Goal: Task Accomplishment & Management: Complete application form

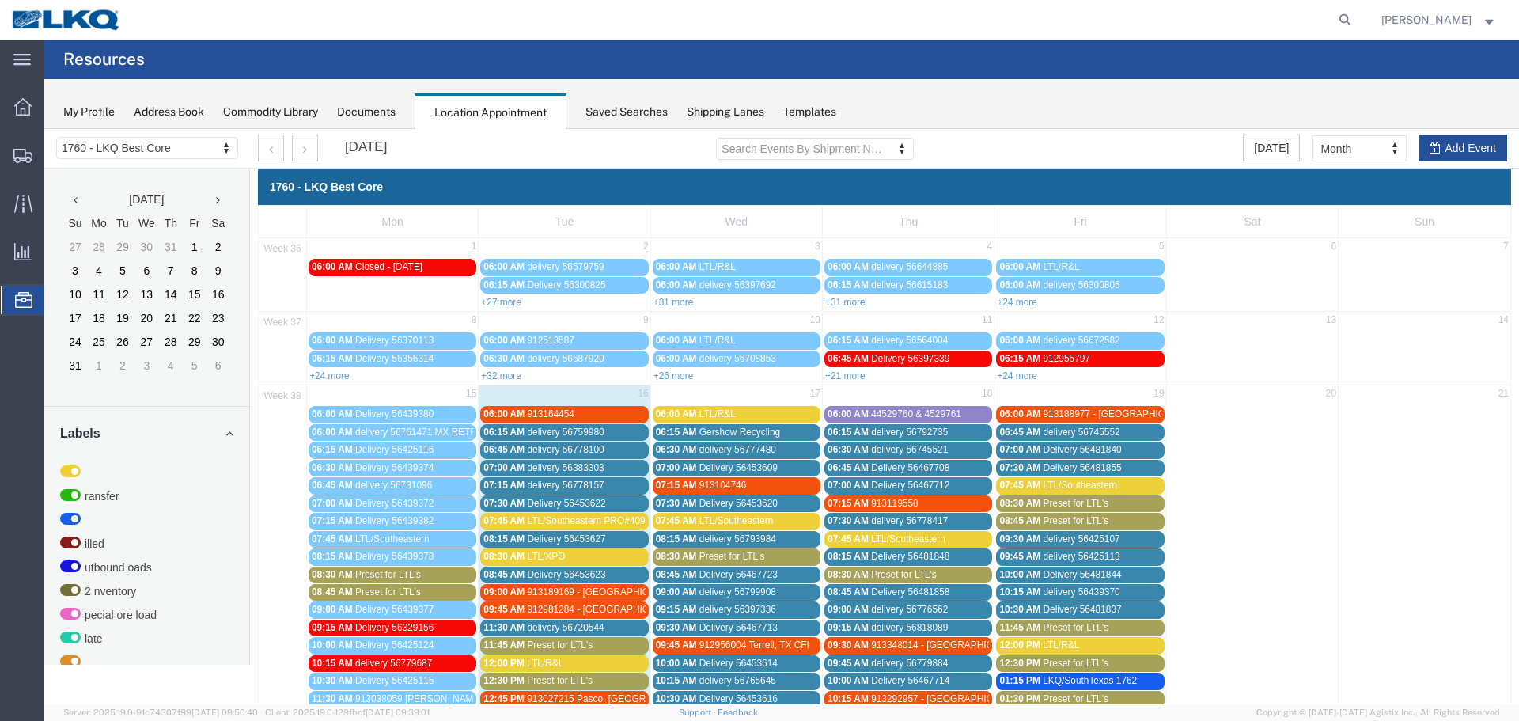
scroll to position [297, 0]
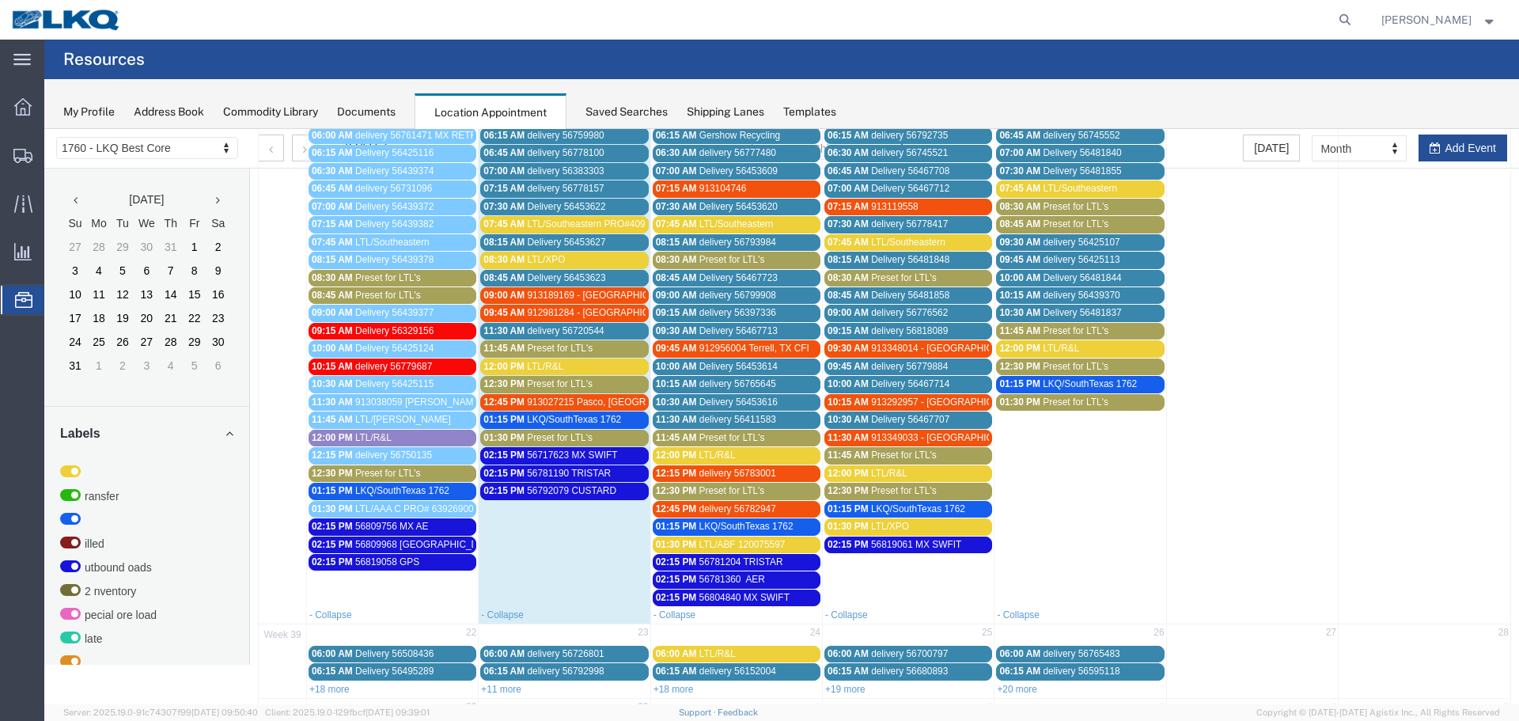
click at [721, 217] on link "07:45 AM LTL/Southeastern" at bounding box center [737, 224] width 168 height 17
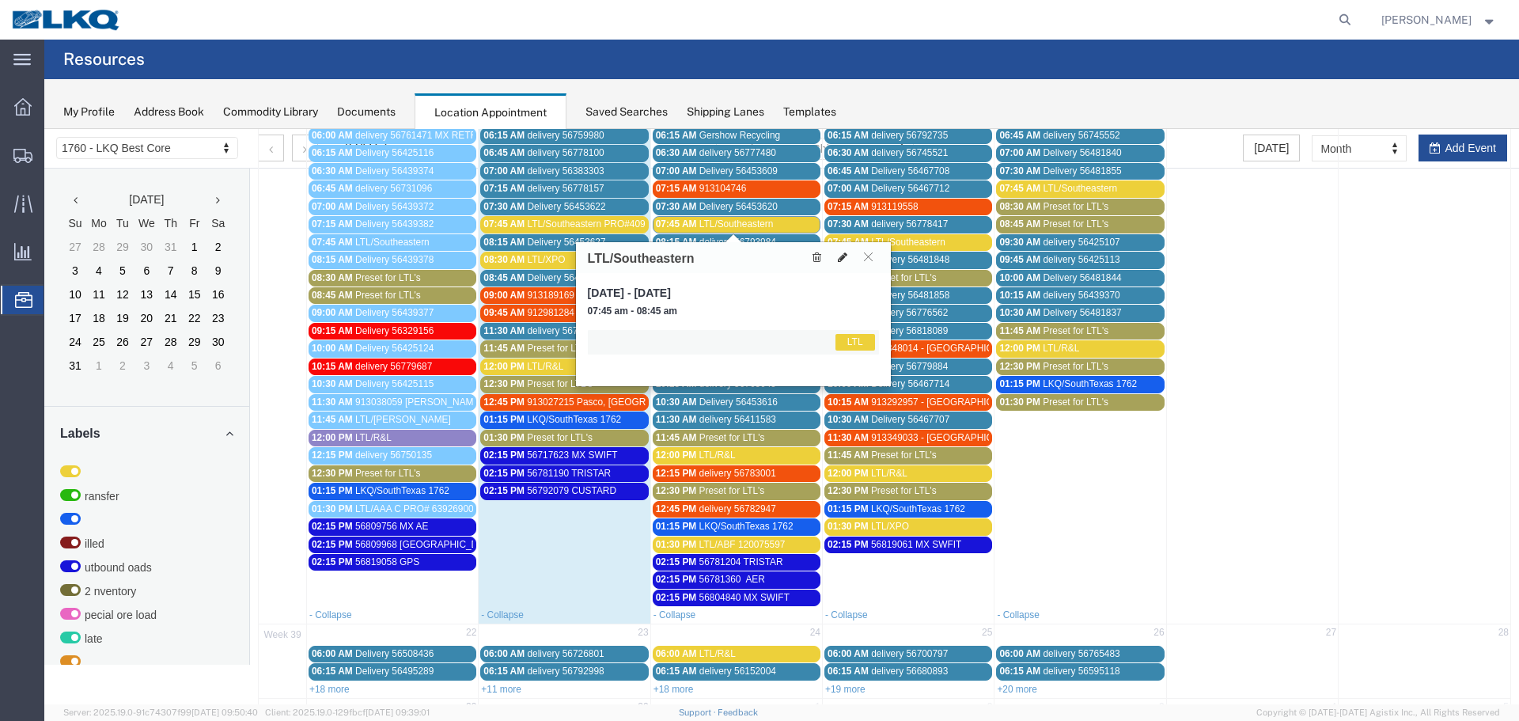
click at [848, 260] on button at bounding box center [842, 257] width 22 height 17
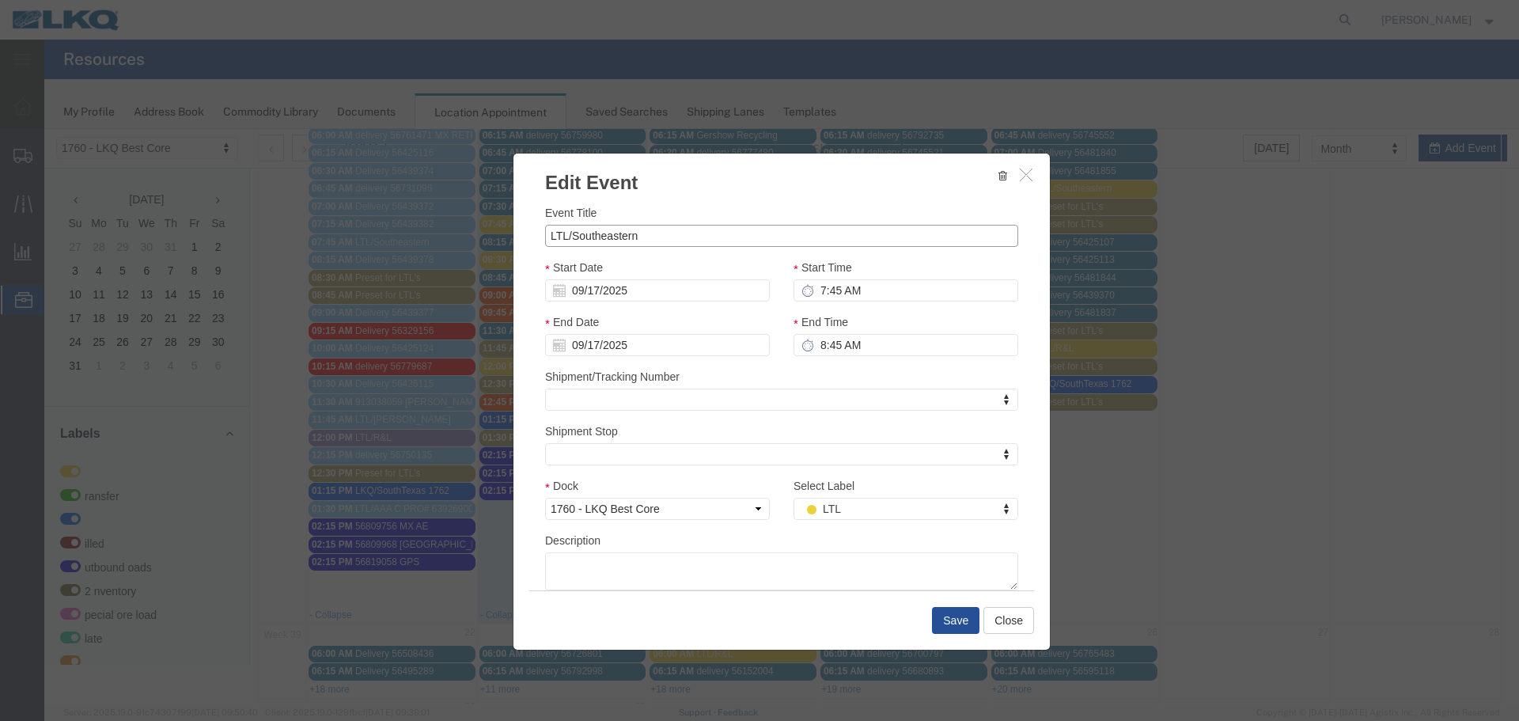
click at [672, 235] on input "LTL/Southeastern" at bounding box center [781, 236] width 473 height 22
paste input "pro#411699288"
type input "LTL/Southeastern pro#411699288"
click at [824, 345] on input "8:45 AM" at bounding box center [905, 345] width 225 height 22
type input "8:15 AM"
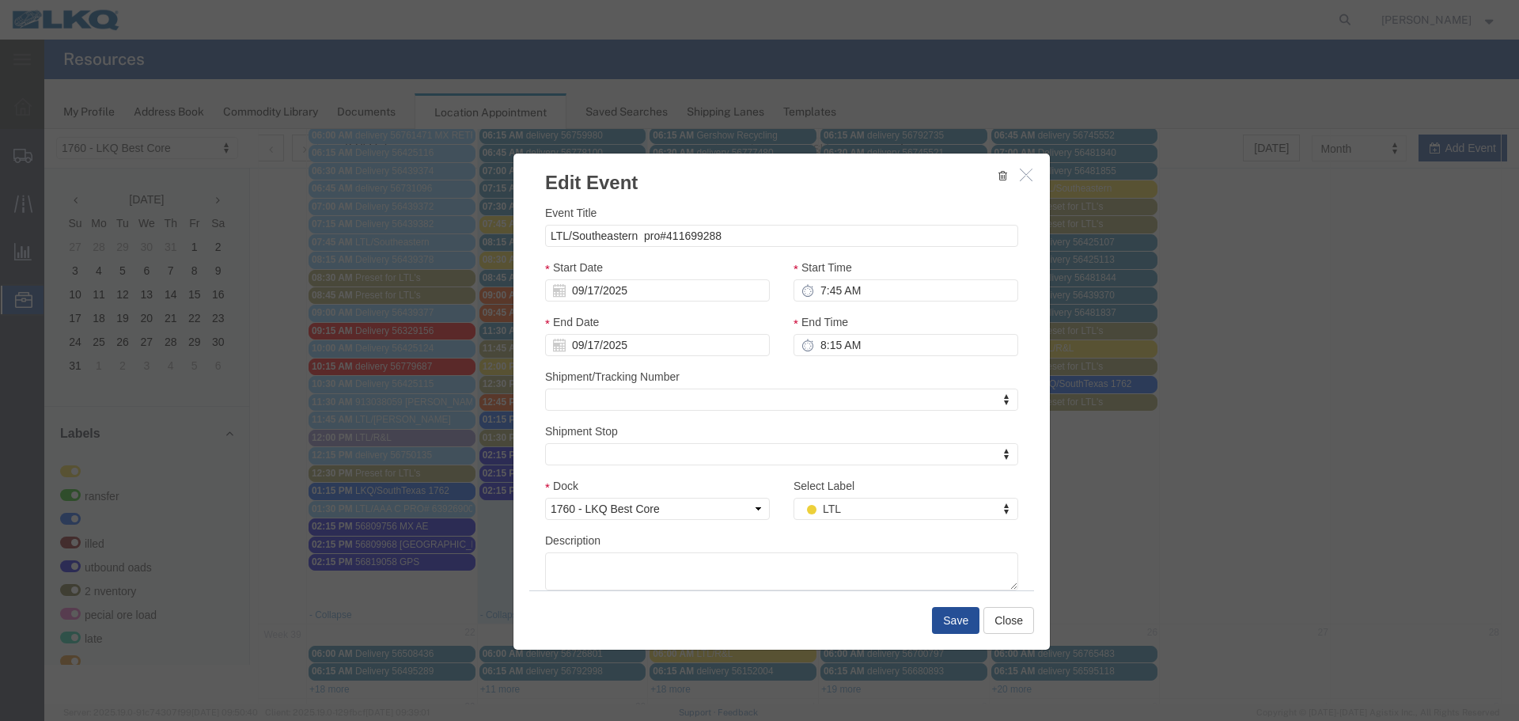
click at [831, 367] on div "End Time 8:15 AM" at bounding box center [906, 340] width 248 height 55
click at [952, 625] on button "Save" at bounding box center [955, 620] width 47 height 27
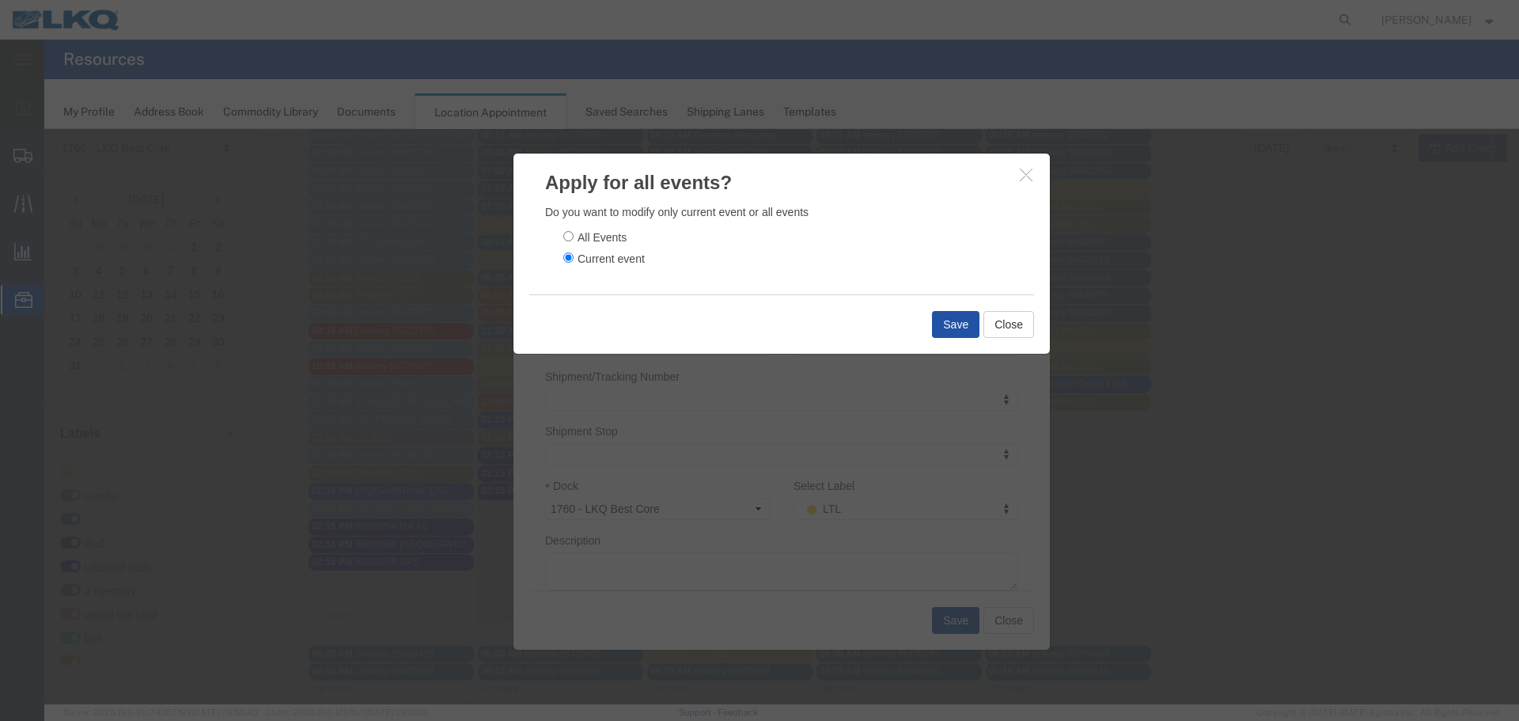
click at [952, 324] on button "Save" at bounding box center [955, 324] width 47 height 27
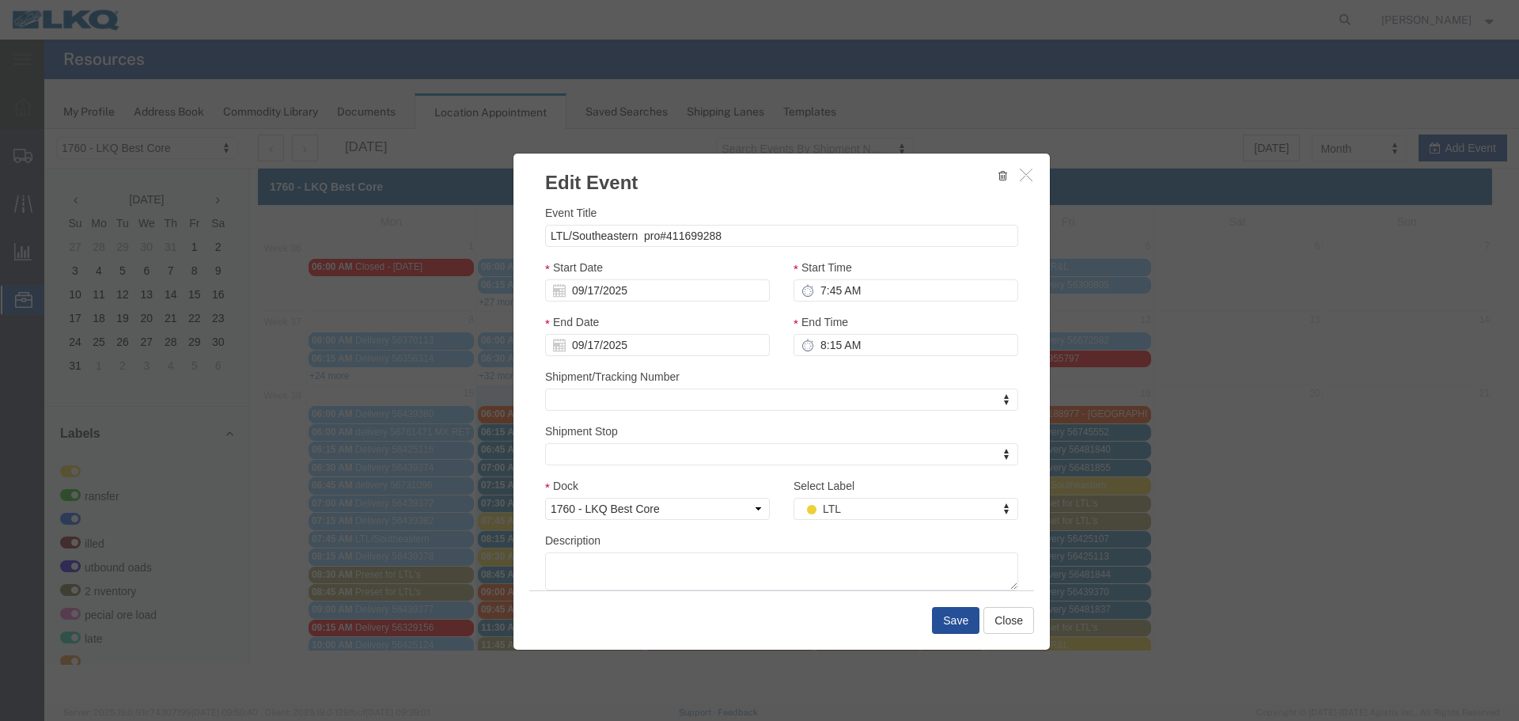
scroll to position [0, 0]
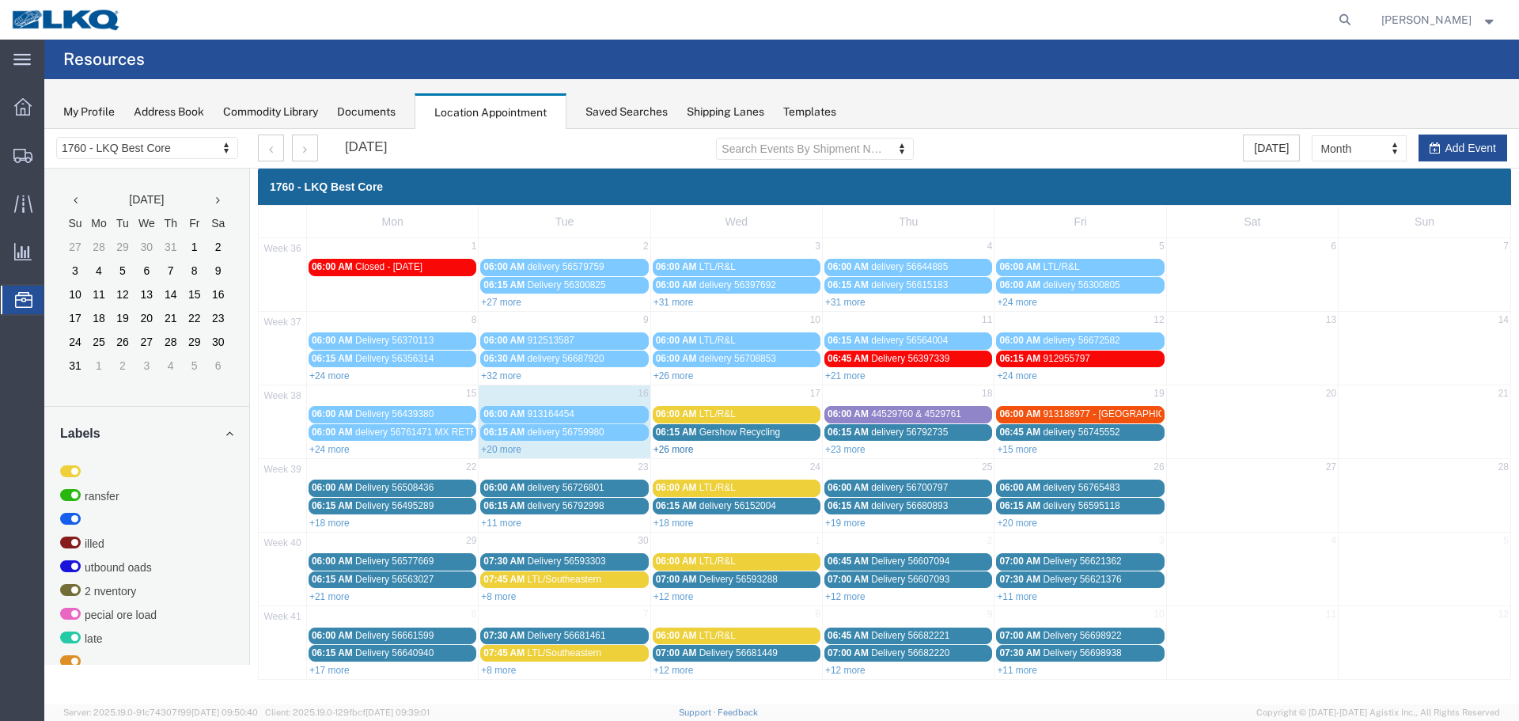
click at [676, 450] on link "+26 more" at bounding box center [673, 449] width 40 height 11
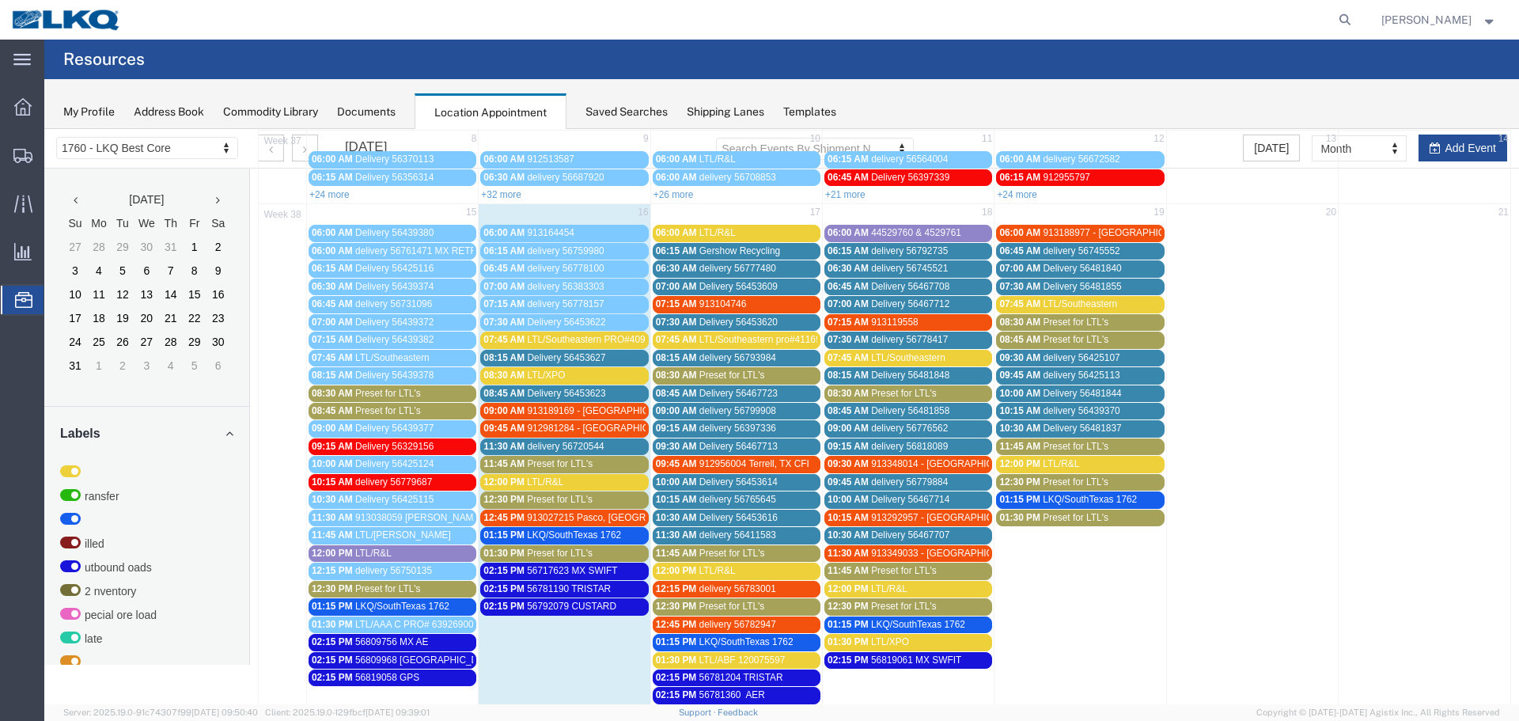
scroll to position [158, 0]
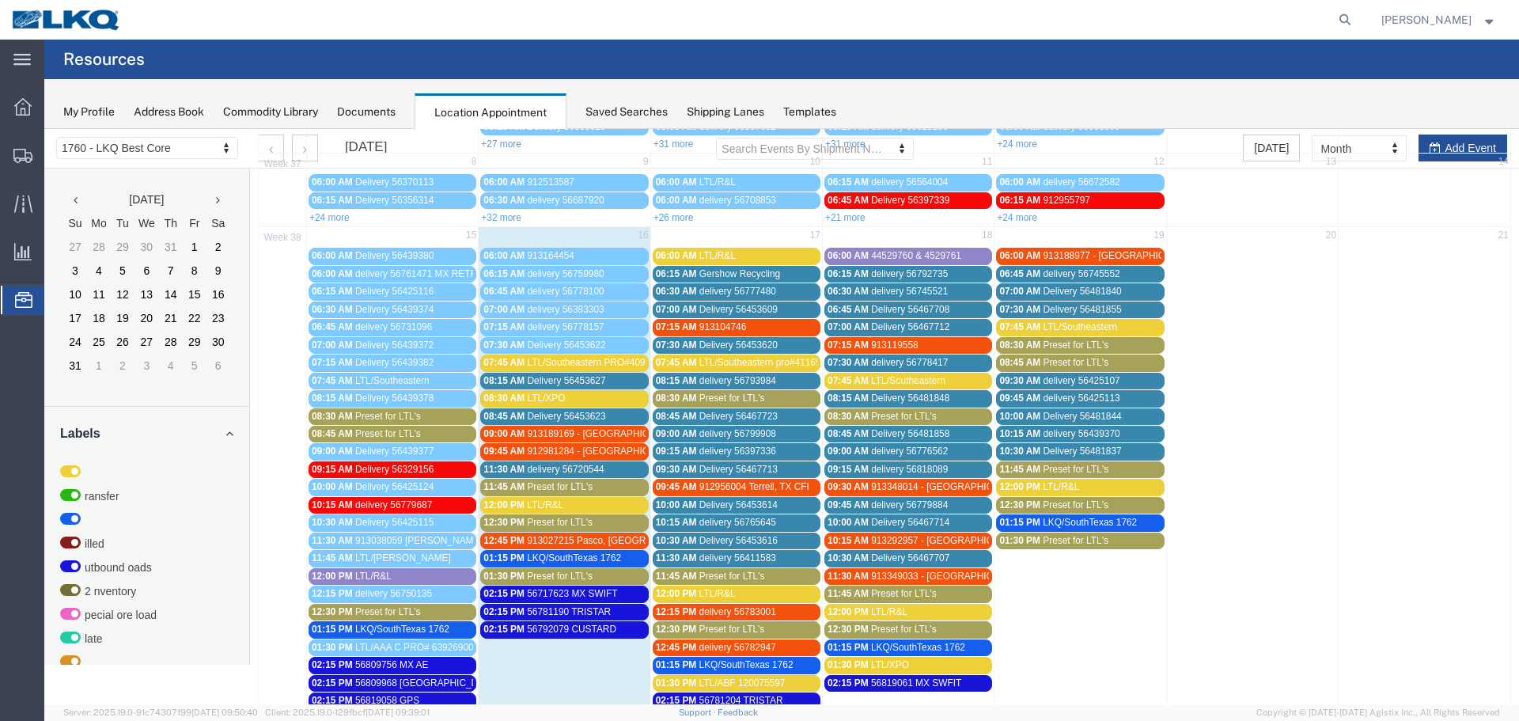
click at [706, 399] on span "Preset for LTL's" at bounding box center [732, 397] width 66 height 11
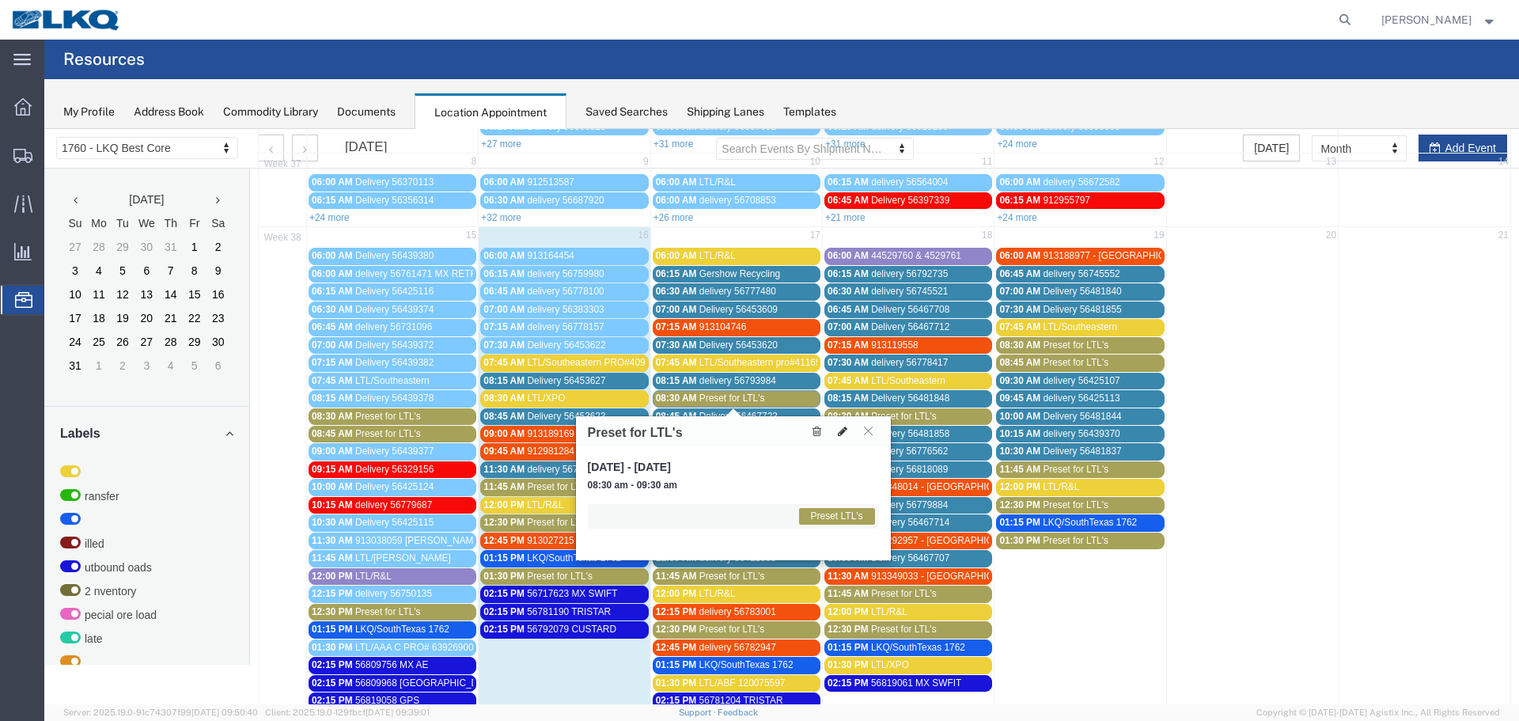
click at [850, 435] on button at bounding box center [842, 431] width 22 height 17
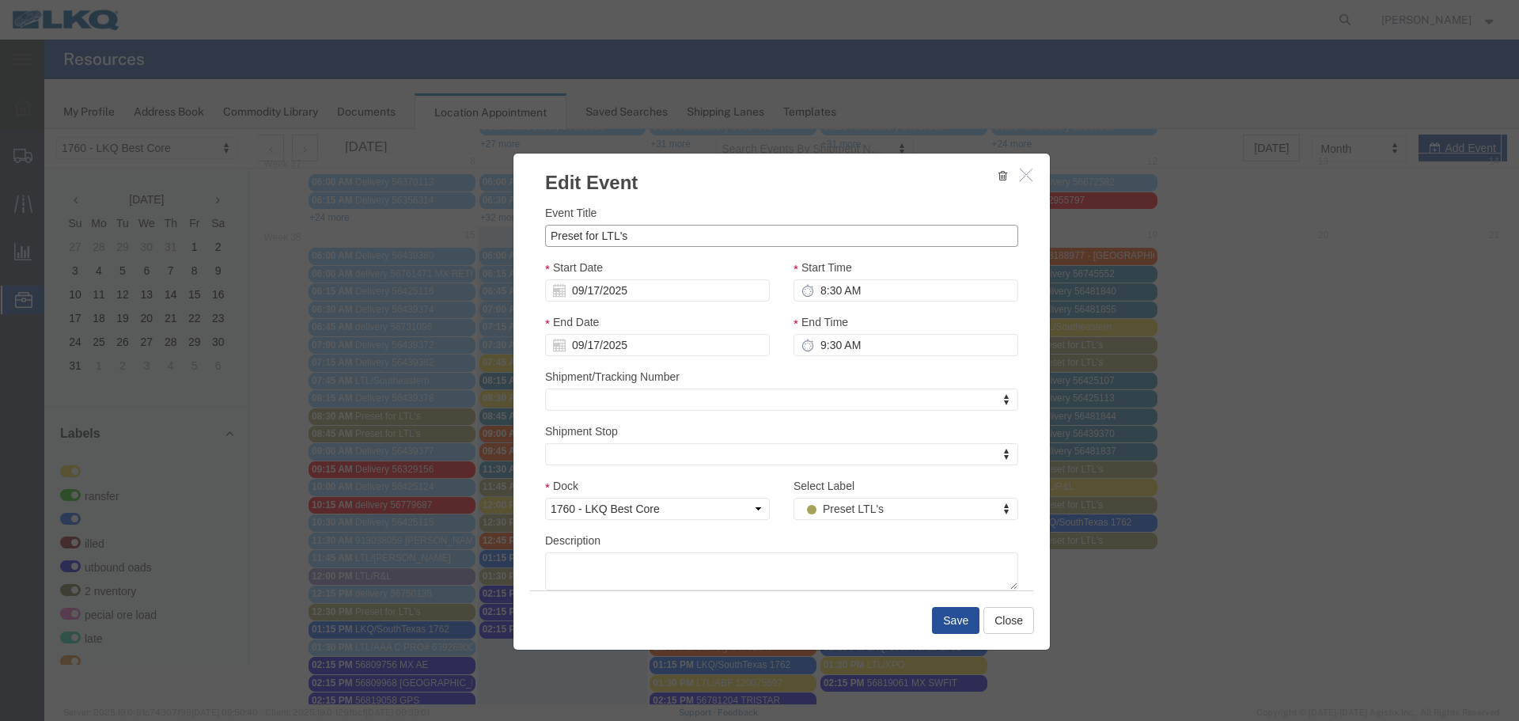
drag, startPoint x: 598, startPoint y: 235, endPoint x: 543, endPoint y: 235, distance: 54.6
click at [545, 235] on input "Preset for LTL's" at bounding box center [781, 236] width 473 height 22
type input "L"
type input "LTL/Central Transport"
click at [820, 339] on input "9:30 AM" at bounding box center [905, 345] width 225 height 22
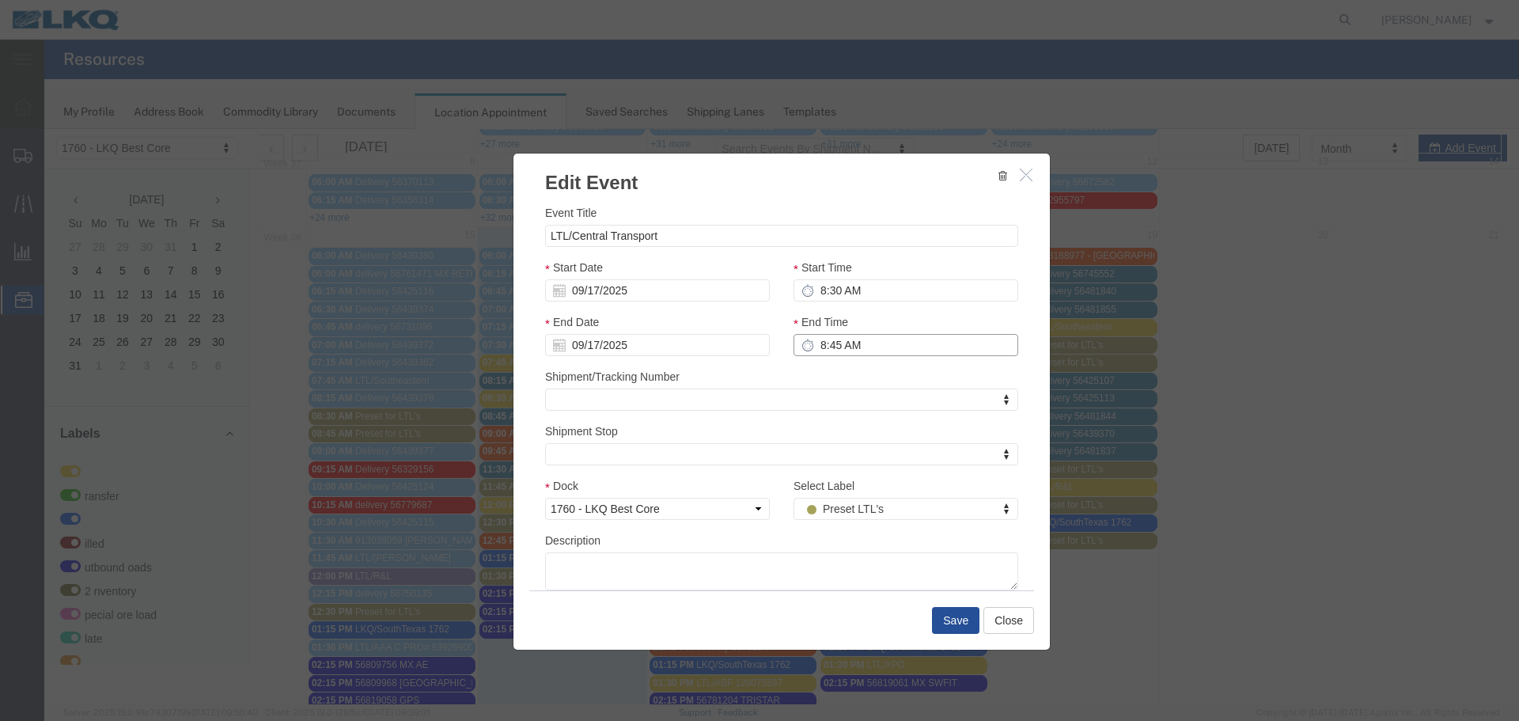
type input "8:45 AM"
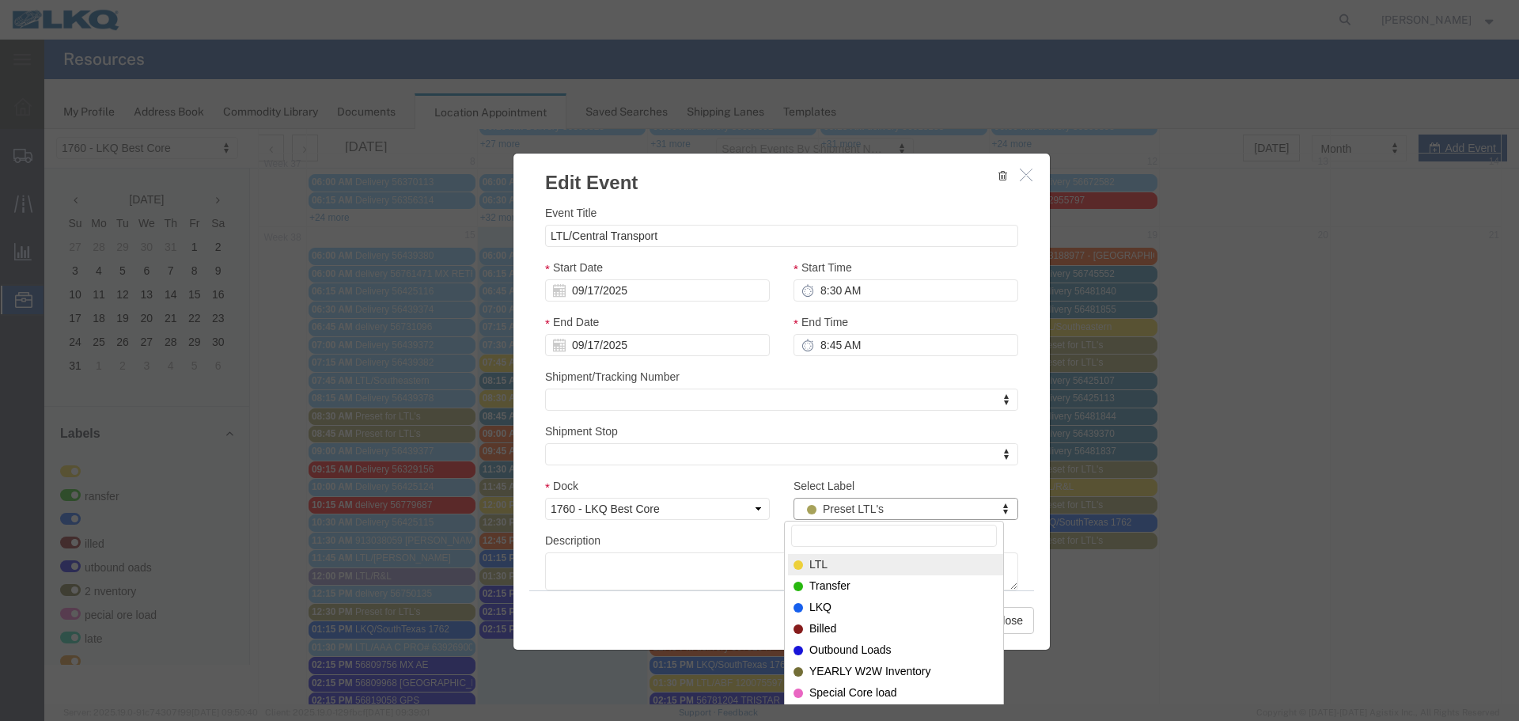
select select "25"
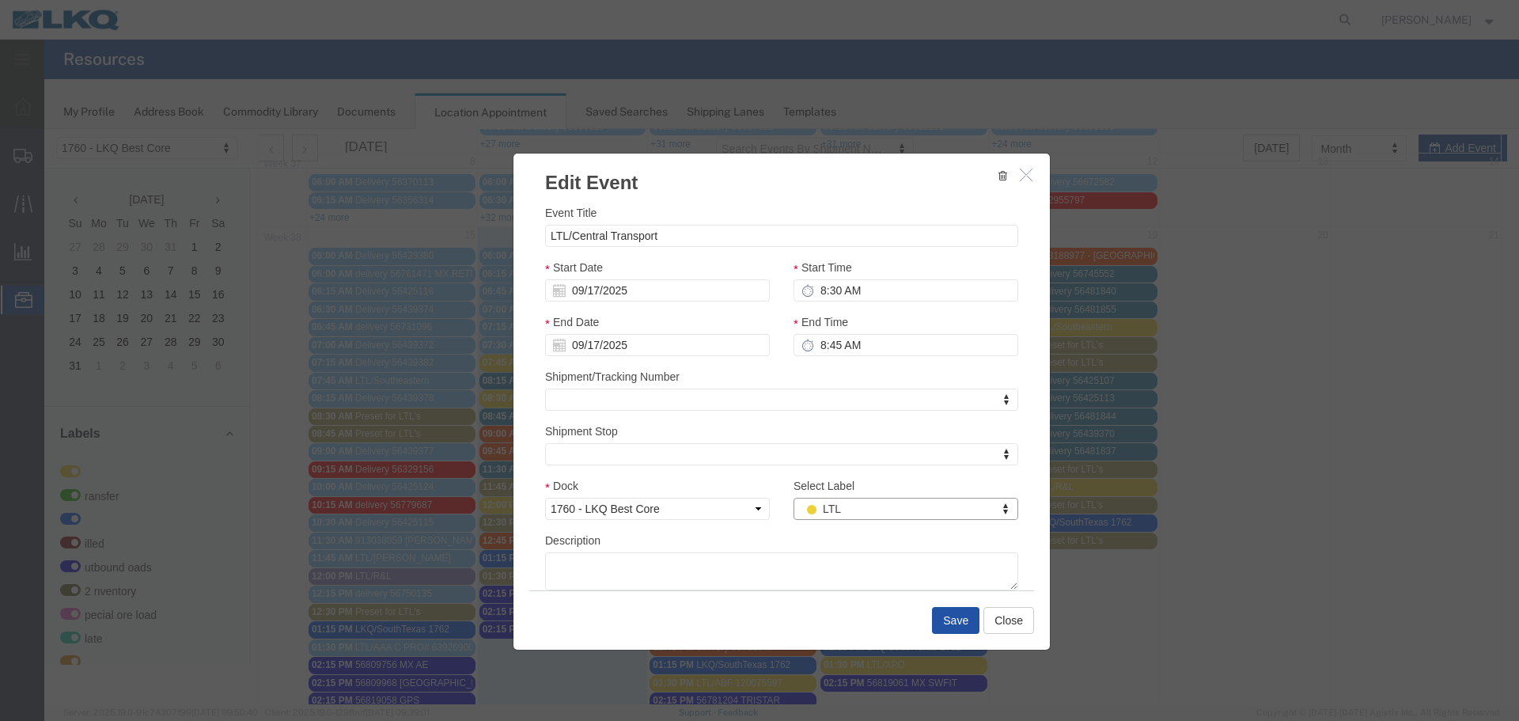
click at [945, 611] on button "Save" at bounding box center [955, 620] width 47 height 27
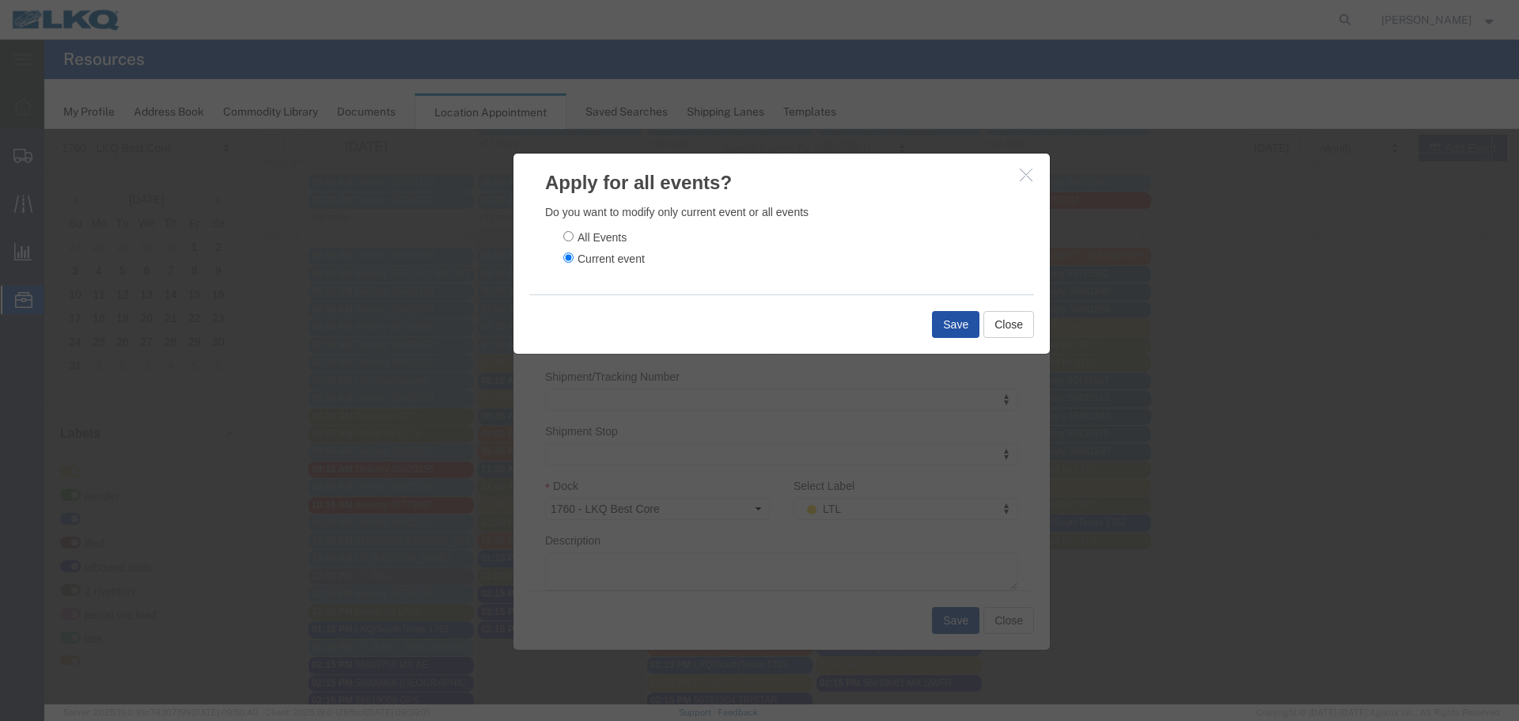
click at [945, 315] on button "Save" at bounding box center [955, 324] width 47 height 27
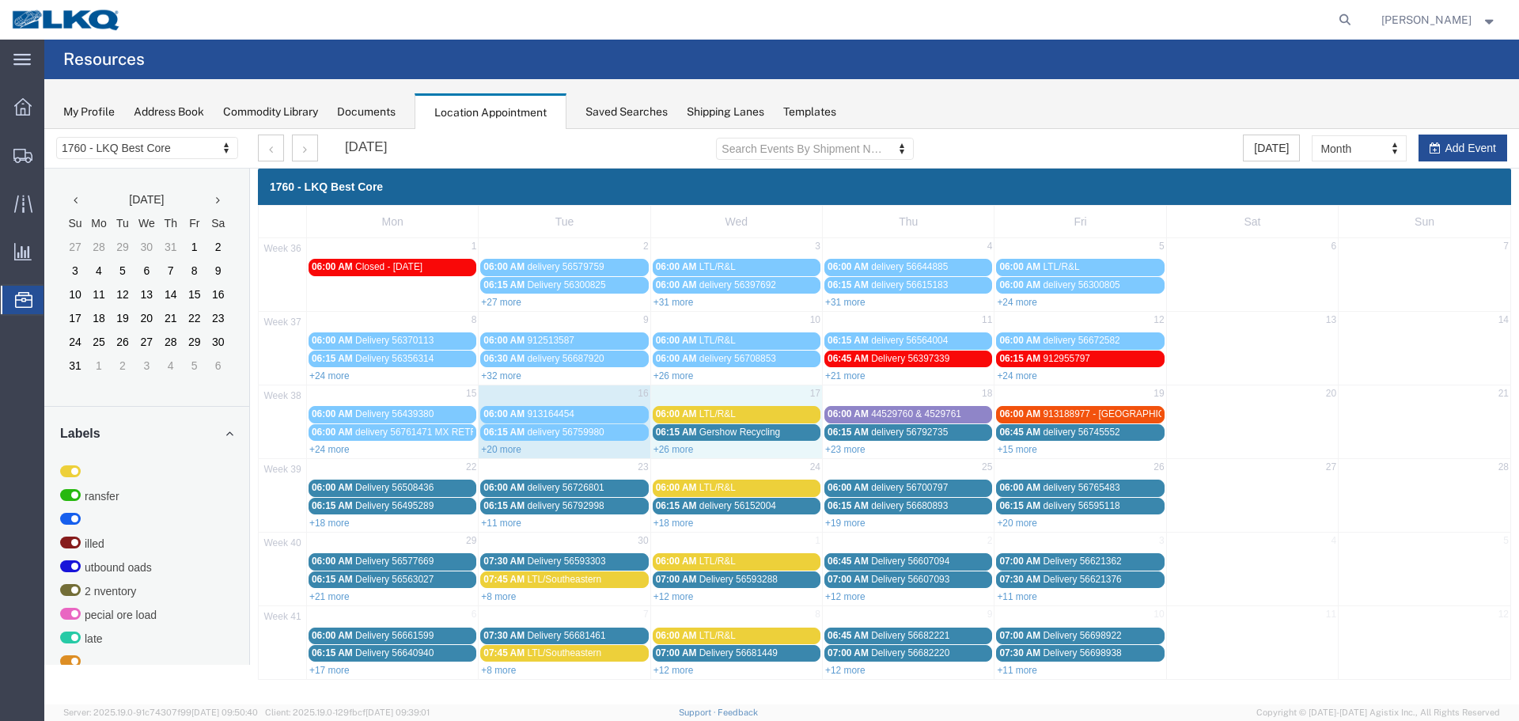
click at [688, 455] on div "+26 more" at bounding box center [736, 449] width 171 height 16
select select "1"
select select
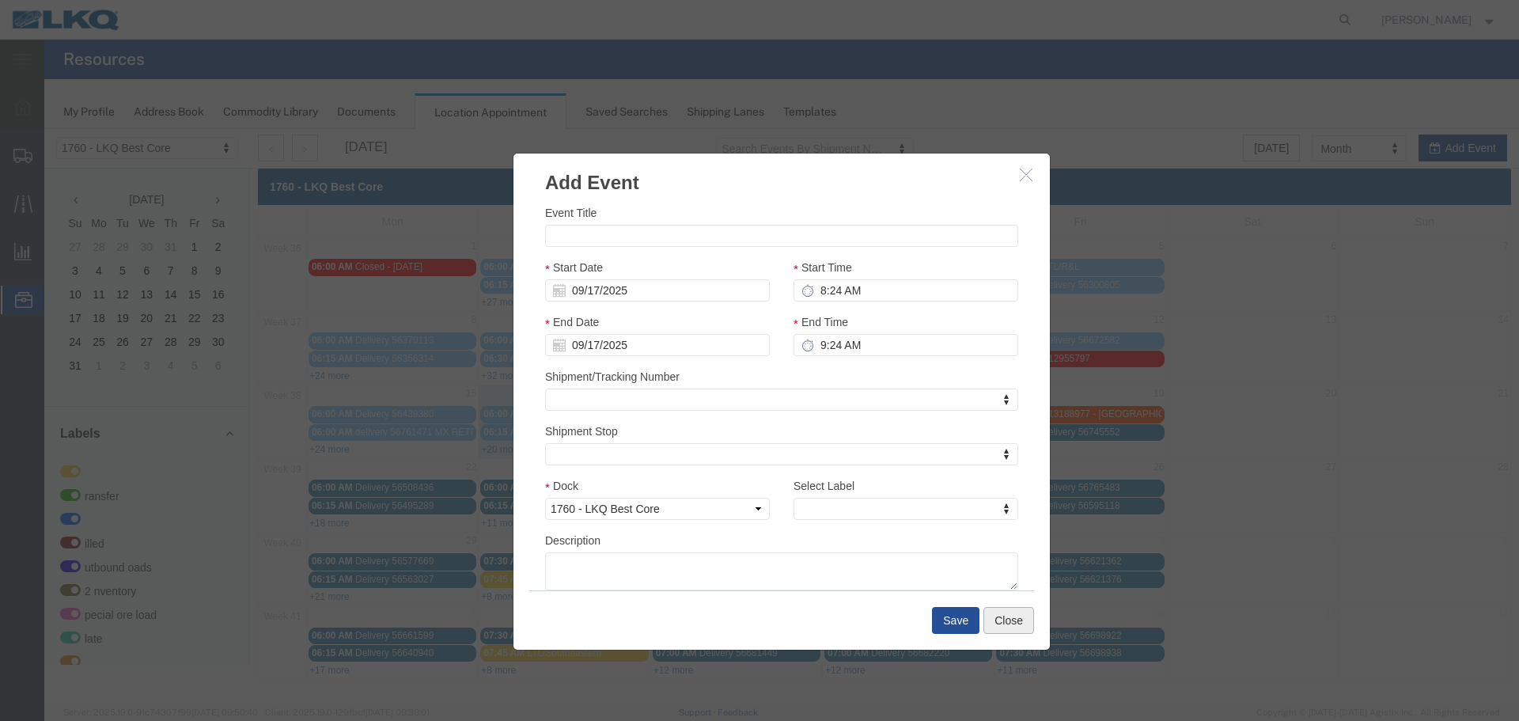
click at [993, 628] on button "Close" at bounding box center [1008, 620] width 51 height 27
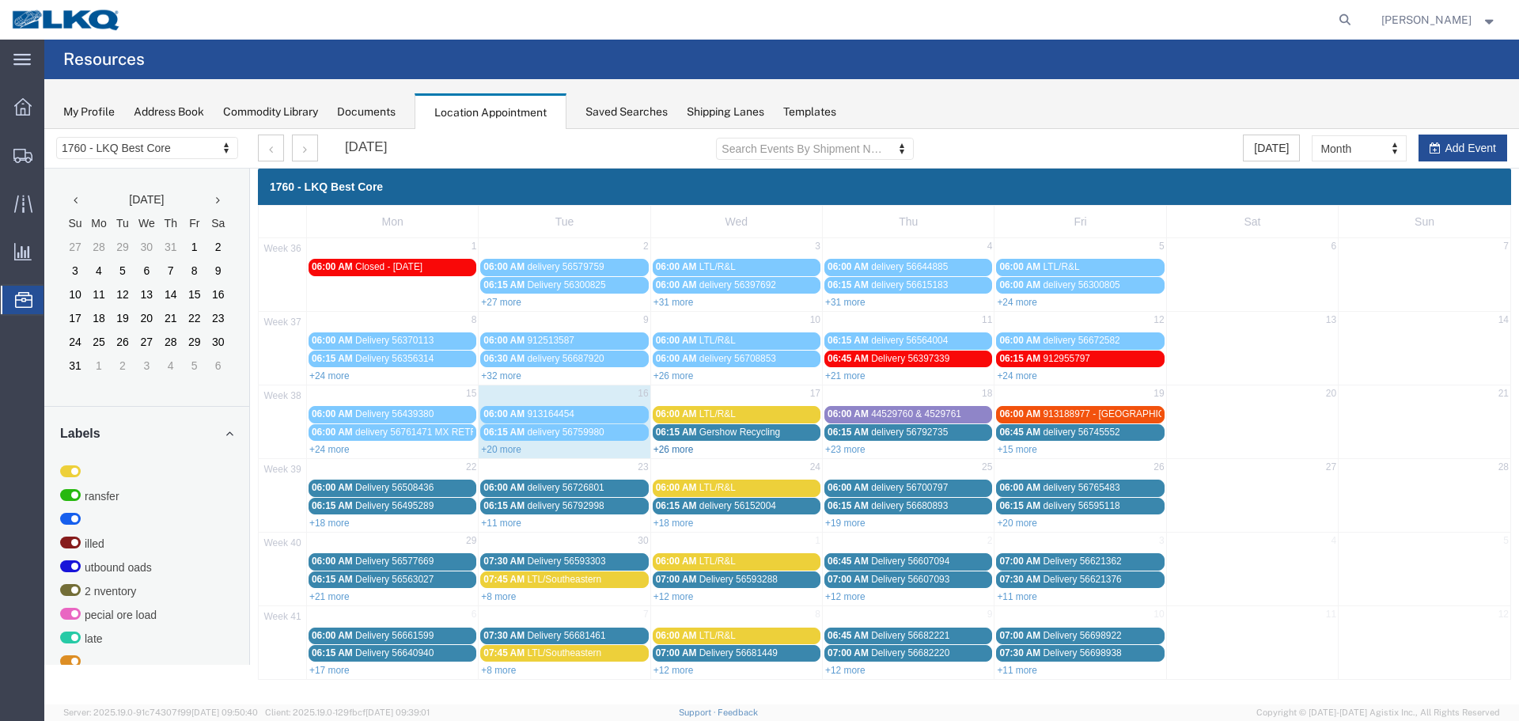
click at [679, 444] on link "+26 more" at bounding box center [673, 449] width 40 height 11
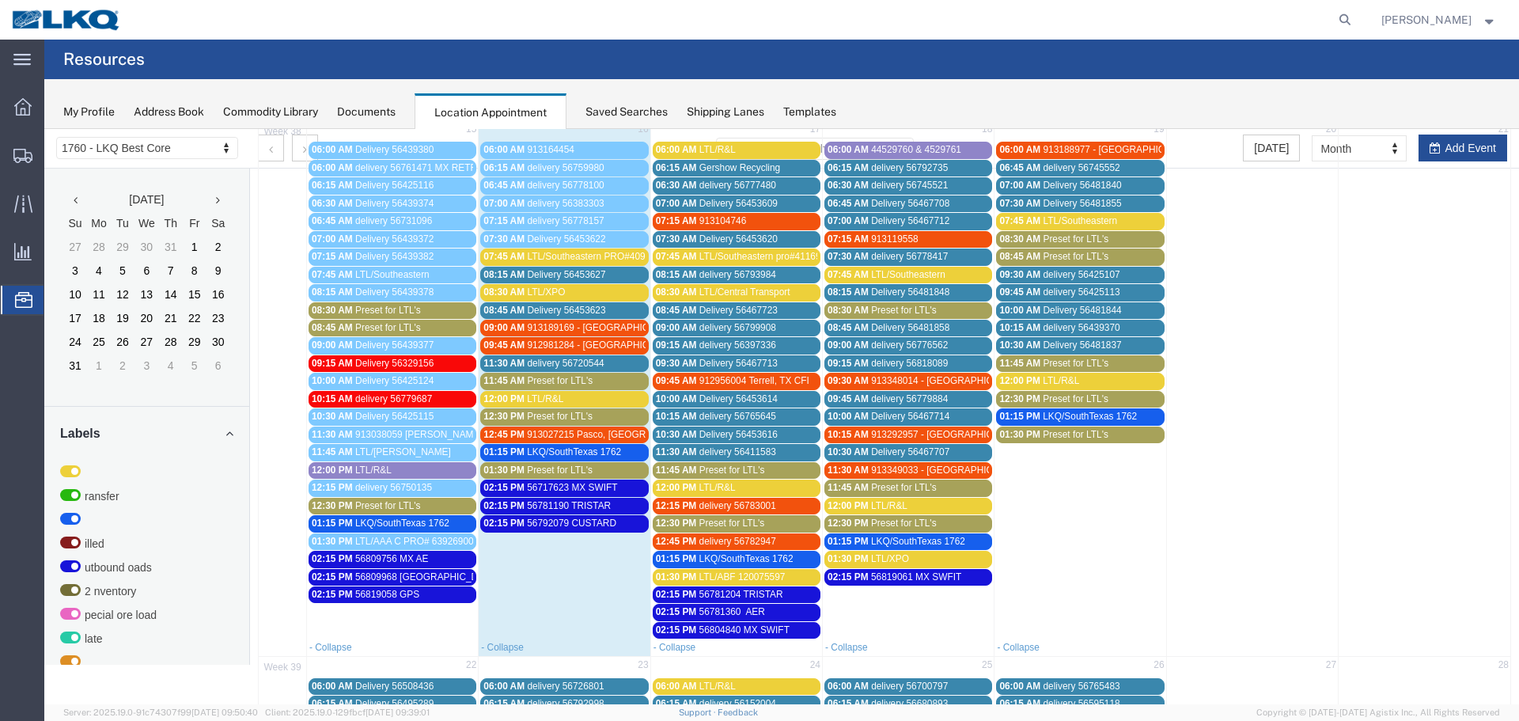
scroll to position [237, 0]
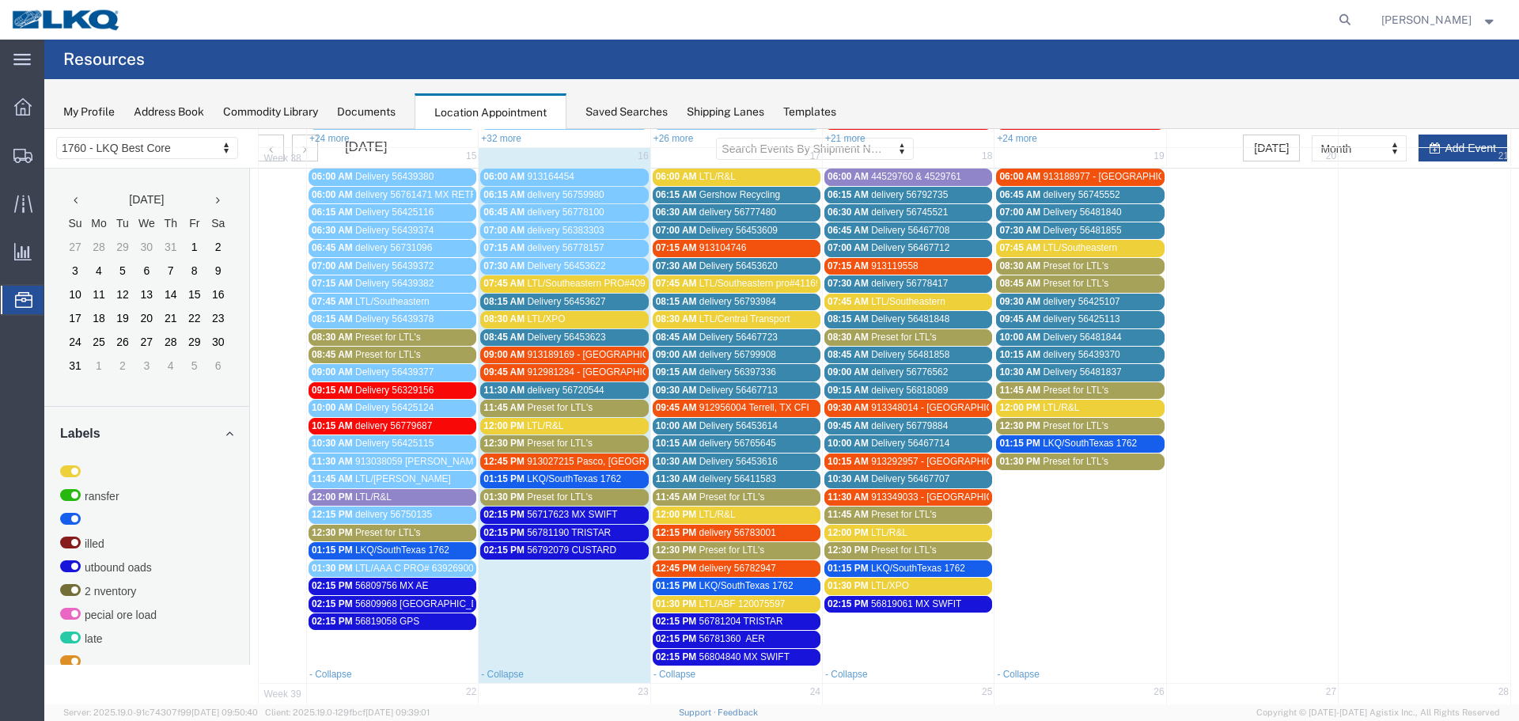
click at [707, 502] on span "Preset for LTL's" at bounding box center [732, 496] width 66 height 11
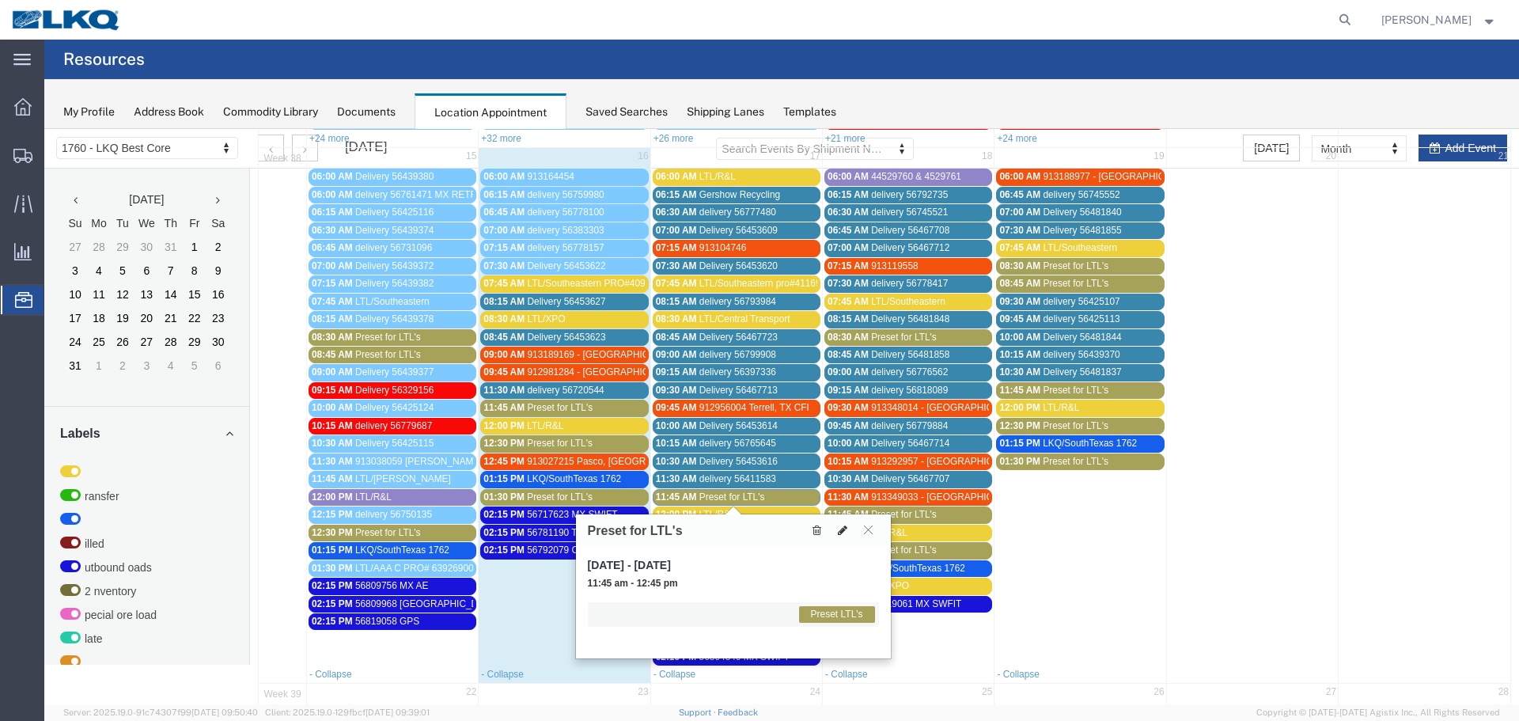
click at [840, 530] on icon at bounding box center [842, 529] width 9 height 11
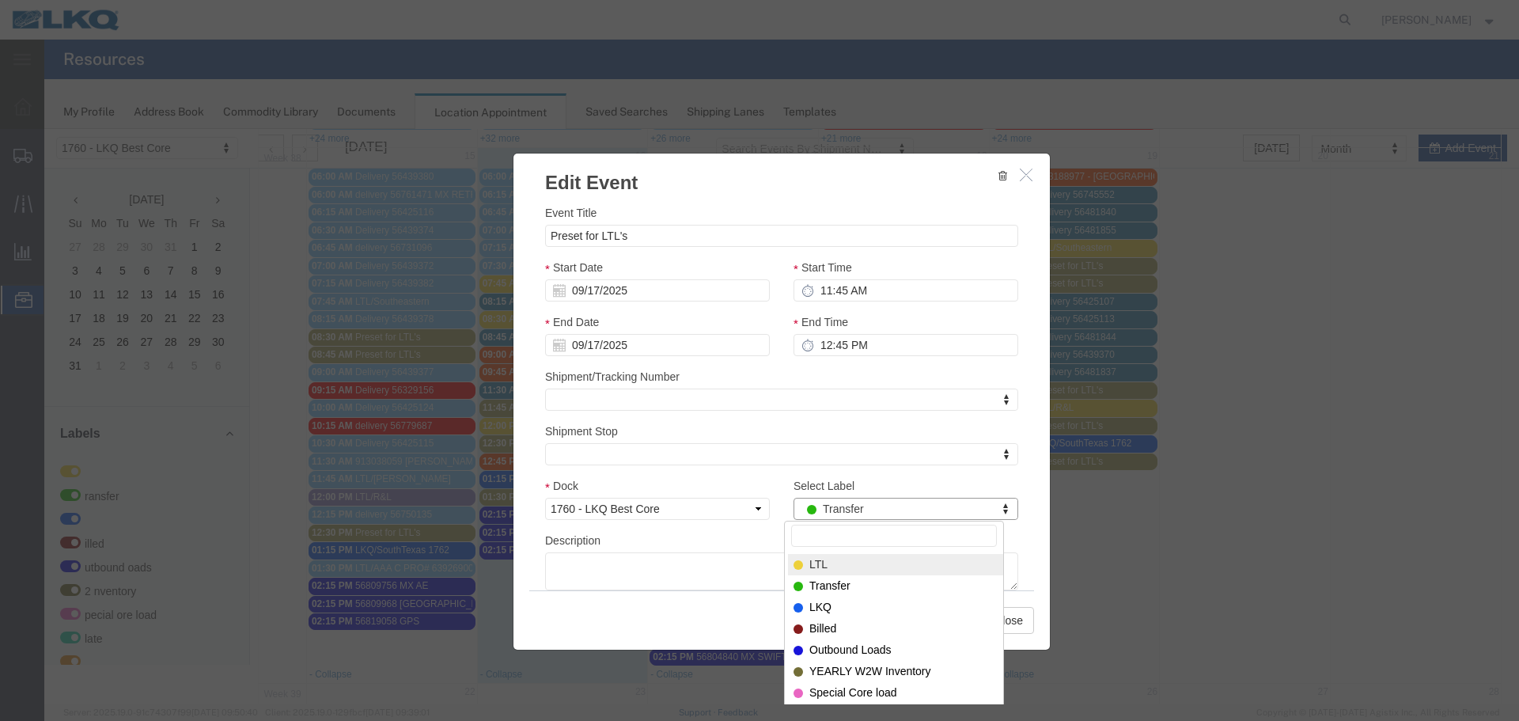
select select "25"
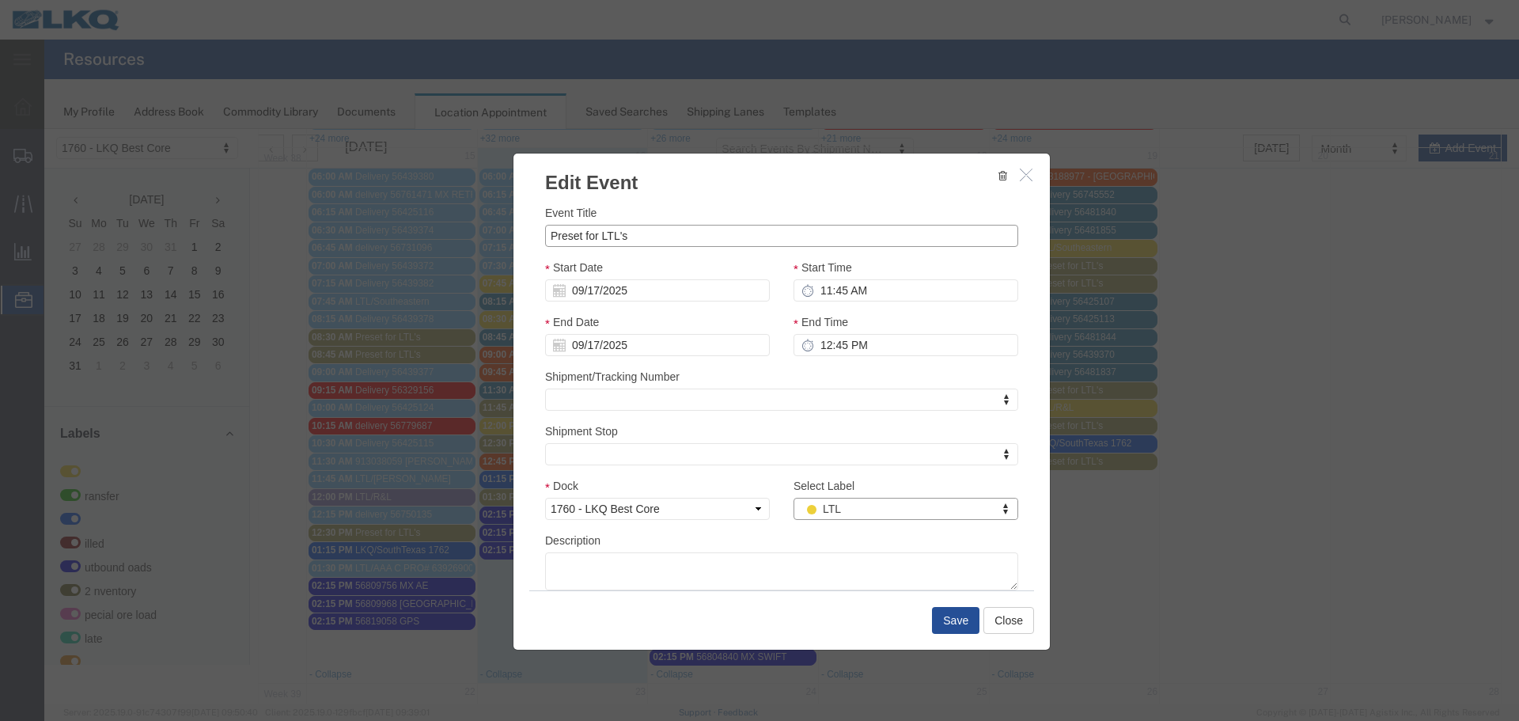
click at [588, 234] on input "Preset for LTL's" at bounding box center [781, 236] width 473 height 22
type input "L"
paste input "PRO 295-4691275"
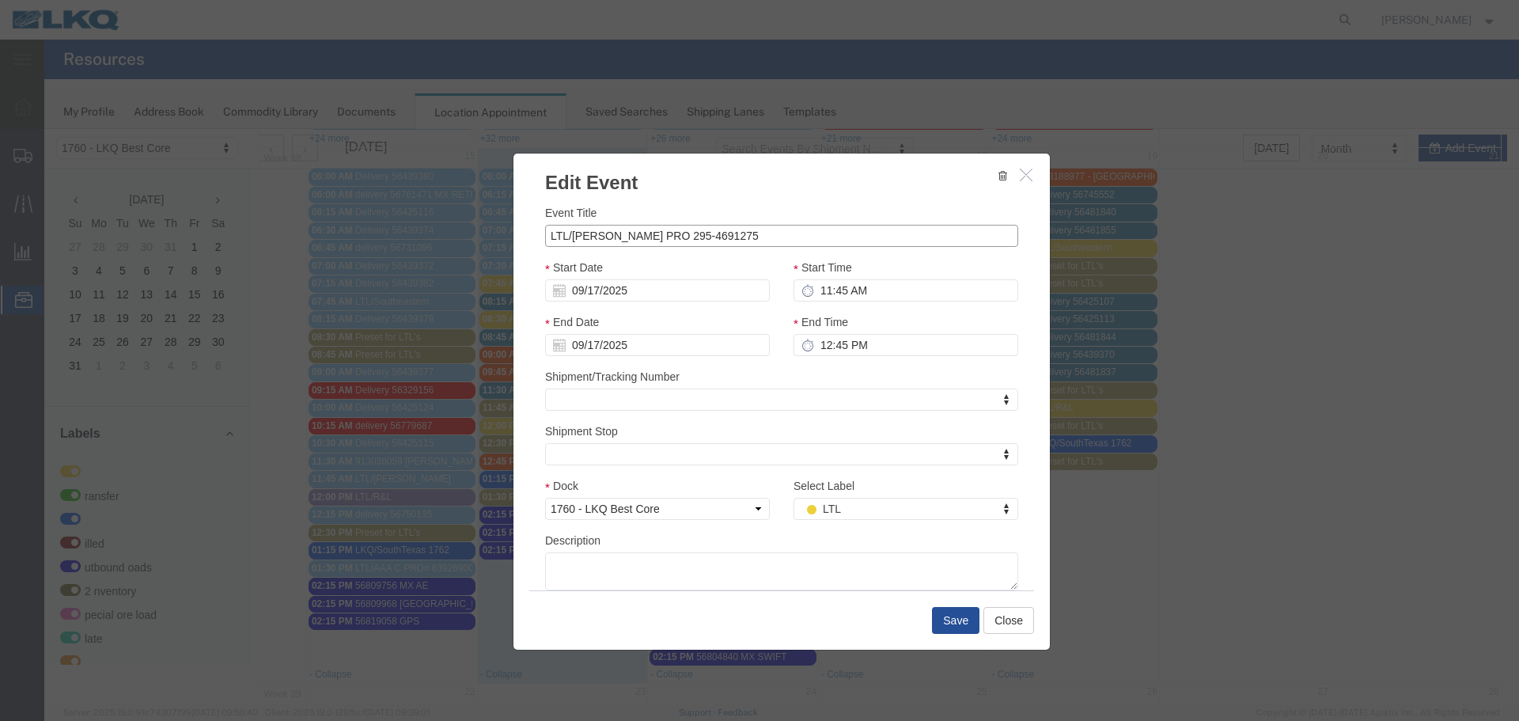
type input "LTL/[PERSON_NAME] PRO 295-4691275"
click at [827, 354] on input "12:45 PM" at bounding box center [905, 345] width 225 height 22
type input "12:00 PM"
click at [784, 548] on div "Description" at bounding box center [781, 561] width 473 height 59
click at [945, 618] on button "Save" at bounding box center [955, 620] width 47 height 27
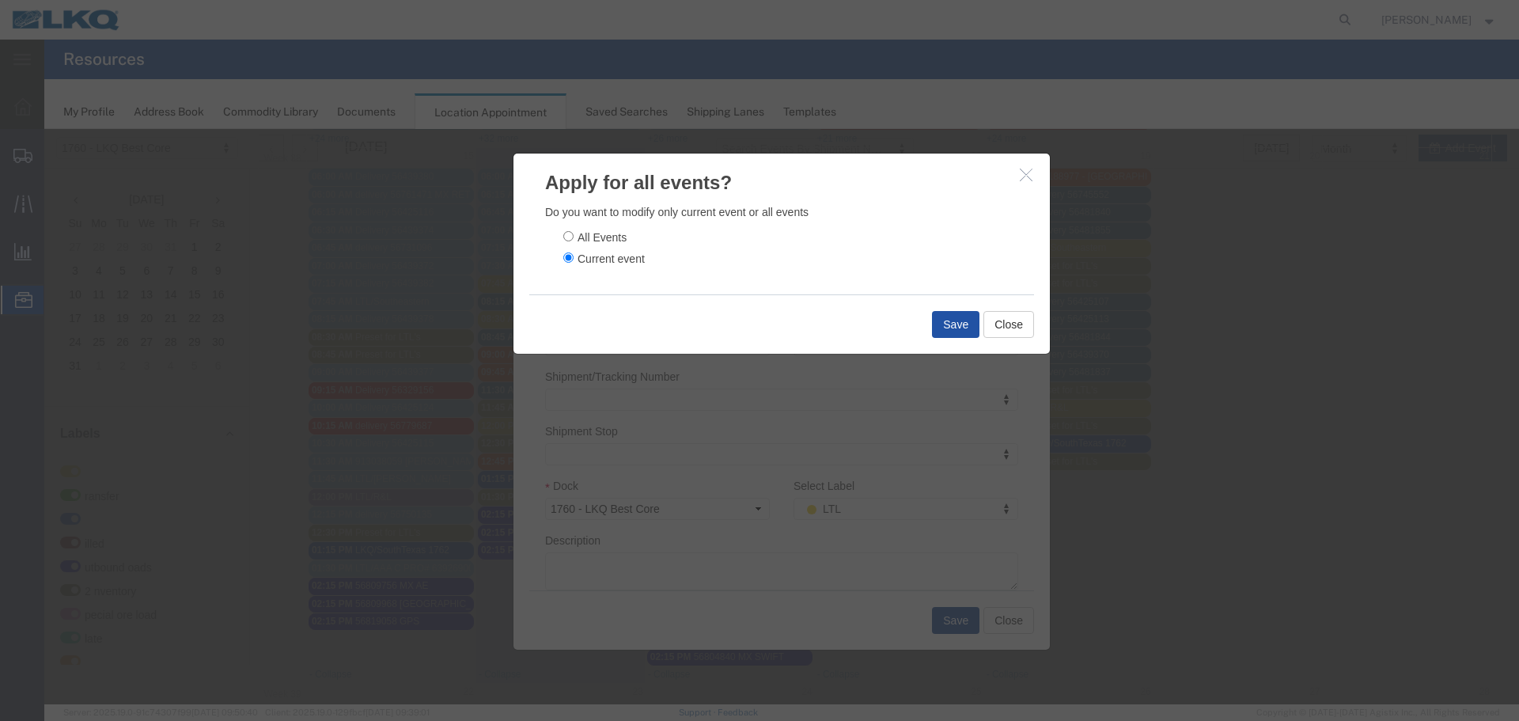
click at [940, 326] on button "Save" at bounding box center [955, 324] width 47 height 27
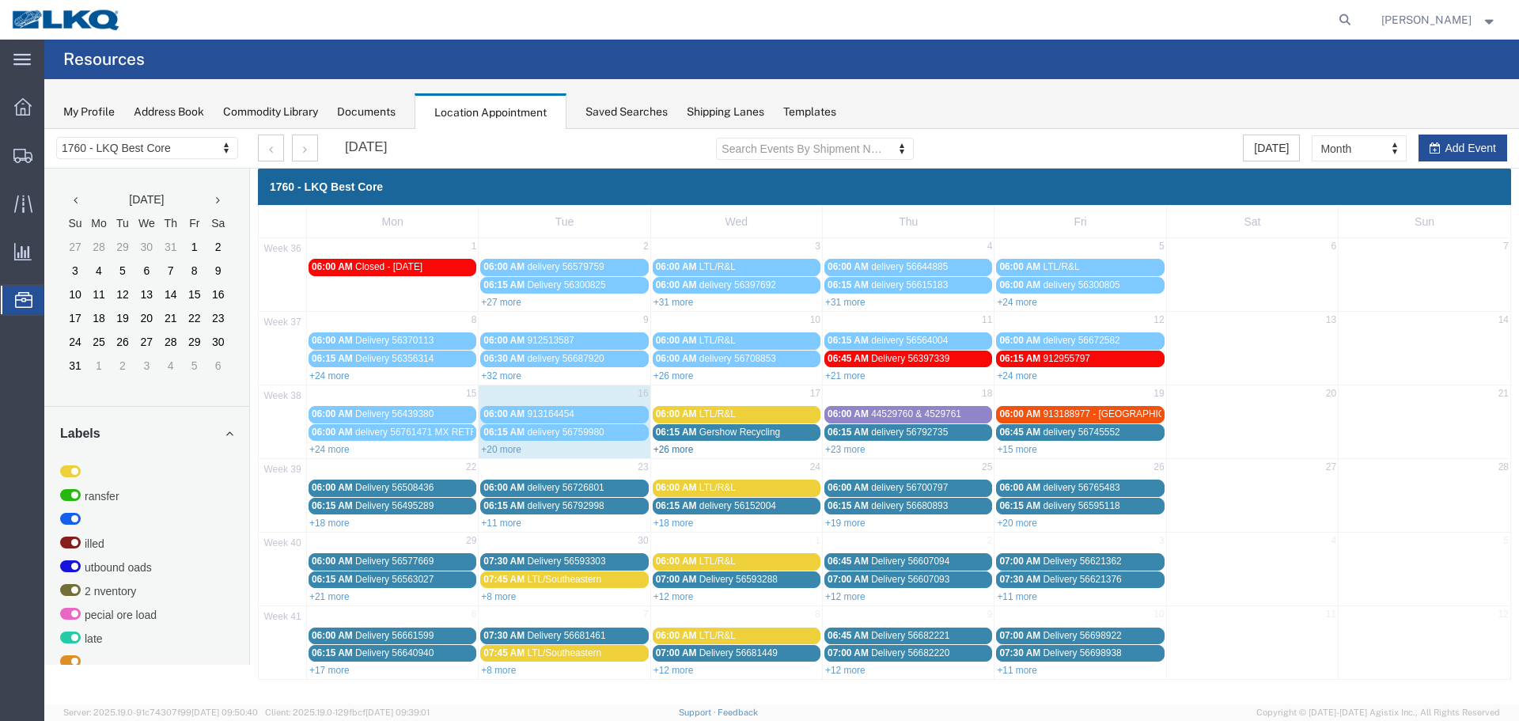
click at [672, 452] on link "+26 more" at bounding box center [673, 449] width 40 height 11
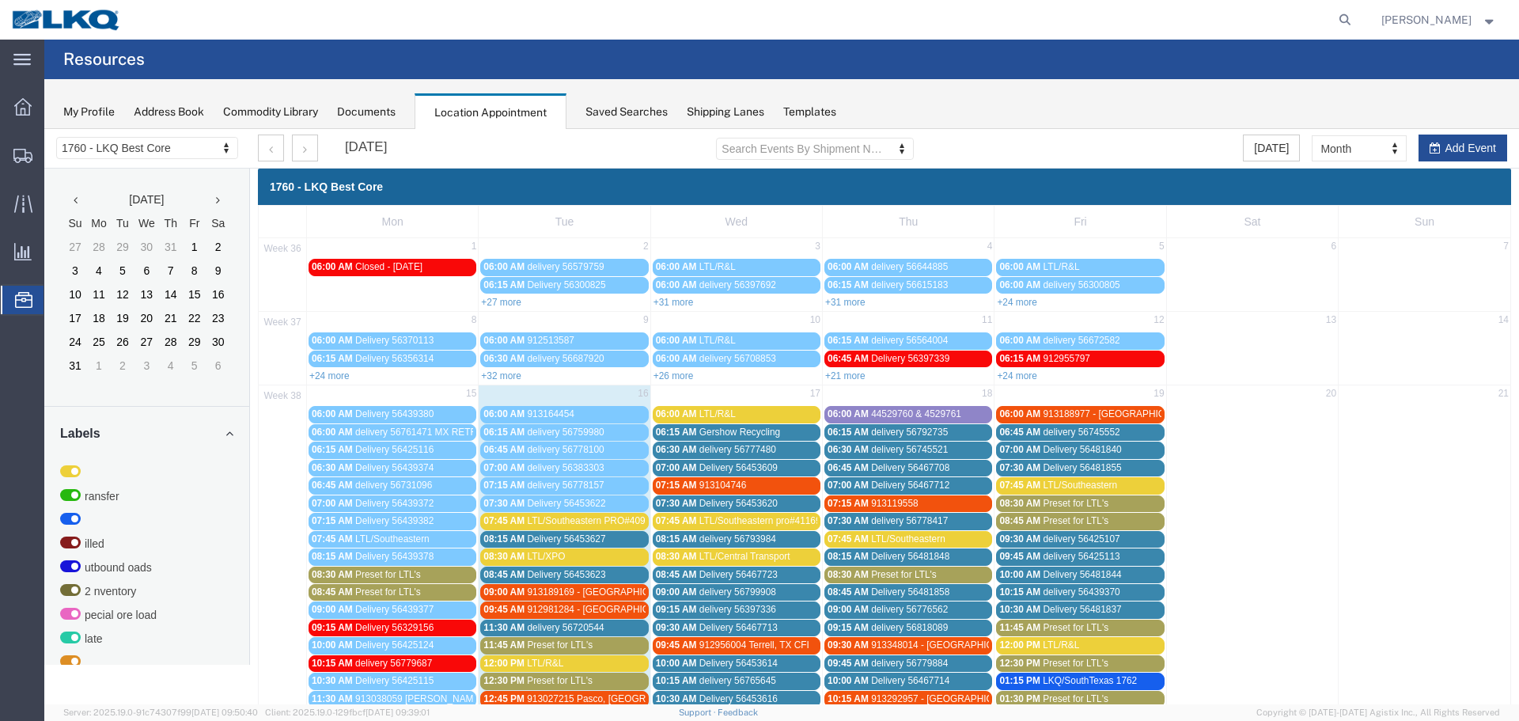
scroll to position [237, 0]
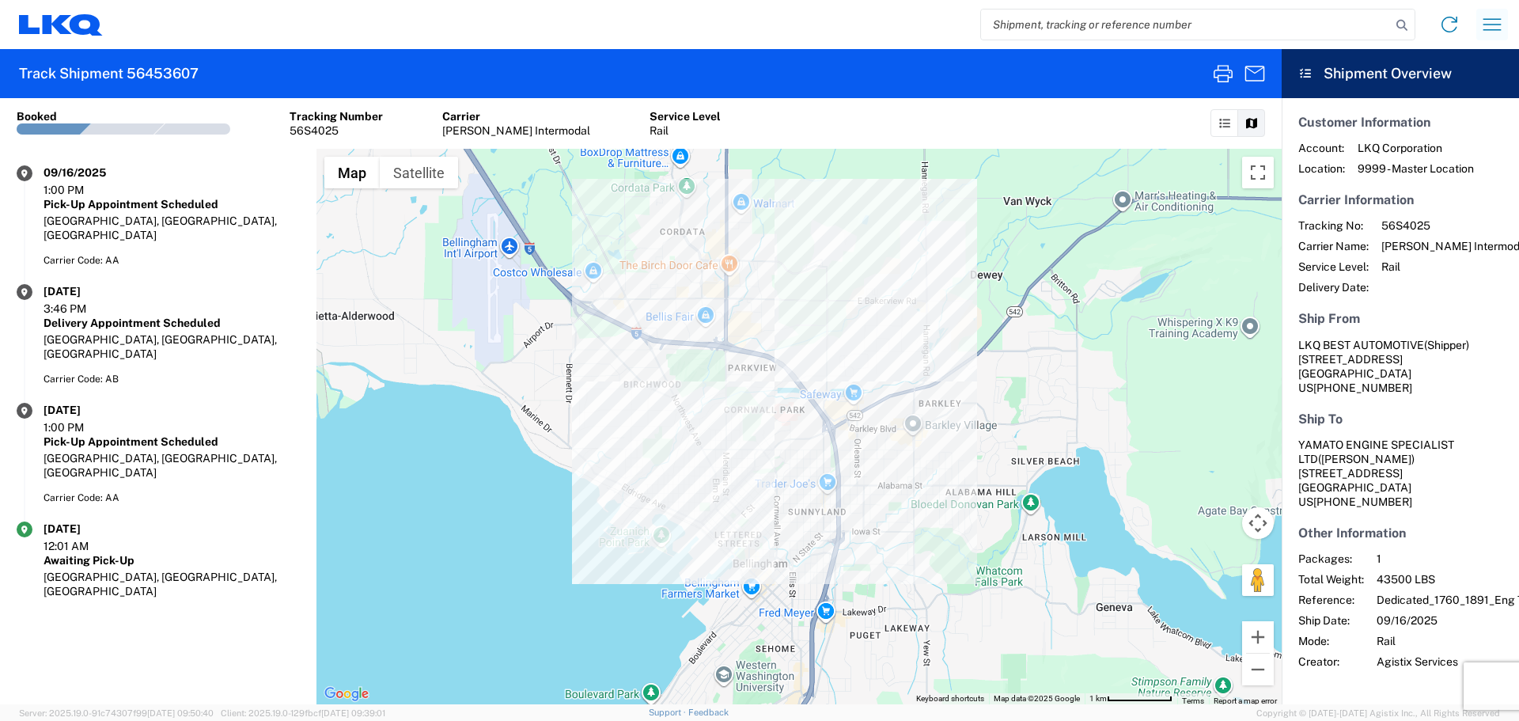
click at [1494, 16] on icon "button" at bounding box center [1491, 24] width 25 height 25
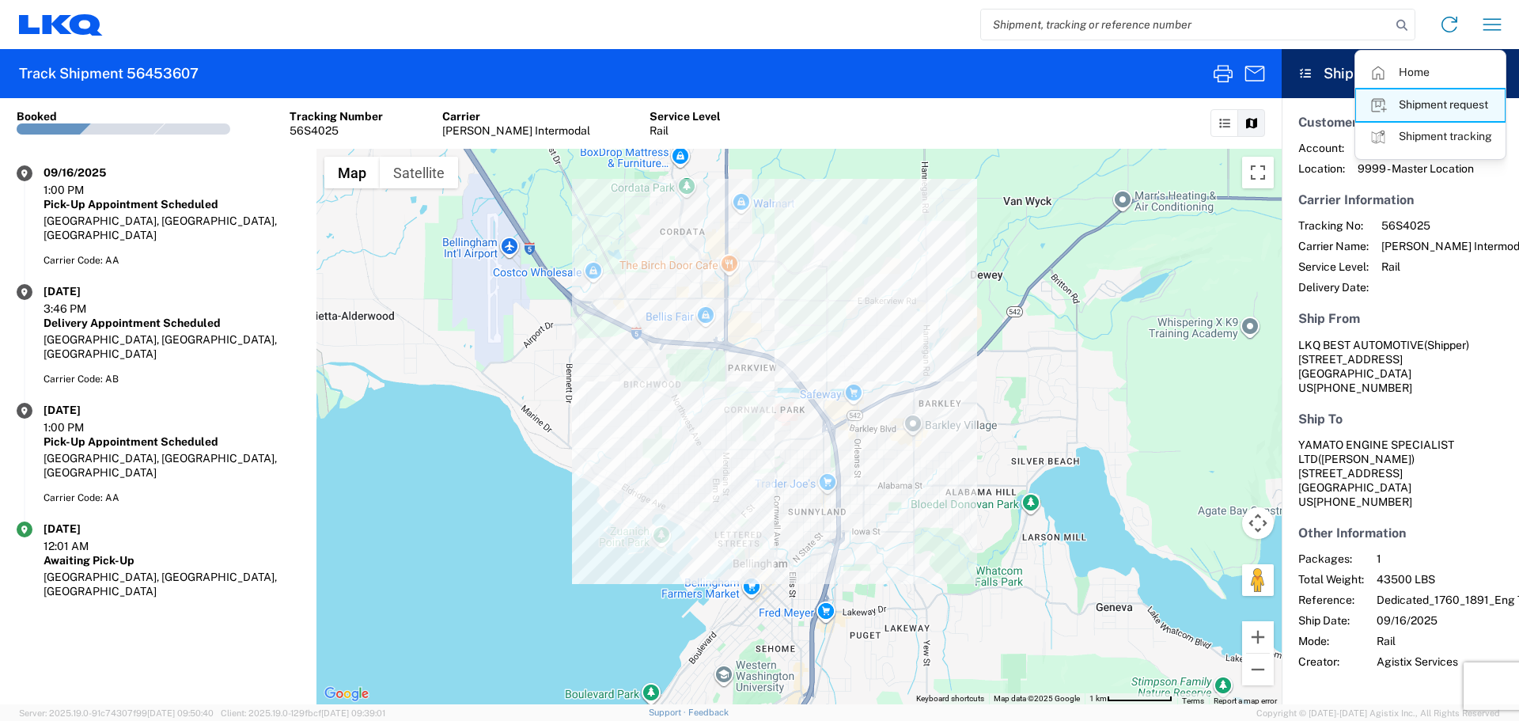
click at [1414, 108] on link "Shipment request" at bounding box center [1430, 105] width 149 height 32
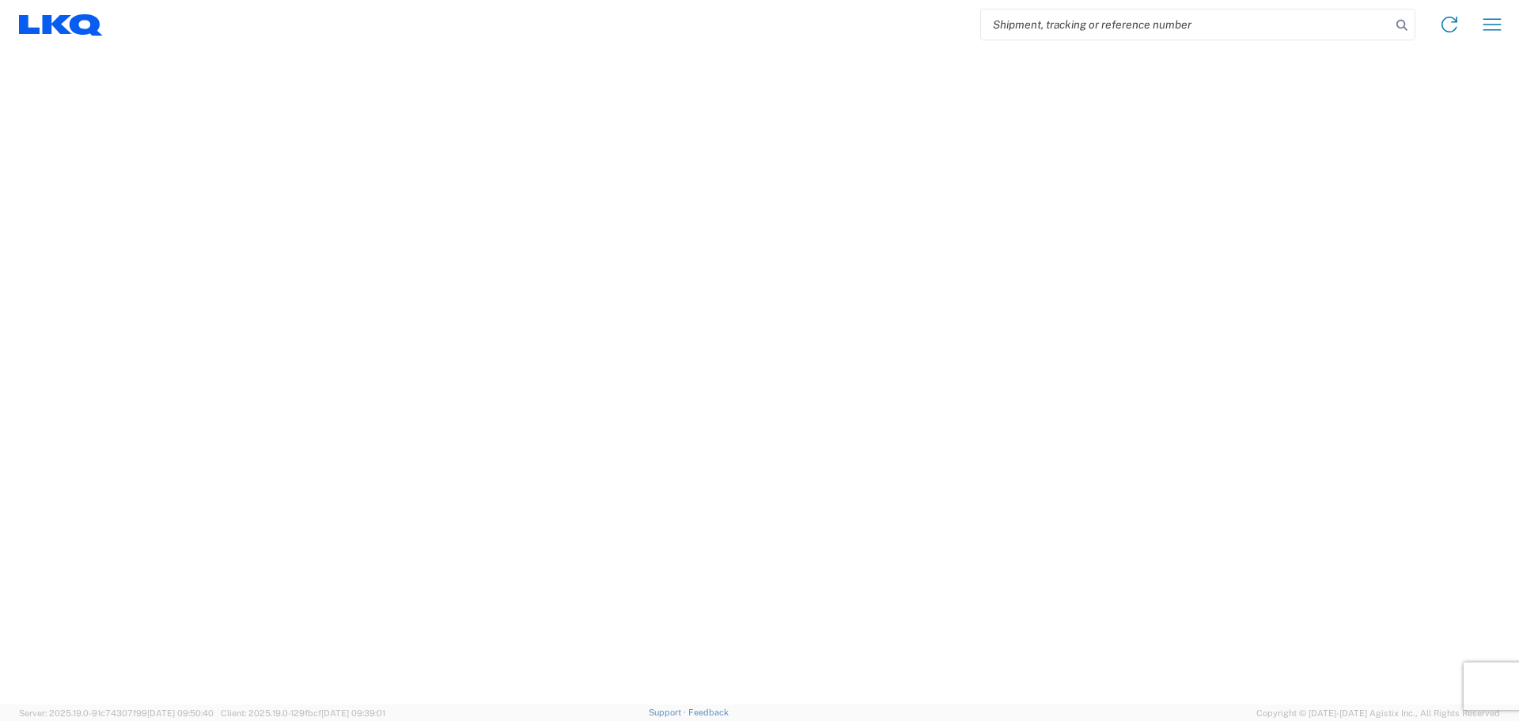
select select "FULL"
select select "LBS"
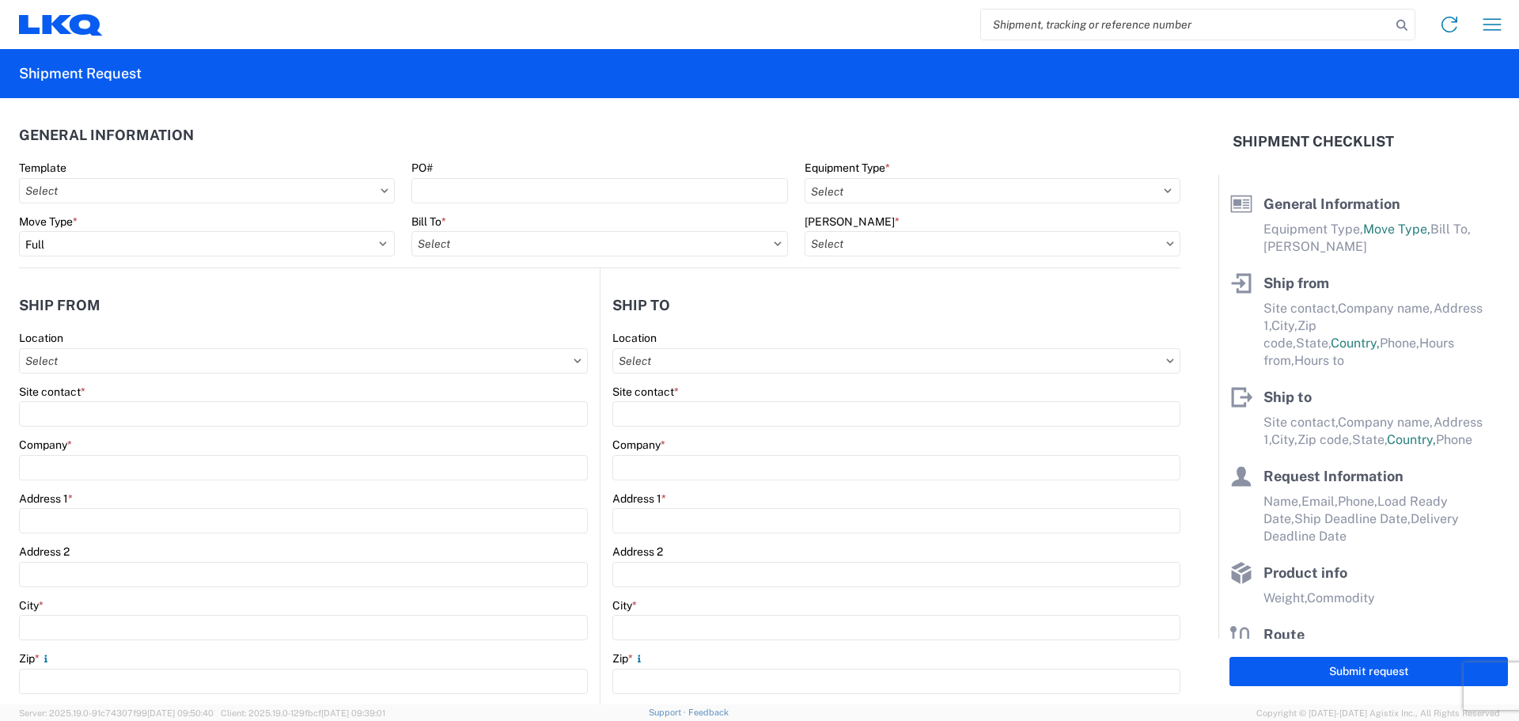
click at [1032, 30] on input "search" at bounding box center [1186, 24] width 410 height 30
paste input "56790069"
type input "56790069"
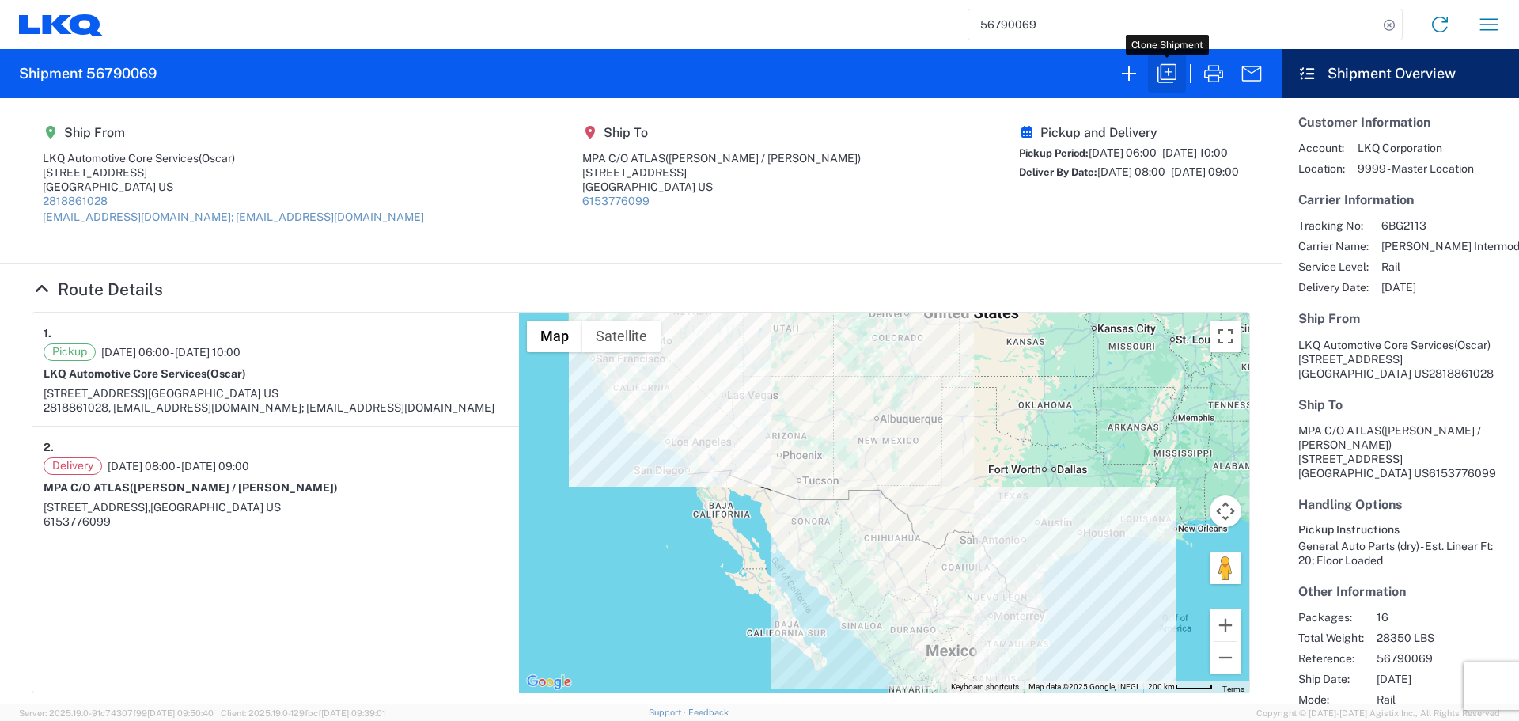
click at [1163, 70] on icon "button" at bounding box center [1166, 73] width 25 height 25
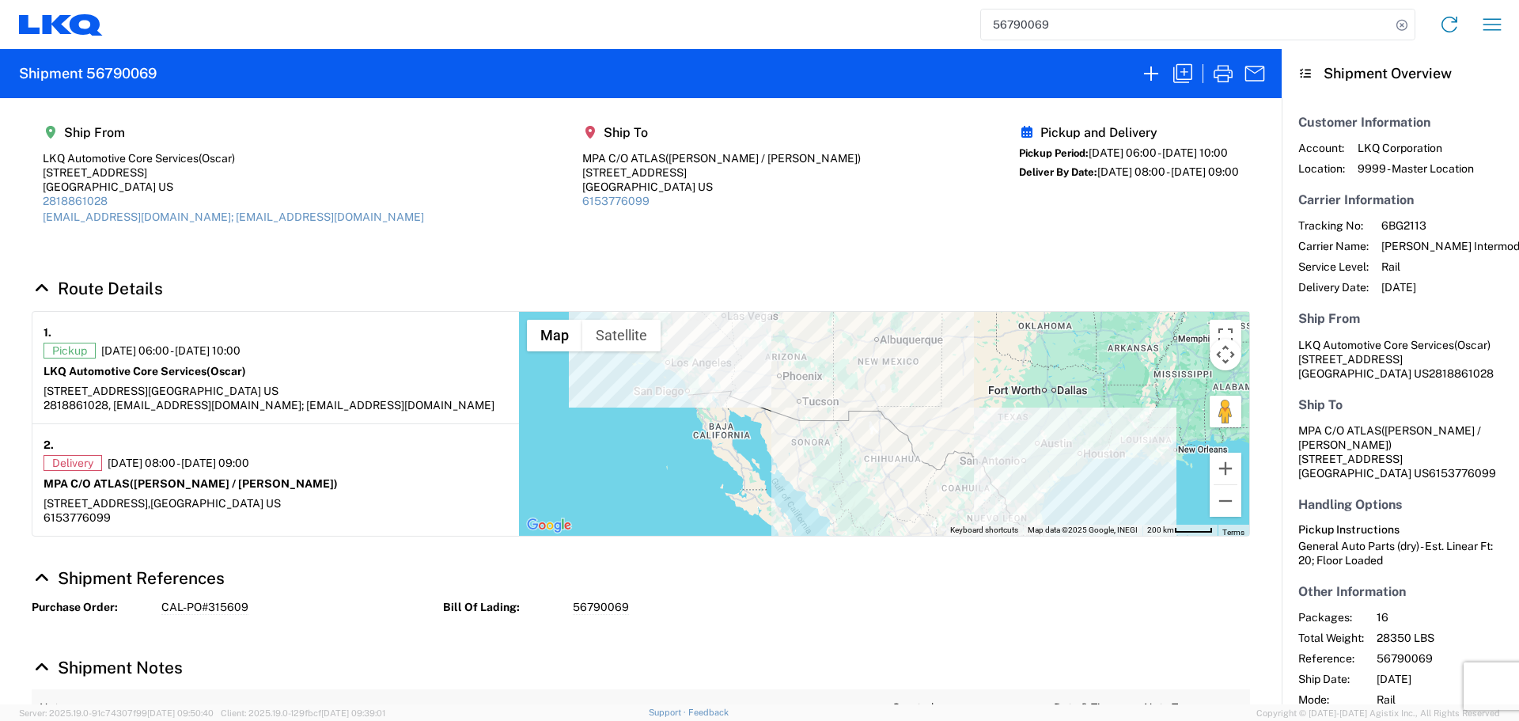
select select "FULL"
select select "US"
select select "LBS"
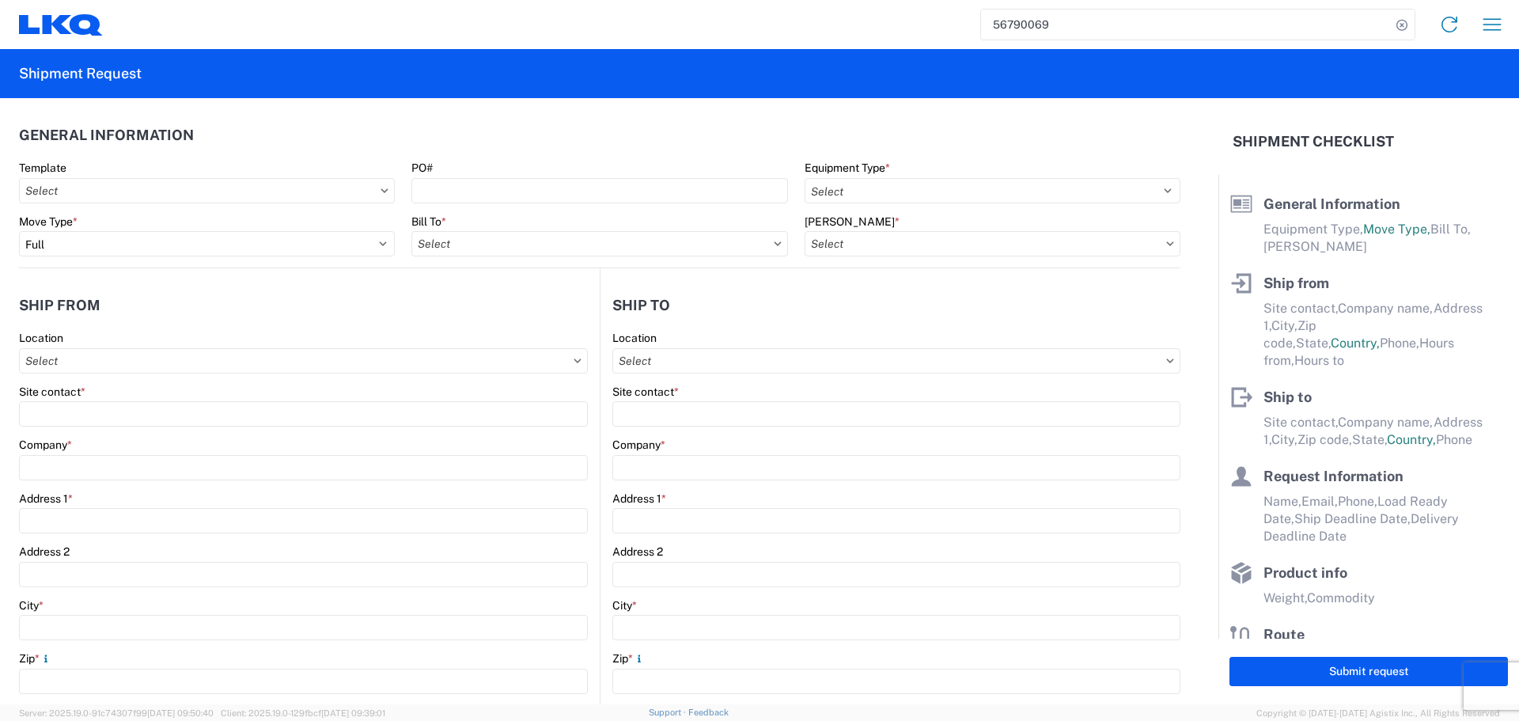
select select
type input "Oscar"
type input "LKQ Automotive Core Services"
type input "1714 West Mout Houston Rd"
type input "Houston"
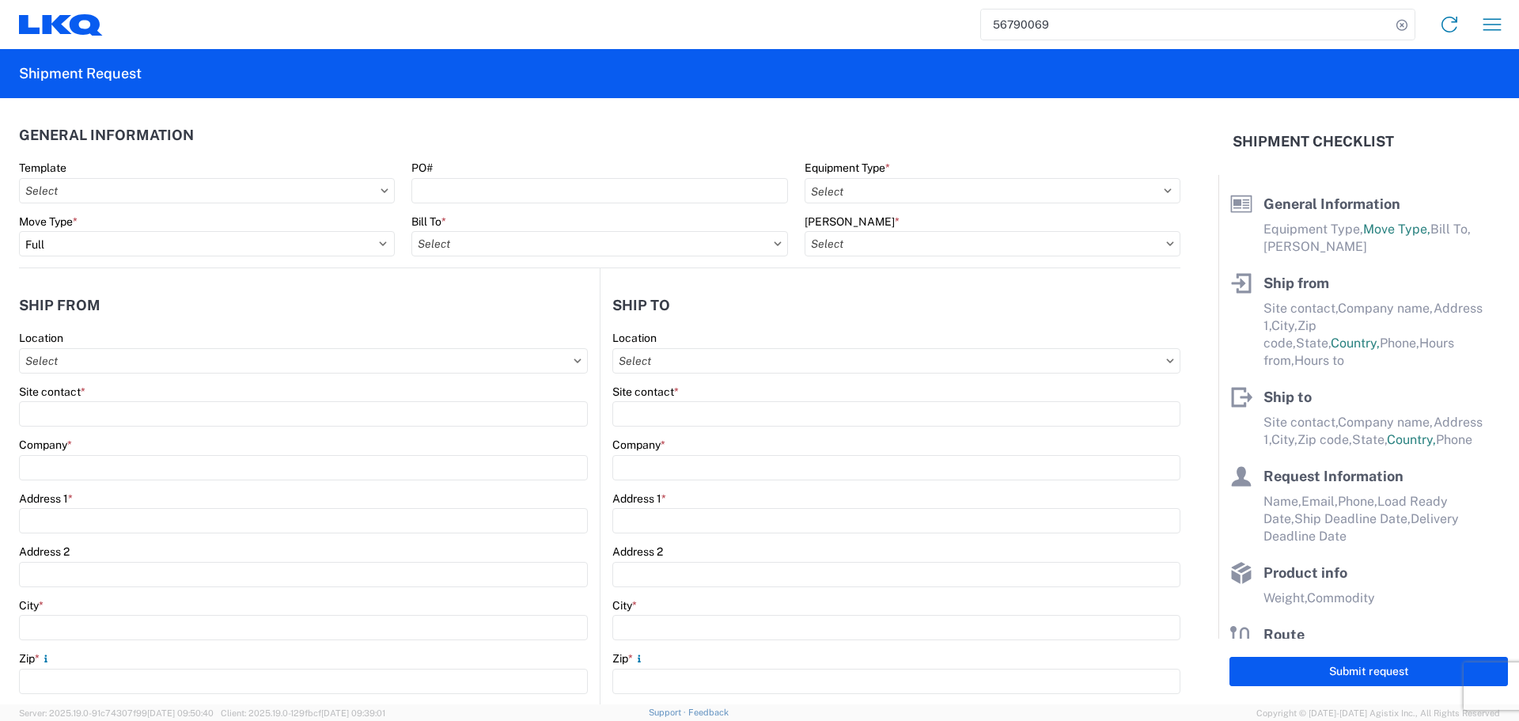
type input "77038"
type input "acgarcia@lkqcorp.com; oxdavila@lkqcorp.com"
type input "Joe / Sara"
type input "MPA C/O ATLAS"
type input "1855 Dornoch Ct Suite 300"
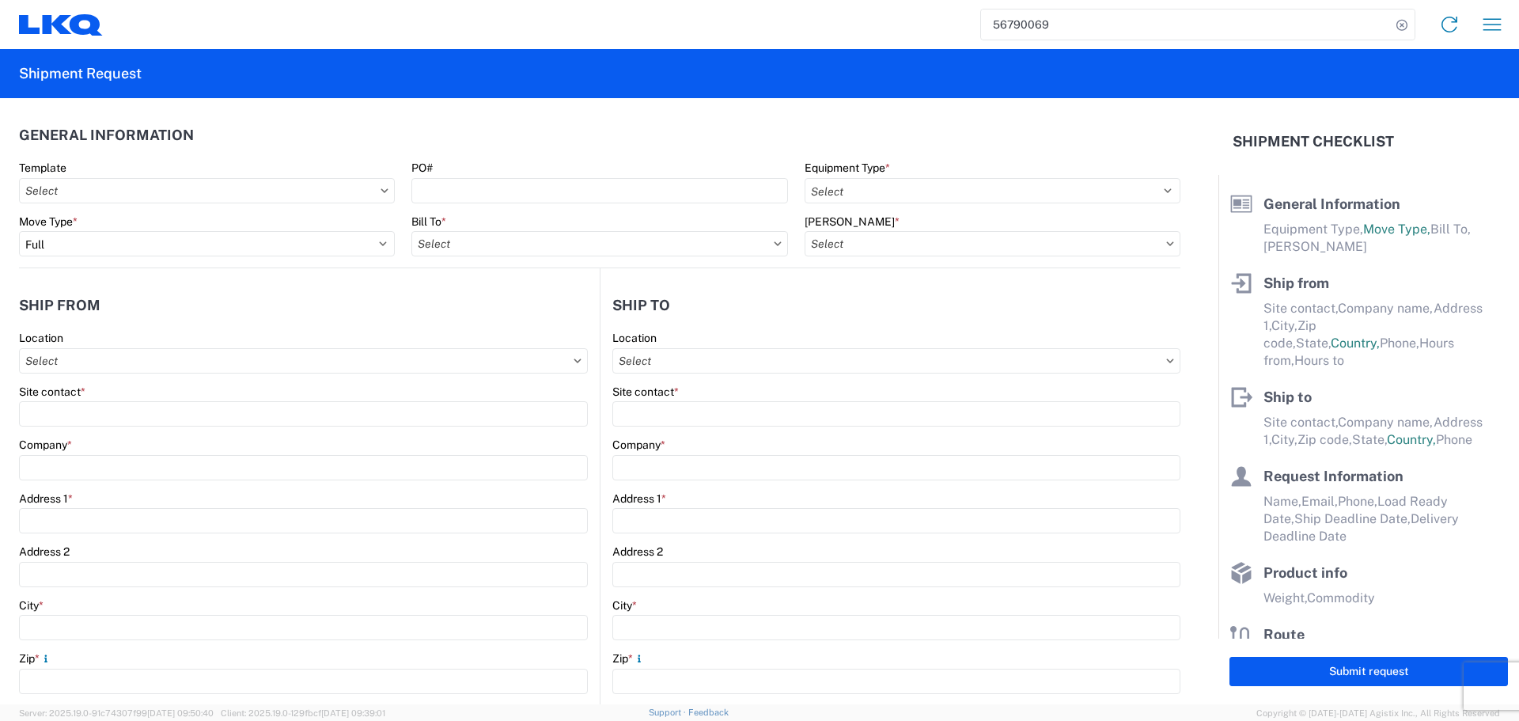
type input "San Diego"
type input "92154"
type input "Oscar"
type input "oxdavila@lkqcorp.com"
type input "281-886-1028"
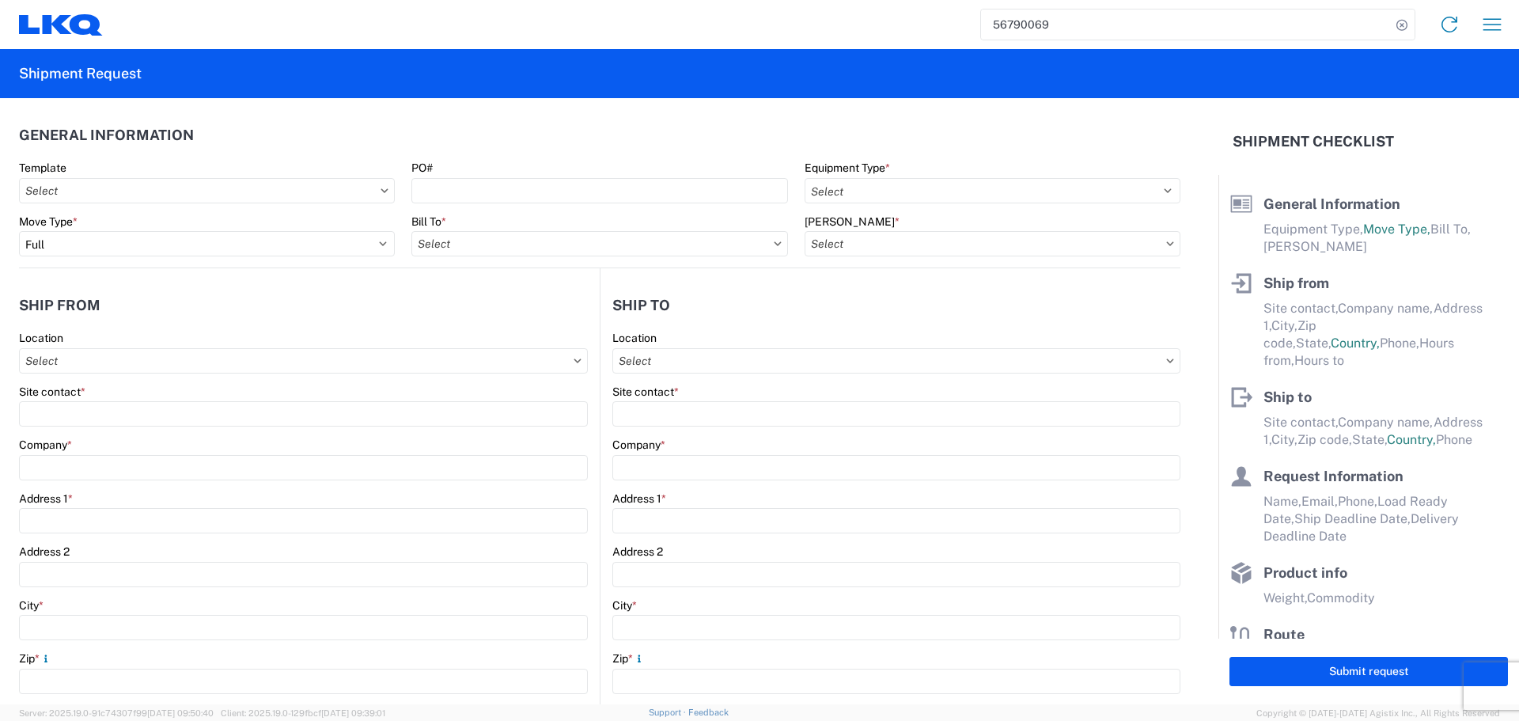
type input "2025-09-12"
type input "2025-09-15"
type input "28350"
type input "General Auto Parts (dry)"
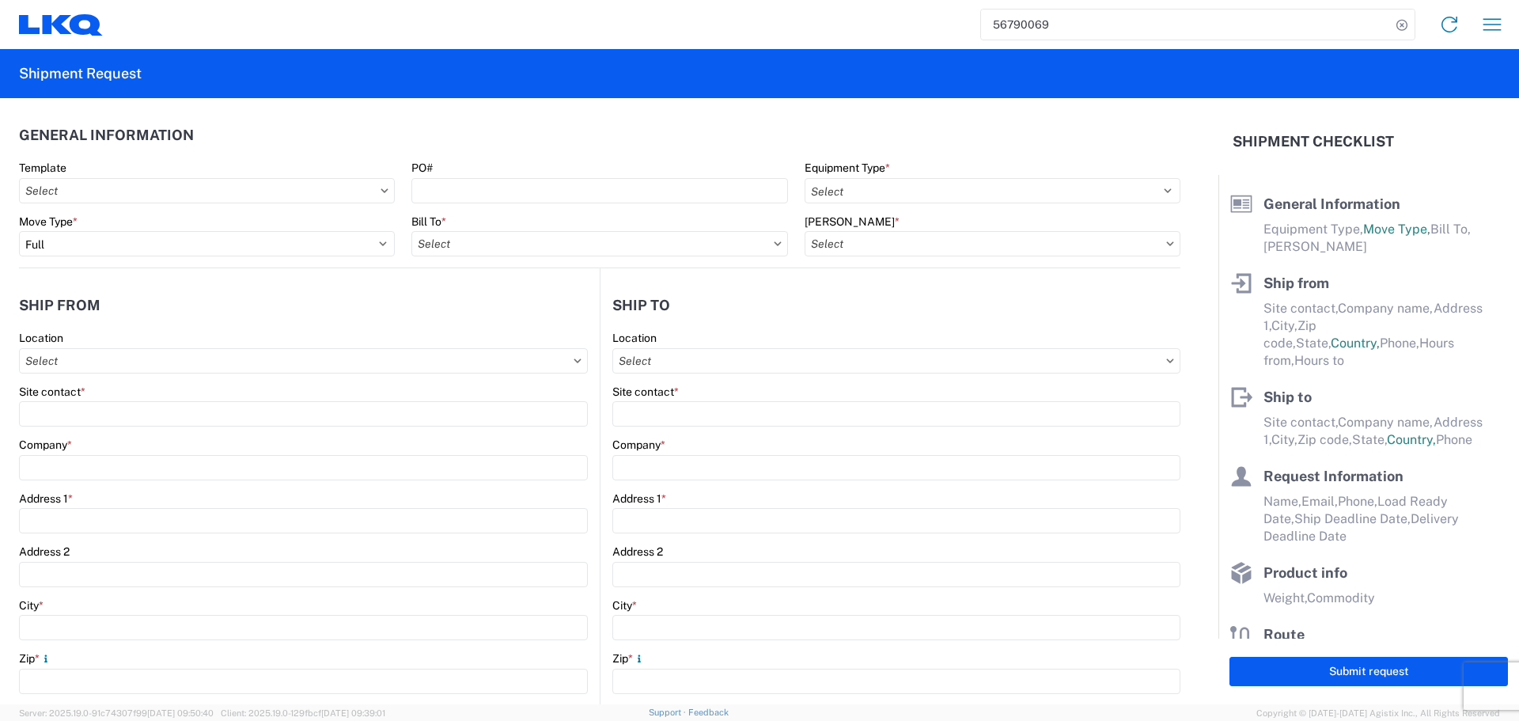
type input "16"
type input "0"
type input "40"
type input "36"
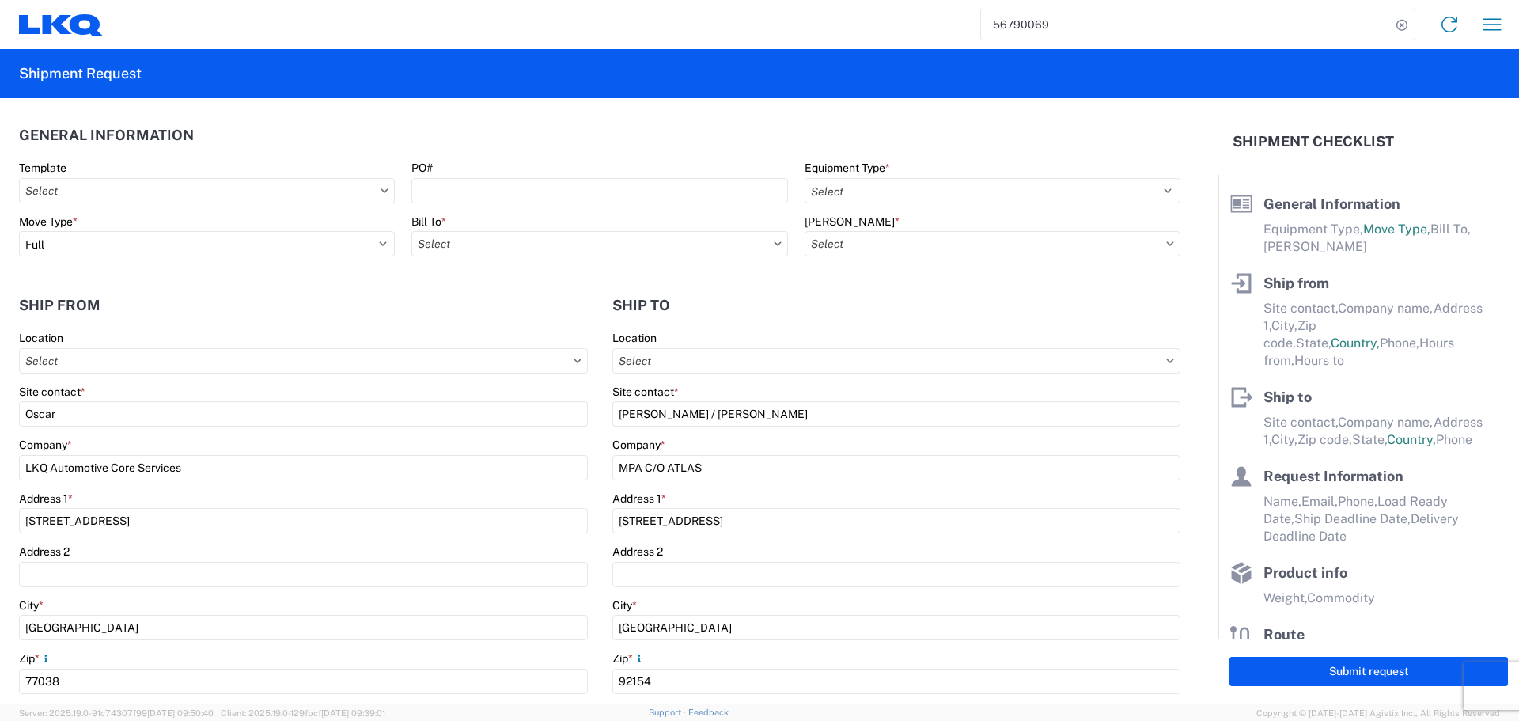
select select "US"
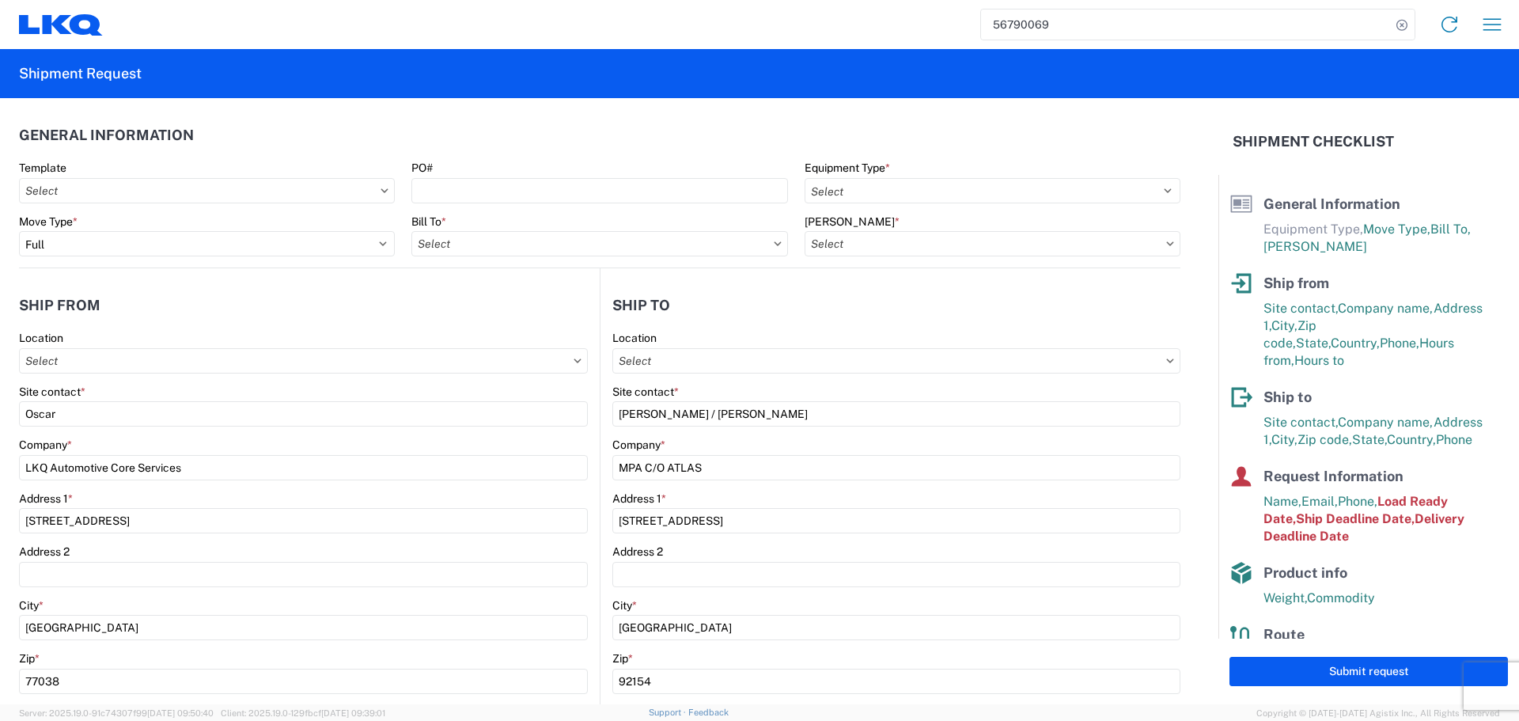
type input "1760 - LKQ Best Core"
type input "1760-6300-66000-0000 - 1760 Freight Out"
type input "1760 - LKQ Best Core"
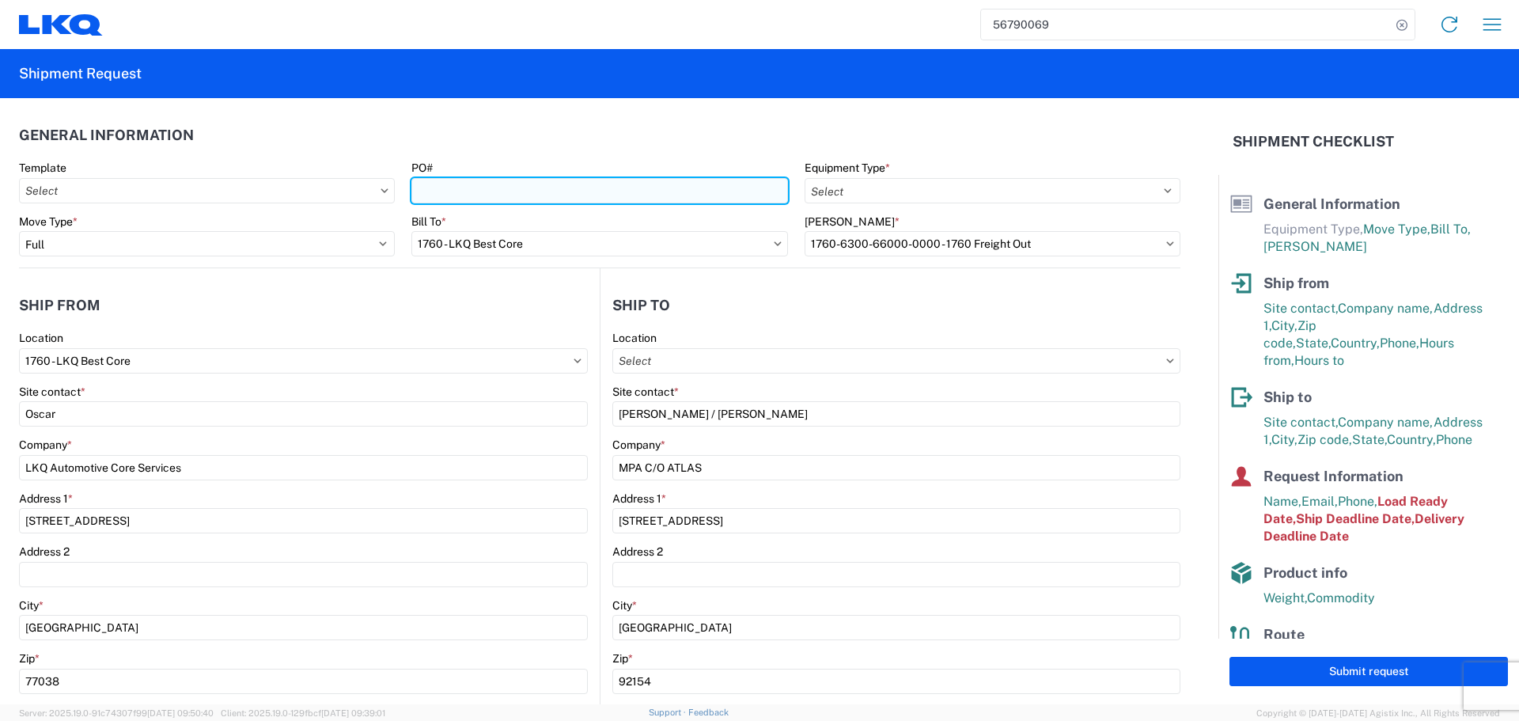
click at [494, 199] on input "PO#" at bounding box center [599, 190] width 376 height 25
type input "CAL-PO#315612-L69766"
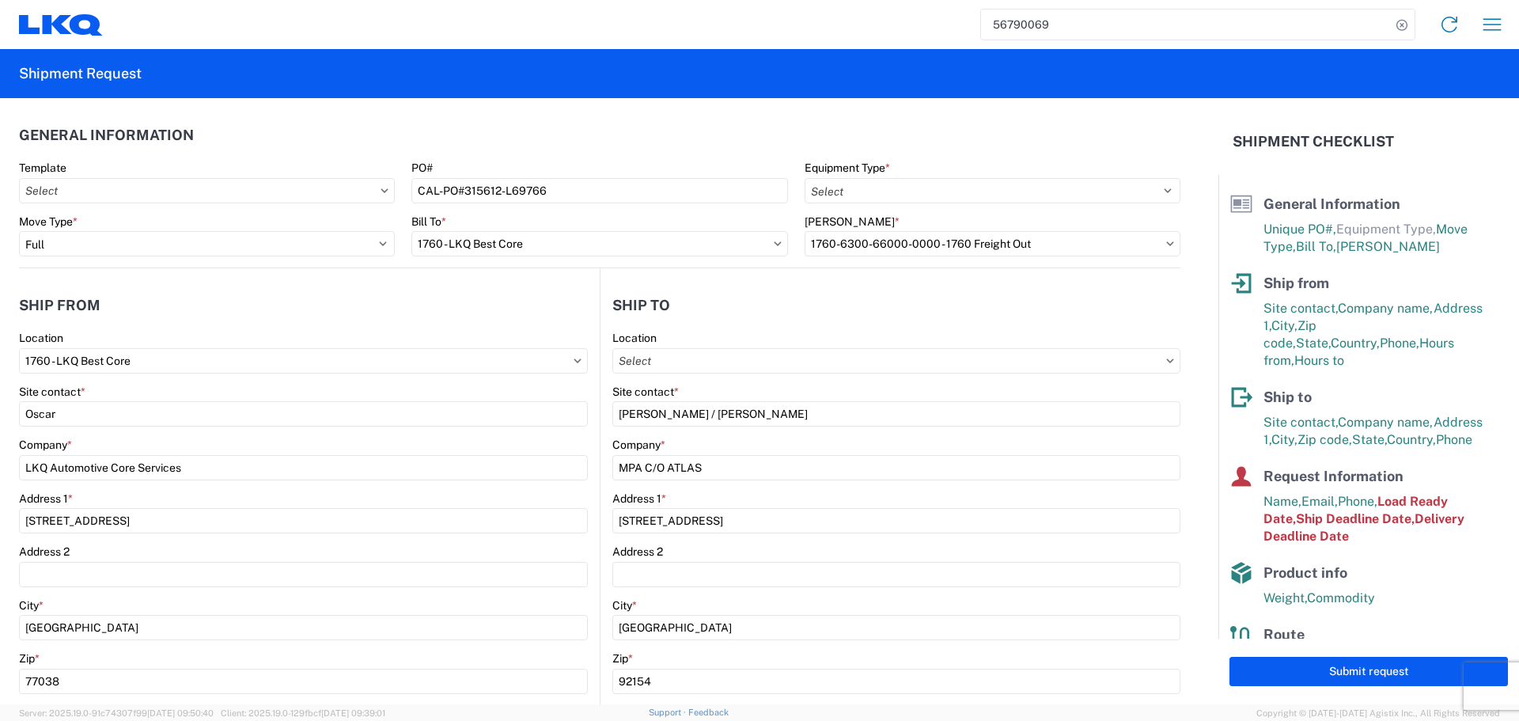
click at [430, 281] on agx-shipment-stop-widget-v2 "Ship from 1760 Location 1760 - LKQ Best Core Site contact * Oscar Company * LKQ…" at bounding box center [309, 611] width 581 height 687
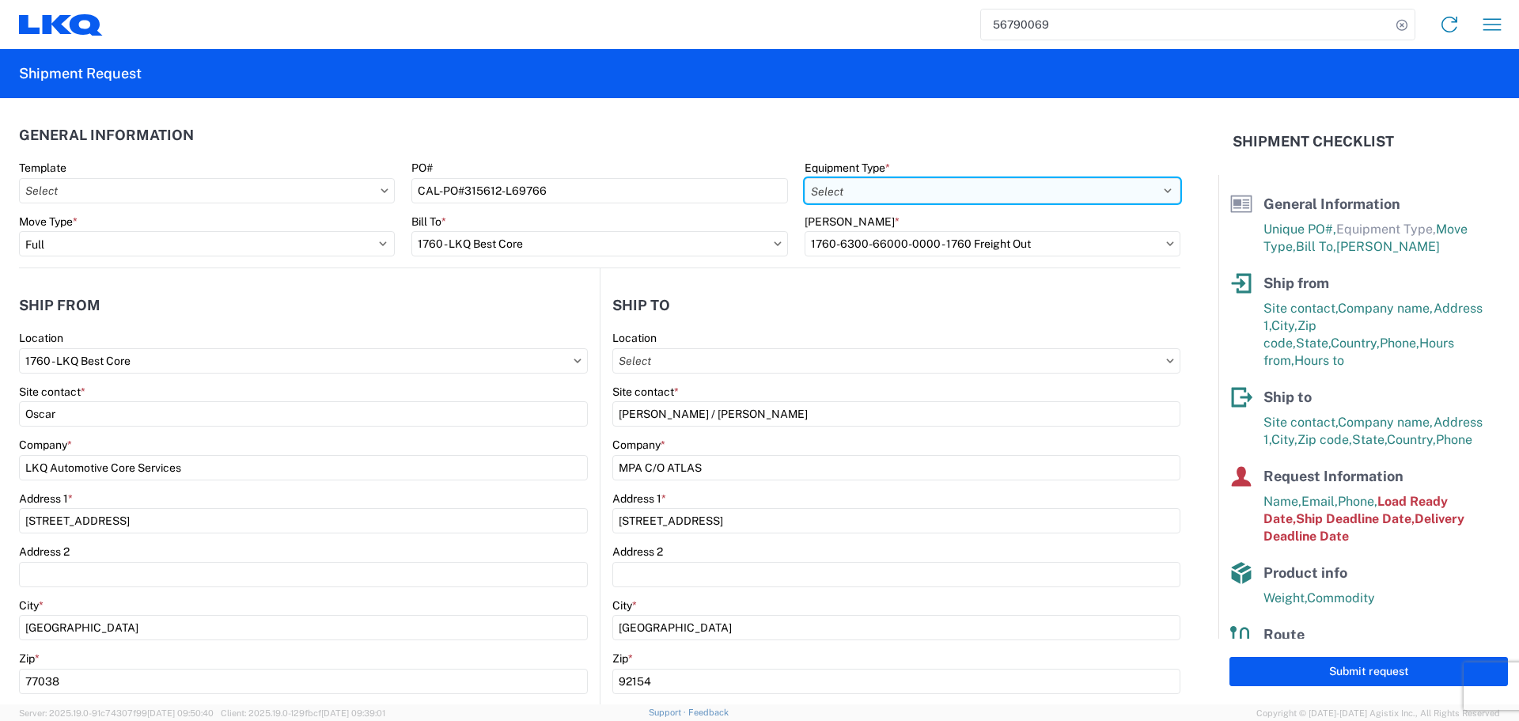
click at [878, 200] on select "Select 53’ Dry Van Flatbed Dropdeck (van) Lowboy (flatbed) Rail" at bounding box center [993, 190] width 376 height 25
select select "BCAR"
click at [805, 178] on select "Select 53’ Dry Van Flatbed Dropdeck (van) Lowboy (flatbed) Rail" at bounding box center [993, 190] width 376 height 25
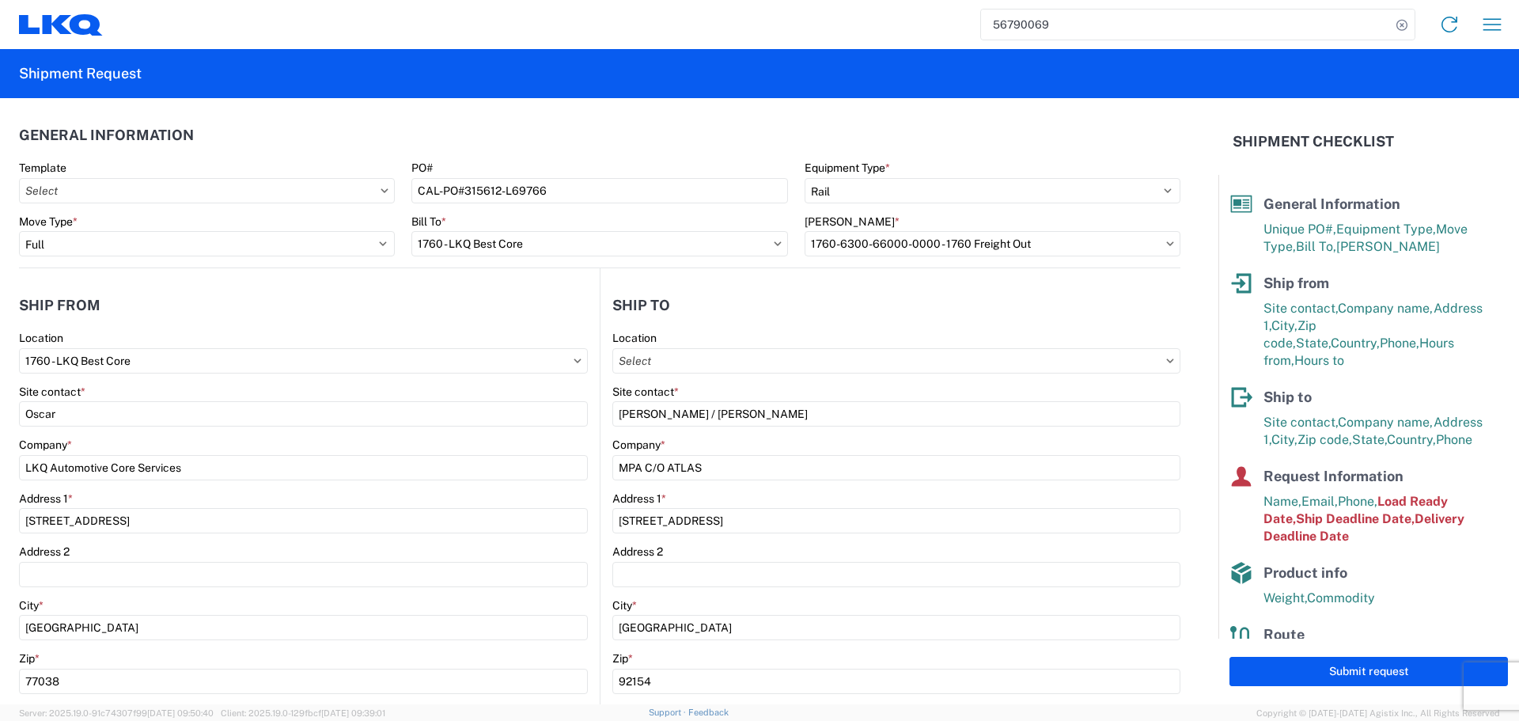
click at [807, 286] on agx-shipment-stop-widget-v2 "Ship to Location Site contact * Joe / Sara Company * MPA C/O ATLAS Address 1 * …" at bounding box center [890, 611] width 581 height 687
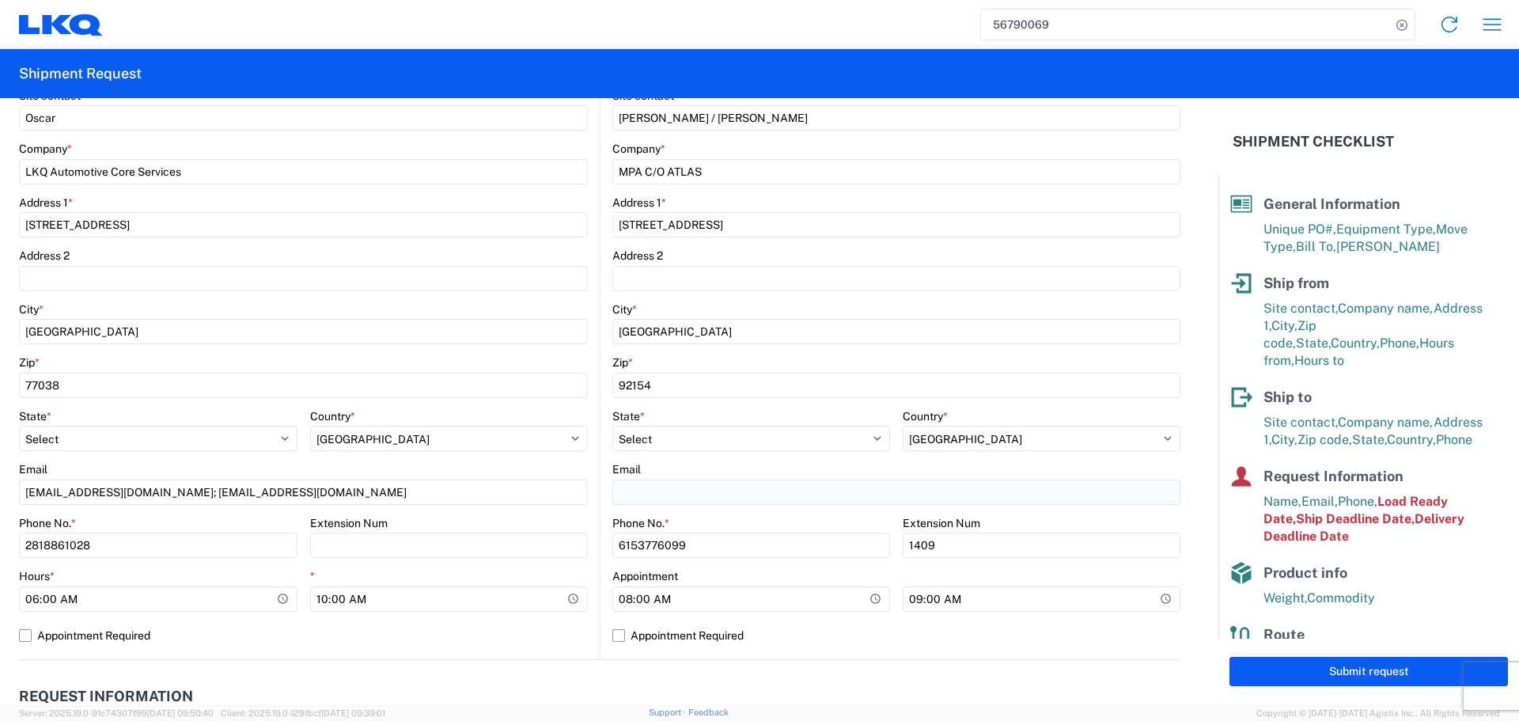
scroll to position [475, 0]
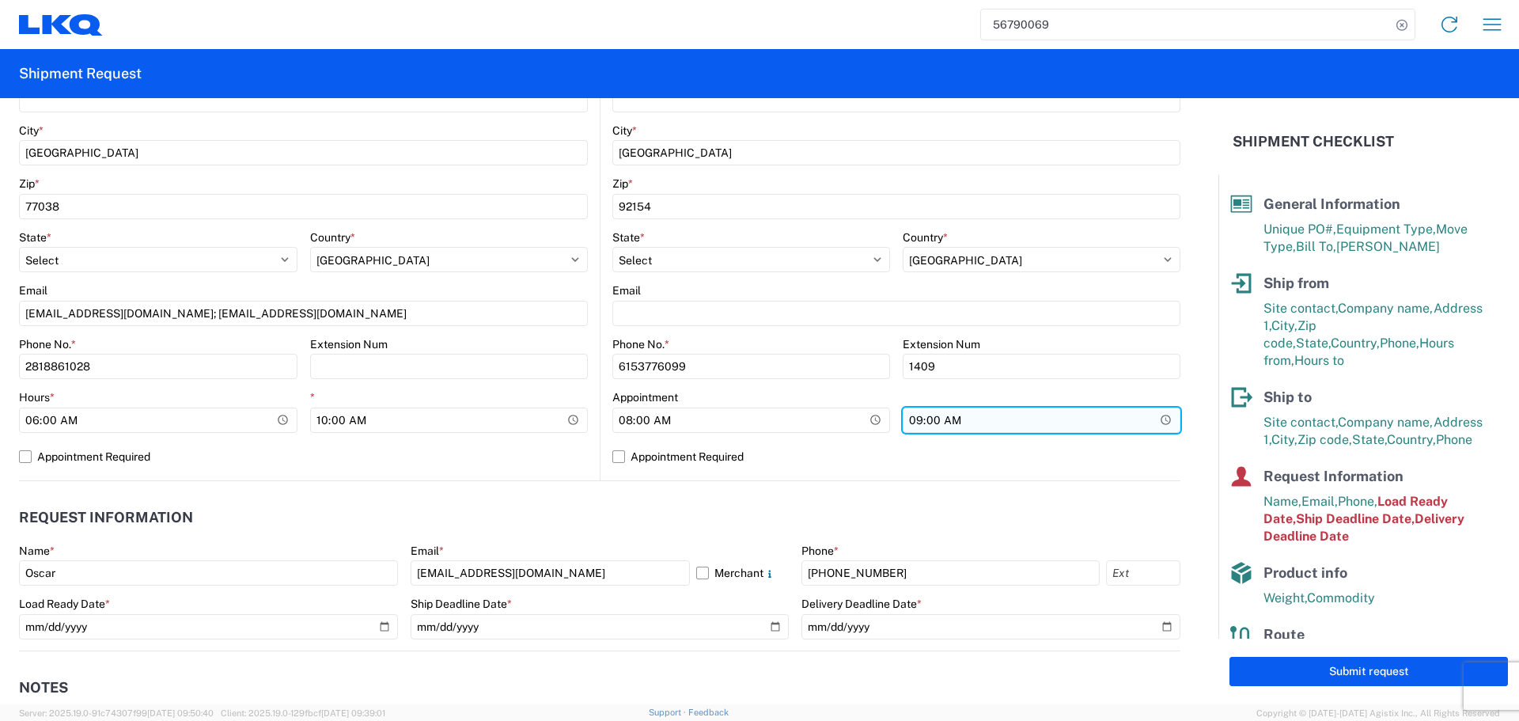
click at [1152, 422] on input "09:00:00" at bounding box center [1042, 419] width 278 height 25
type input "13:00"
click at [722, 516] on header "Request Information" at bounding box center [599, 518] width 1161 height 36
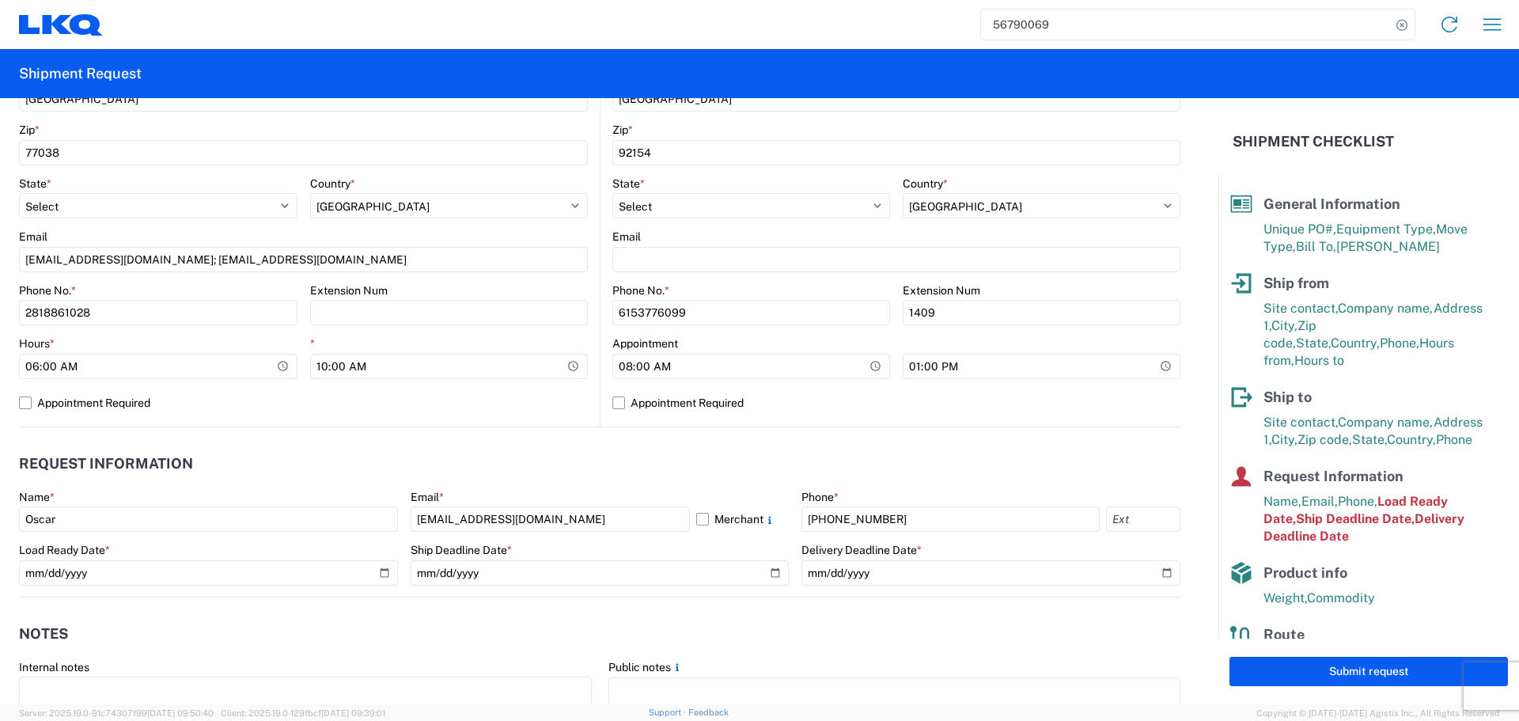
scroll to position [712, 0]
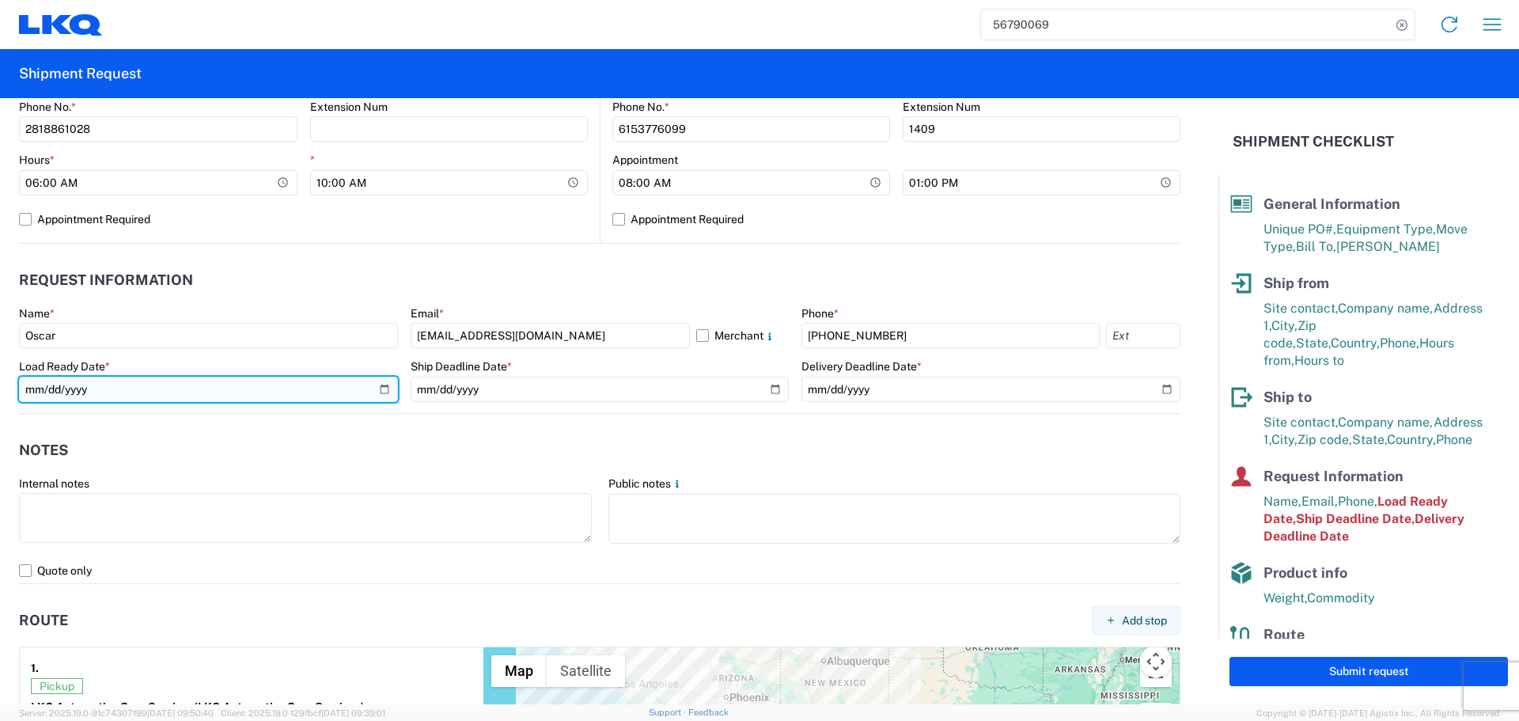
click at [378, 387] on input "2025-09-12" at bounding box center [208, 389] width 379 height 25
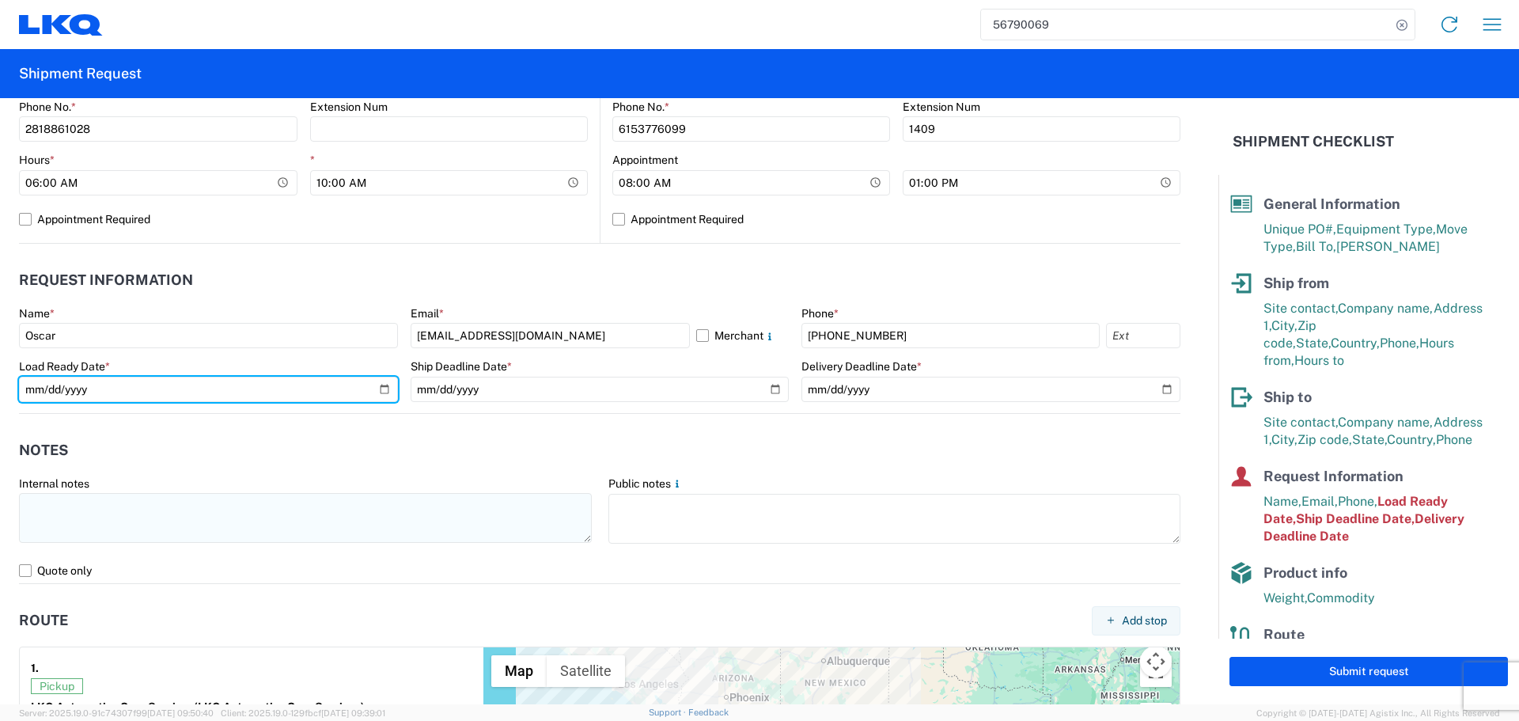
type input "2025-09-17"
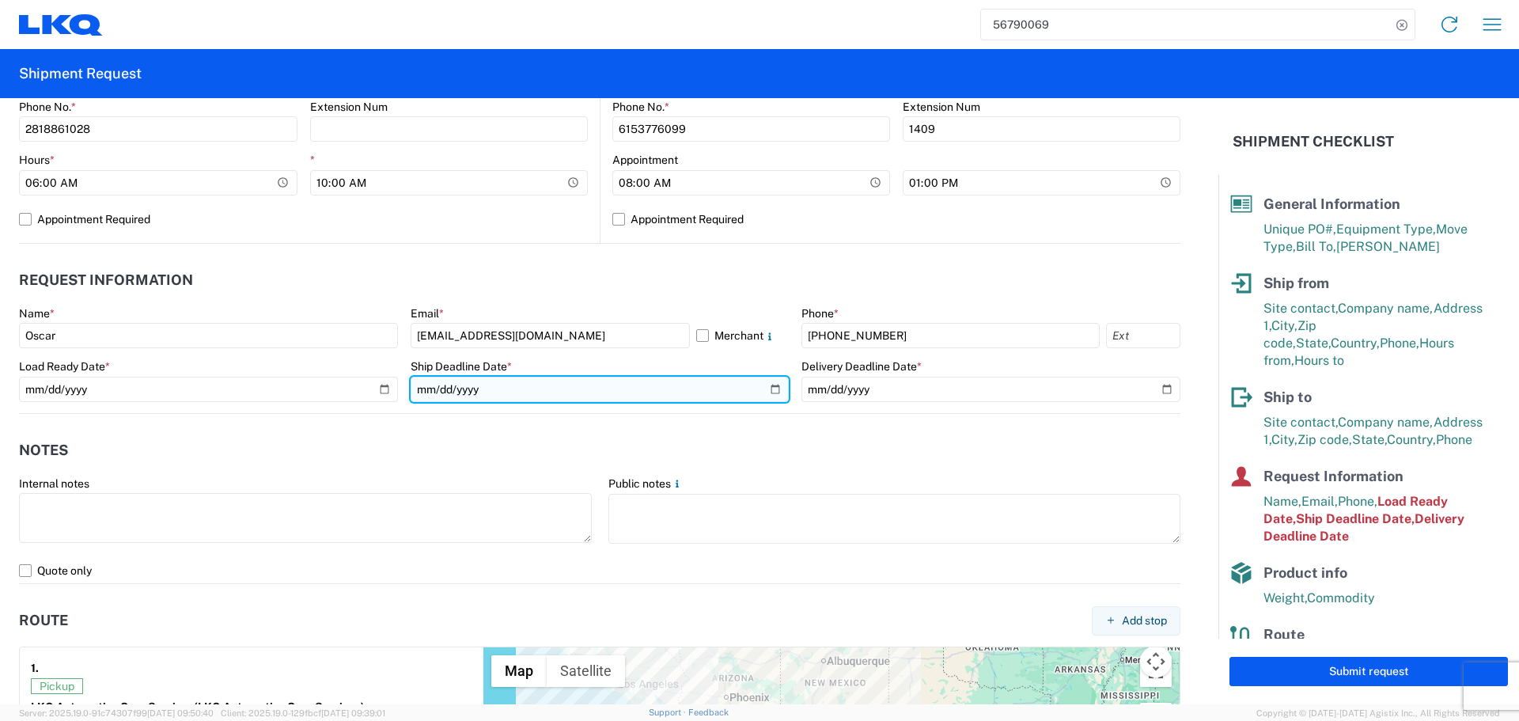
click at [767, 396] on input "2025-09-12" at bounding box center [600, 389] width 379 height 25
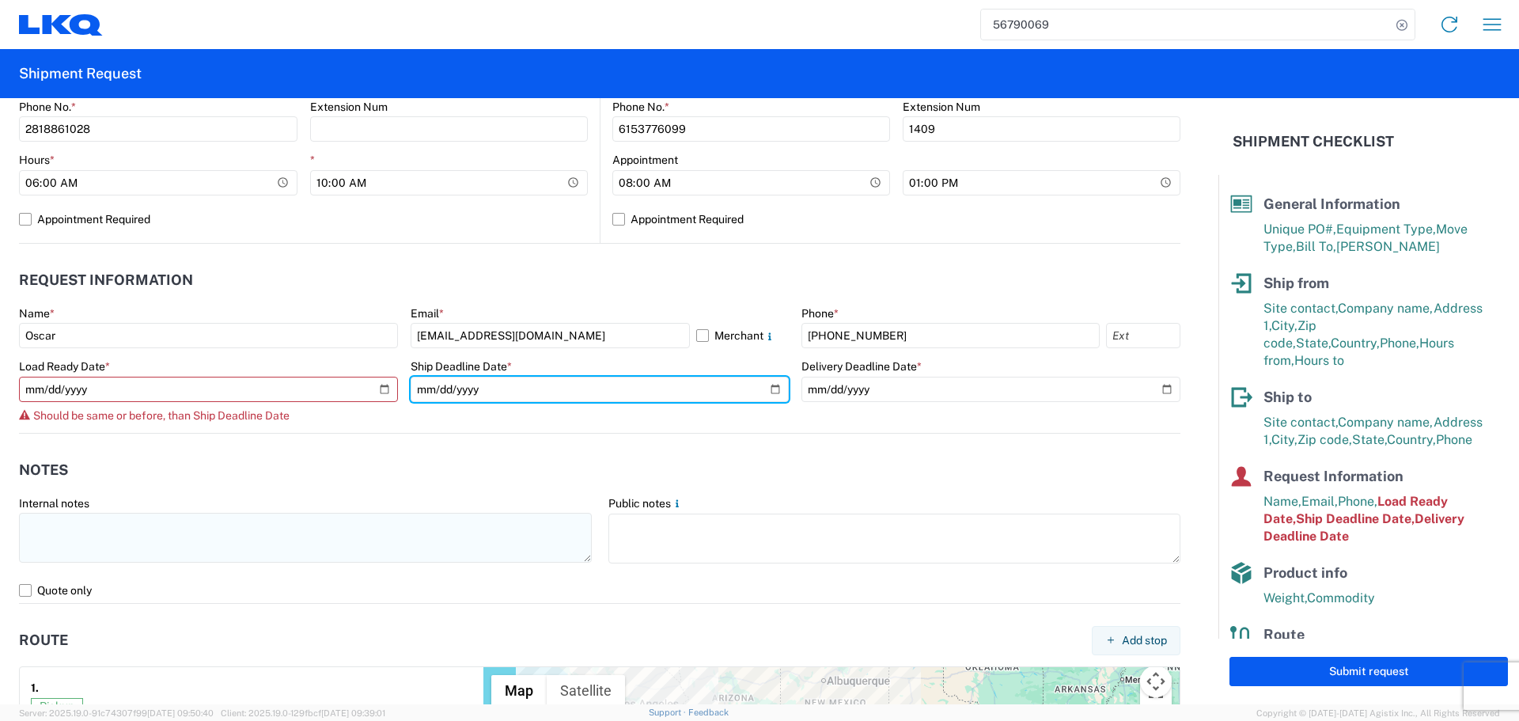
type input "2025-09-17"
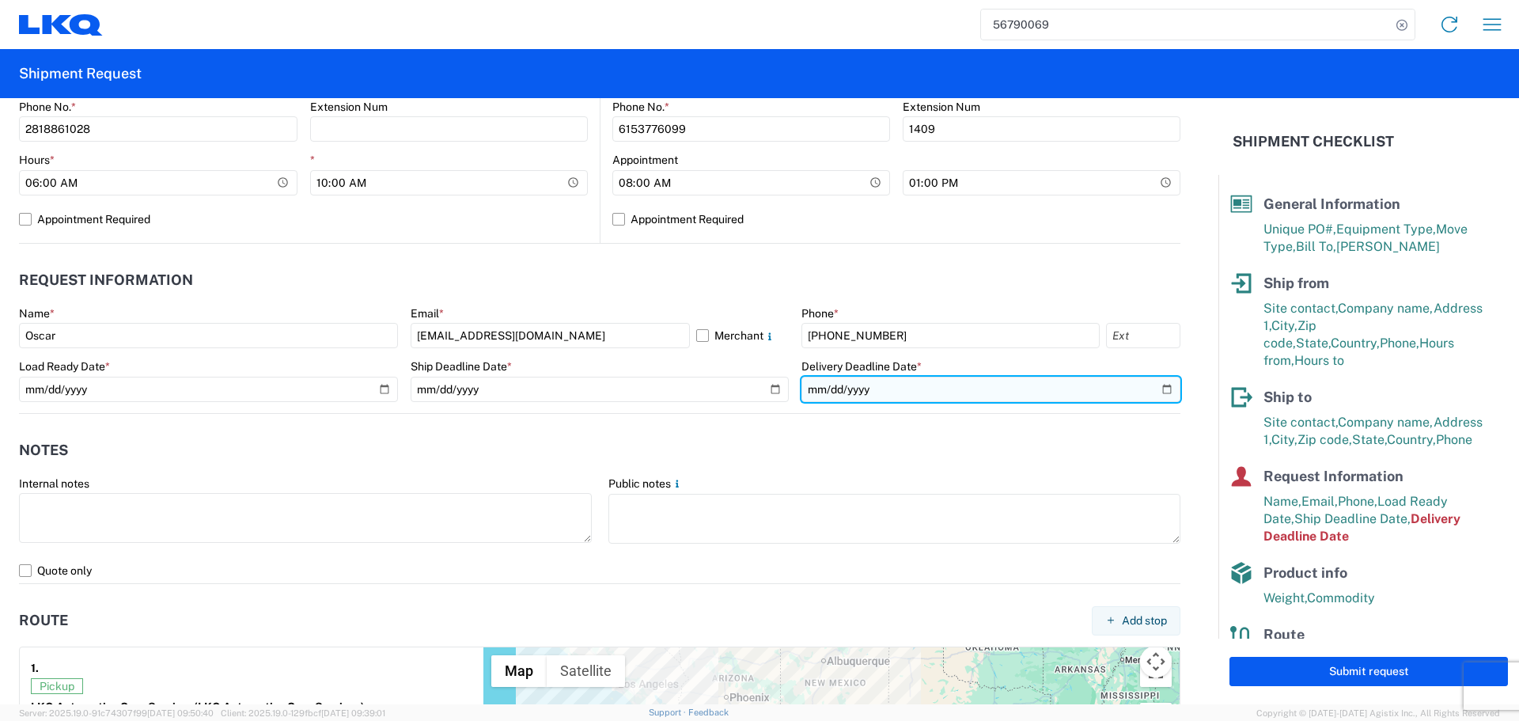
click at [1157, 394] on input "2025-09-15" at bounding box center [990, 389] width 379 height 25
type input "2025-09-19"
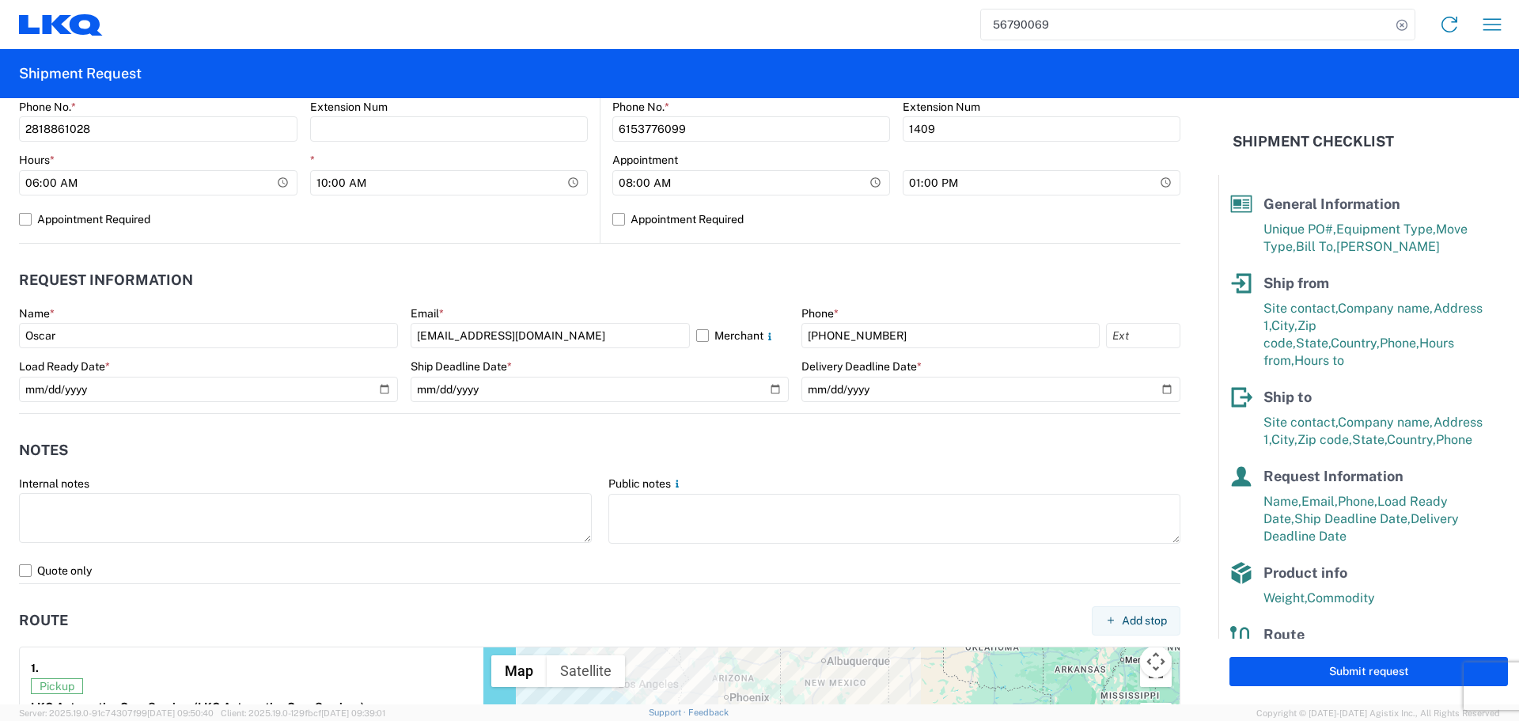
click at [478, 440] on header "Notes" at bounding box center [599, 451] width 1161 height 36
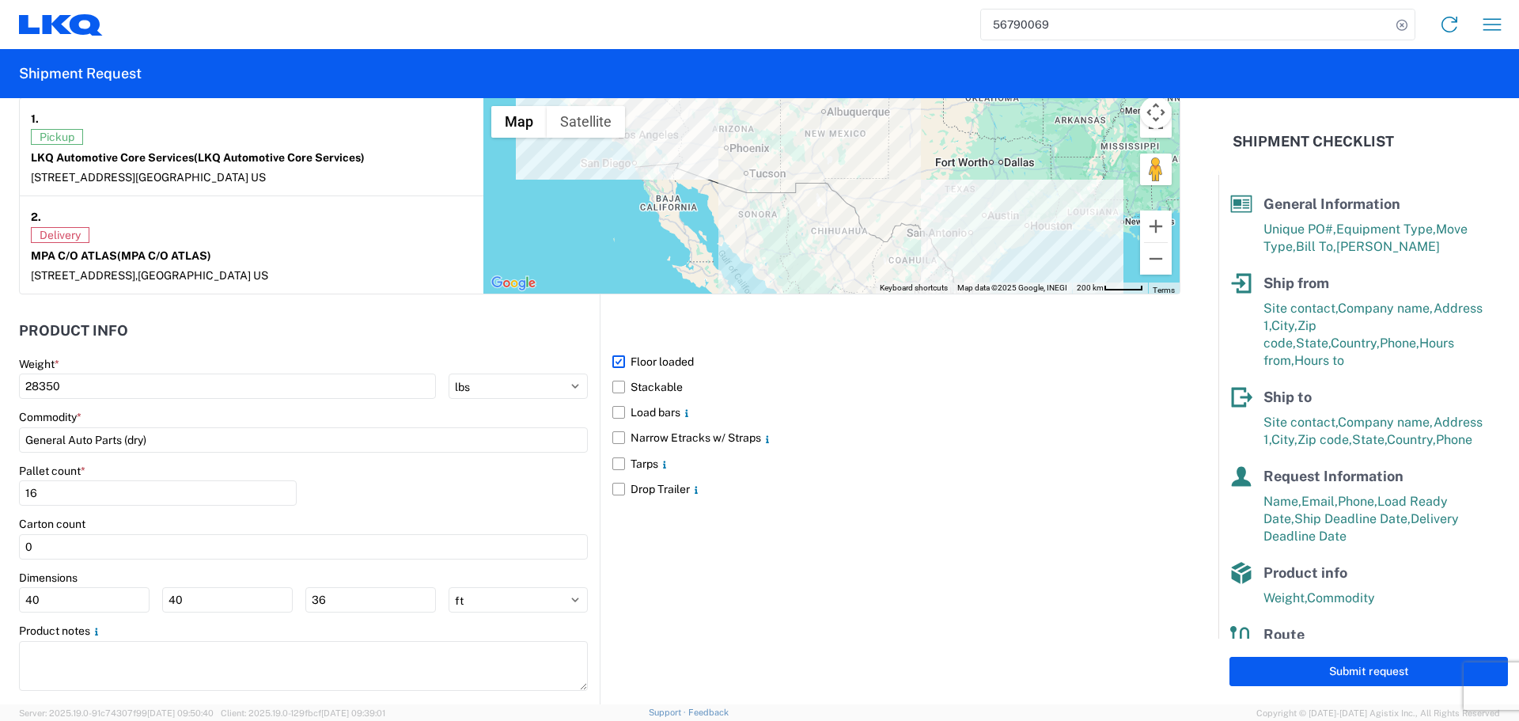
scroll to position [1212, 0]
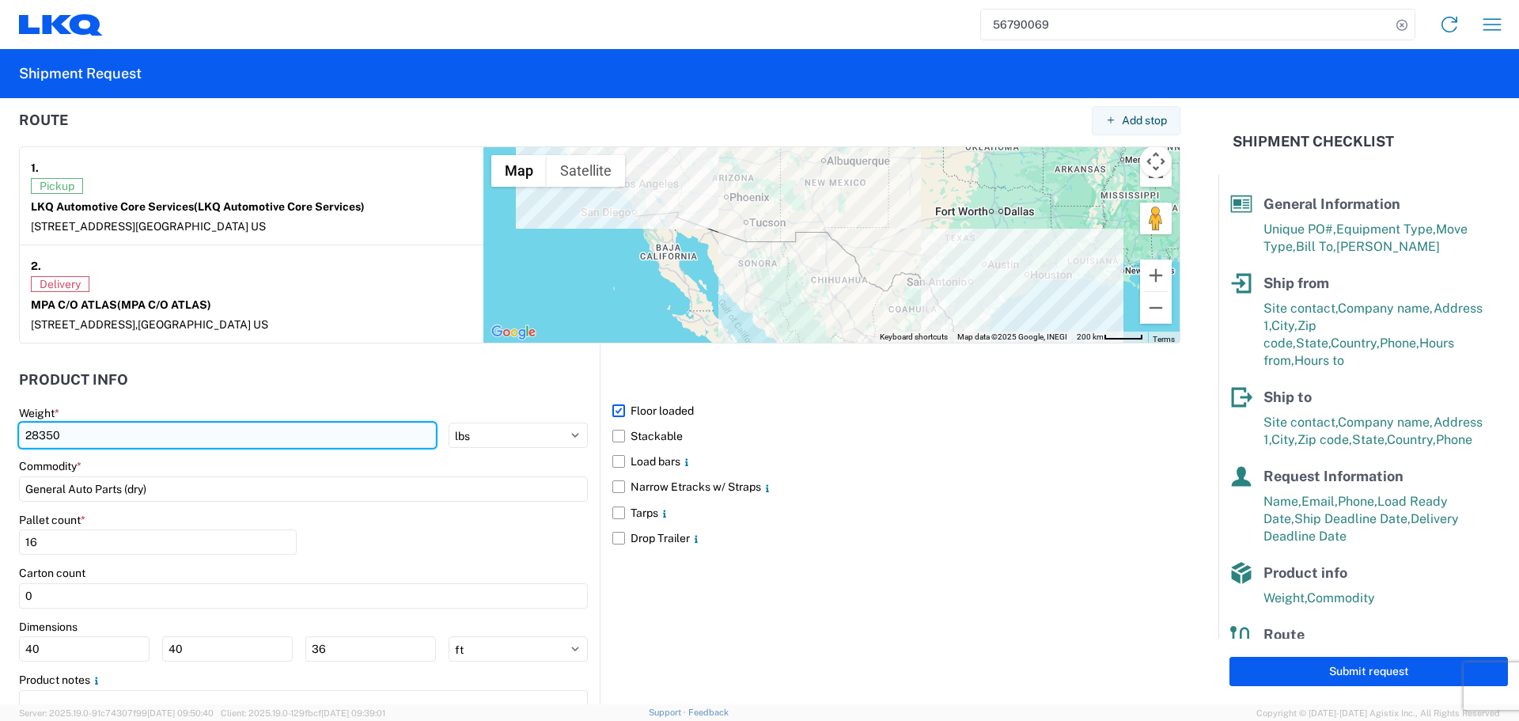
click at [45, 436] on input "28350" at bounding box center [227, 434] width 417 height 25
type input "3"
type input "33593"
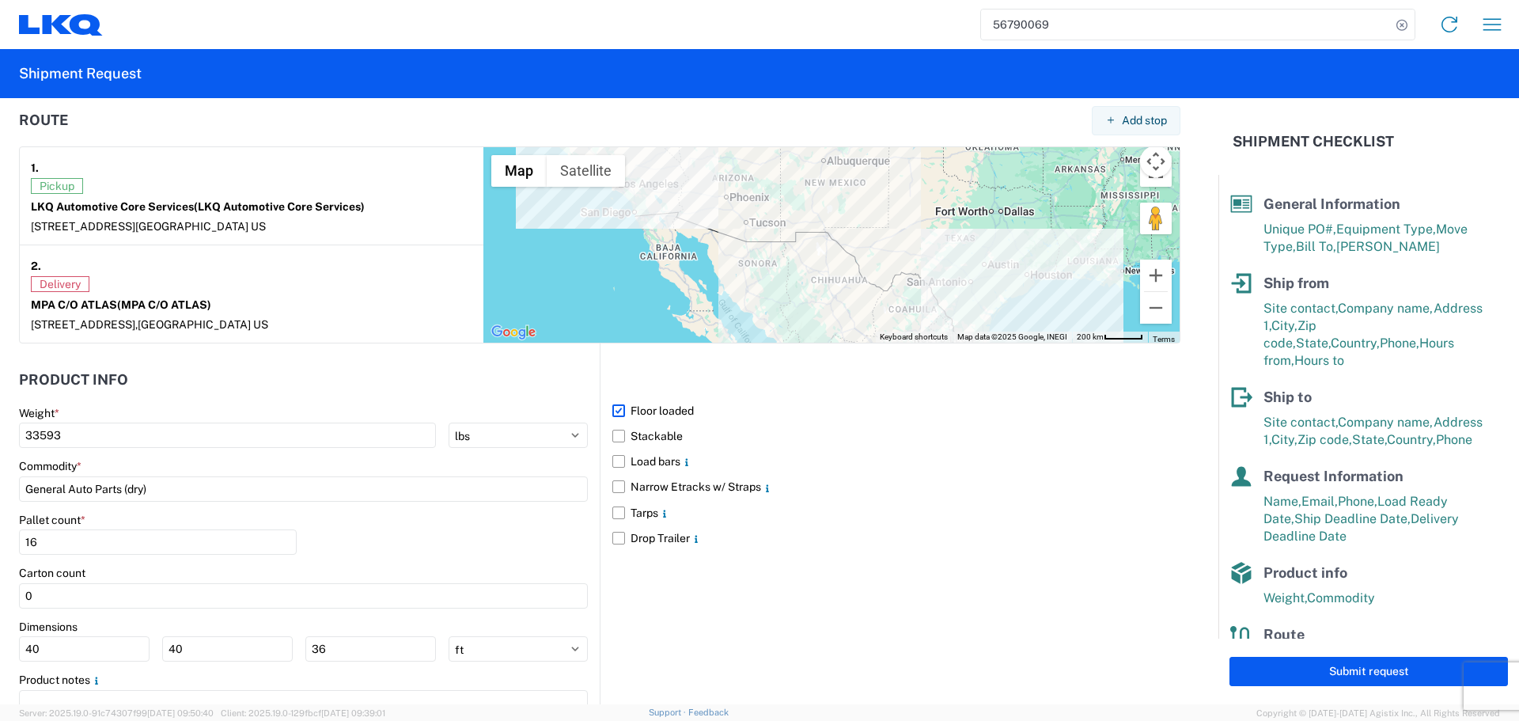
click at [385, 395] on header "Product Info" at bounding box center [309, 380] width 581 height 36
click at [305, 388] on header "Product Info" at bounding box center [309, 380] width 581 height 36
click at [248, 396] on header "Product Info" at bounding box center [309, 380] width 581 height 36
click at [305, 395] on header "Product Info" at bounding box center [309, 380] width 581 height 36
click at [318, 381] on header "Product Info" at bounding box center [309, 380] width 581 height 36
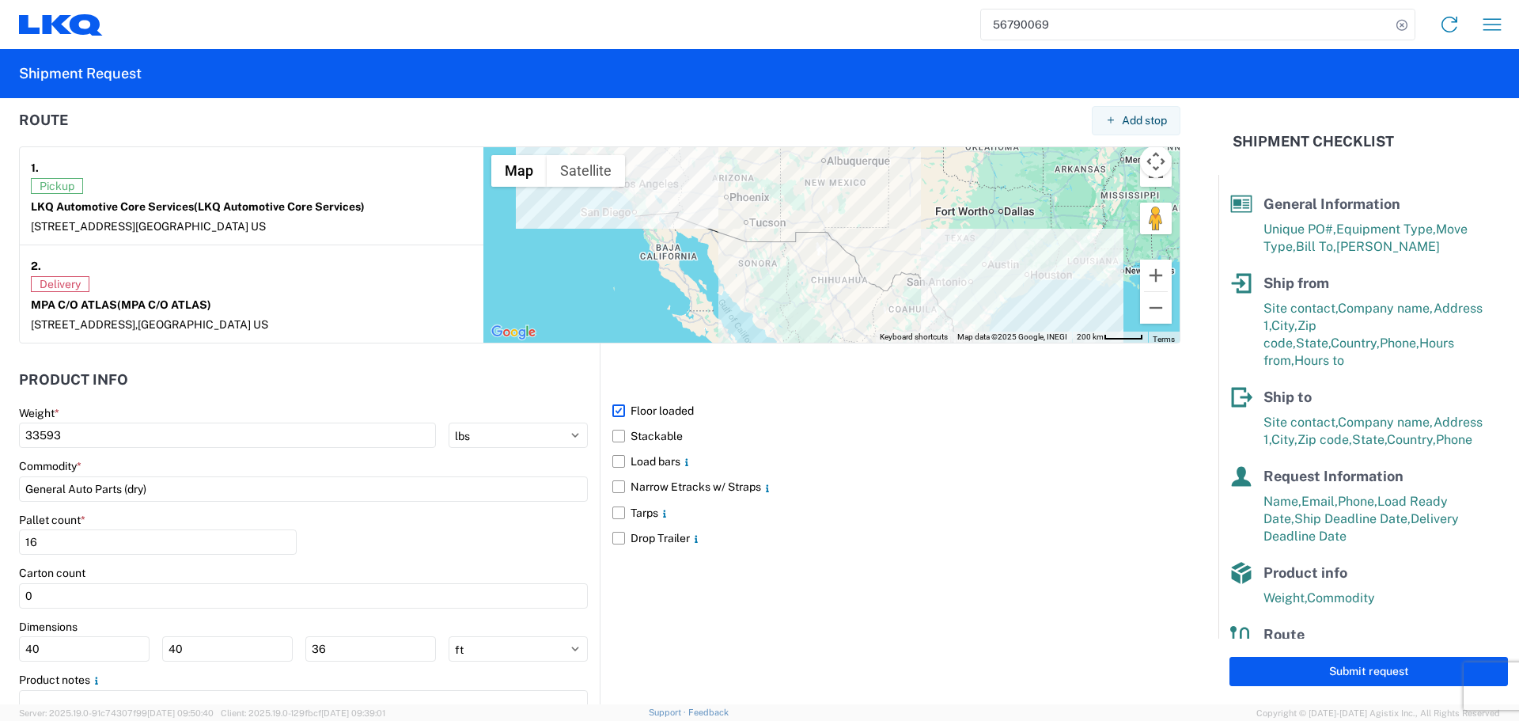
click at [344, 408] on div "Weight *" at bounding box center [303, 413] width 569 height 14
click at [354, 406] on div "Weight *" at bounding box center [303, 413] width 569 height 14
click at [289, 377] on header "Product Info" at bounding box center [309, 380] width 581 height 36
click at [81, 544] on input "16" at bounding box center [158, 541] width 278 height 25
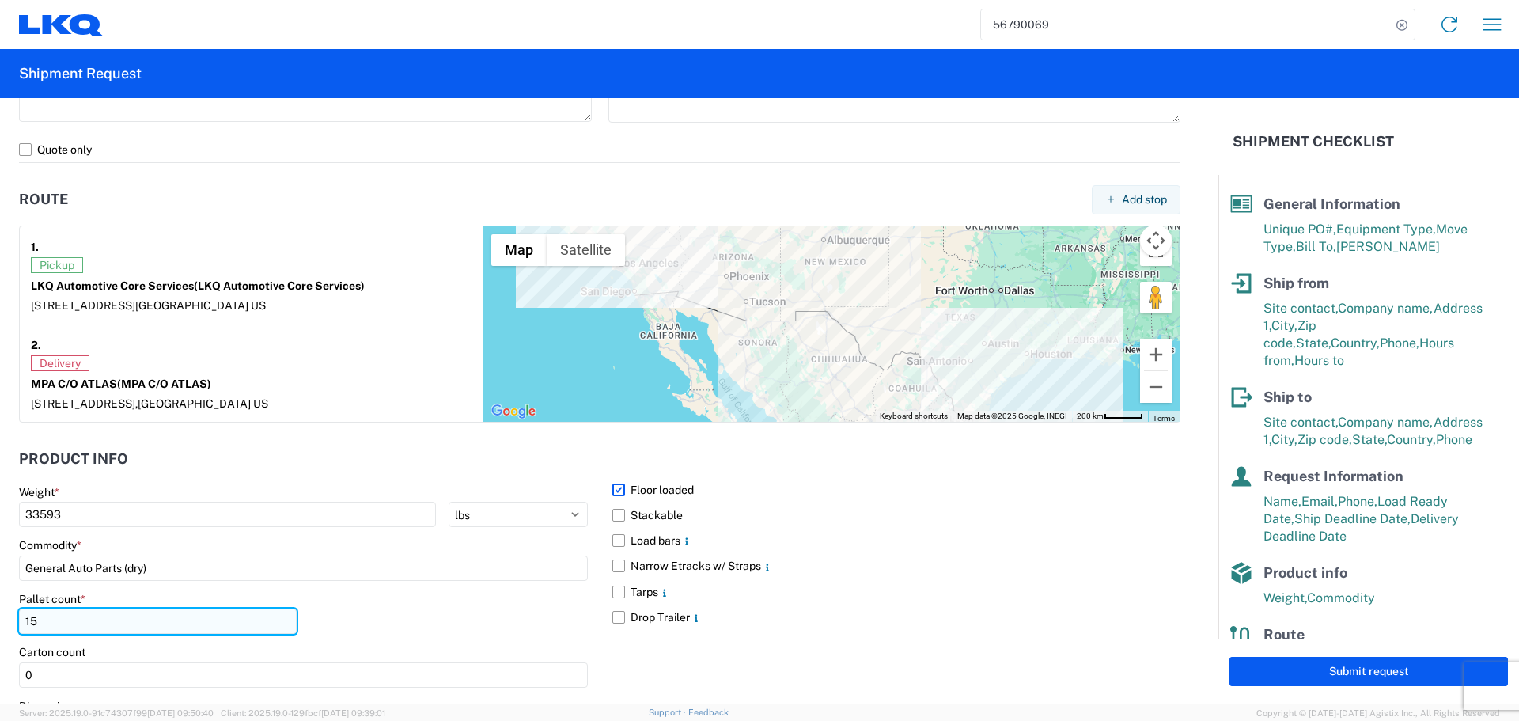
scroll to position [1291, 0]
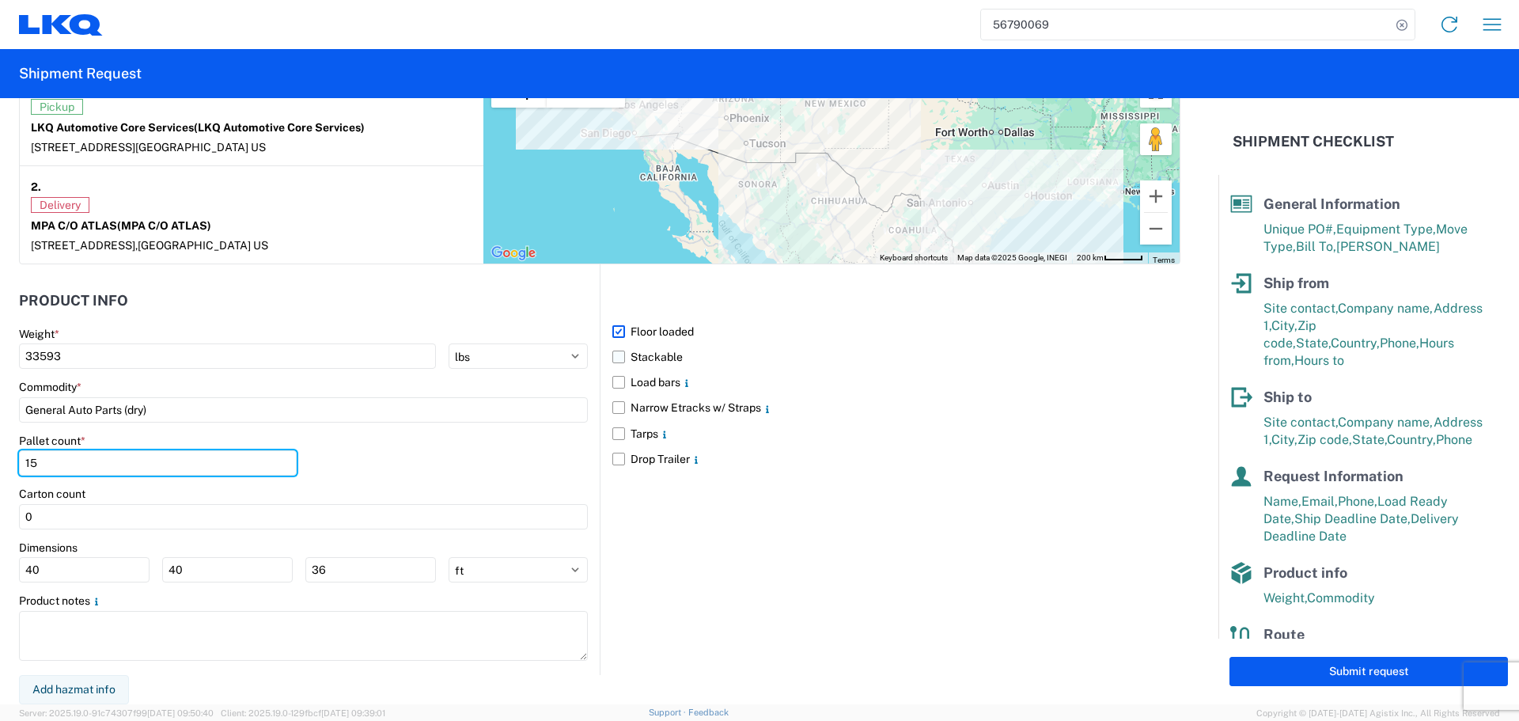
type input "15"
click at [613, 362] on label "Stackable" at bounding box center [896, 356] width 568 height 25
click at [0, 0] on input "Stackable" at bounding box center [0, 0] width 0 height 0
click at [371, 459] on div "Pallet count * 15" at bounding box center [303, 461] width 569 height 54
click at [372, 456] on div "Pallet count * 15" at bounding box center [303, 461] width 569 height 54
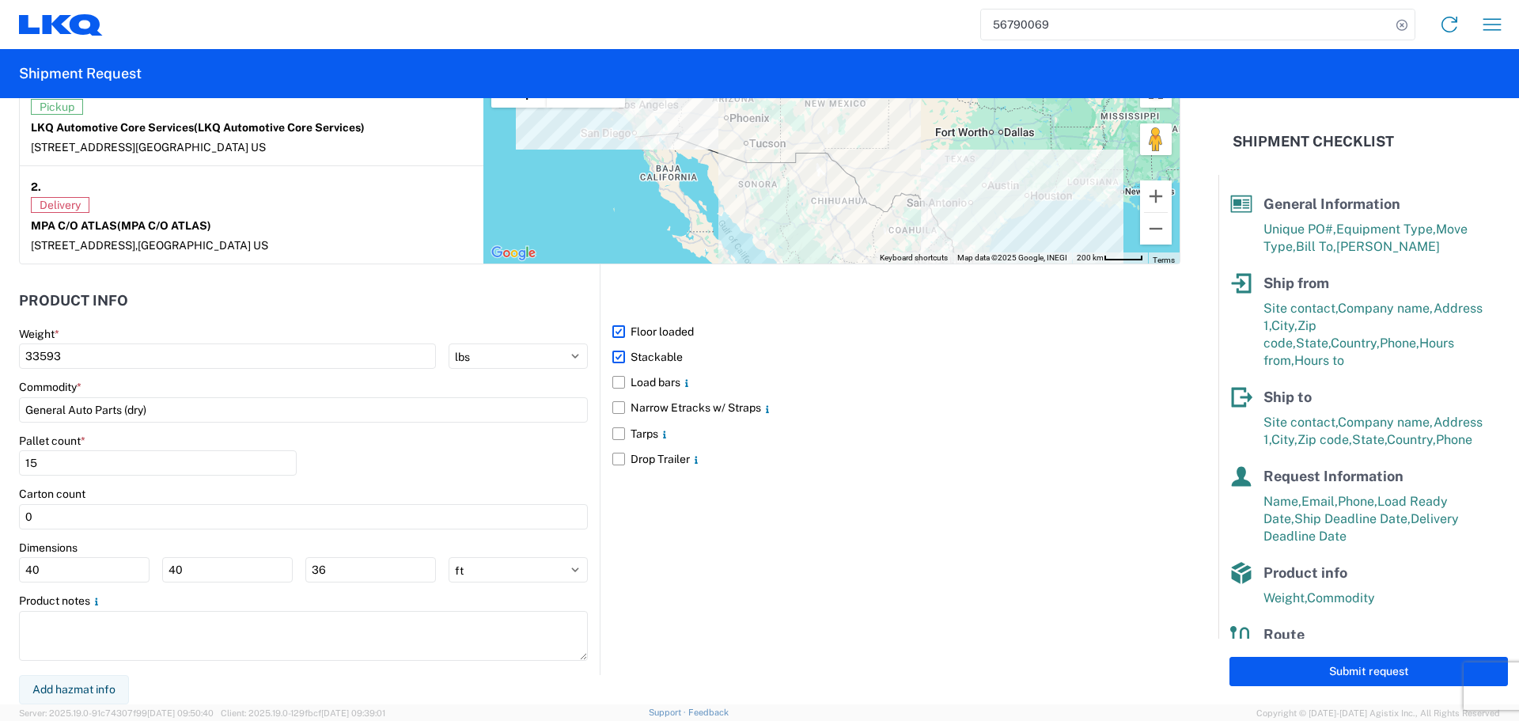
click at [437, 475] on div "Pallet count * 15" at bounding box center [303, 461] width 569 height 54
click at [403, 454] on div "Pallet count * 15" at bounding box center [303, 461] width 569 height 54
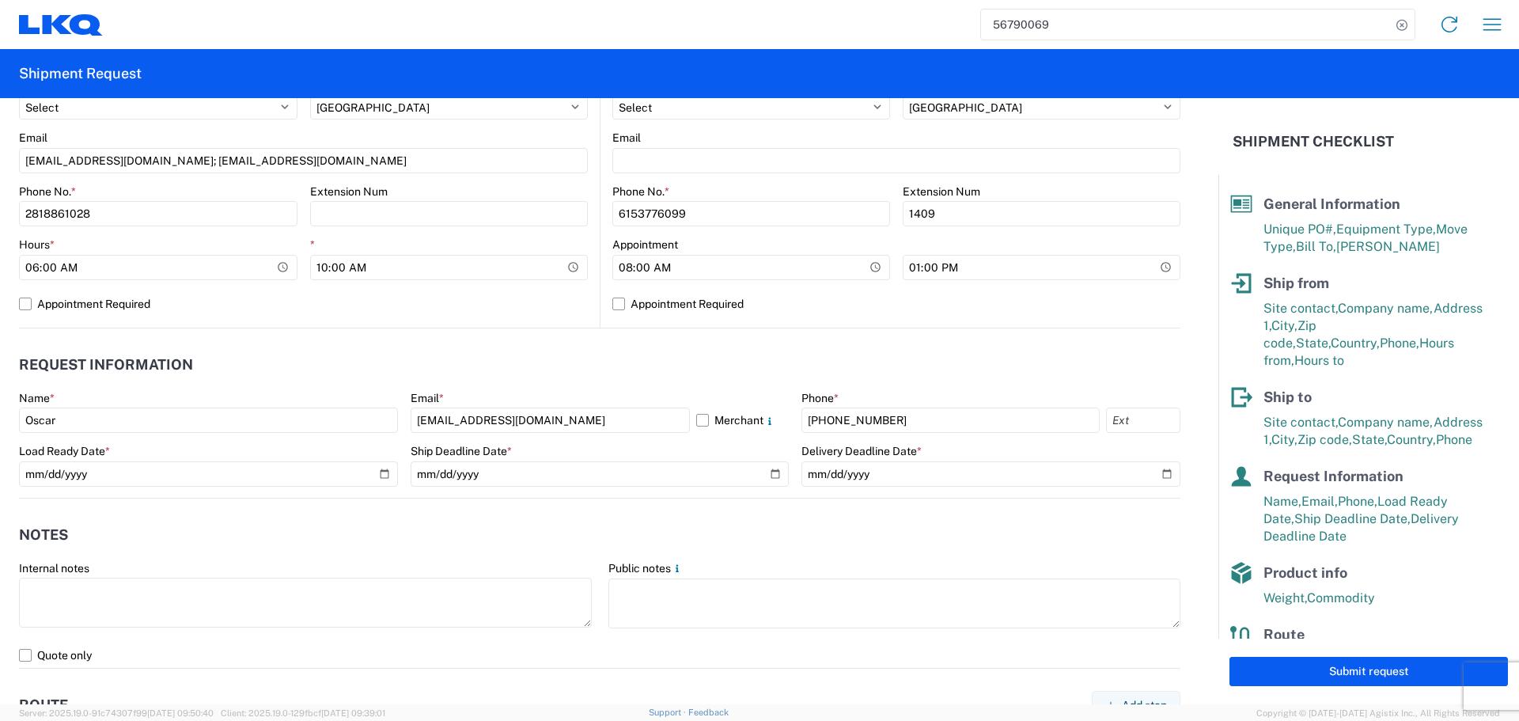
scroll to position [579, 0]
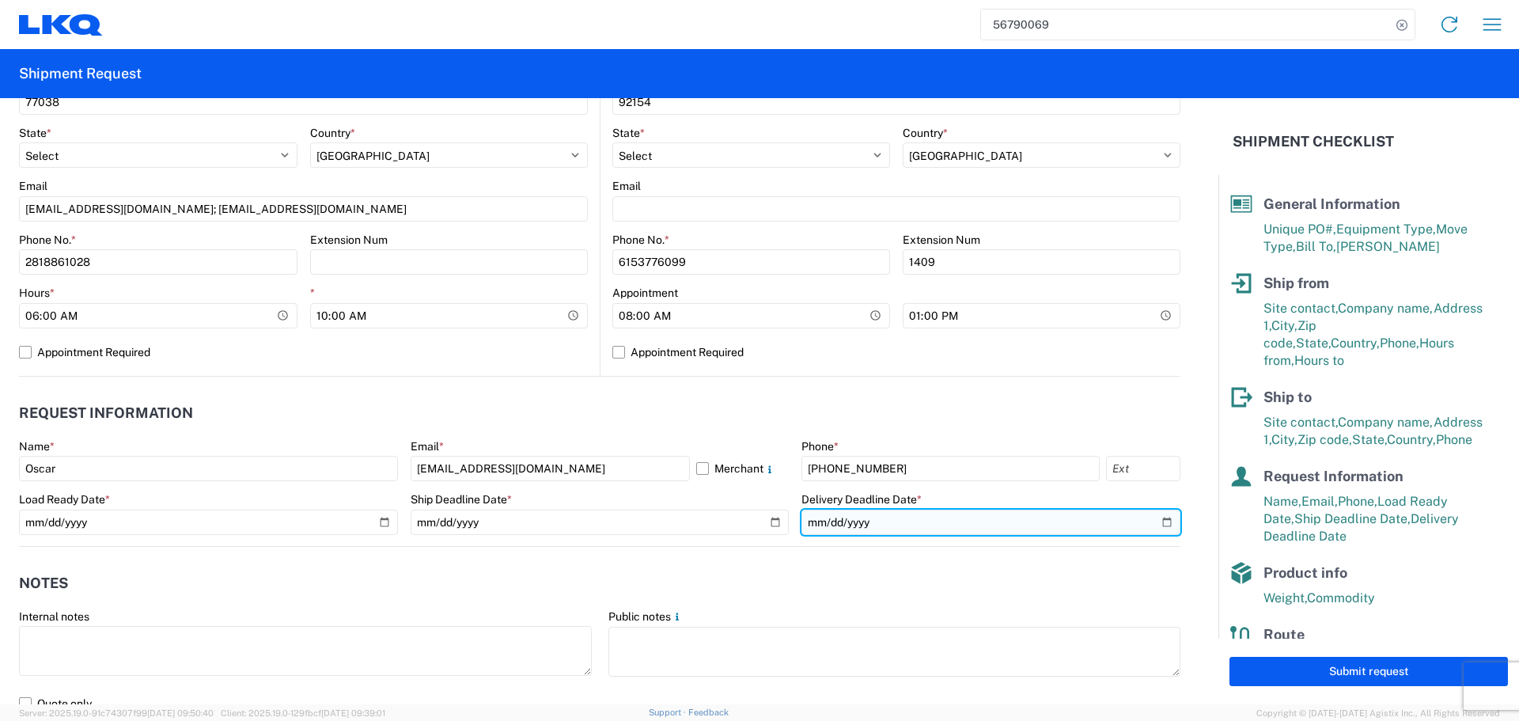
click at [1153, 524] on input "2025-09-19" at bounding box center [990, 521] width 379 height 25
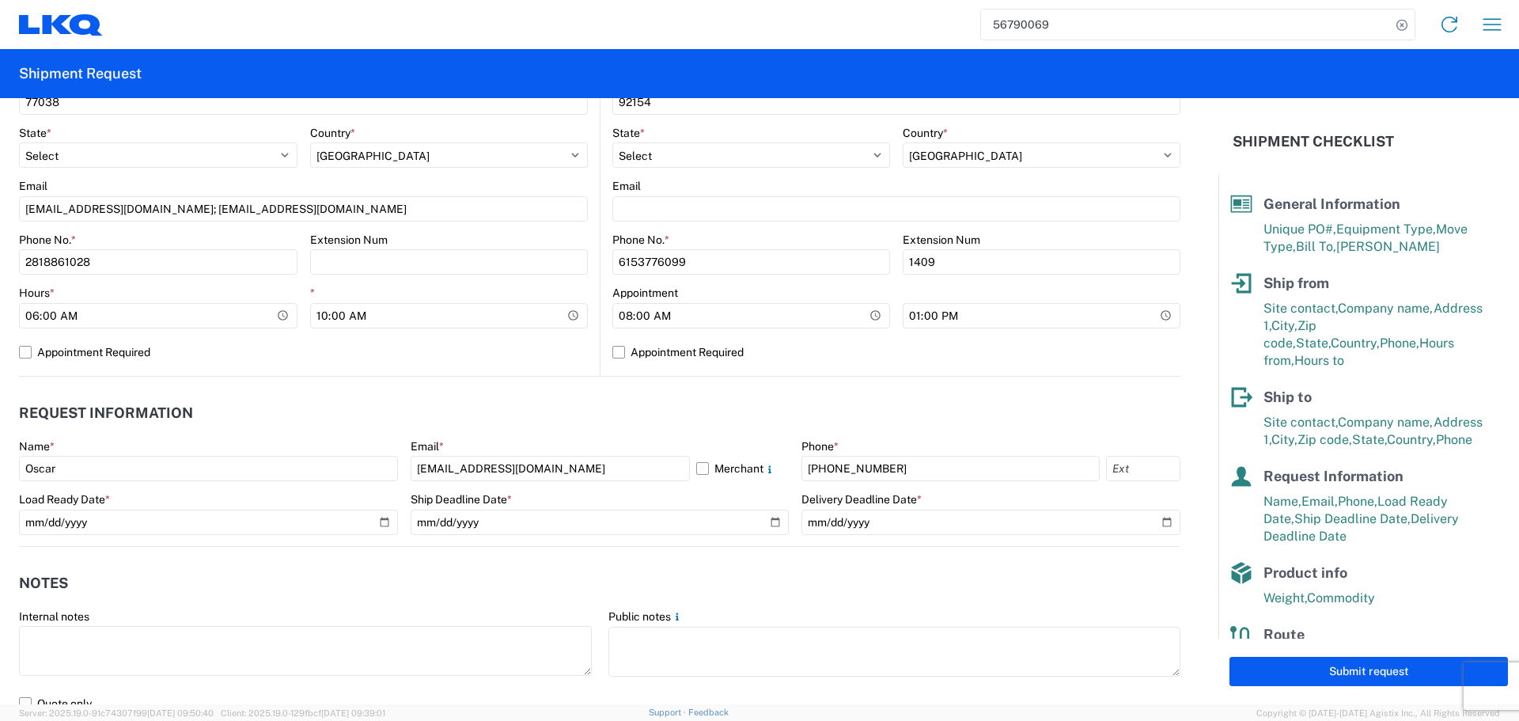
click at [771, 578] on header "Notes" at bounding box center [599, 584] width 1161 height 36
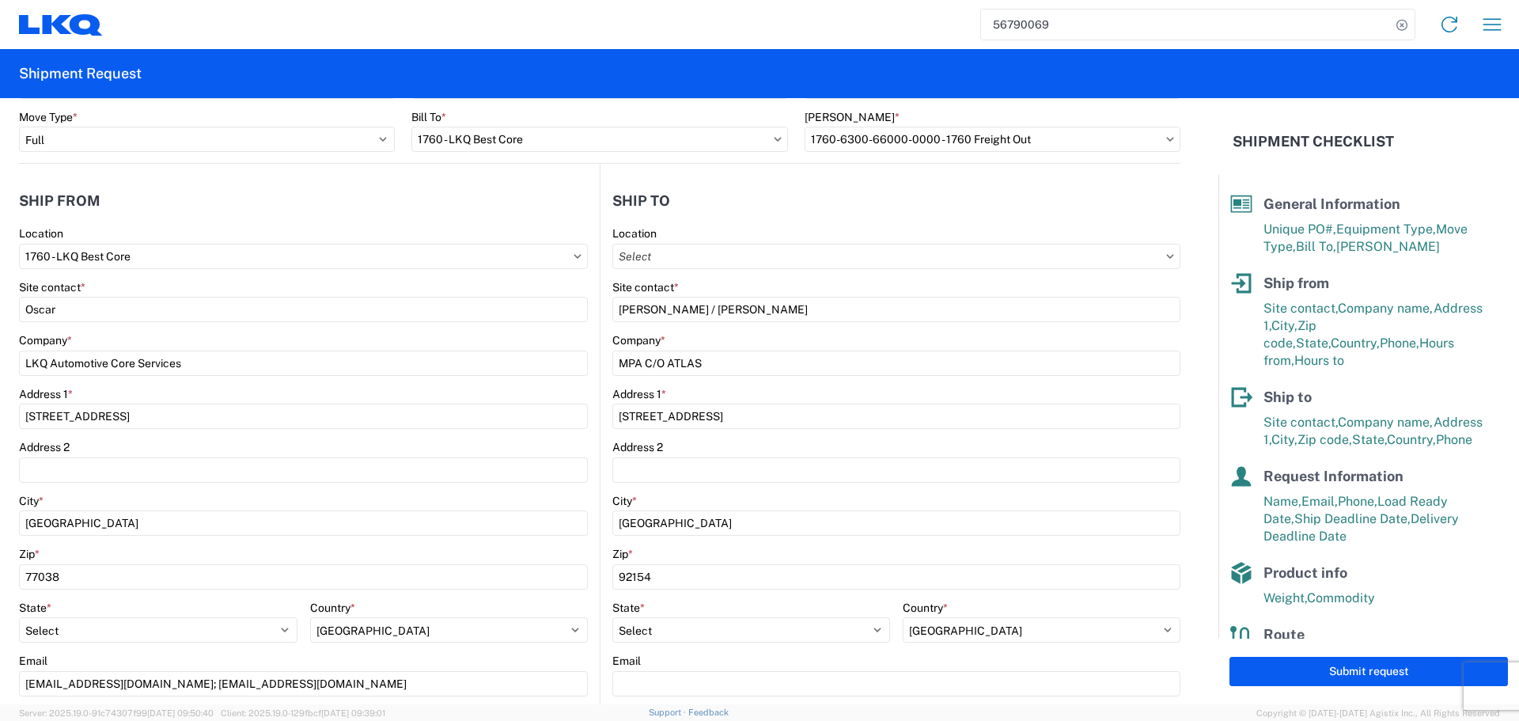
scroll to position [0, 0]
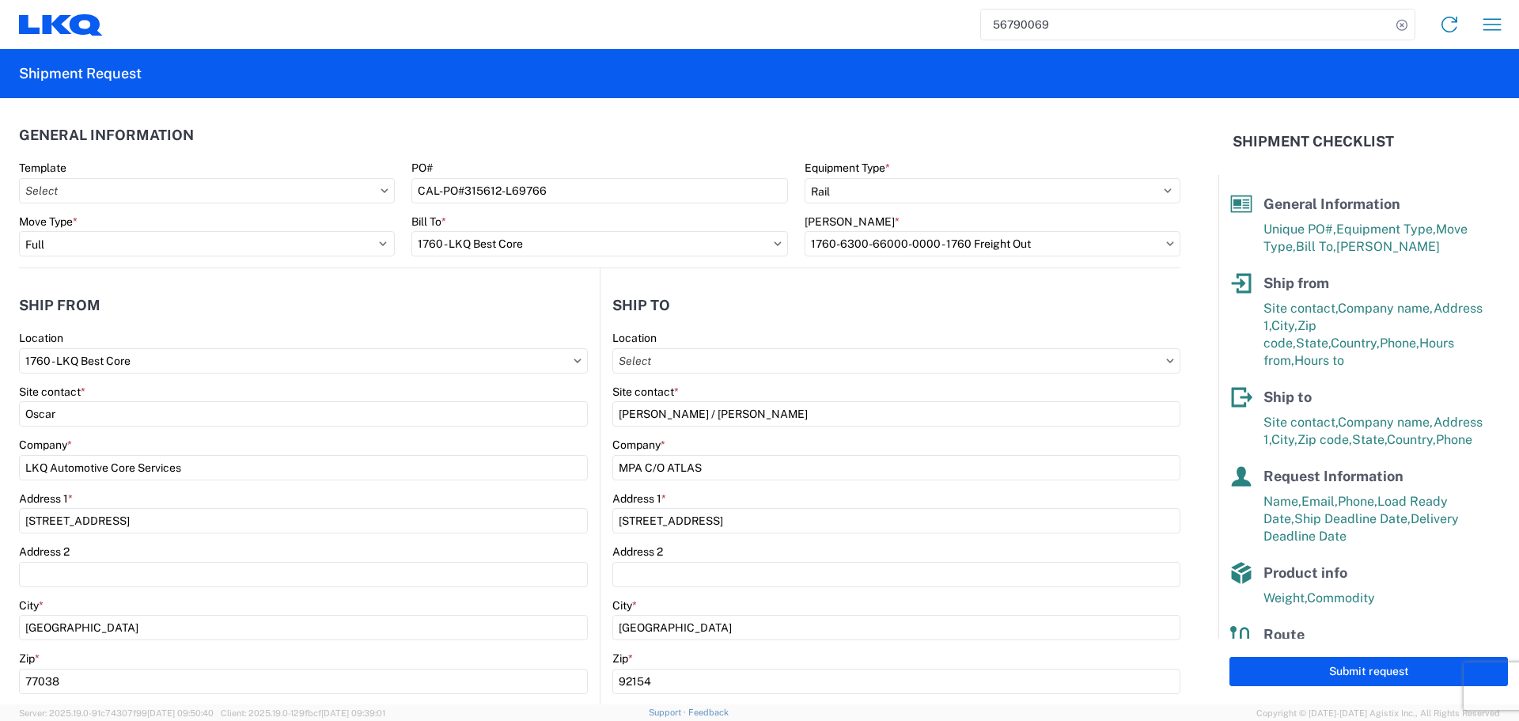
click at [552, 297] on header "Ship from" at bounding box center [309, 305] width 581 height 36
click at [502, 295] on header "Ship from" at bounding box center [309, 305] width 581 height 36
click at [532, 312] on header "Ship from" at bounding box center [309, 305] width 581 height 36
click at [513, 133] on header "General Information" at bounding box center [599, 135] width 1161 height 36
drag, startPoint x: 560, startPoint y: 151, endPoint x: 534, endPoint y: 169, distance: 31.8
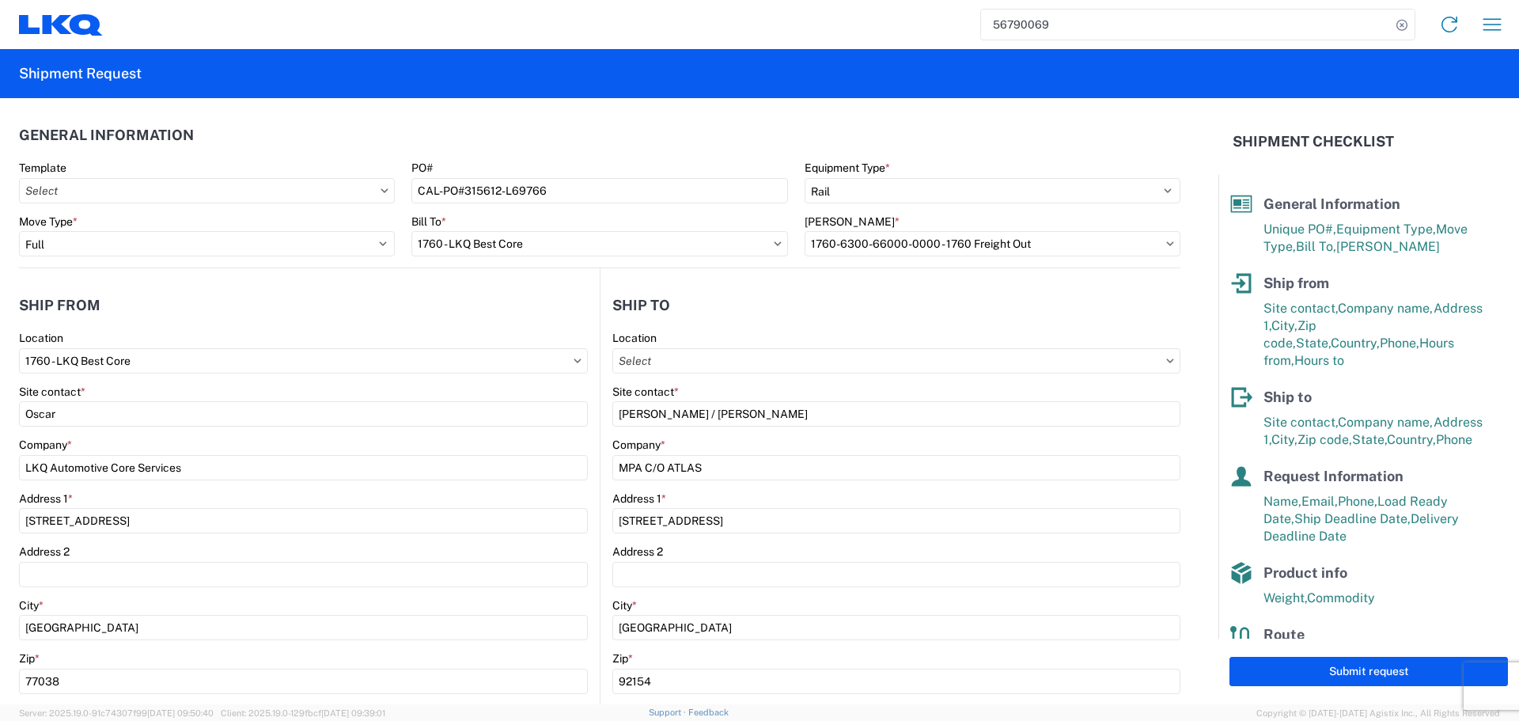
click at [558, 151] on header "General Information" at bounding box center [599, 135] width 1161 height 36
click at [506, 122] on header "General Information" at bounding box center [599, 135] width 1161 height 36
click at [529, 150] on header "General Information" at bounding box center [599, 135] width 1161 height 36
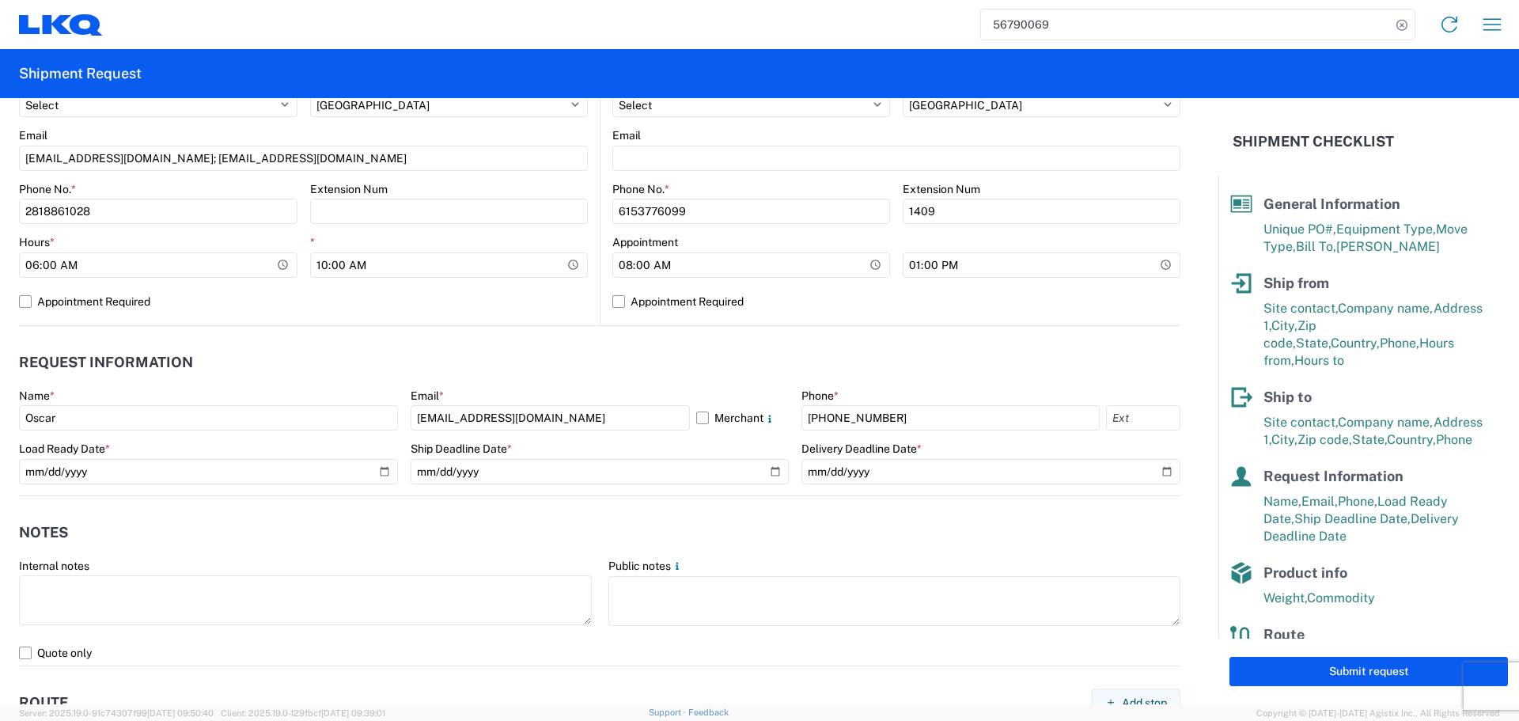
scroll to position [633, 0]
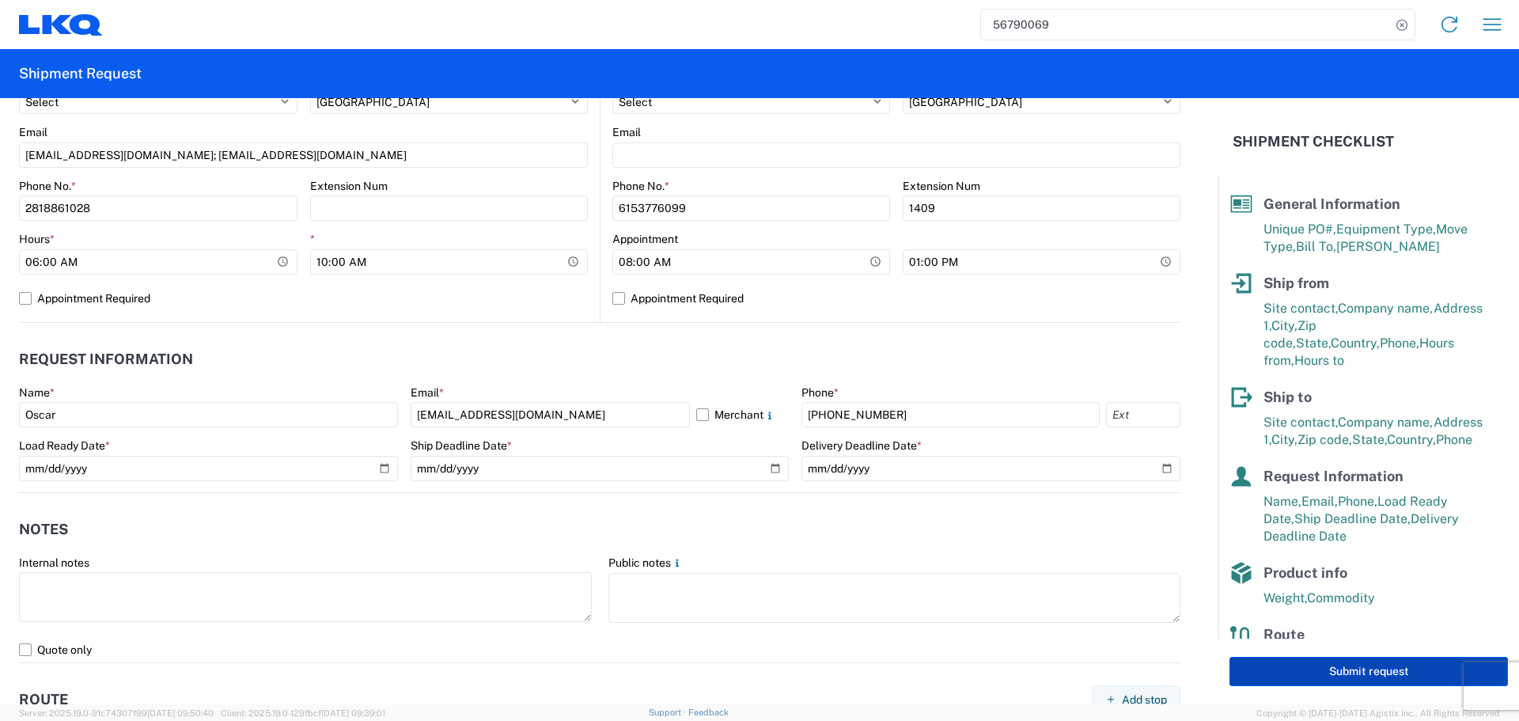
click at [1329, 676] on button "Submit request" at bounding box center [1368, 671] width 278 height 29
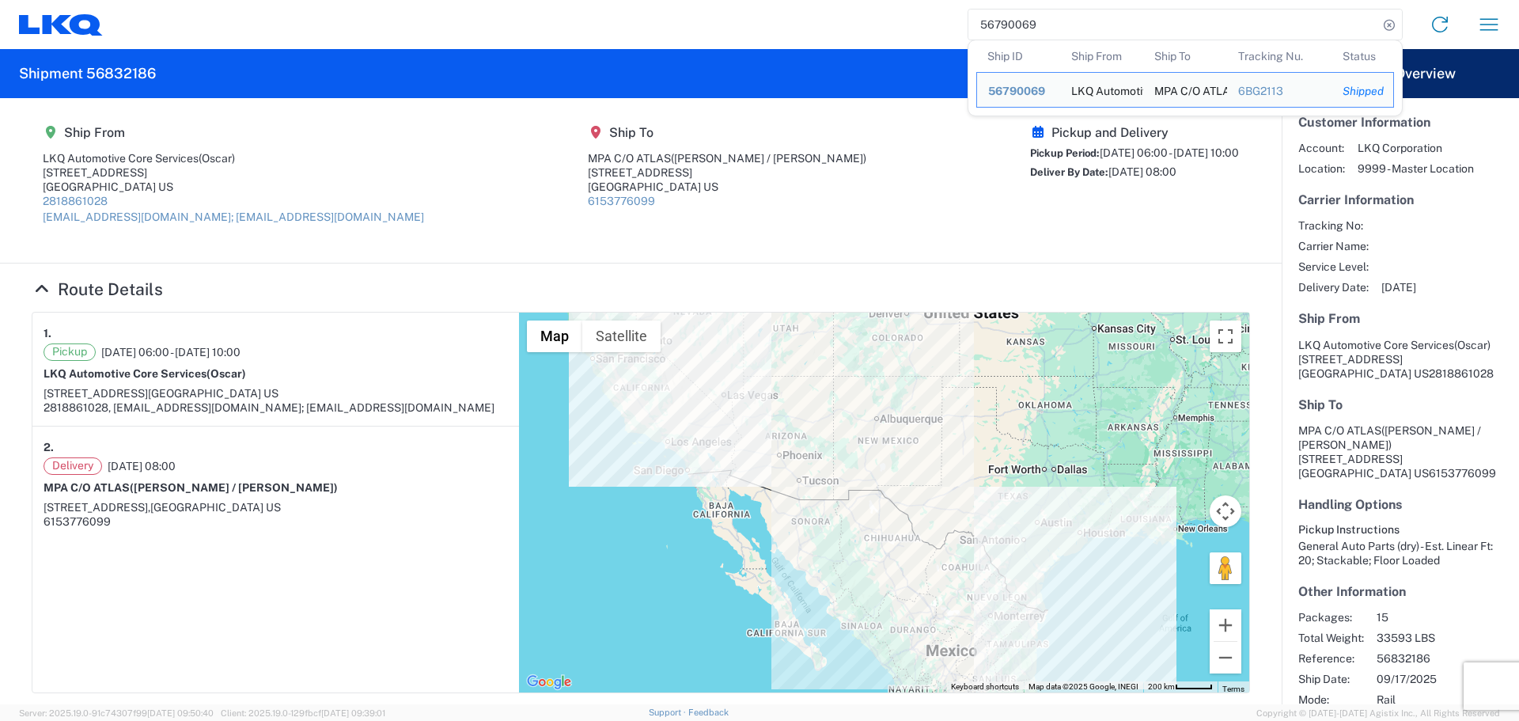
click at [1020, 28] on input "56790069" at bounding box center [1173, 24] width 410 height 30
paste input "831735"
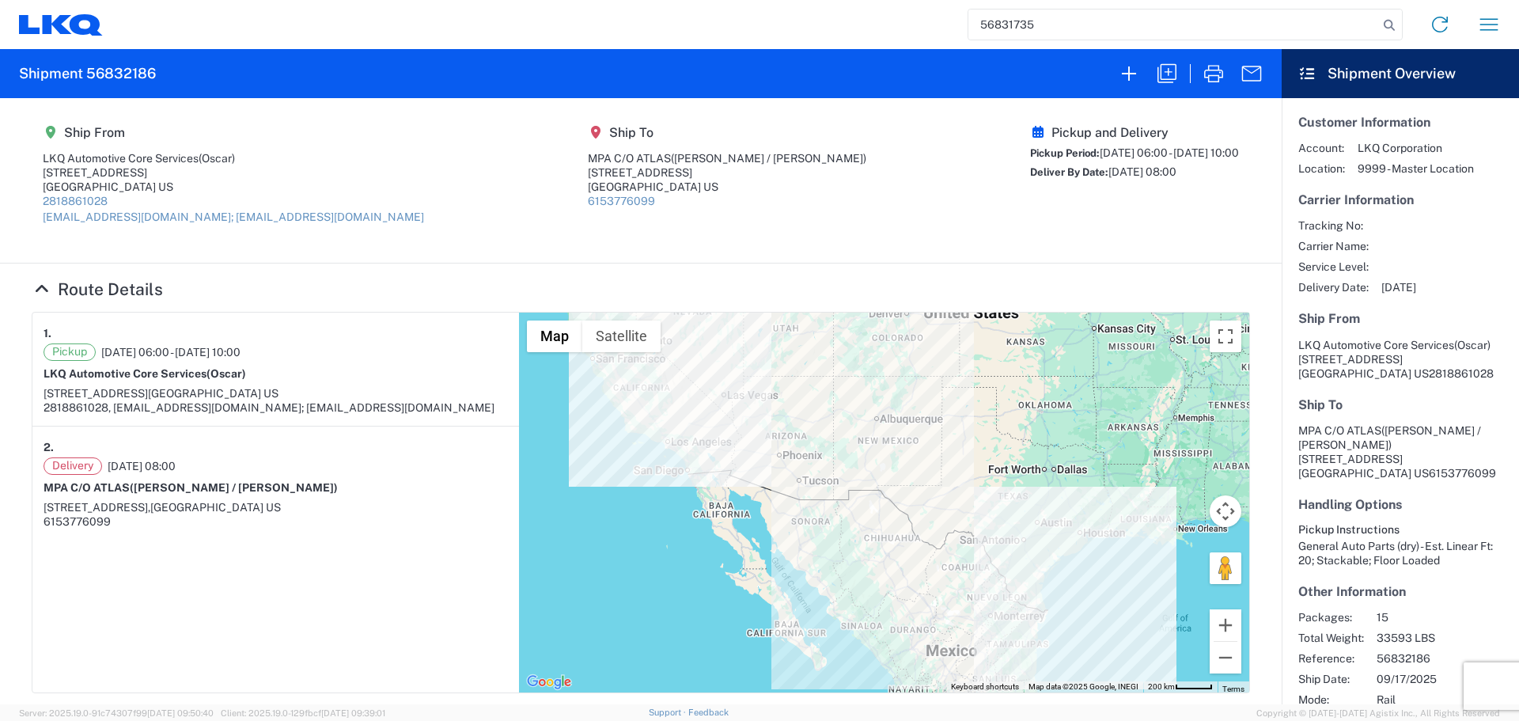
type input "56831735"
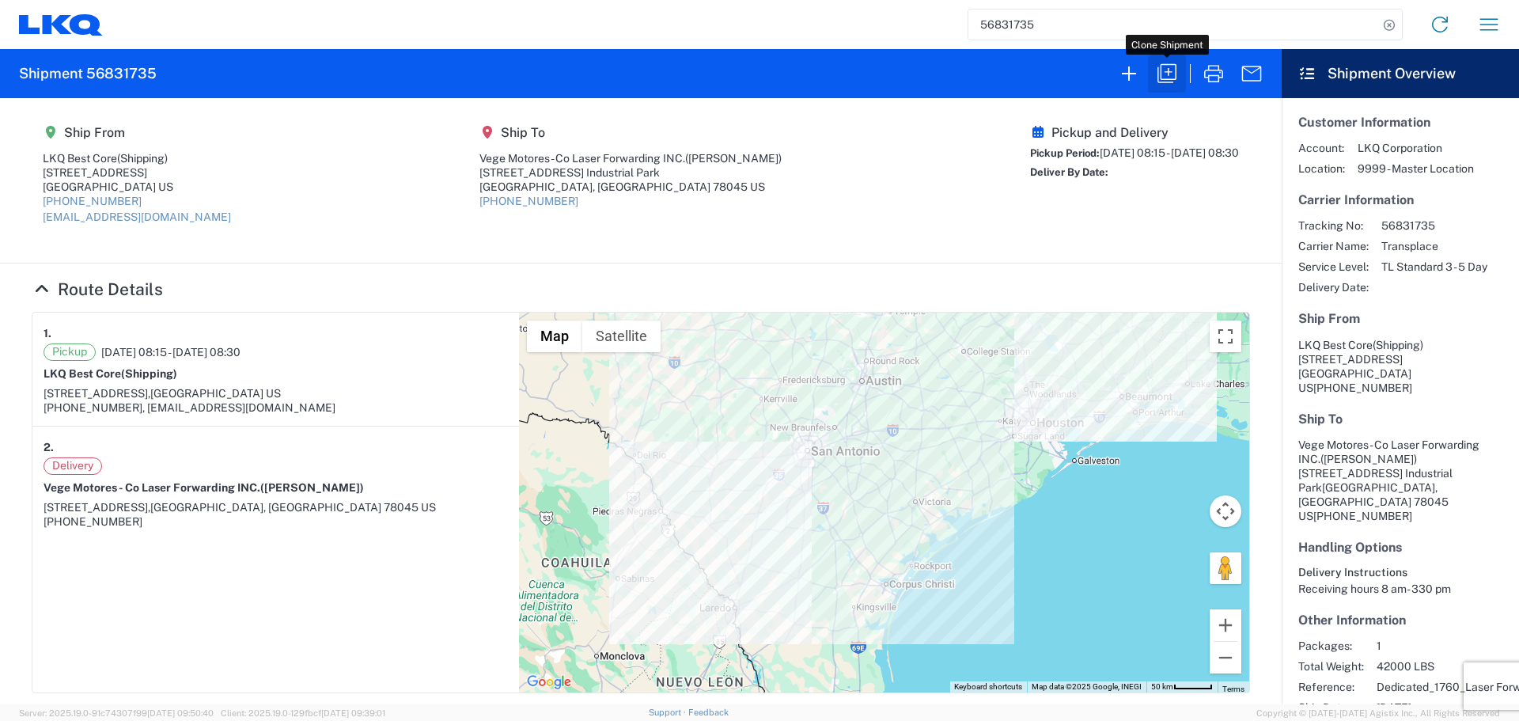
click at [1168, 64] on icon "button" at bounding box center [1166, 73] width 19 height 19
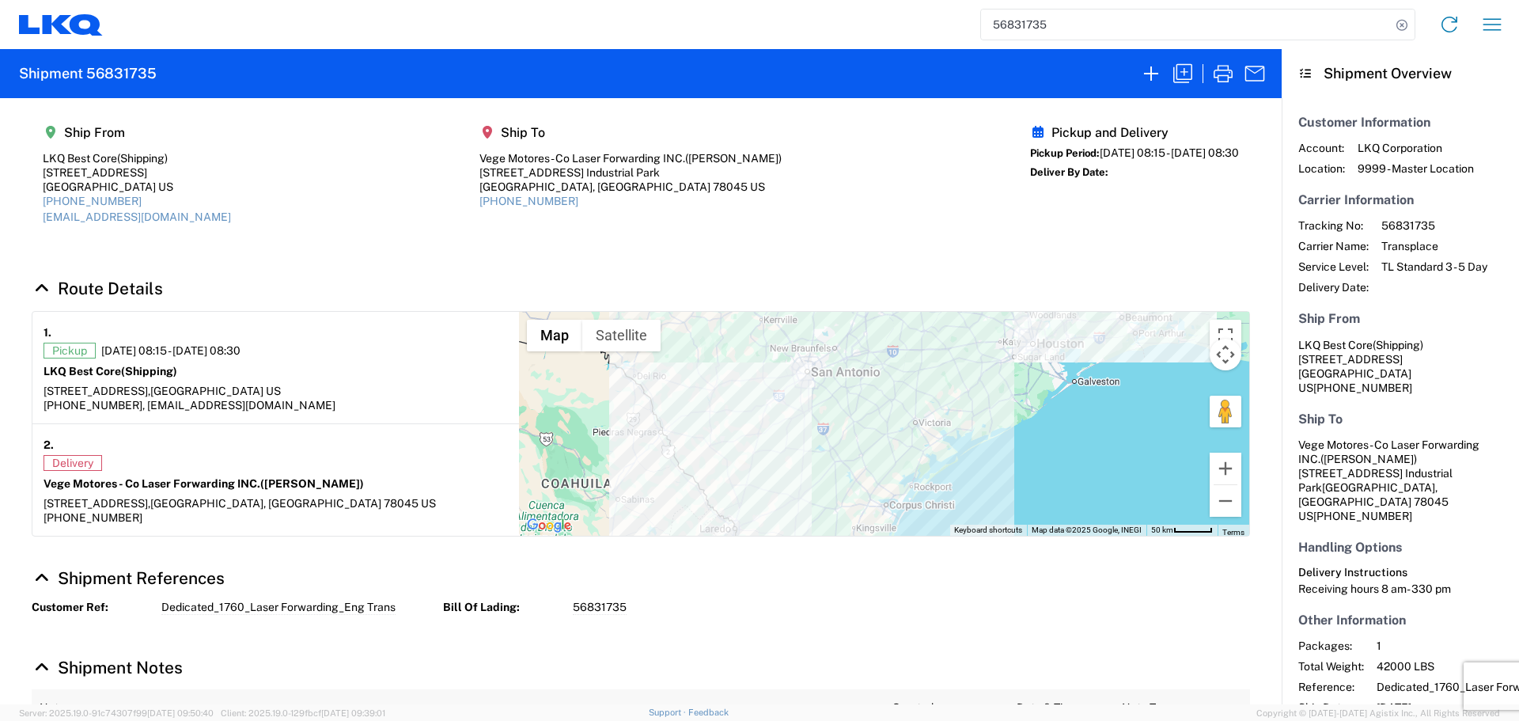
select select "STDV"
select select "US"
select select "LBS"
select select "IN"
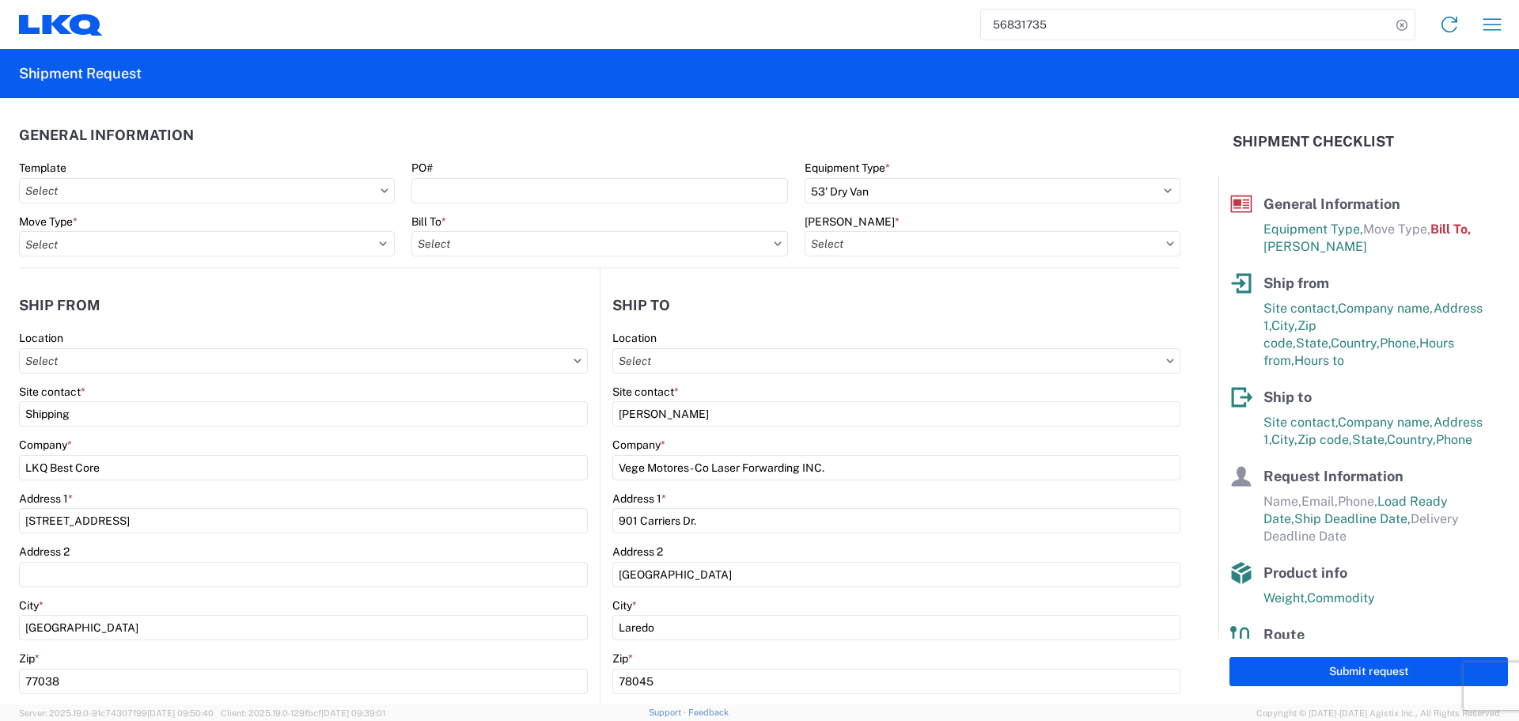
type input "1760 - LKQ Best Core"
type input "1760-6300-66000-0000 - 1760 Freight Out"
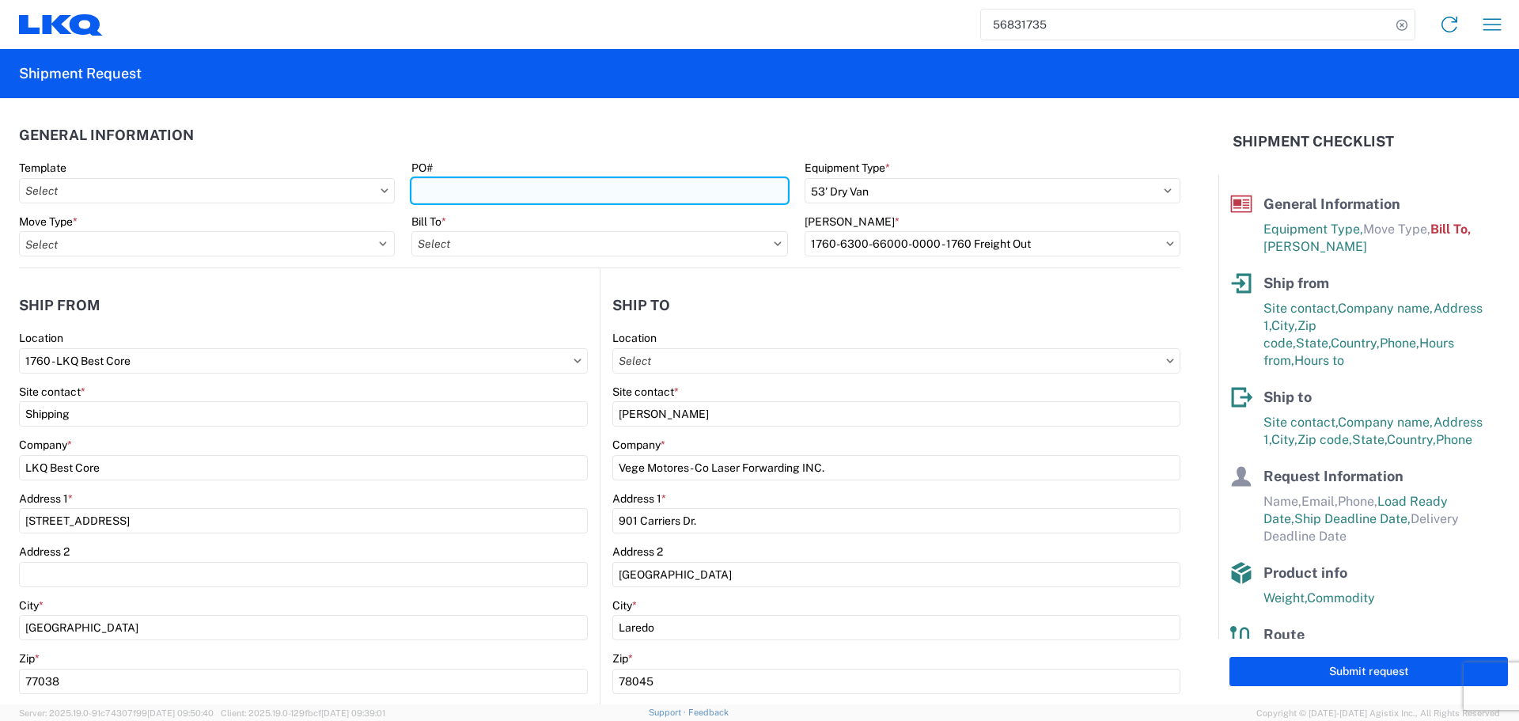
click at [445, 180] on input "PO#" at bounding box center [599, 190] width 376 height 25
type input "AUTO PARTS"
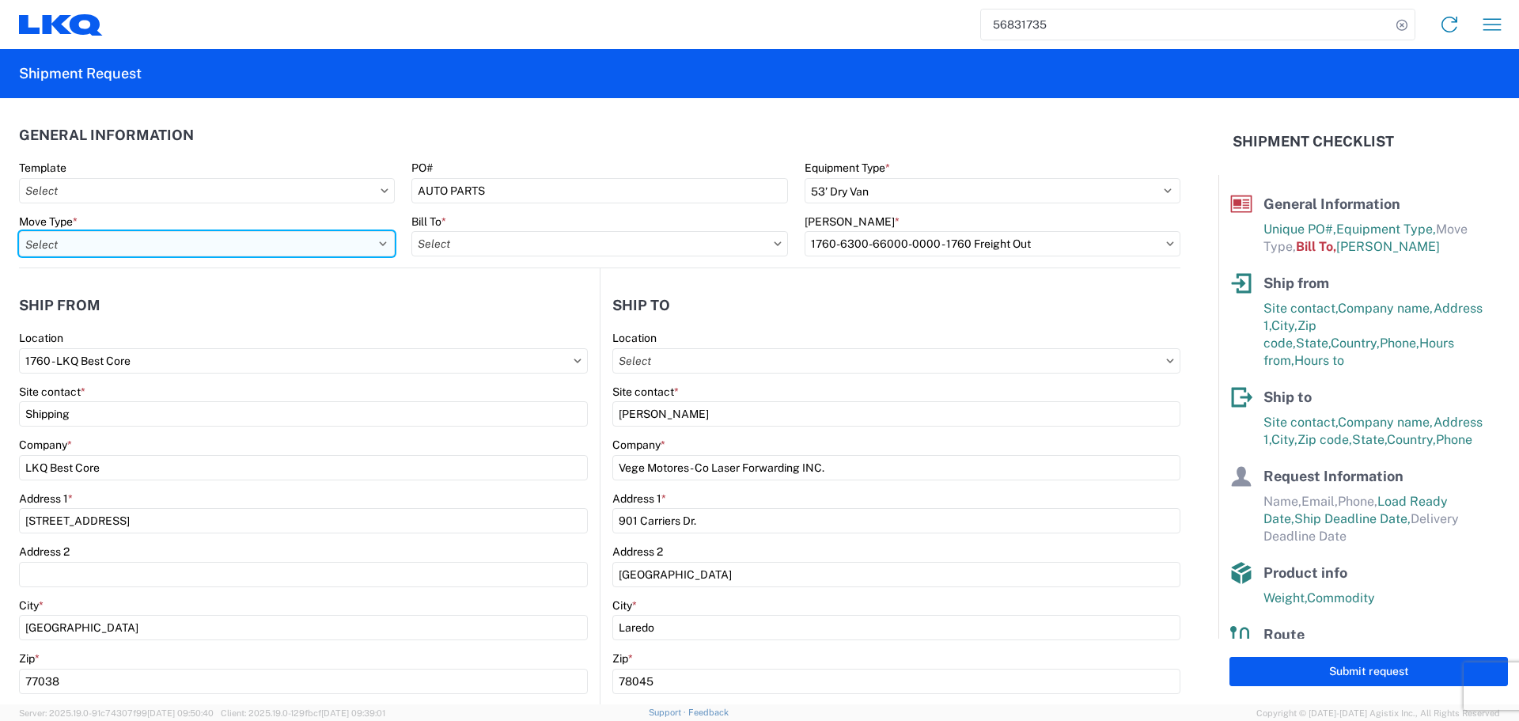
click at [370, 248] on select "Select Full Partial TL" at bounding box center [207, 243] width 376 height 25
select select "FULL"
click at [19, 231] on select "Select Full Partial TL" at bounding box center [207, 243] width 376 height 25
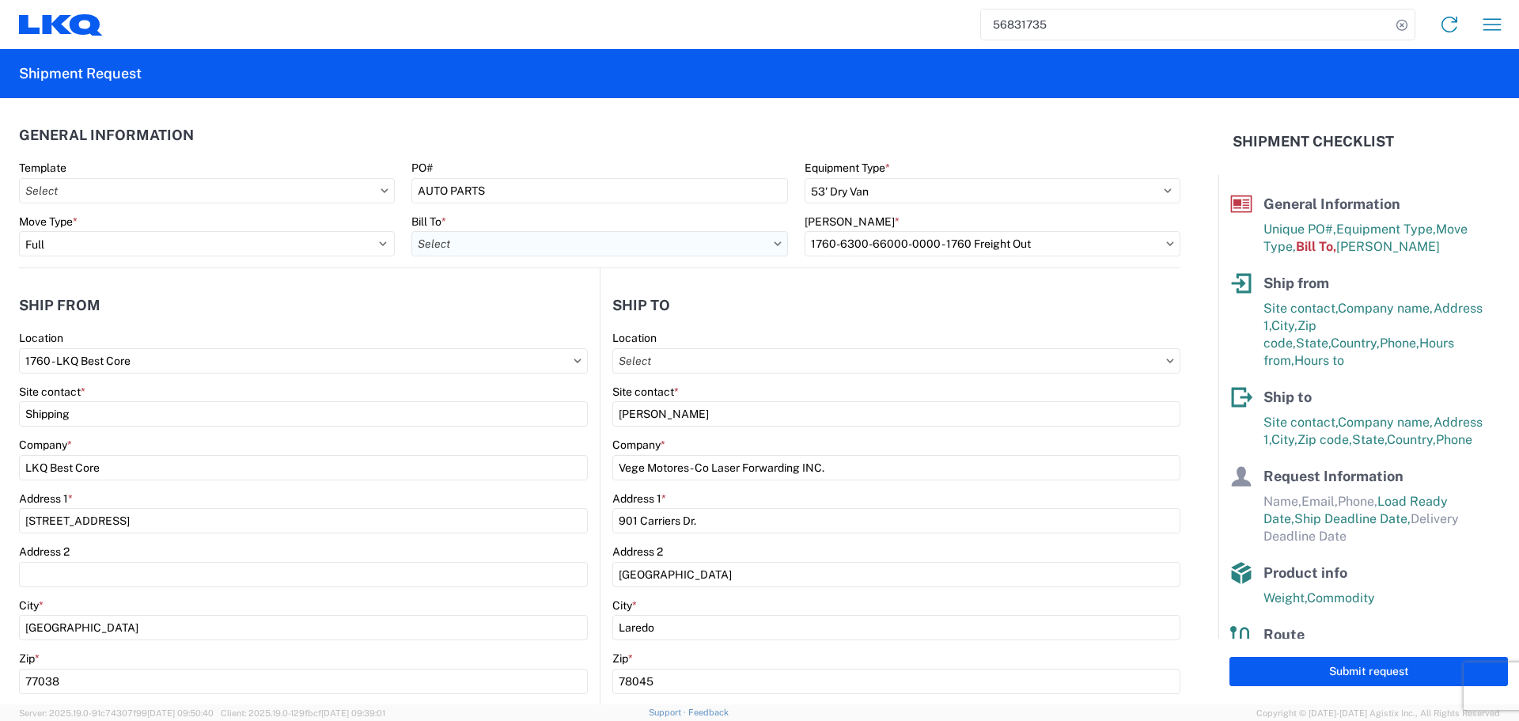
click at [699, 244] on input "text" at bounding box center [599, 243] width 376 height 25
type input "1760"
click at [471, 304] on div "1760 - LKQ Best Core" at bounding box center [549, 313] width 277 height 25
type input "1760 - LKQ Best Core"
click at [903, 244] on input "text" at bounding box center [993, 243] width 376 height 25
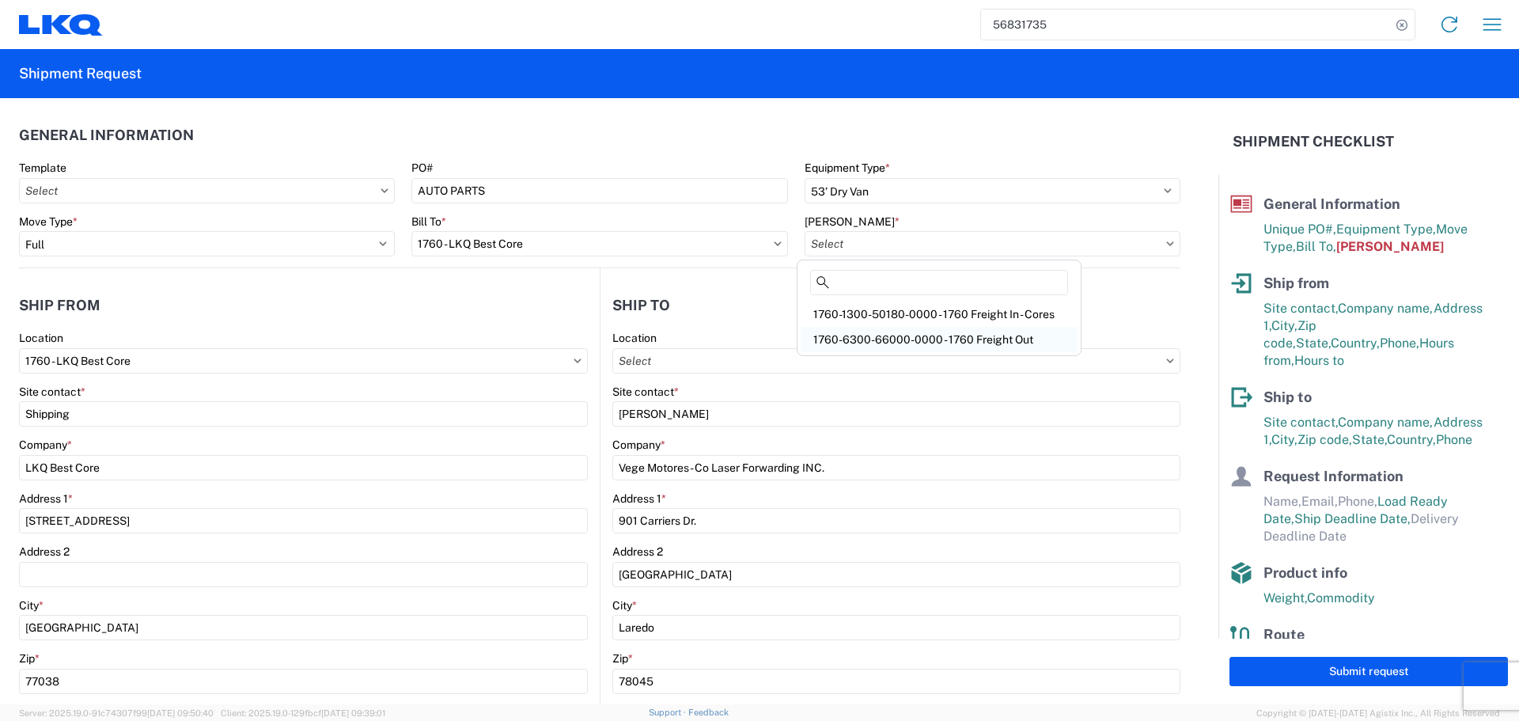
click at [914, 335] on div "1760-6300-66000-0000 - 1760 Freight Out" at bounding box center [939, 339] width 277 height 25
type input "1760-6300-66000-0000 - 1760 Freight Out"
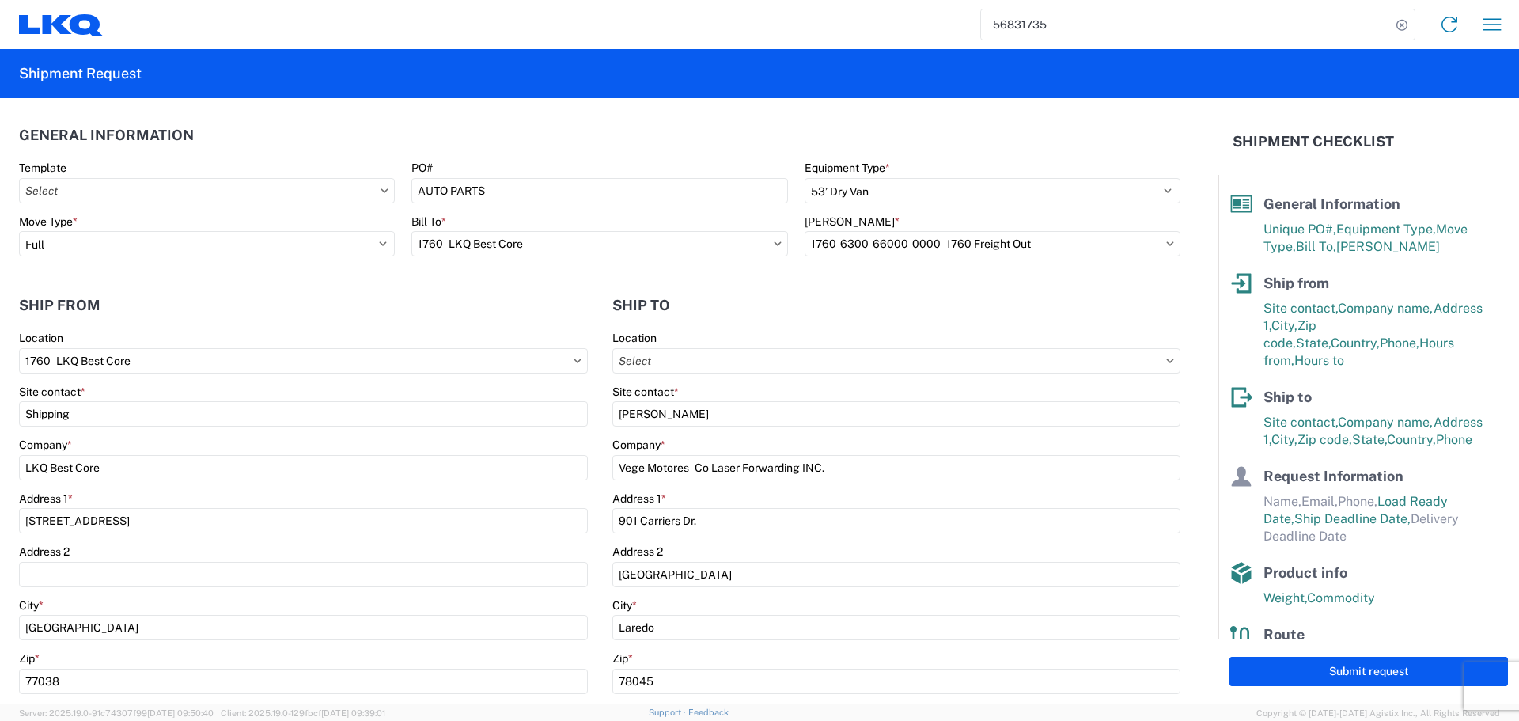
click at [447, 292] on header "Ship from" at bounding box center [309, 305] width 581 height 36
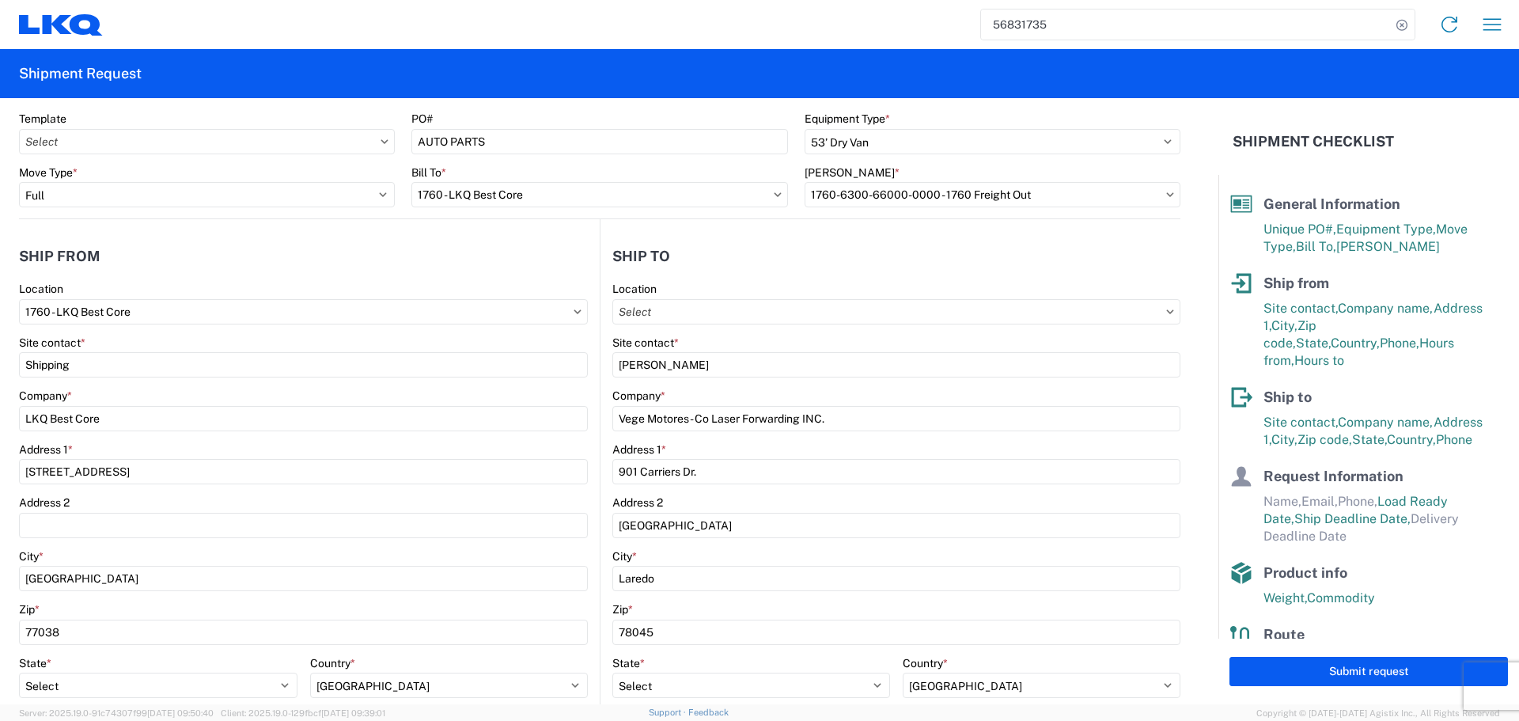
scroll to position [237, 0]
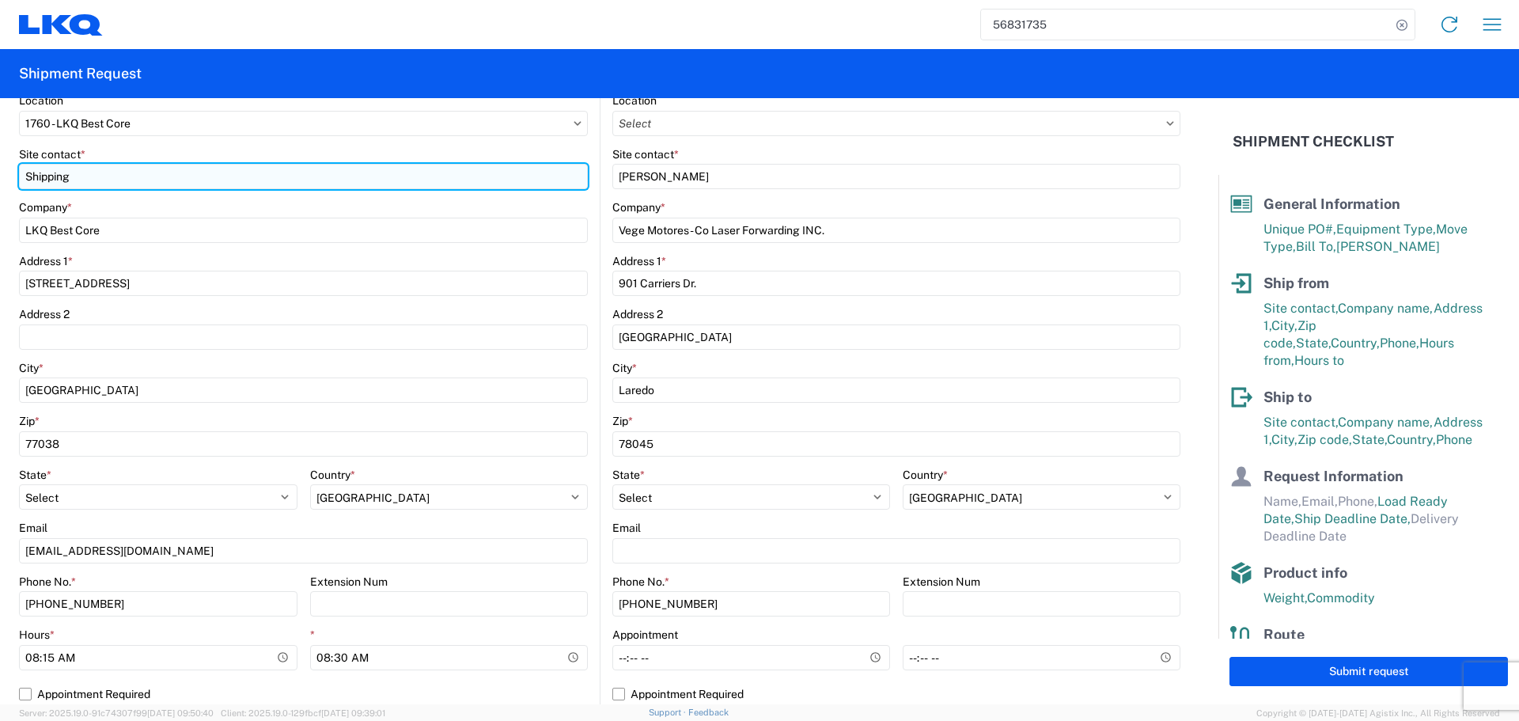
click at [42, 177] on input "Shipping" at bounding box center [303, 176] width 569 height 25
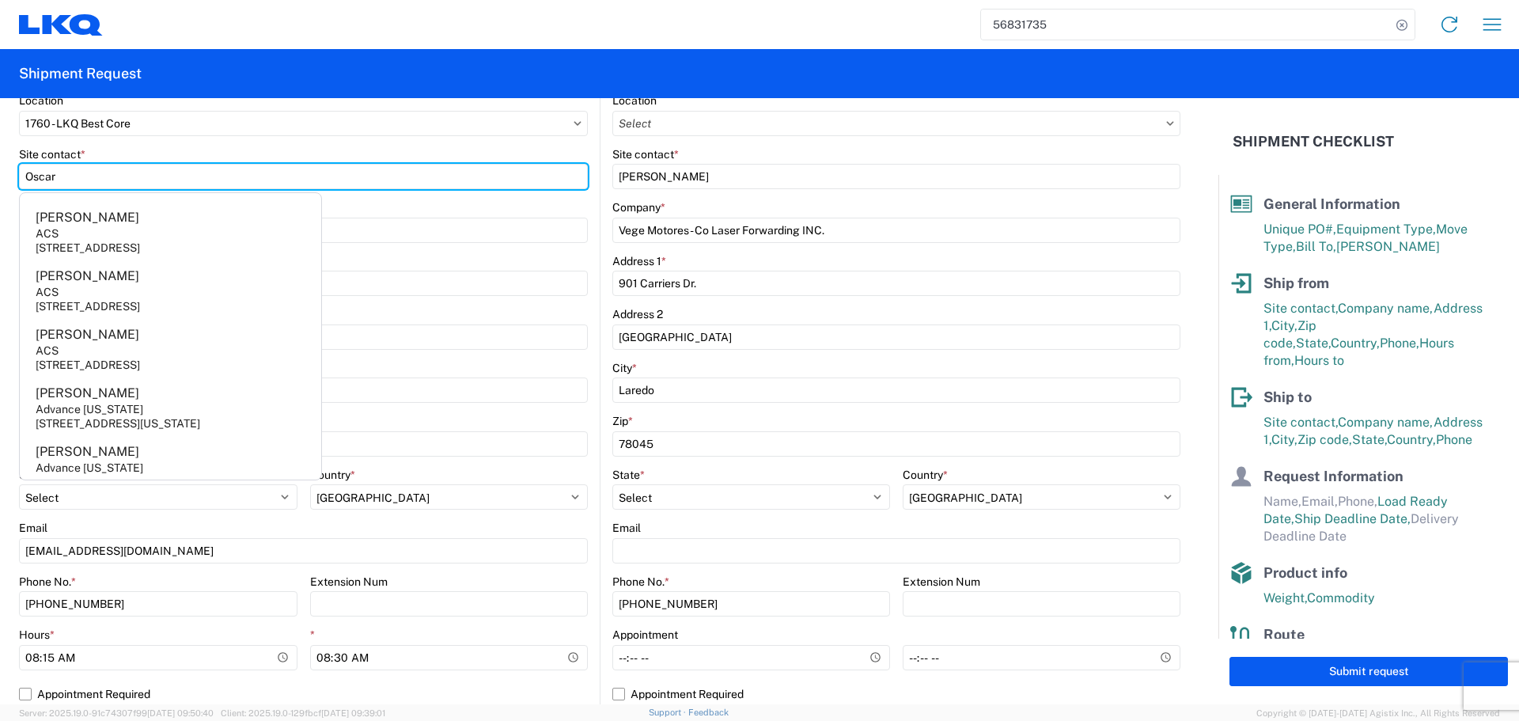
type input "Oscar"
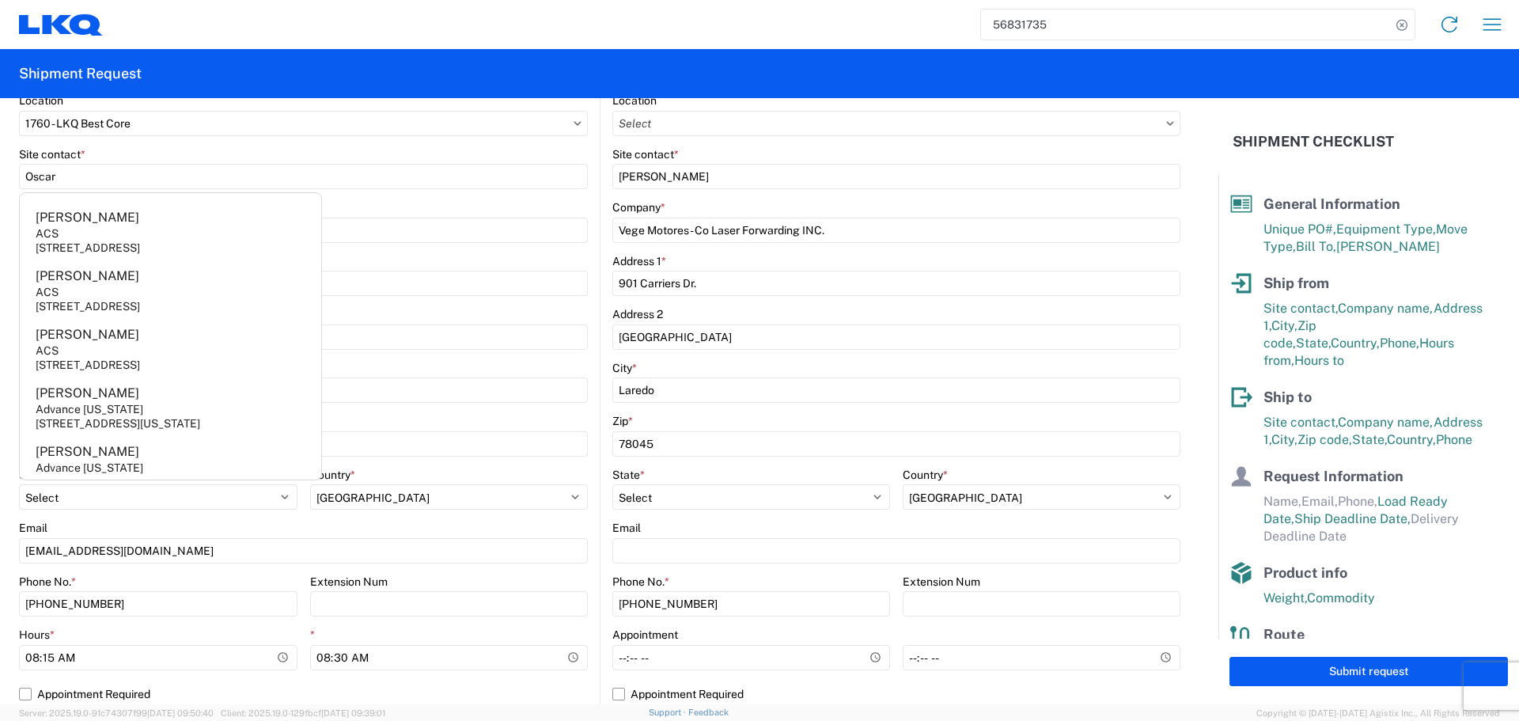
click at [113, 149] on div "Site contact *" at bounding box center [303, 154] width 569 height 14
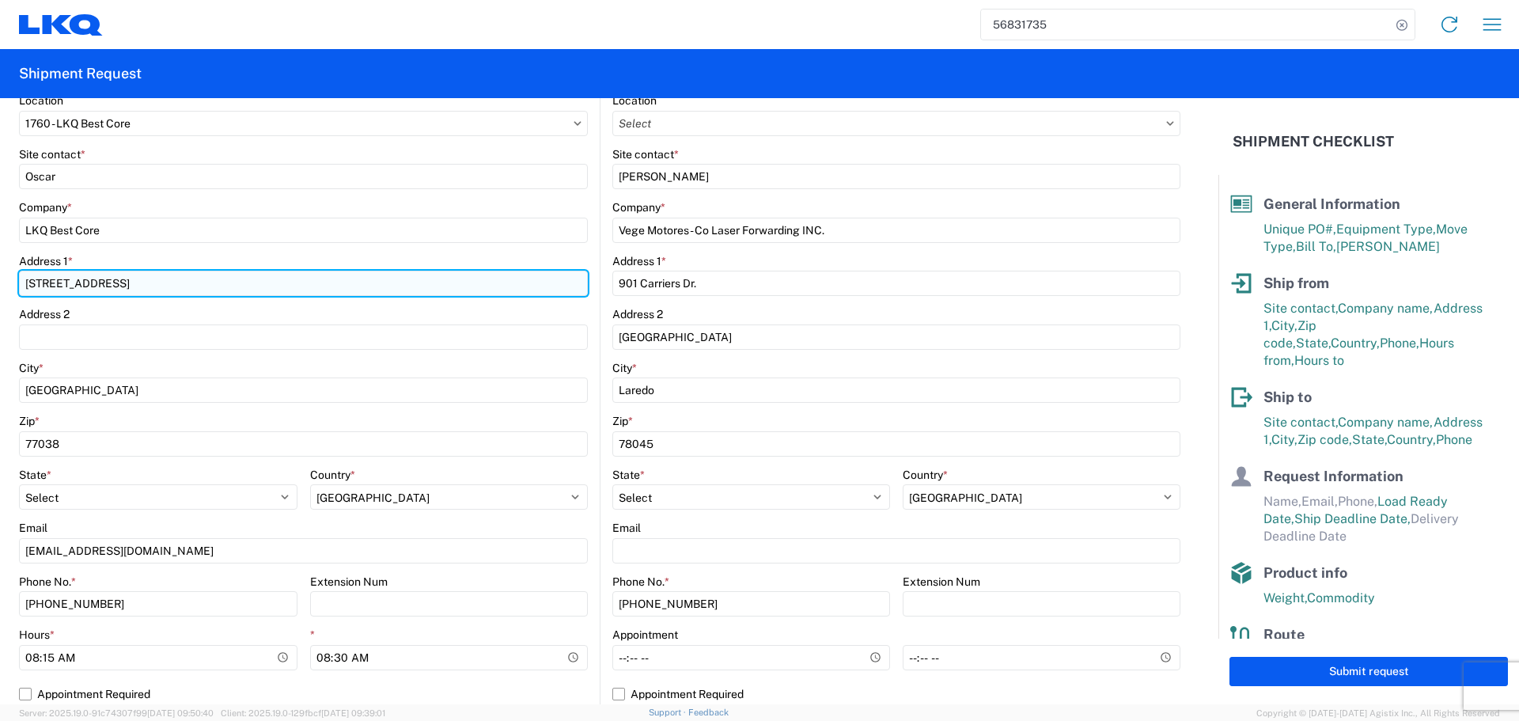
click at [48, 285] on input "1710 West Mount Houston Road" at bounding box center [303, 283] width 569 height 25
type input "1714 West Mount Houston Road"
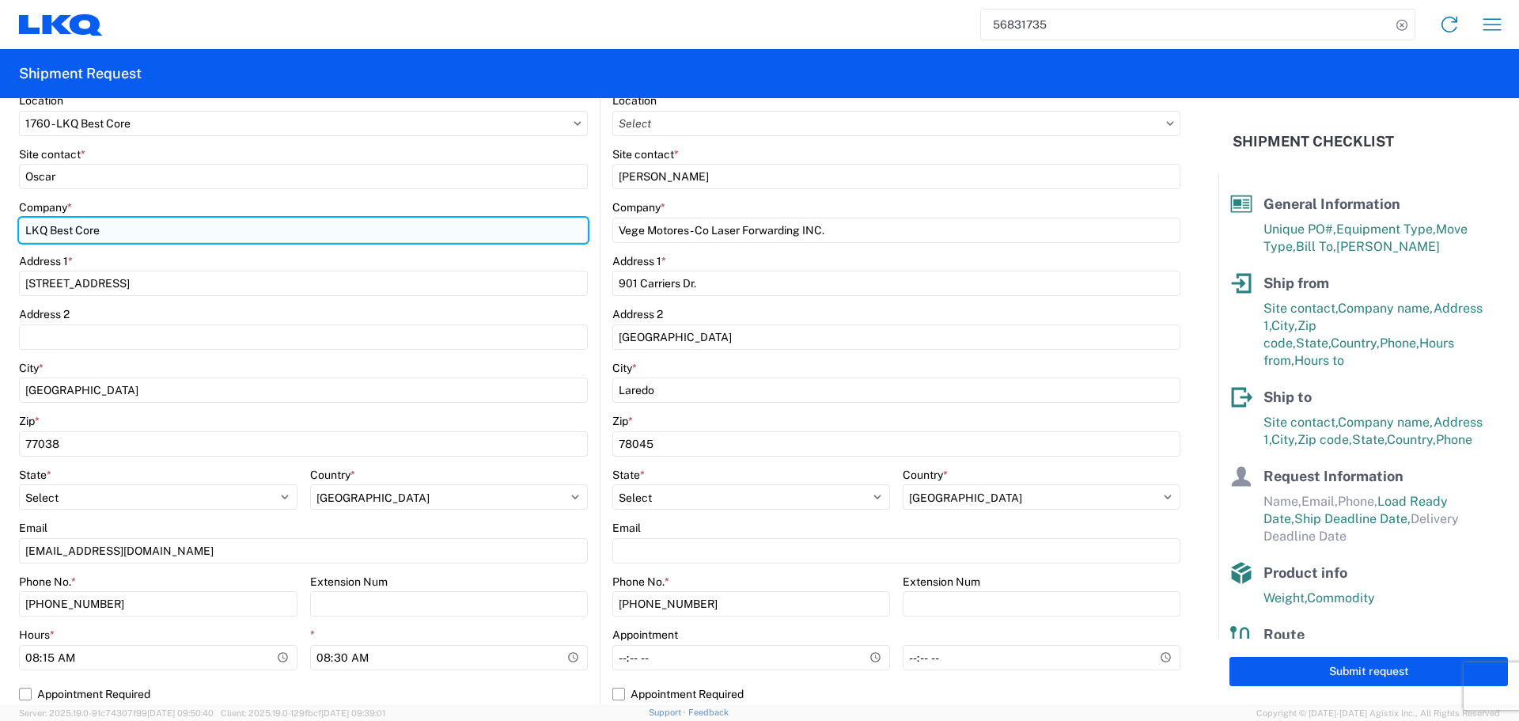
click at [293, 232] on input "LKQ Best Core" at bounding box center [303, 230] width 569 height 25
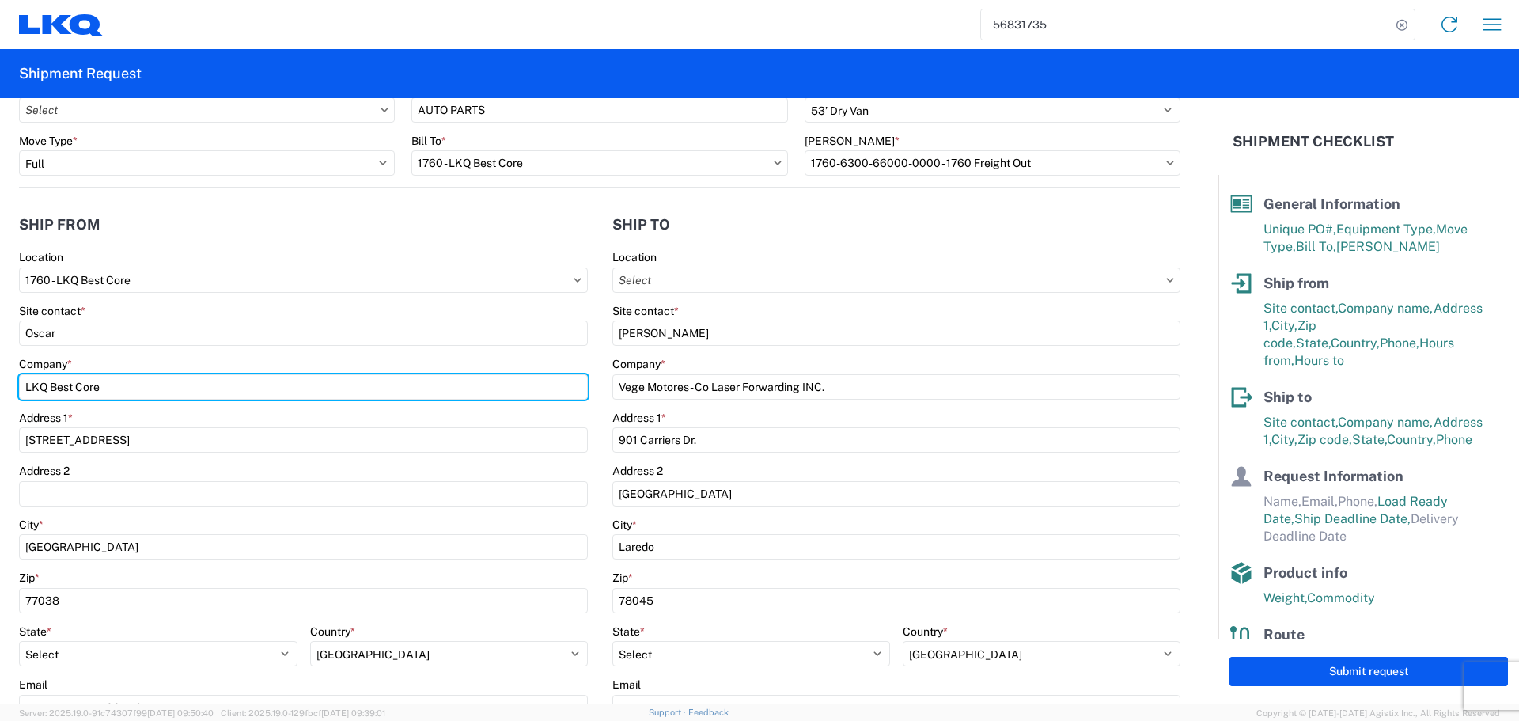
scroll to position [79, 0]
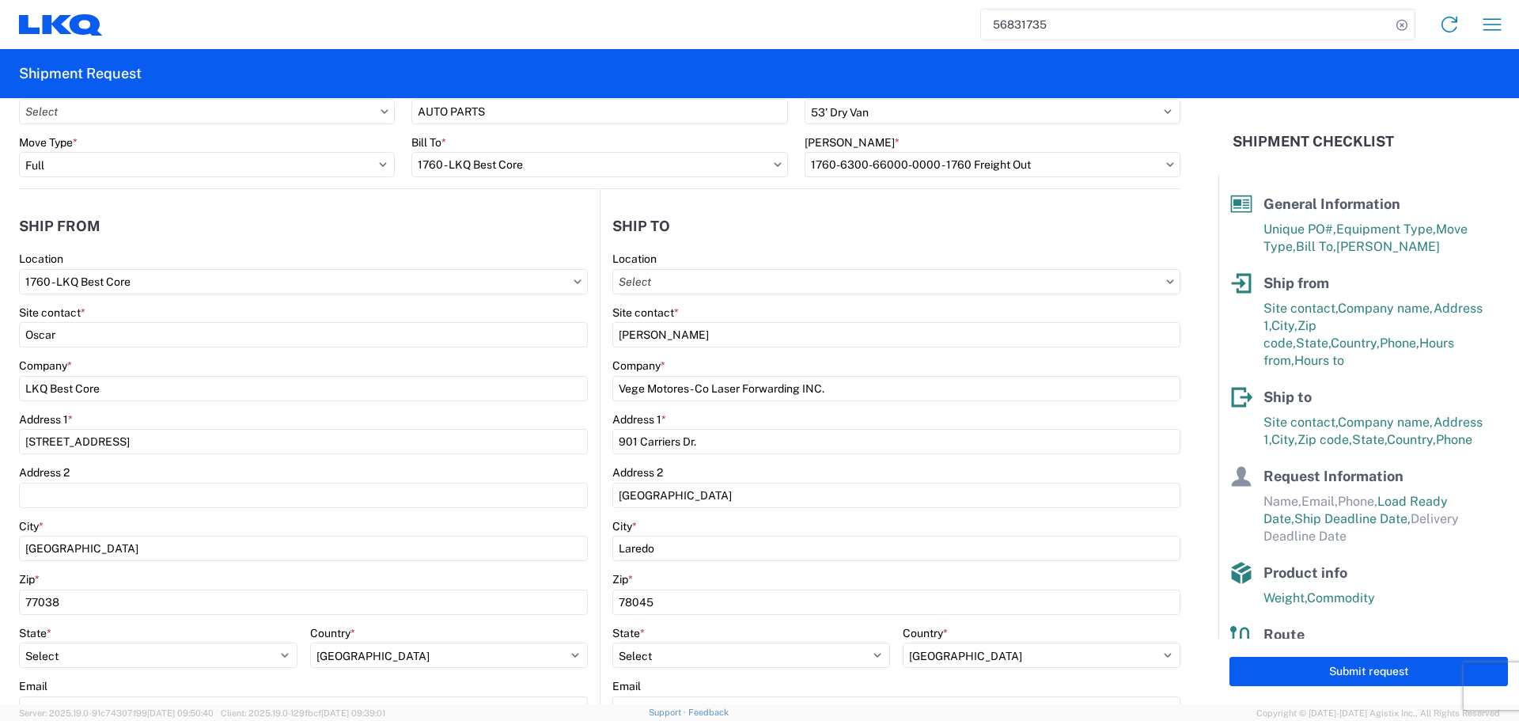
click at [490, 360] on div "Company *" at bounding box center [303, 365] width 569 height 14
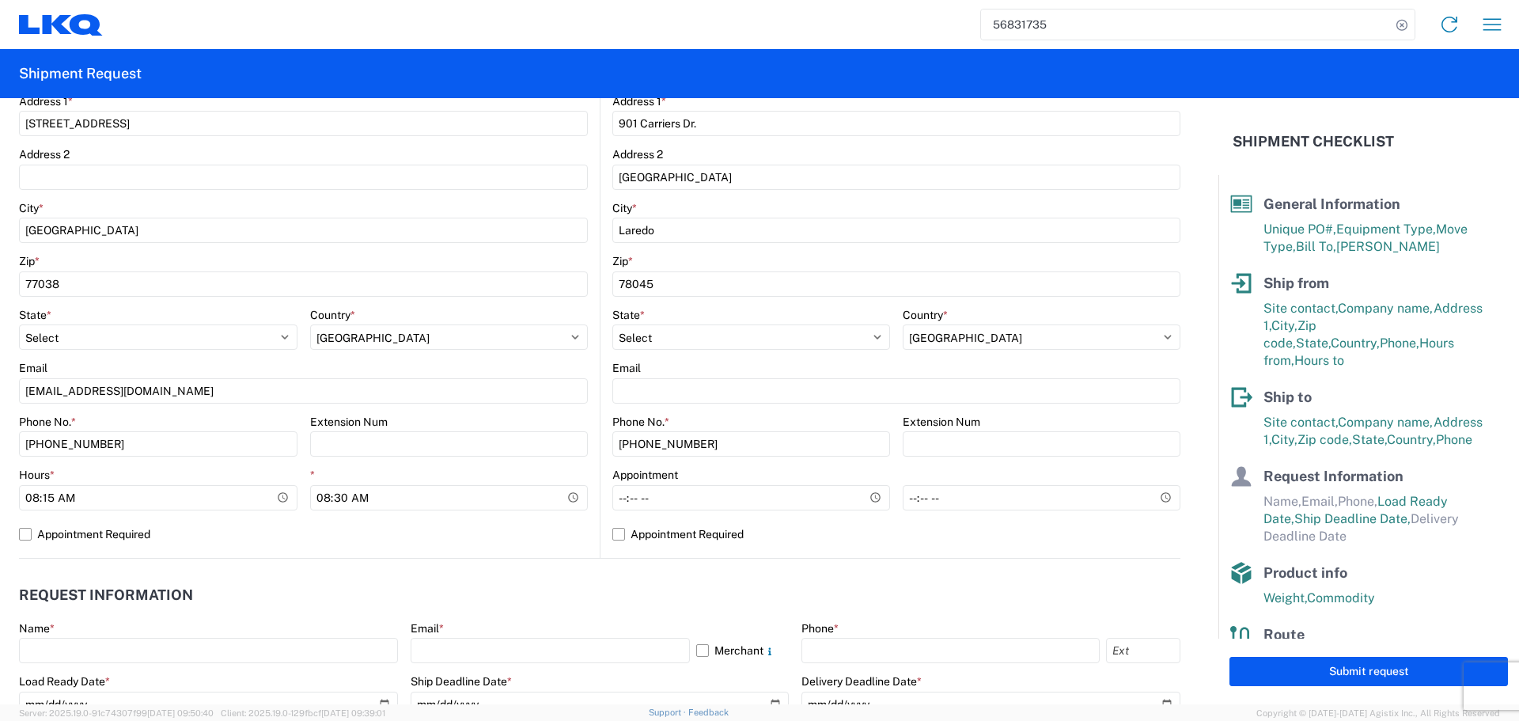
scroll to position [396, 0]
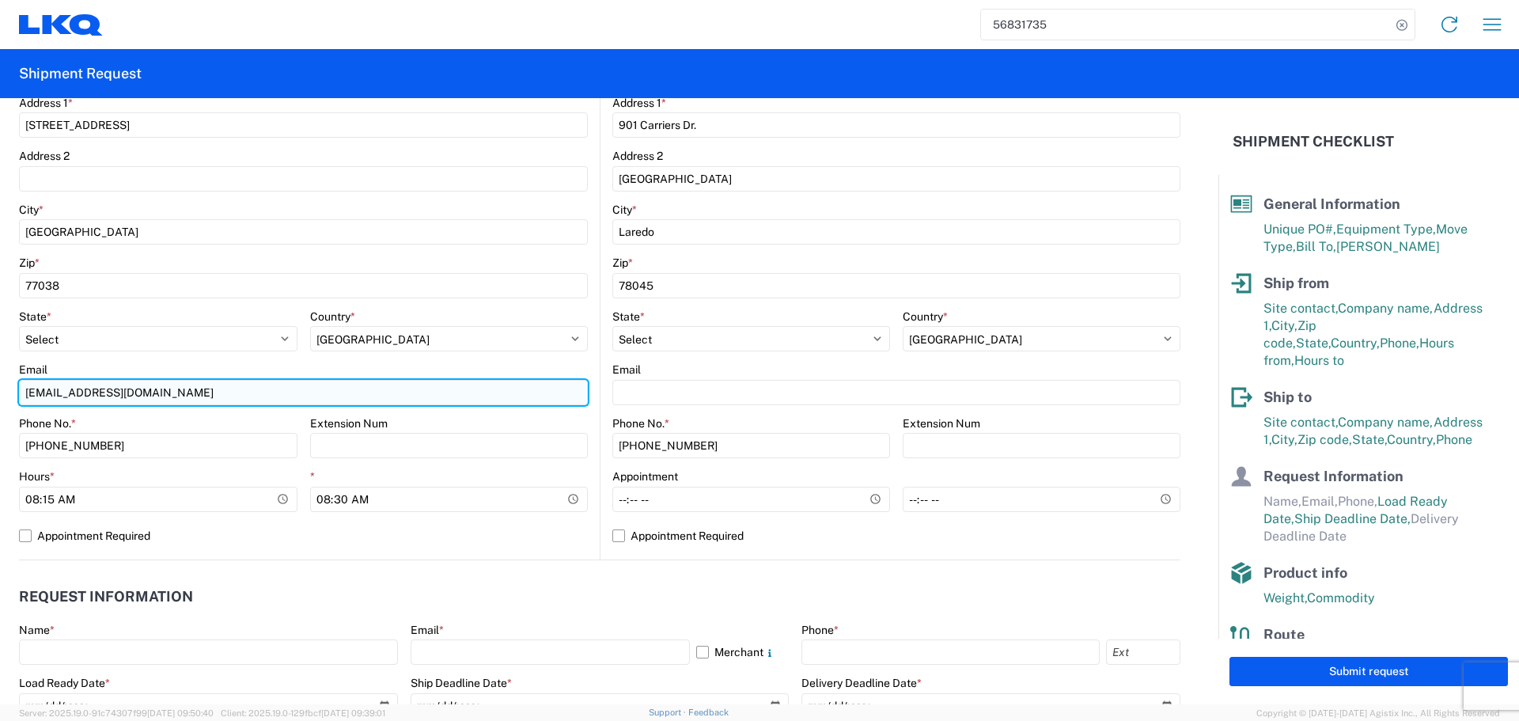
click at [84, 391] on input "lkqcoreship@lkqcorp.com" at bounding box center [303, 392] width 569 height 25
type input "oxdavila@lkqcorp.com;acgarcia@lkqcorp.com"
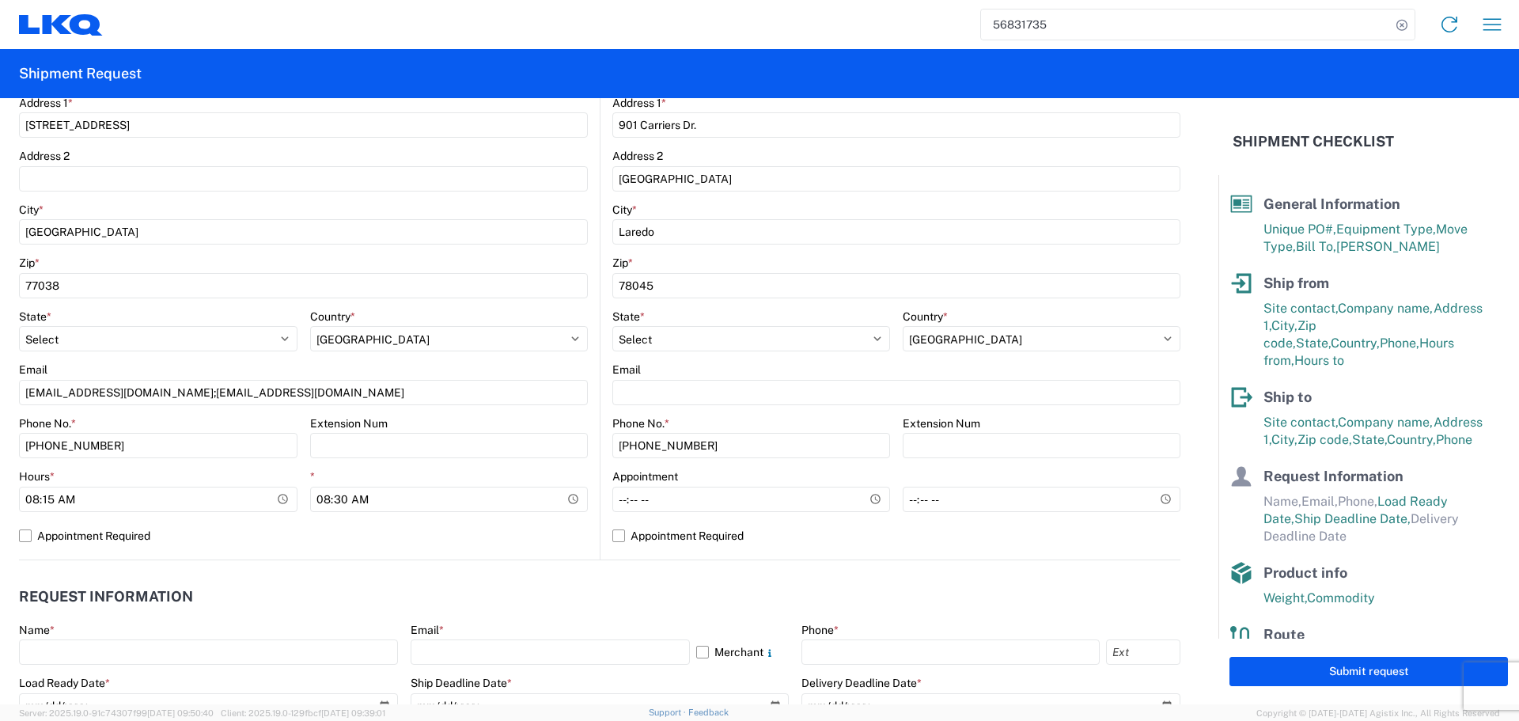
click at [238, 419] on div "Phone No. *" at bounding box center [158, 423] width 278 height 14
click at [274, 500] on input "08:15:00" at bounding box center [158, 499] width 278 height 25
type input "06:00"
click at [225, 532] on label "Appointment Required" at bounding box center [303, 535] width 569 height 25
click at [0, 0] on input "Appointment Required" at bounding box center [0, 0] width 0 height 0
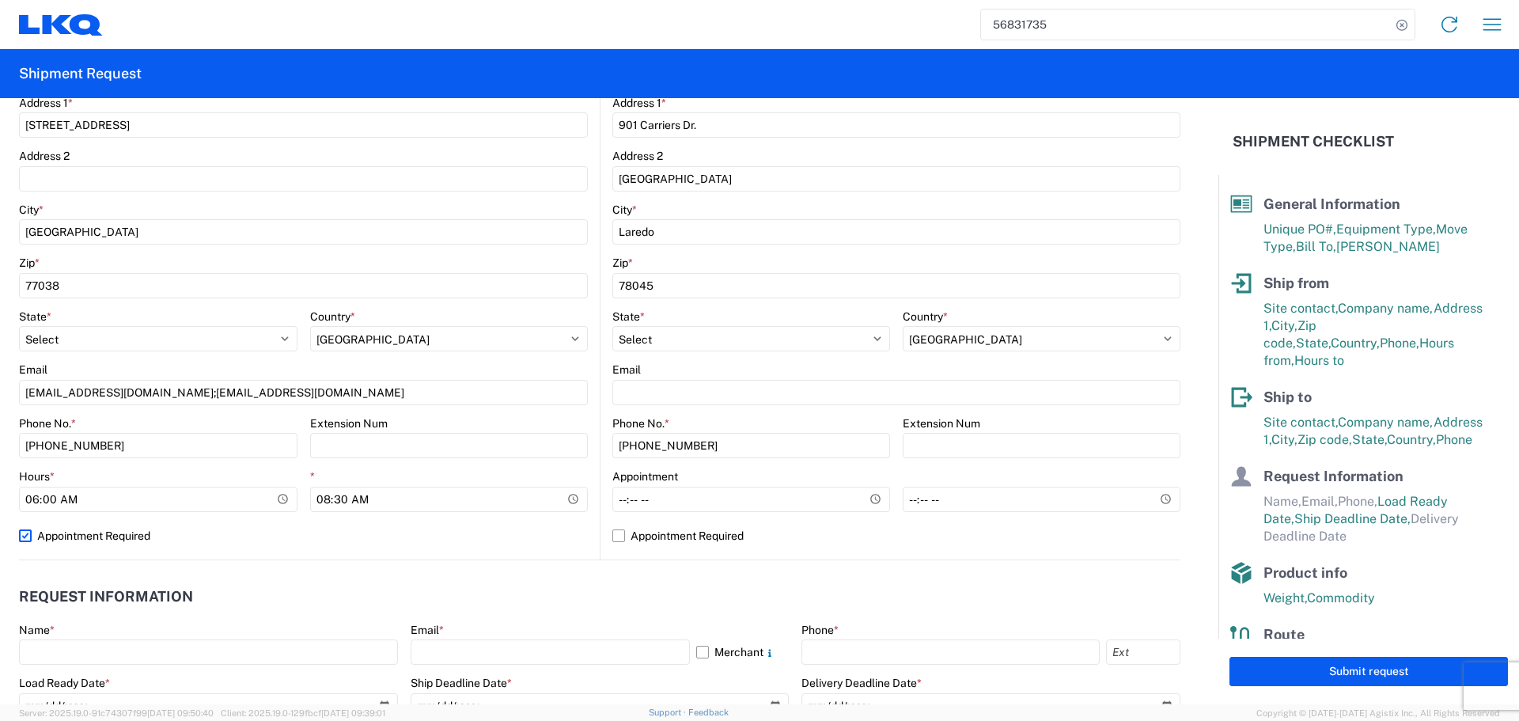
select select "US"
click at [225, 532] on label "Appointment Required" at bounding box center [303, 535] width 569 height 25
click at [0, 0] on input "Appointment Required" at bounding box center [0, 0] width 0 height 0
select select "US"
click at [296, 539] on label "Appointment Required" at bounding box center [303, 535] width 569 height 25
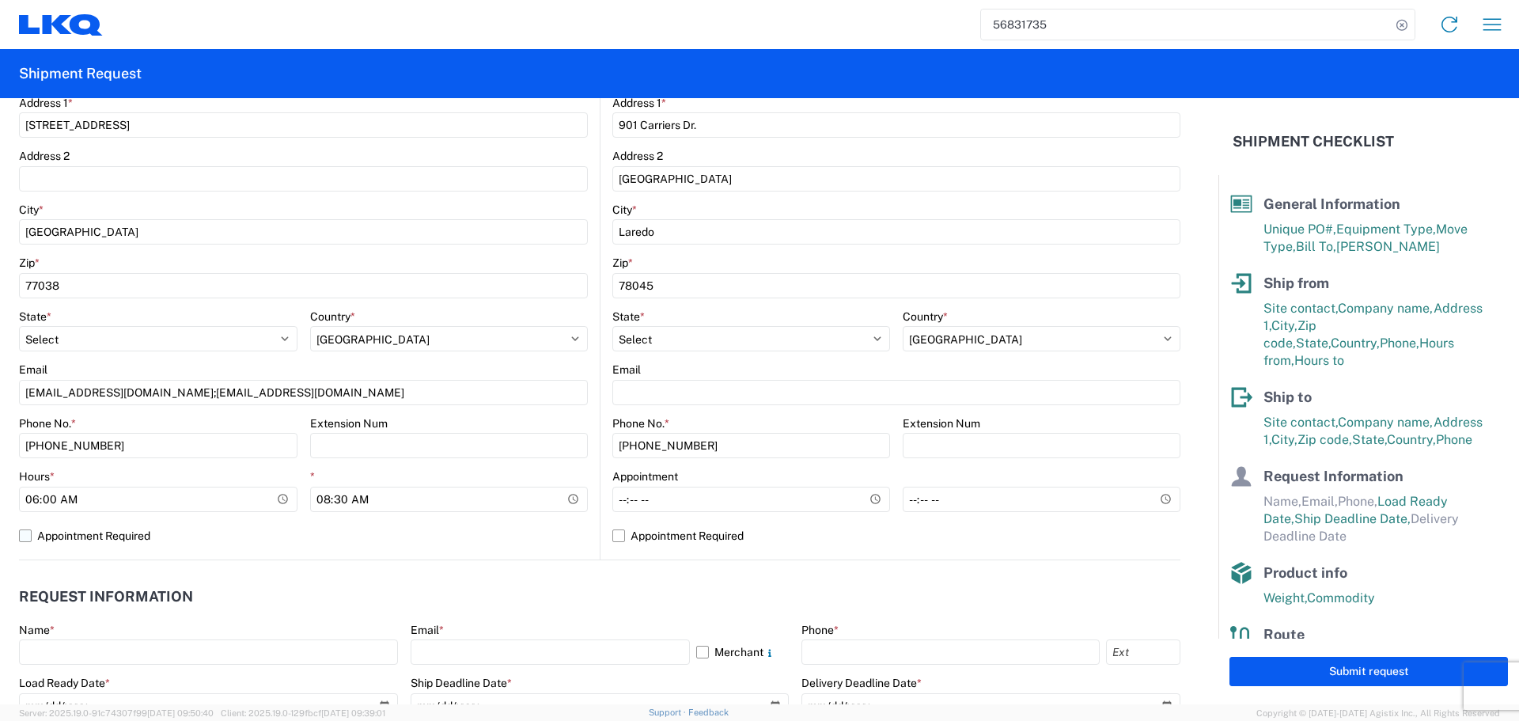
click at [0, 0] on input "Appointment Required" at bounding box center [0, 0] width 0 height 0
select select "US"
click at [247, 517] on agx-form-control-wrapper-v2 "Hours * 06:00" at bounding box center [303, 496] width 569 height 54
click at [167, 546] on label "Appointment Required" at bounding box center [303, 535] width 569 height 25
click at [0, 0] on input "Appointment Required" at bounding box center [0, 0] width 0 height 0
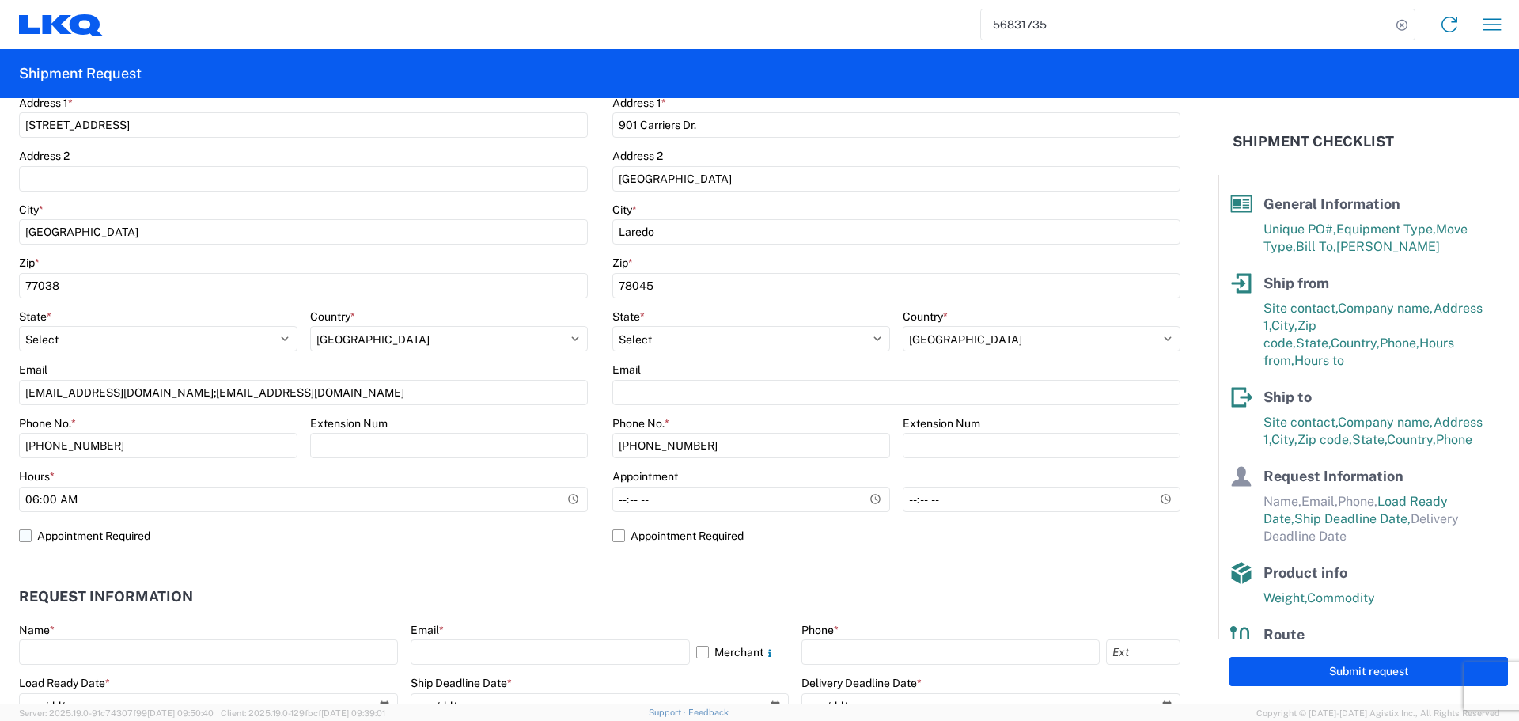
select select "US"
click at [576, 505] on input "08:30:00" at bounding box center [449, 499] width 278 height 25
click at [574, 499] on input "08:30:00" at bounding box center [449, 499] width 278 height 25
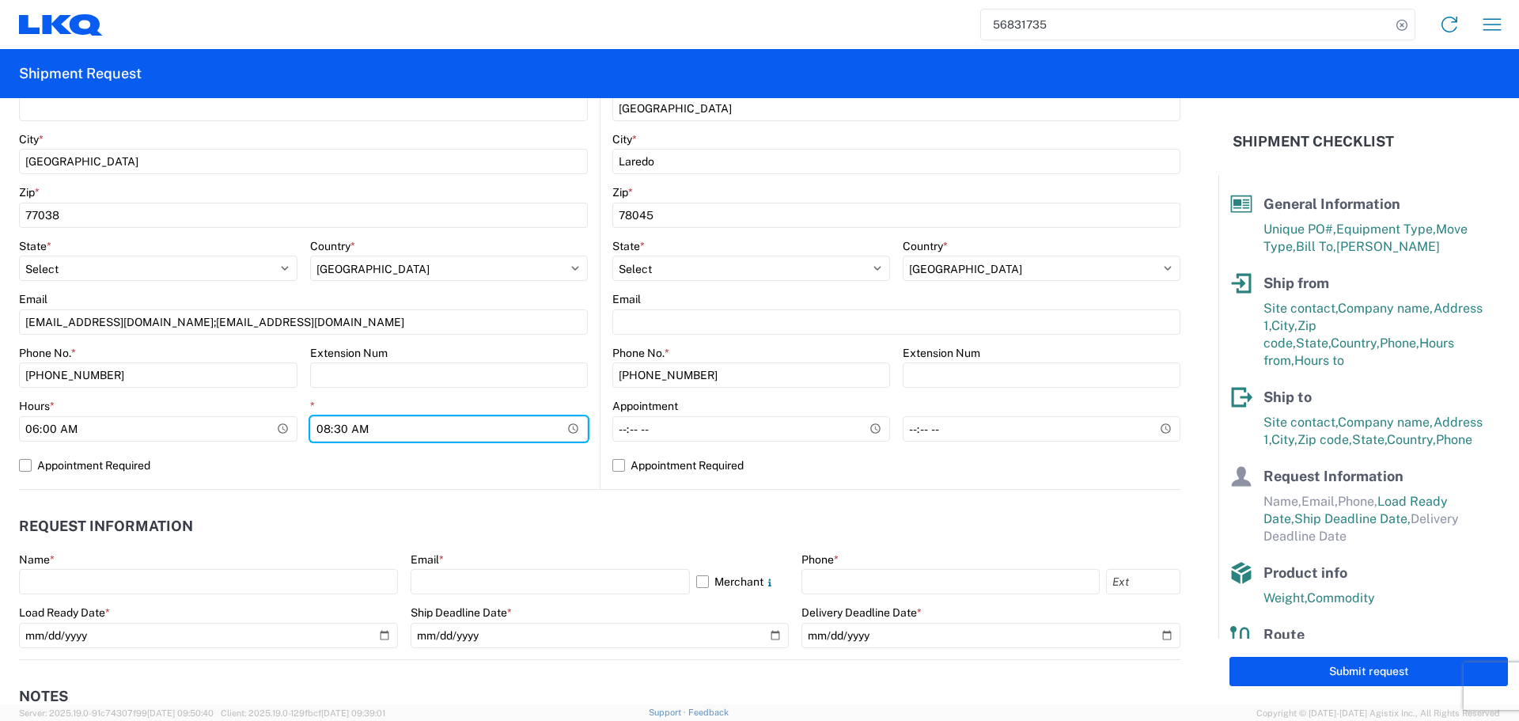
scroll to position [554, 0]
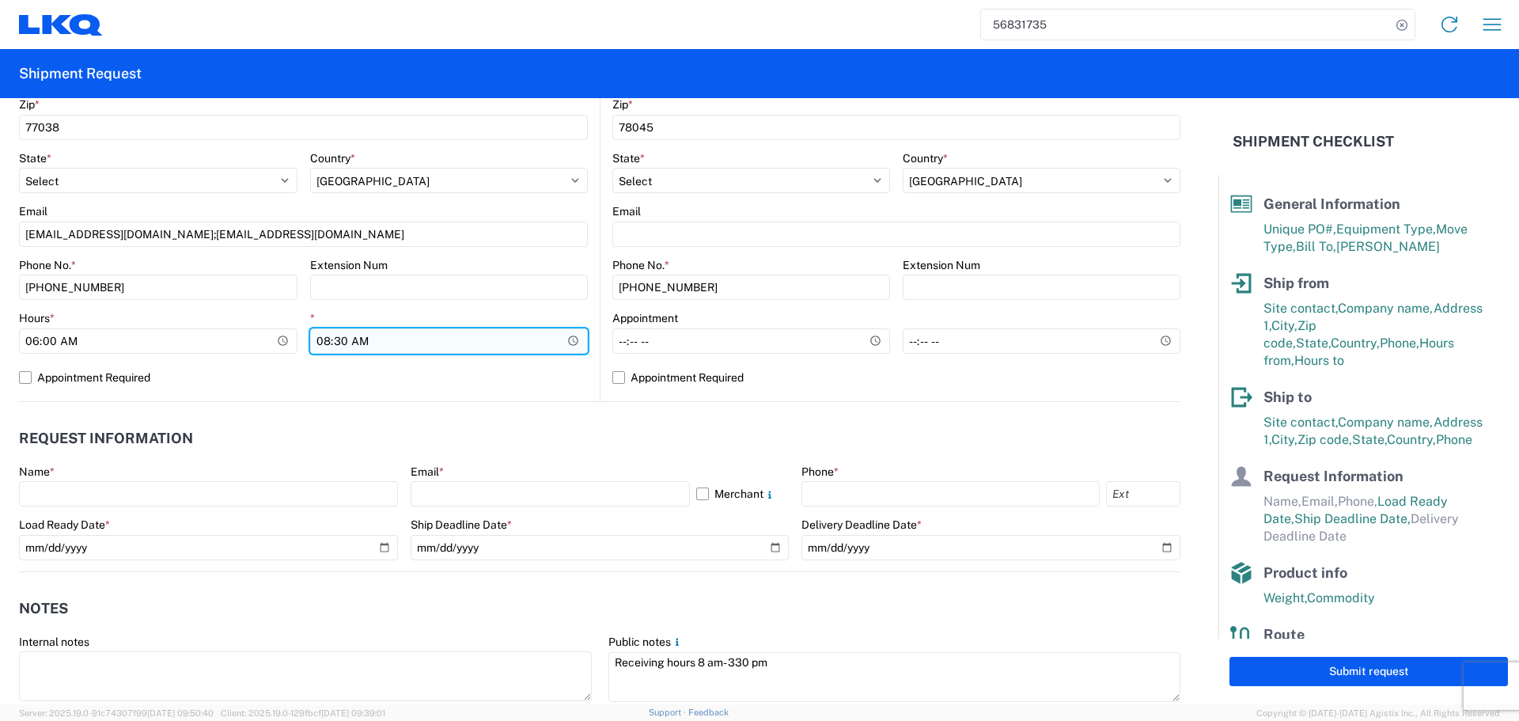
click at [570, 335] on input "08:30:00" at bounding box center [449, 340] width 278 height 25
type input "10:00"
click at [558, 386] on label "Appointment Required" at bounding box center [303, 377] width 569 height 25
click at [0, 0] on input "Appointment Required" at bounding box center [0, 0] width 0 height 0
select select "US"
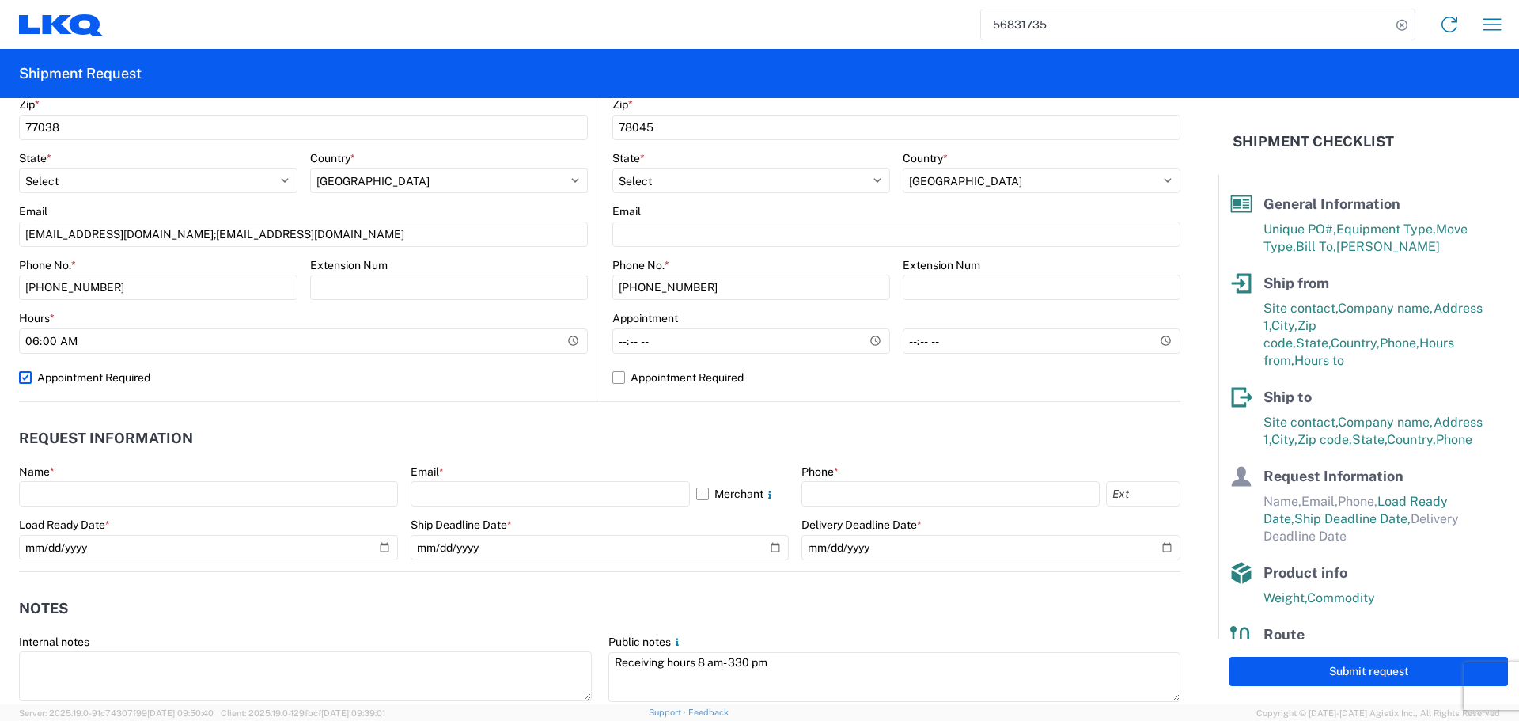
click at [552, 384] on label "Appointment Required" at bounding box center [303, 377] width 569 height 25
click at [0, 0] on input "Appointment Required" at bounding box center [0, 0] width 0 height 0
select select "US"
click at [872, 345] on input "Hours *" at bounding box center [751, 340] width 278 height 25
type input "08:00"
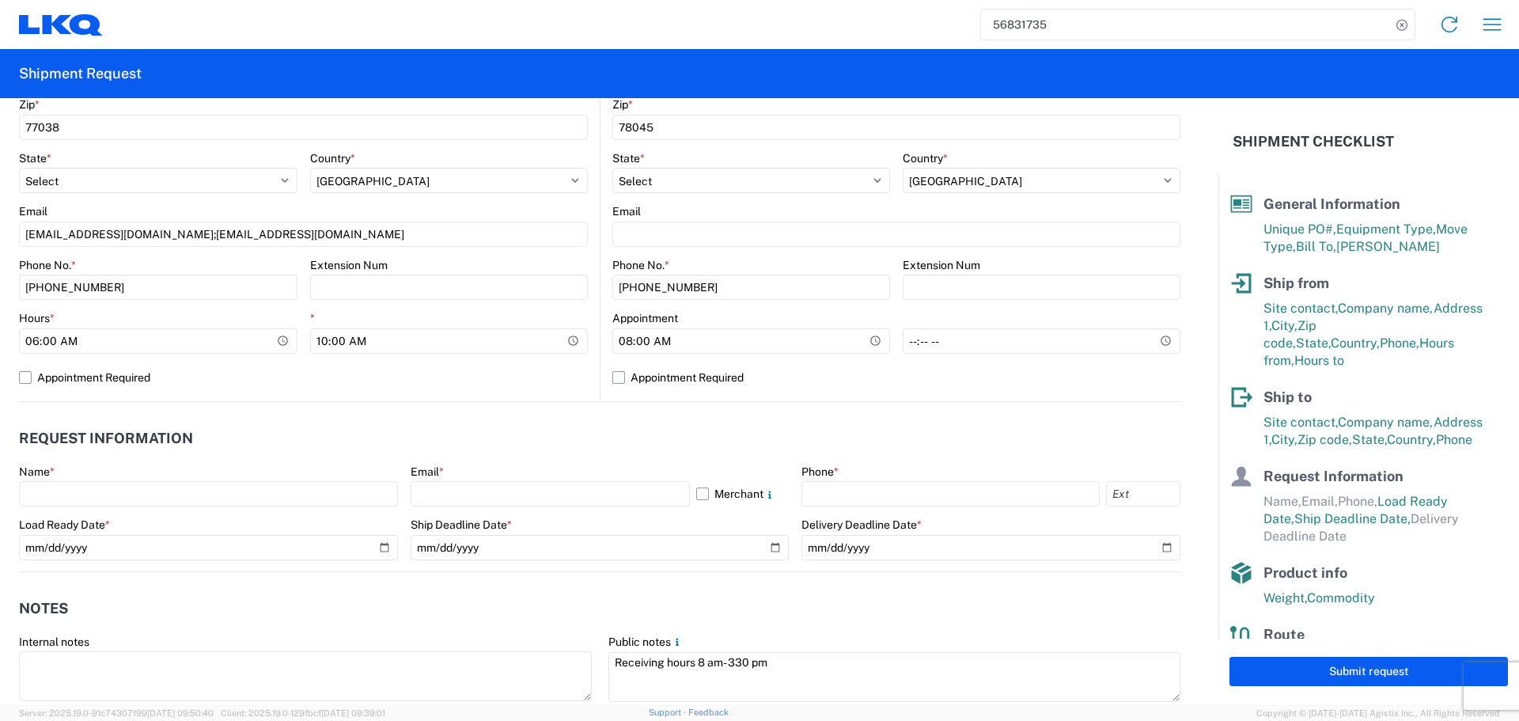
click at [860, 388] on label "Appointment Required" at bounding box center [896, 377] width 568 height 25
click at [0, 0] on input "Appointment Required" at bounding box center [0, 0] width 0 height 0
select select "US"
click at [860, 388] on label "Appointment Required" at bounding box center [896, 377] width 568 height 25
click at [0, 0] on input "Appointment Required" at bounding box center [0, 0] width 0 height 0
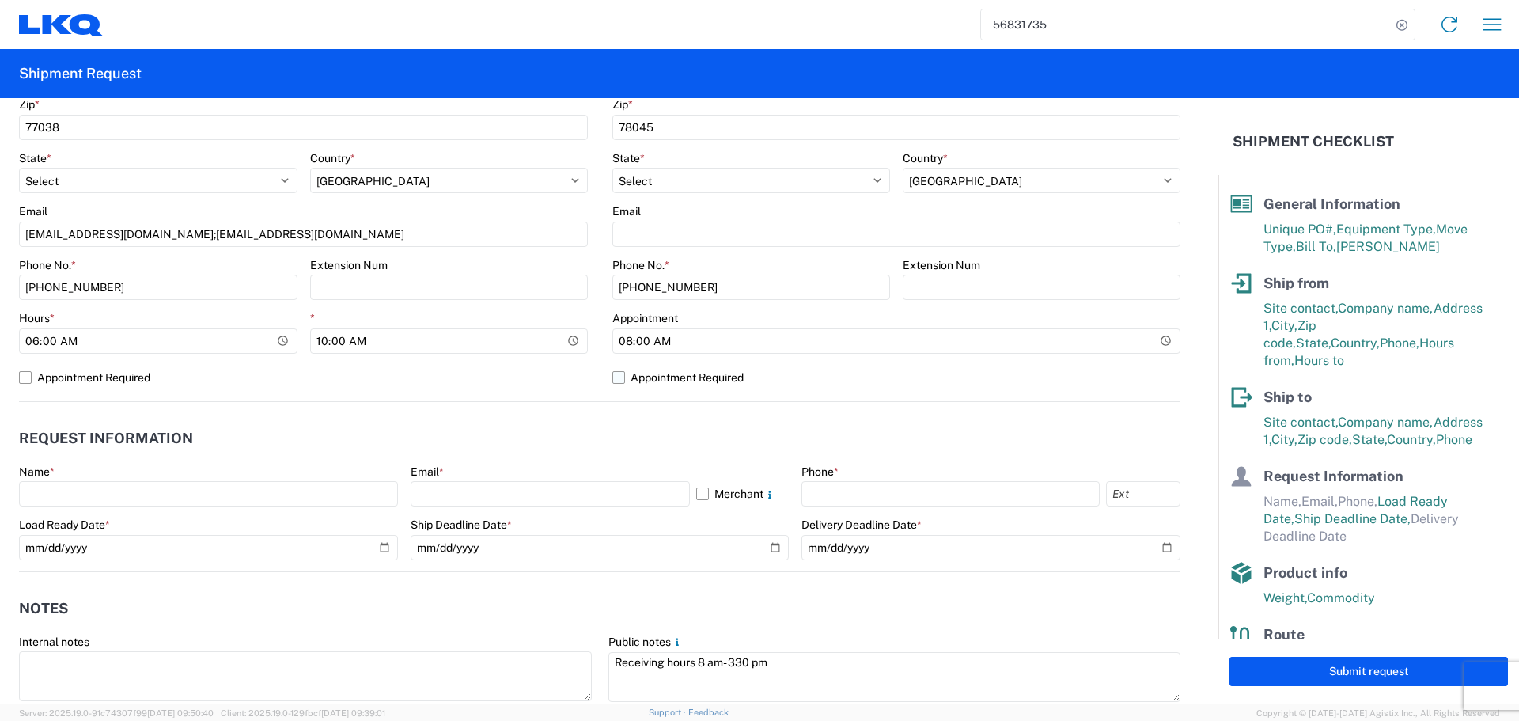
select select "US"
click at [1149, 343] on input "*" at bounding box center [1042, 340] width 278 height 25
type input "13:00"
click at [734, 421] on header "Request Information" at bounding box center [599, 439] width 1161 height 36
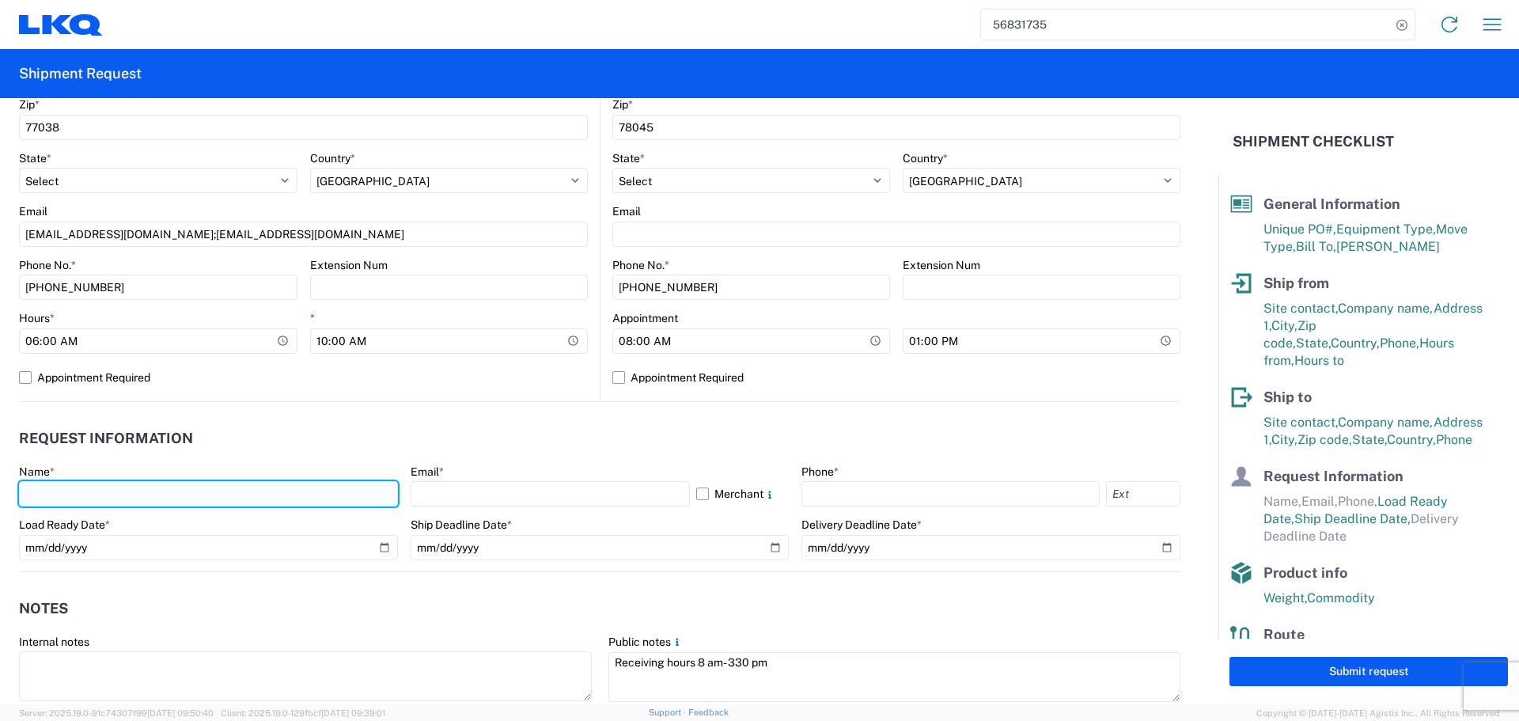
click at [146, 496] on input "text" at bounding box center [208, 493] width 379 height 25
type input "Oscar"
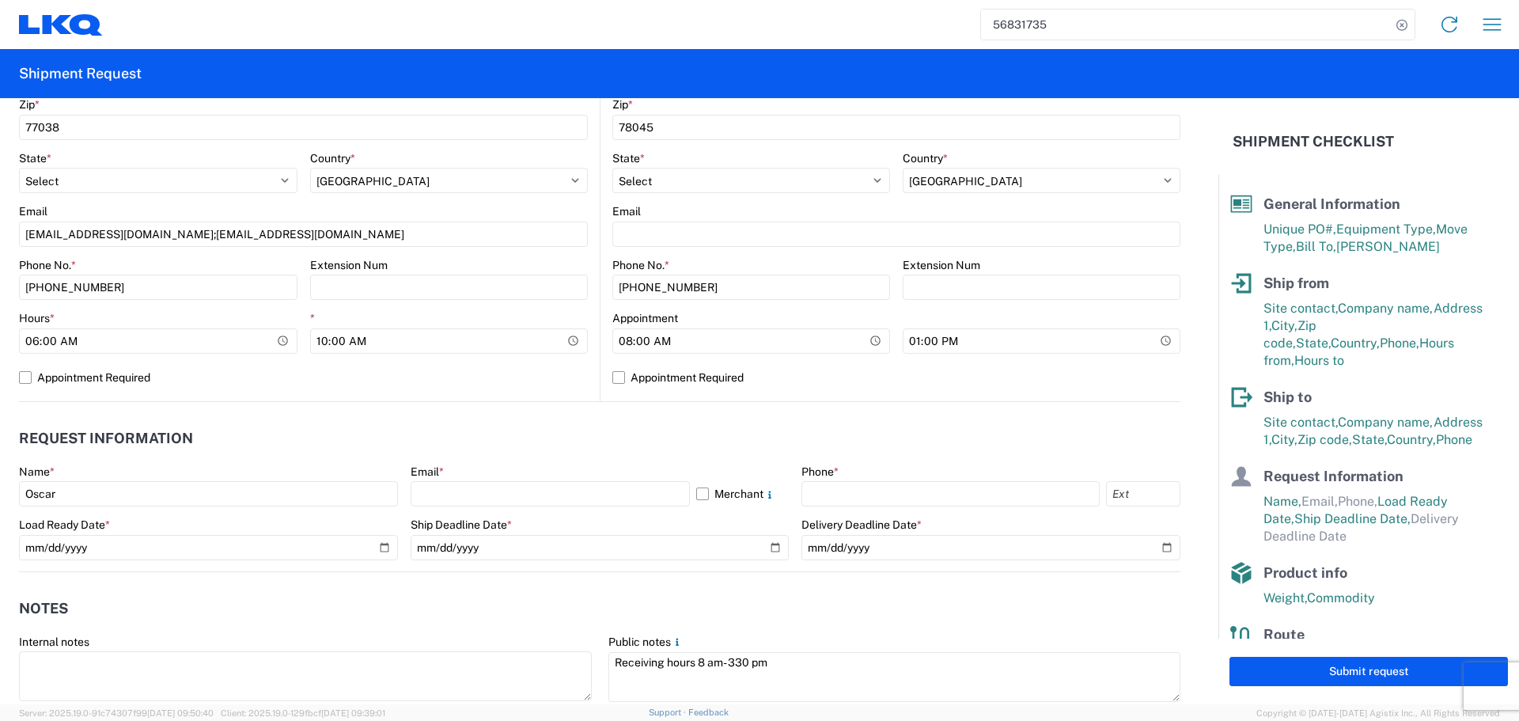
drag, startPoint x: 252, startPoint y: 446, endPoint x: 264, endPoint y: 456, distance: 16.3
click at [252, 446] on header "Request Information" at bounding box center [599, 439] width 1161 height 36
click at [446, 496] on input "text" at bounding box center [550, 493] width 279 height 25
click at [534, 459] on agx-form-section "Request Information Name * Oscar Email * oxdavila@lkqcorp.com;acgarcia@lkqcorp.…" at bounding box center [599, 496] width 1161 height 150
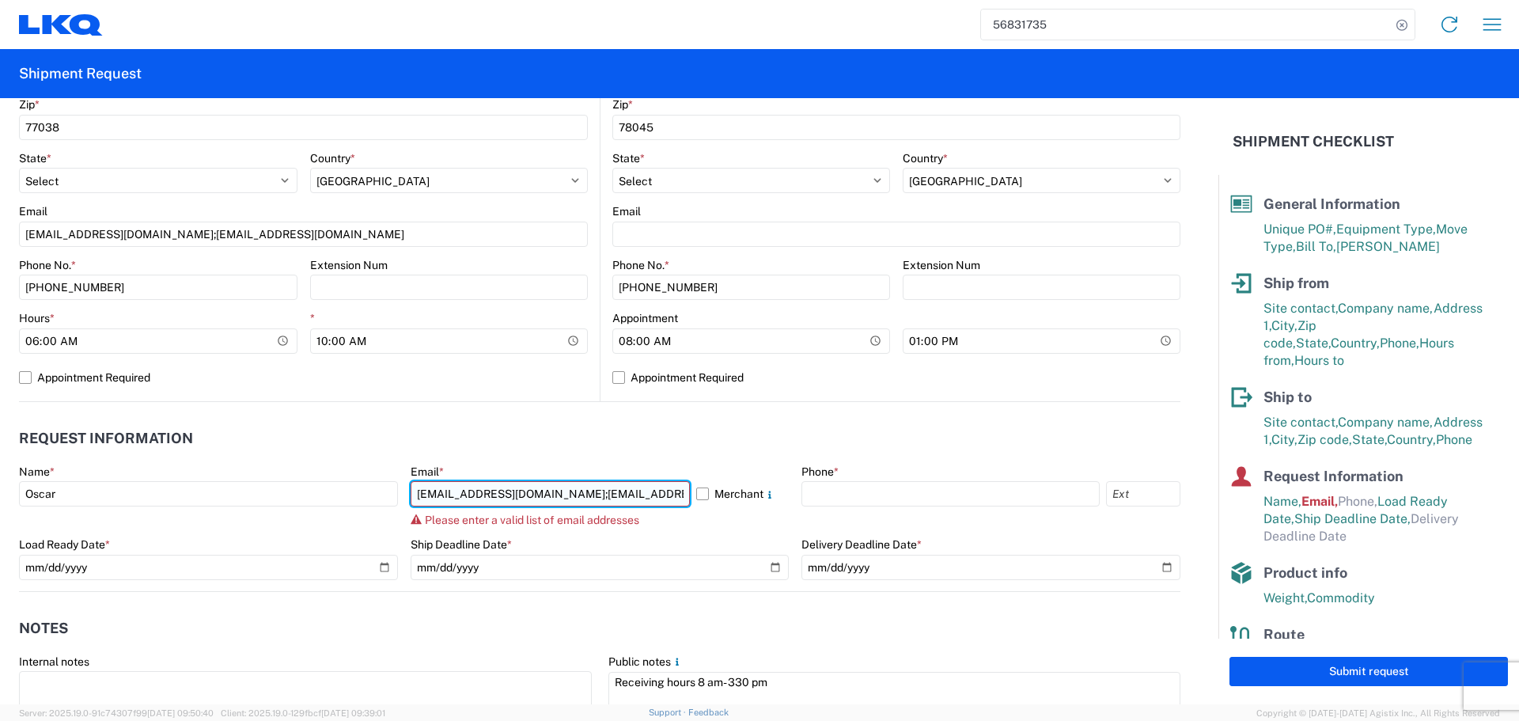
click at [517, 495] on input "oxdavila@lkqcorp.com;acgarcia@lkqcorp.com" at bounding box center [550, 493] width 279 height 25
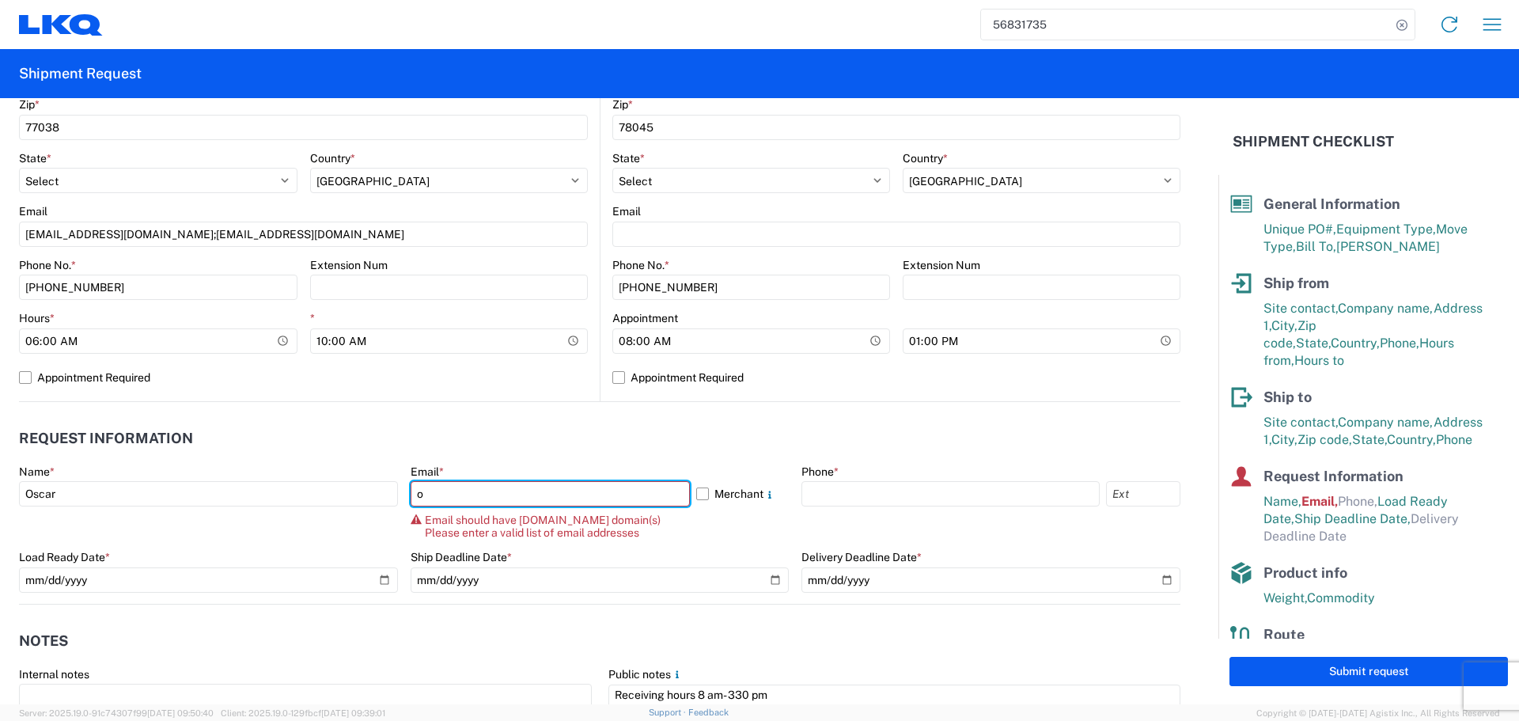
type input "oxdavila@lkqcorp.com"
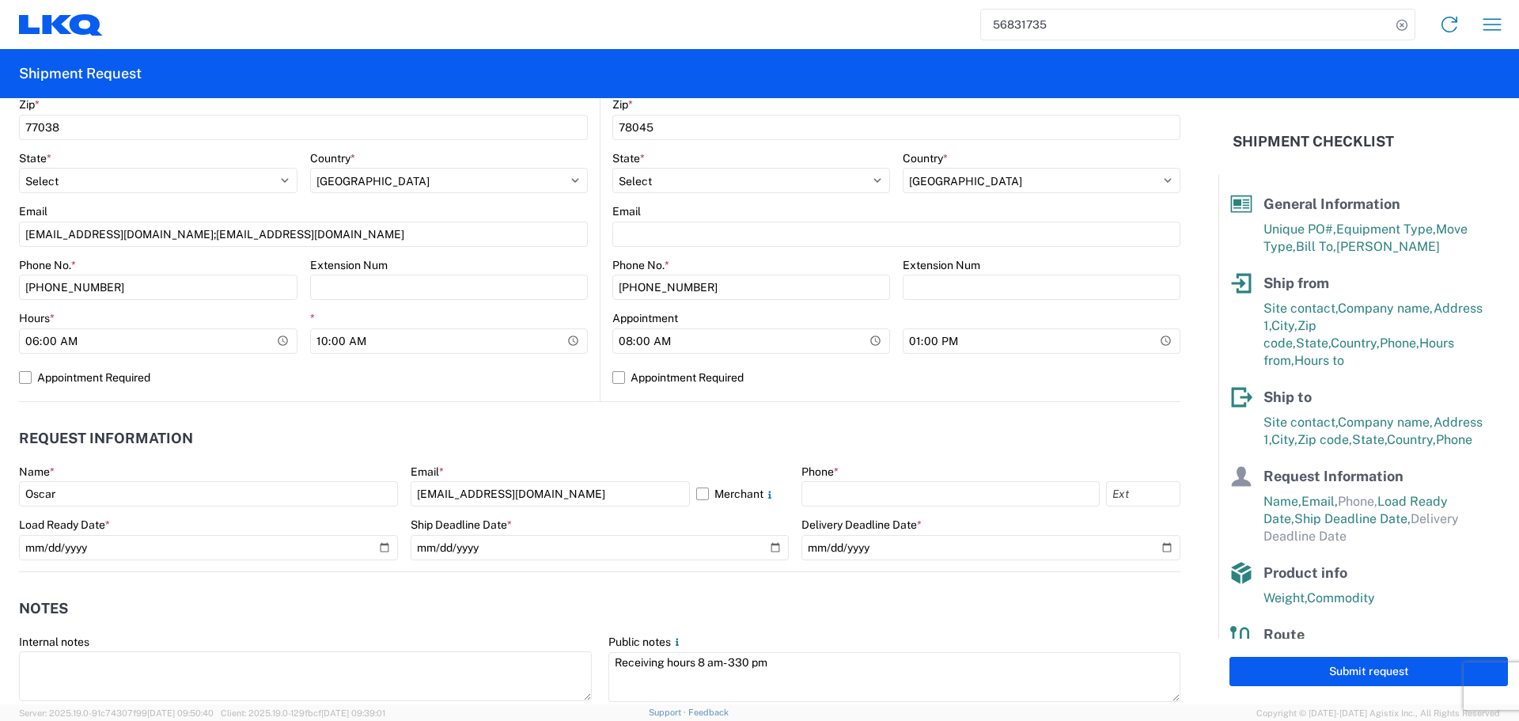
click at [503, 430] on header "Request Information" at bounding box center [599, 439] width 1161 height 36
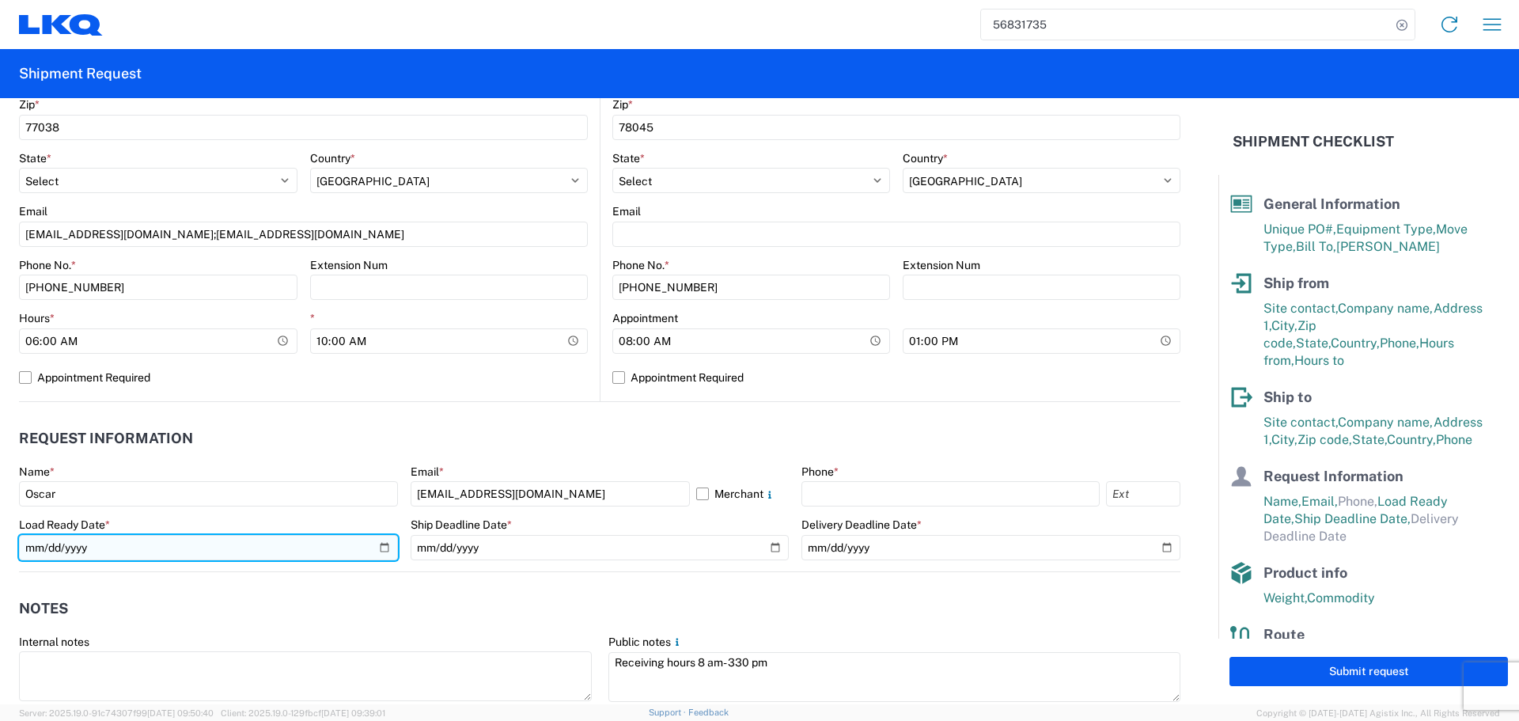
click at [378, 548] on input "2025-10-21" at bounding box center [208, 547] width 379 height 25
type input "2025-09-17"
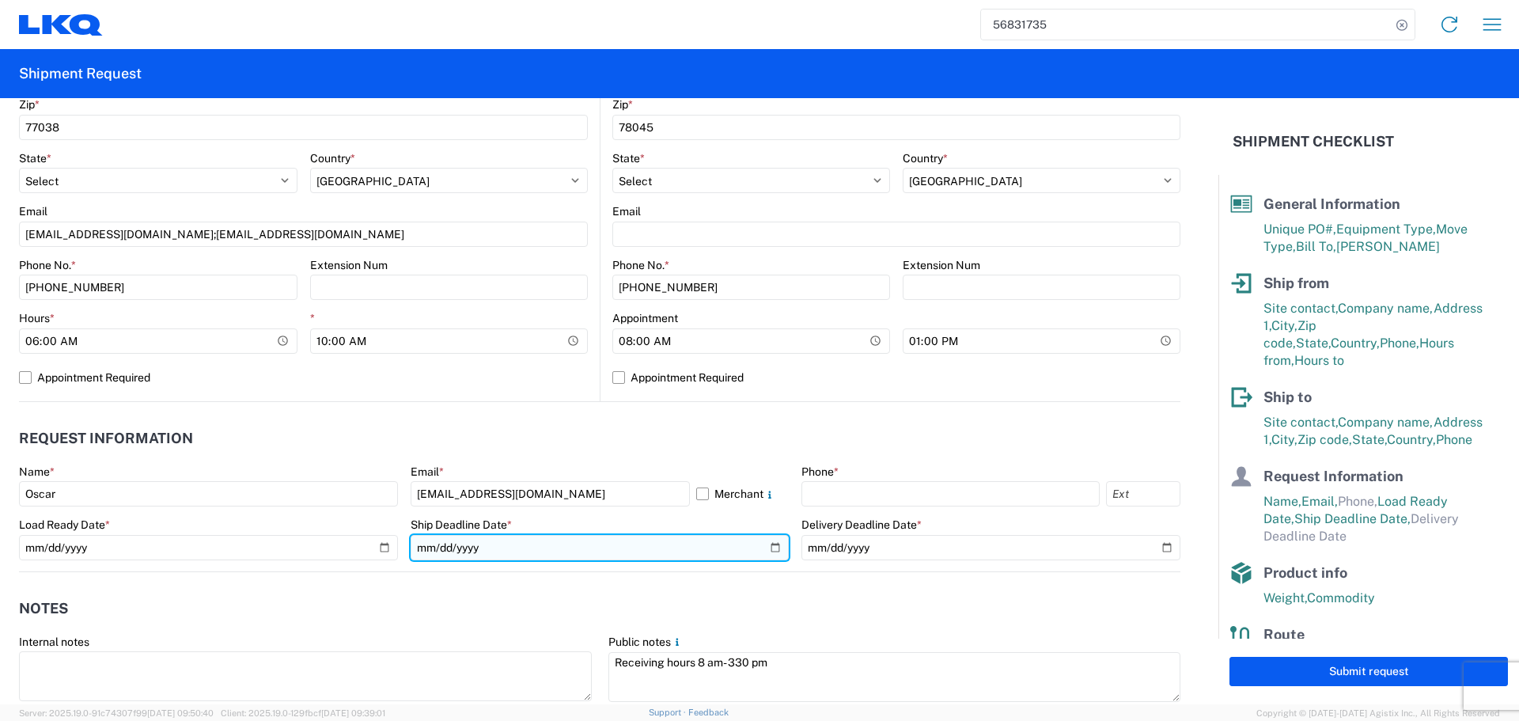
click at [768, 546] on input "2025-10-21" at bounding box center [600, 547] width 379 height 25
type input "2025-09-17"
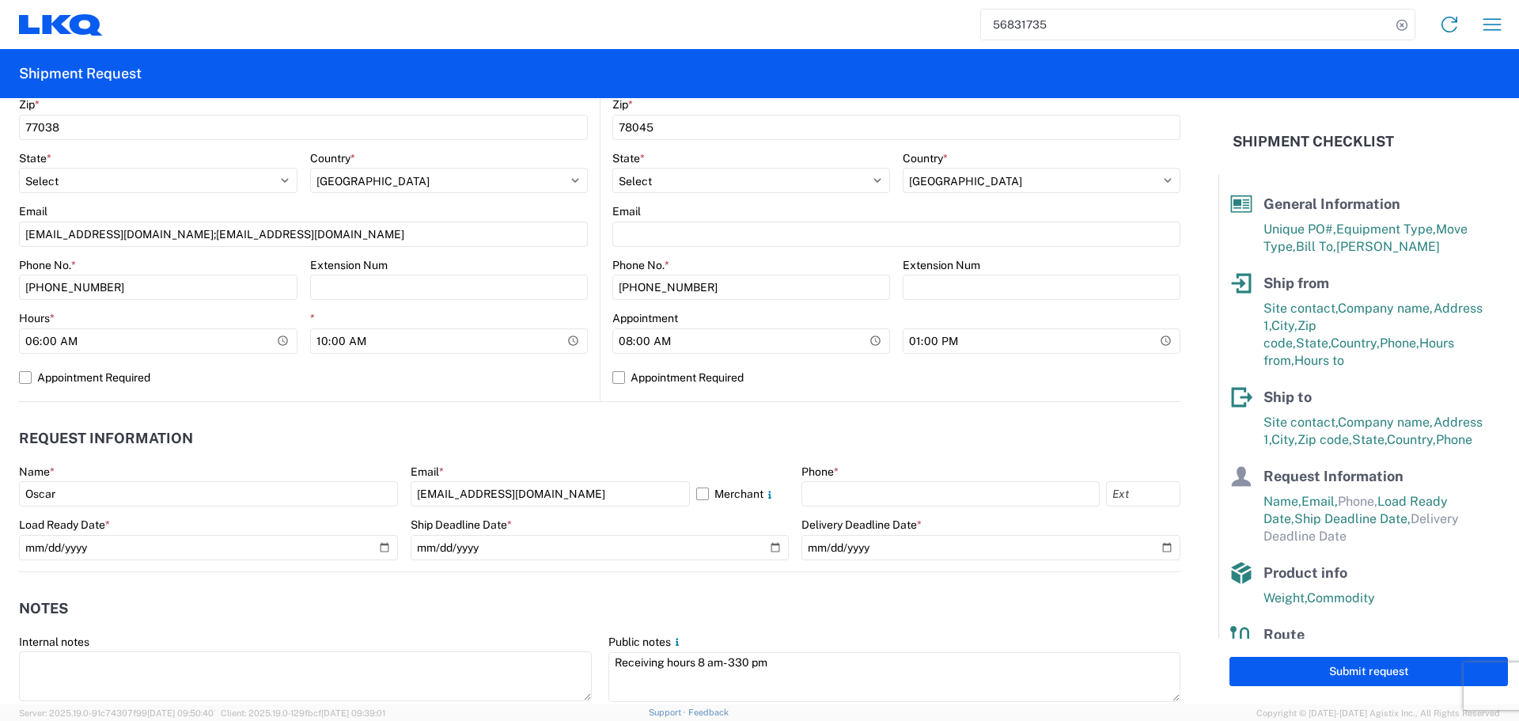
click at [619, 424] on header "Request Information" at bounding box center [599, 439] width 1161 height 36
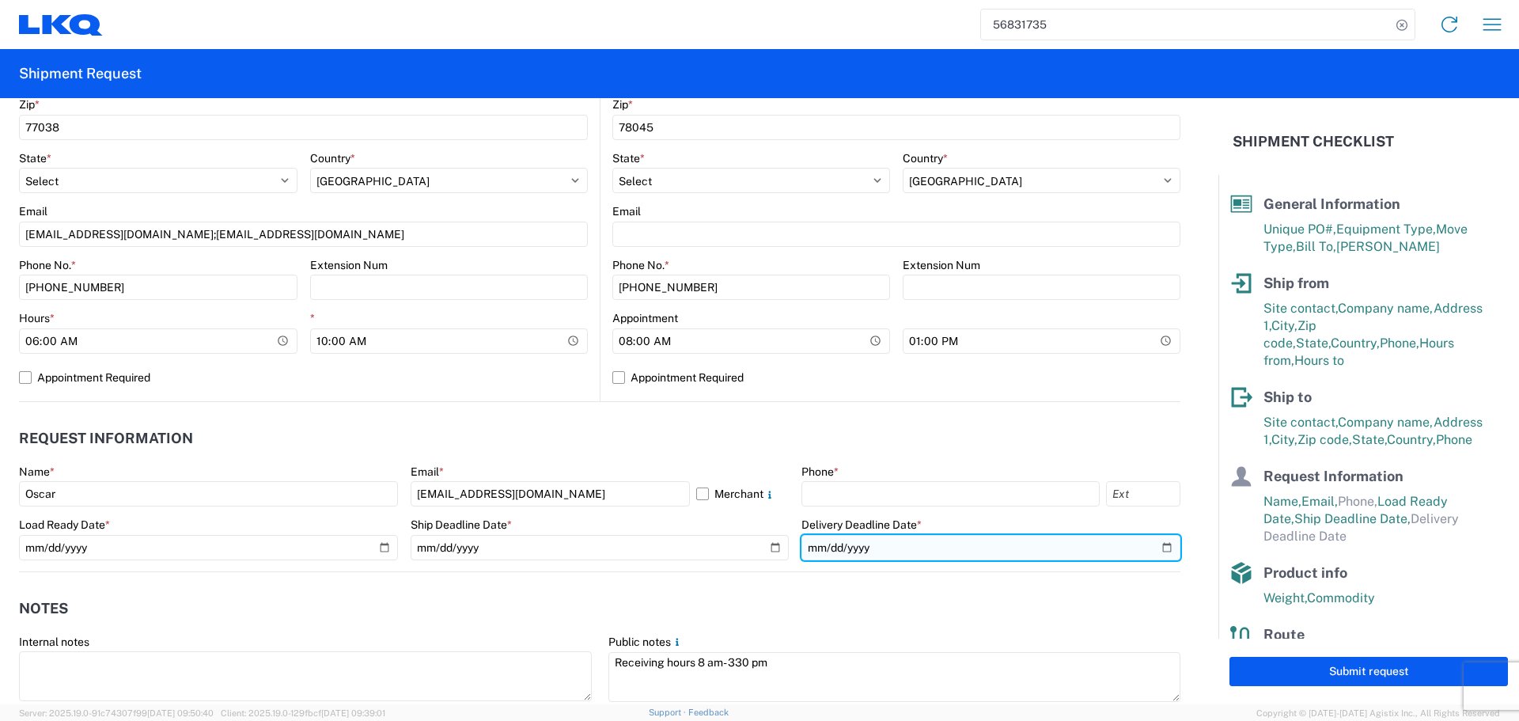
click at [1152, 545] on input "date" at bounding box center [990, 547] width 379 height 25
type input "2025-09-18"
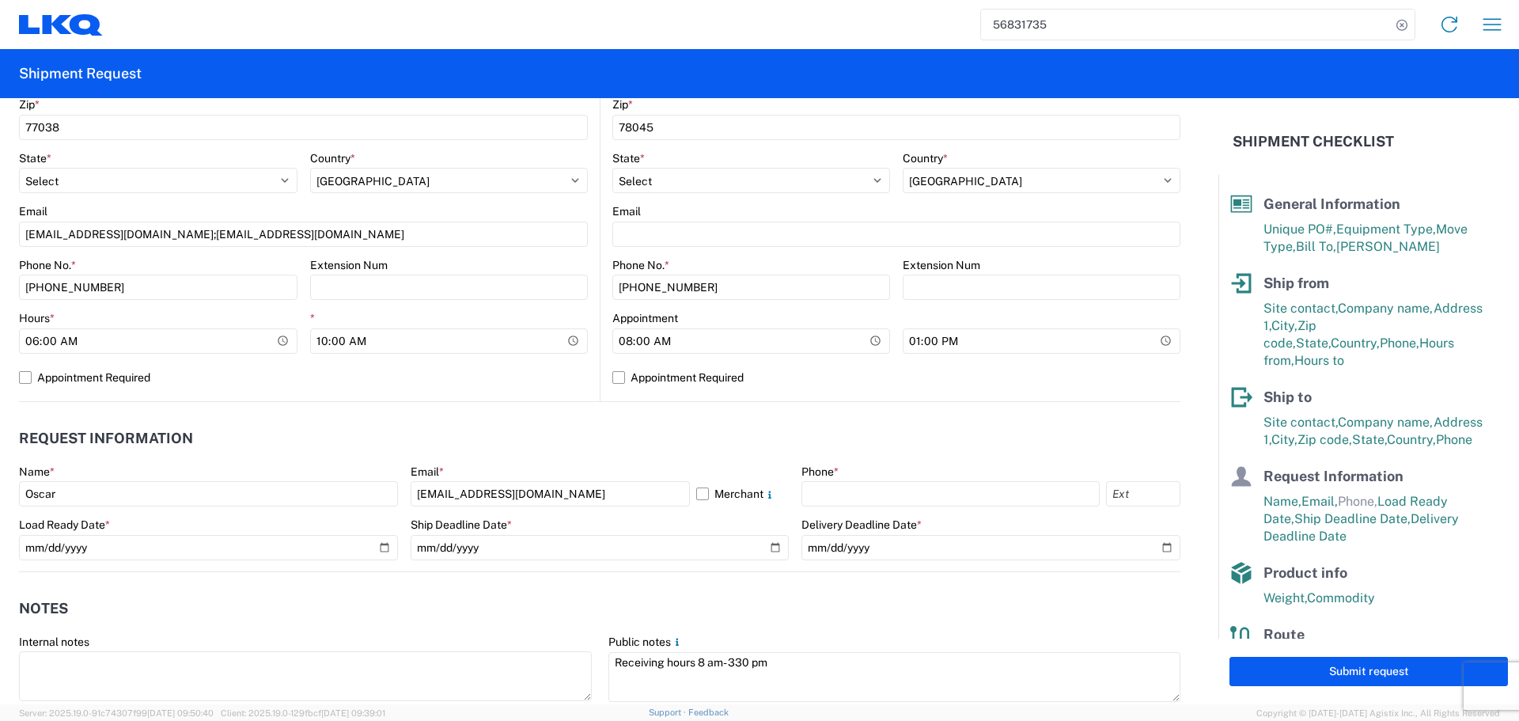
click at [707, 423] on header "Request Information" at bounding box center [599, 439] width 1161 height 36
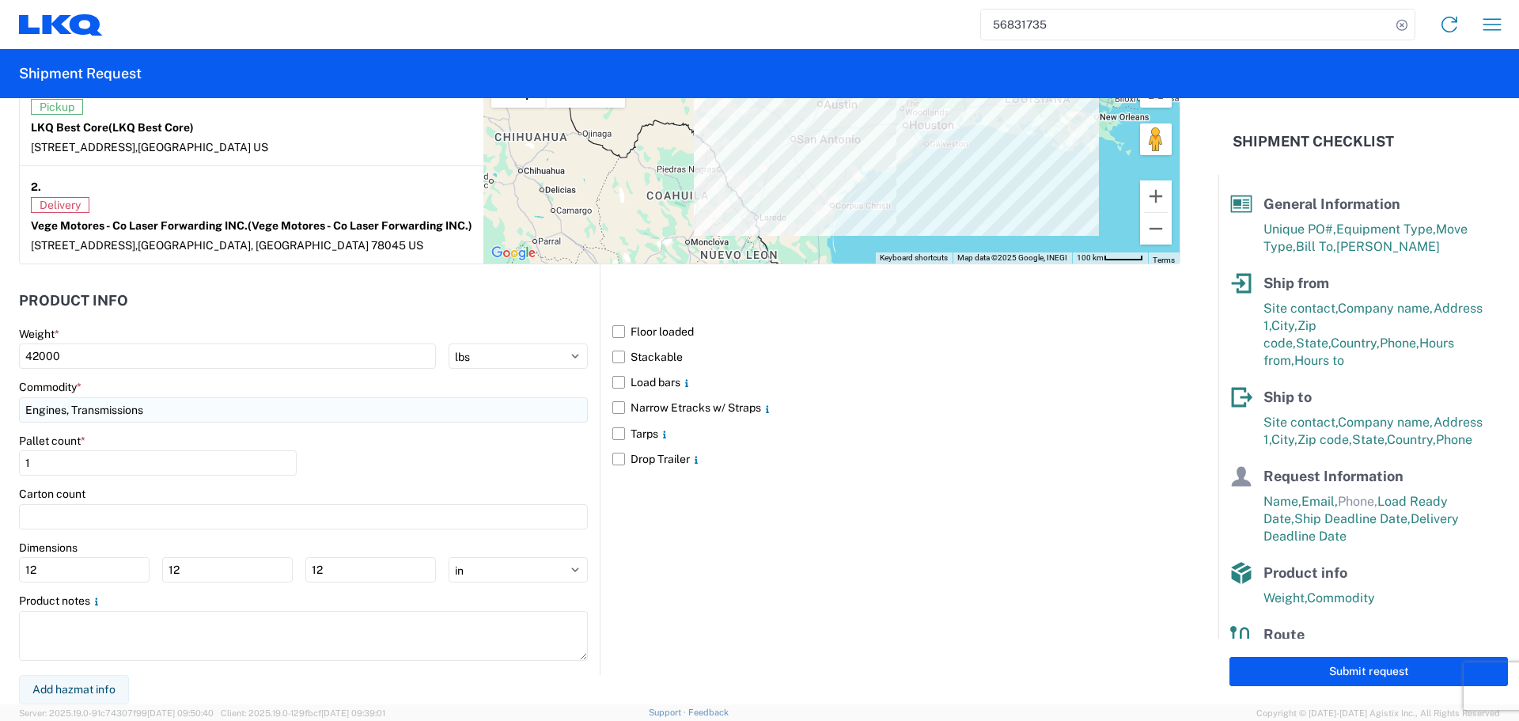
scroll to position [1305, 0]
click at [77, 561] on input "12" at bounding box center [84, 569] width 131 height 25
type input "1"
type input "40"
click at [258, 580] on input "12" at bounding box center [227, 569] width 131 height 25
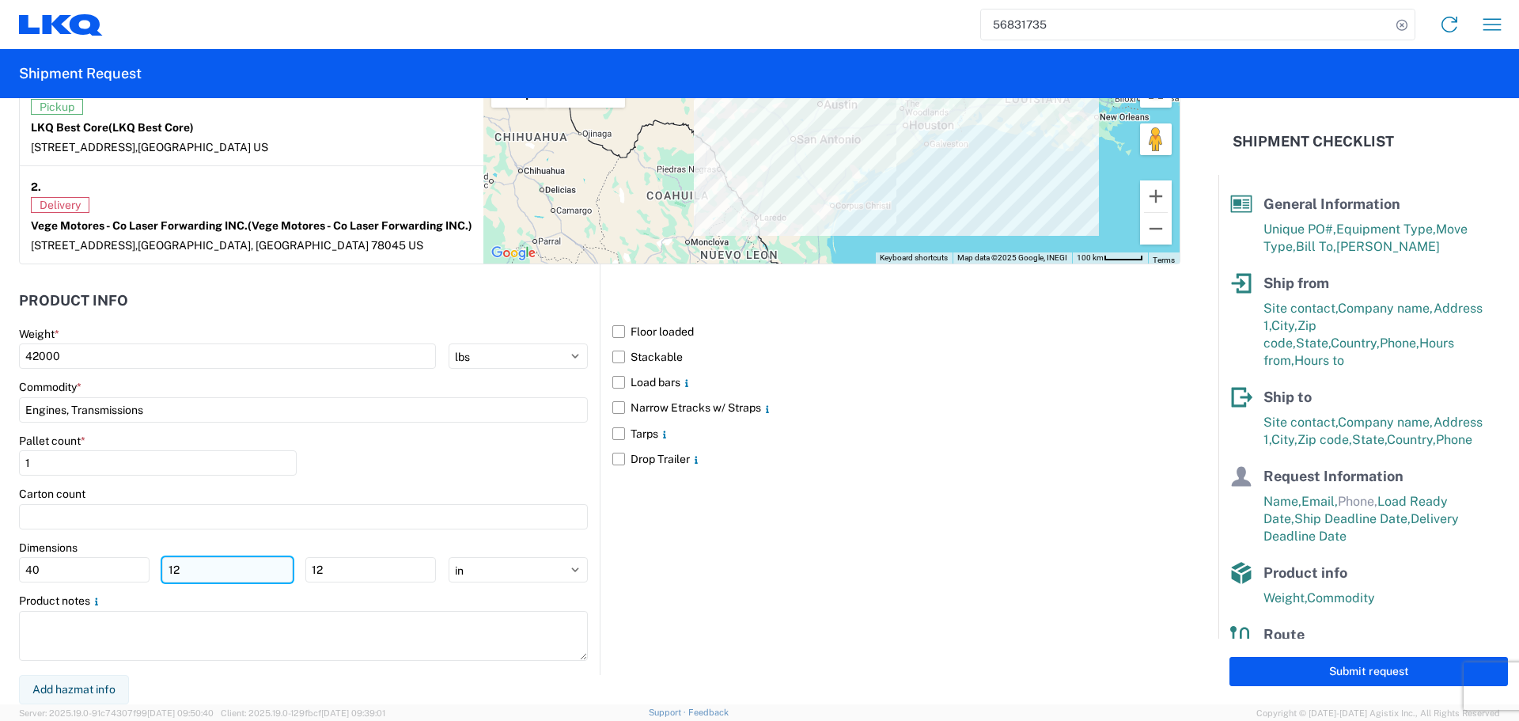
type input "1"
type input "40"
click at [362, 565] on input "12" at bounding box center [370, 569] width 131 height 25
type input "1"
type input "36"
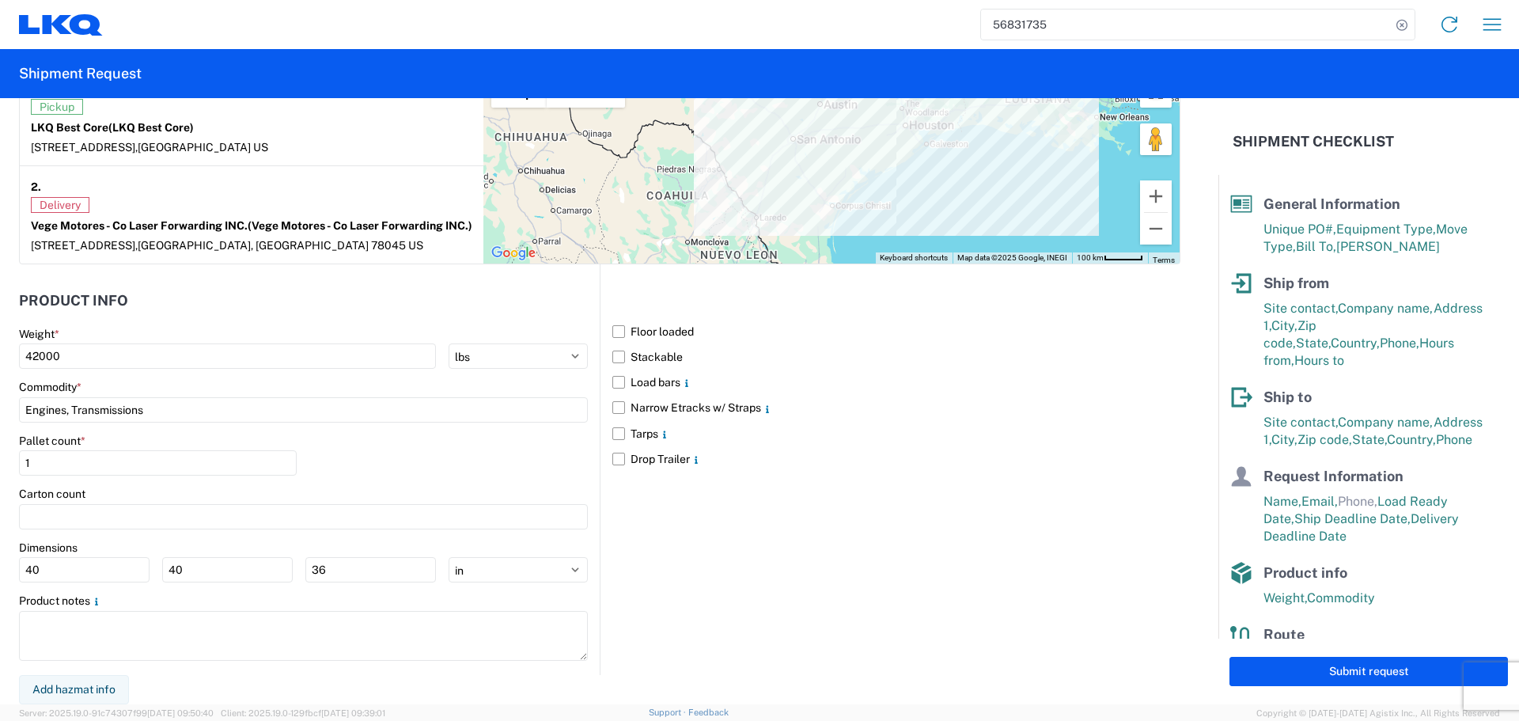
click at [418, 460] on div "Pallet count * 1" at bounding box center [303, 461] width 569 height 54
click at [59, 468] on input "1" at bounding box center [158, 462] width 278 height 25
type input "24"
click at [401, 441] on div "Pallet count * 24" at bounding box center [303, 461] width 569 height 54
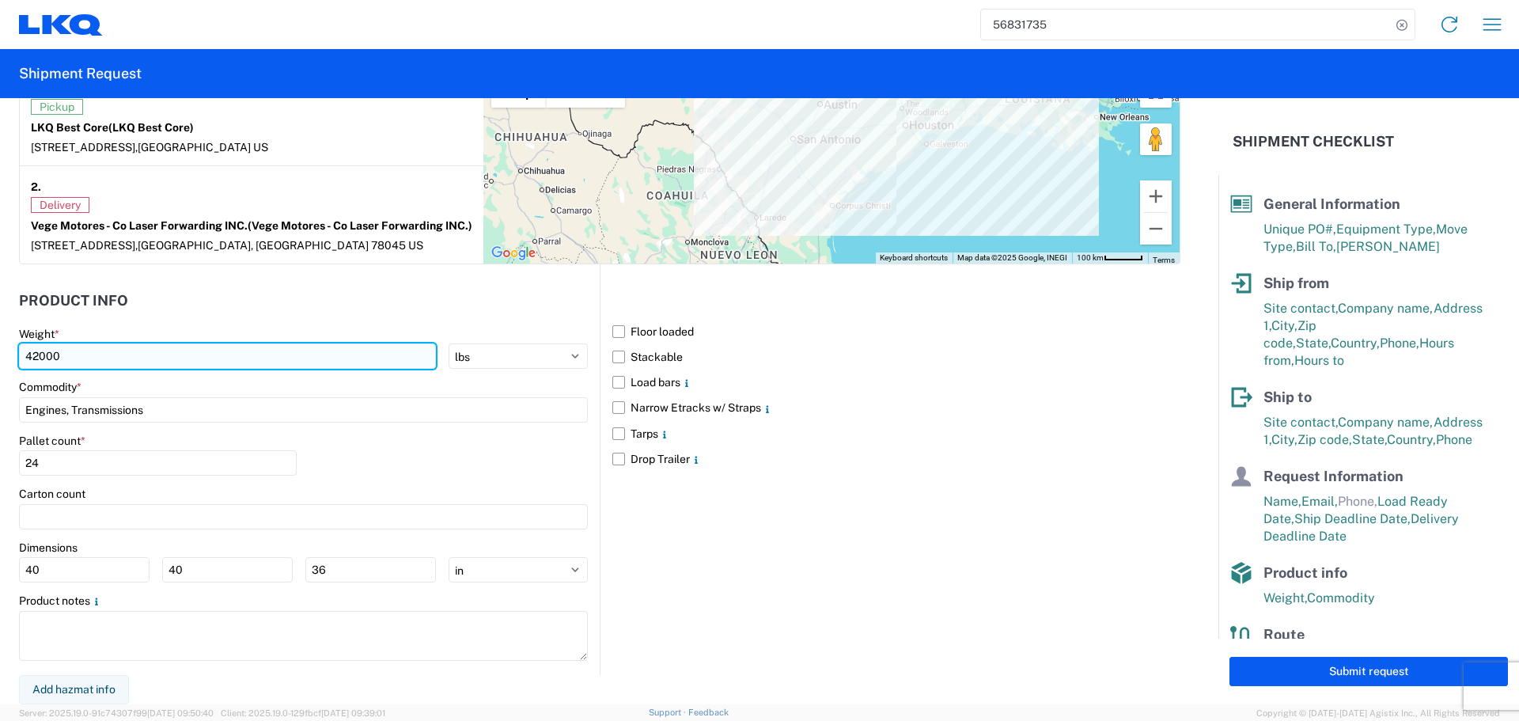
click at [112, 359] on input "42000" at bounding box center [227, 355] width 417 height 25
type input "42500"
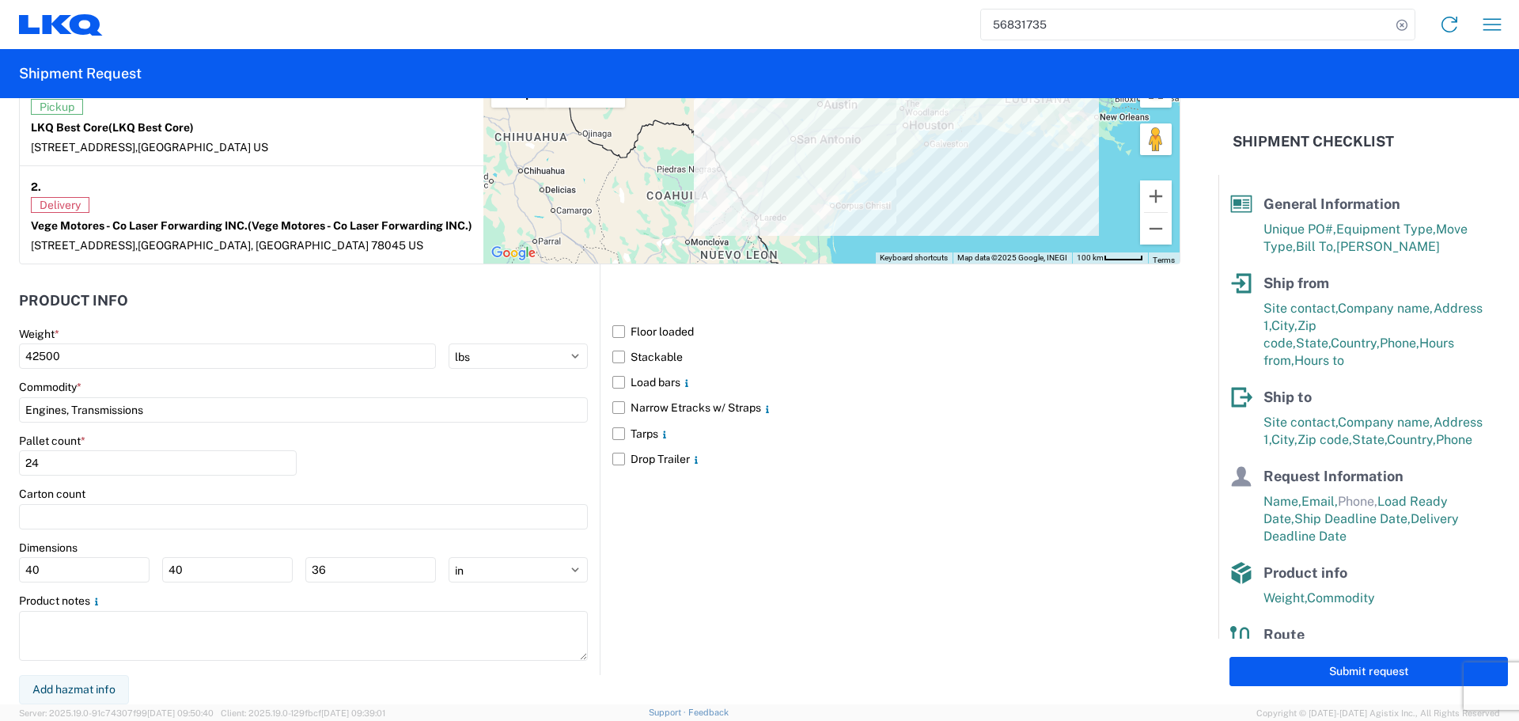
click at [214, 301] on header "Product Info" at bounding box center [309, 301] width 581 height 36
click at [630, 334] on label "Floor loaded" at bounding box center [896, 331] width 568 height 25
click at [0, 0] on input "Floor loaded" at bounding box center [0, 0] width 0 height 0
click at [630, 354] on label "Stackable" at bounding box center [896, 356] width 568 height 25
click at [0, 0] on input "Stackable" at bounding box center [0, 0] width 0 height 0
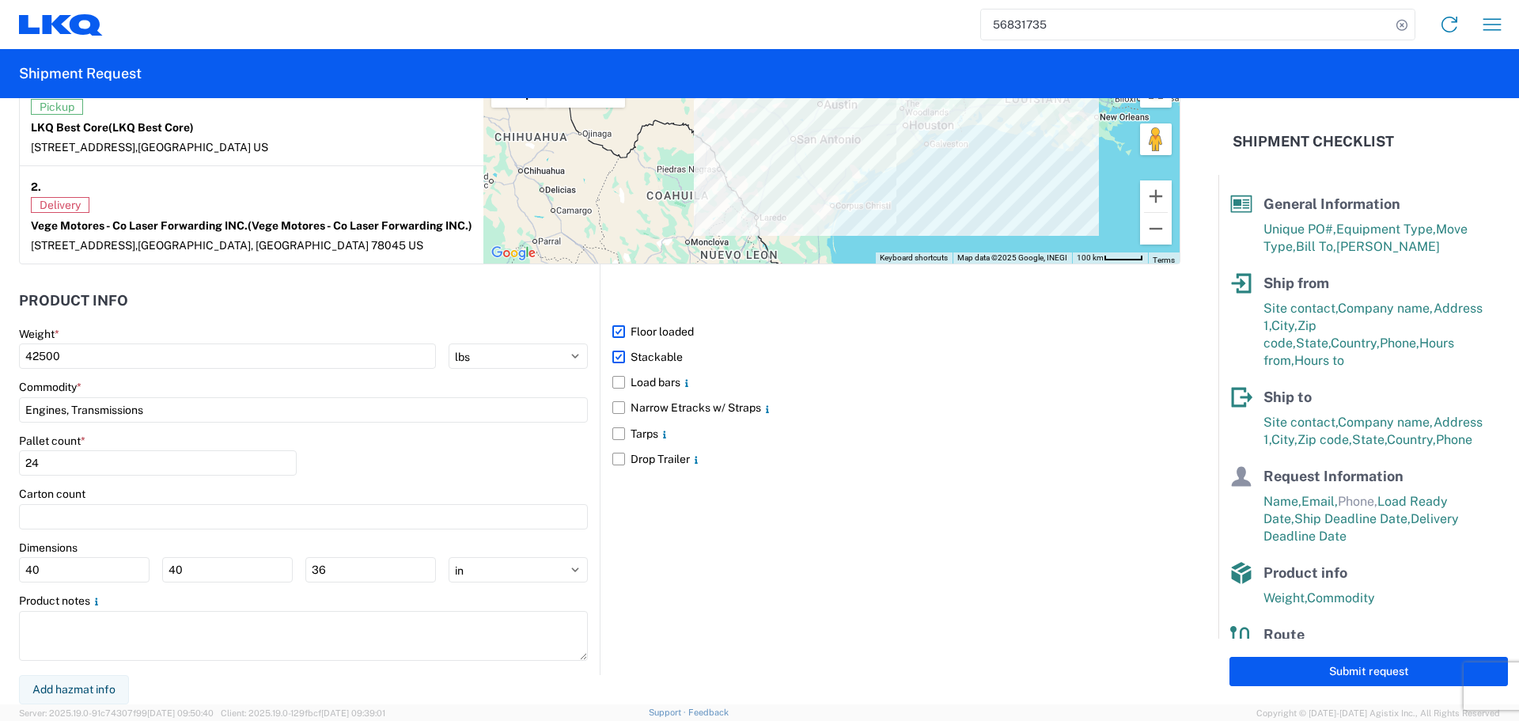
click at [513, 456] on div "Pallet count * 24" at bounding box center [303, 461] width 569 height 54
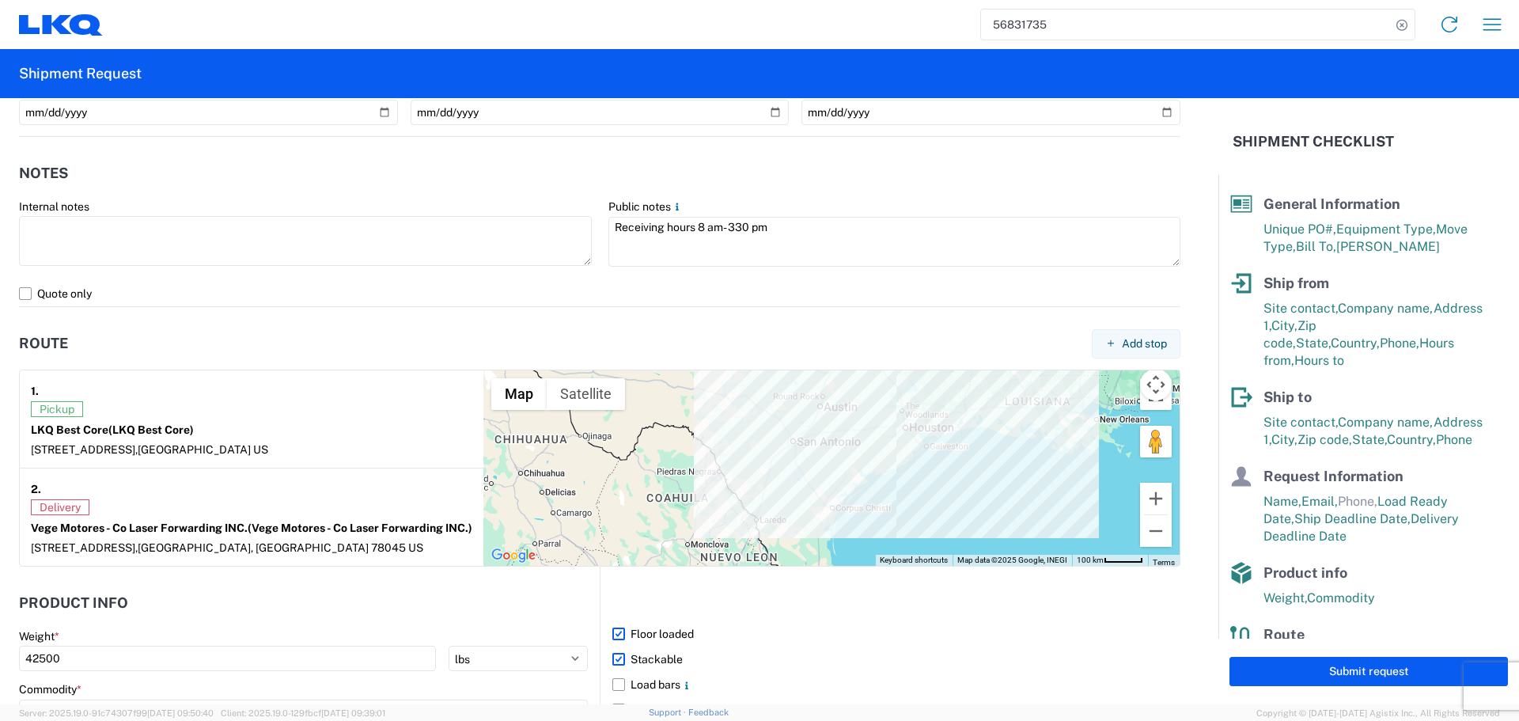
scroll to position [1226, 0]
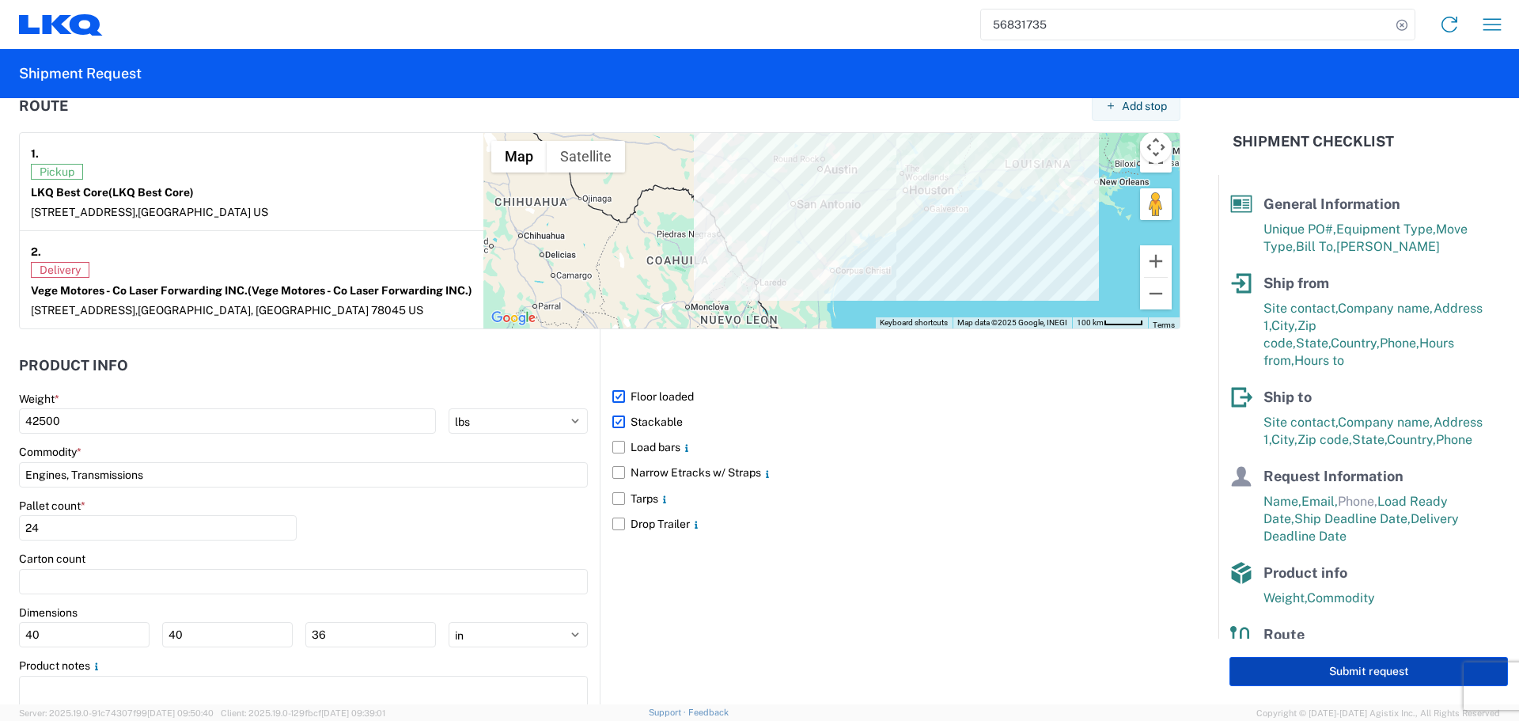
click at [1316, 662] on button "Submit request" at bounding box center [1368, 671] width 278 height 29
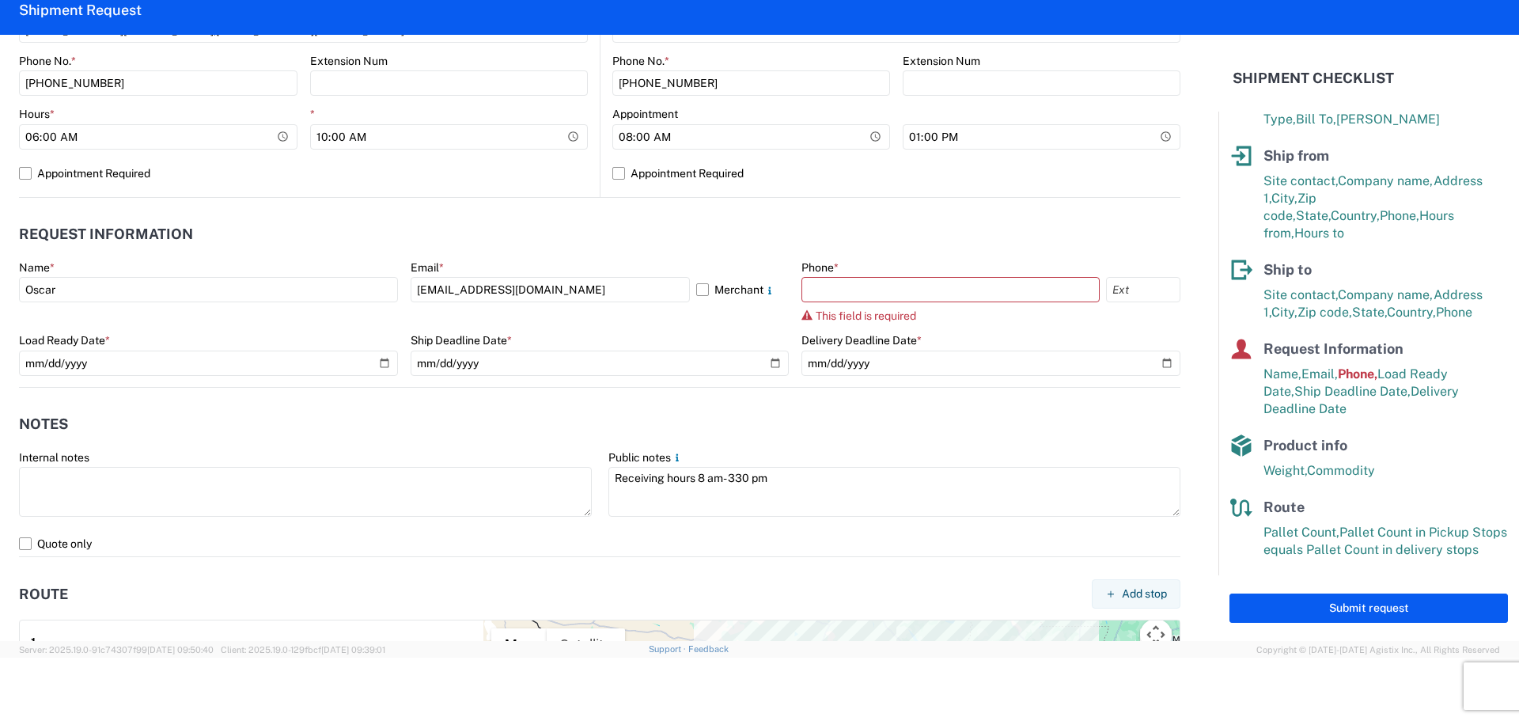
scroll to position [613, 0]
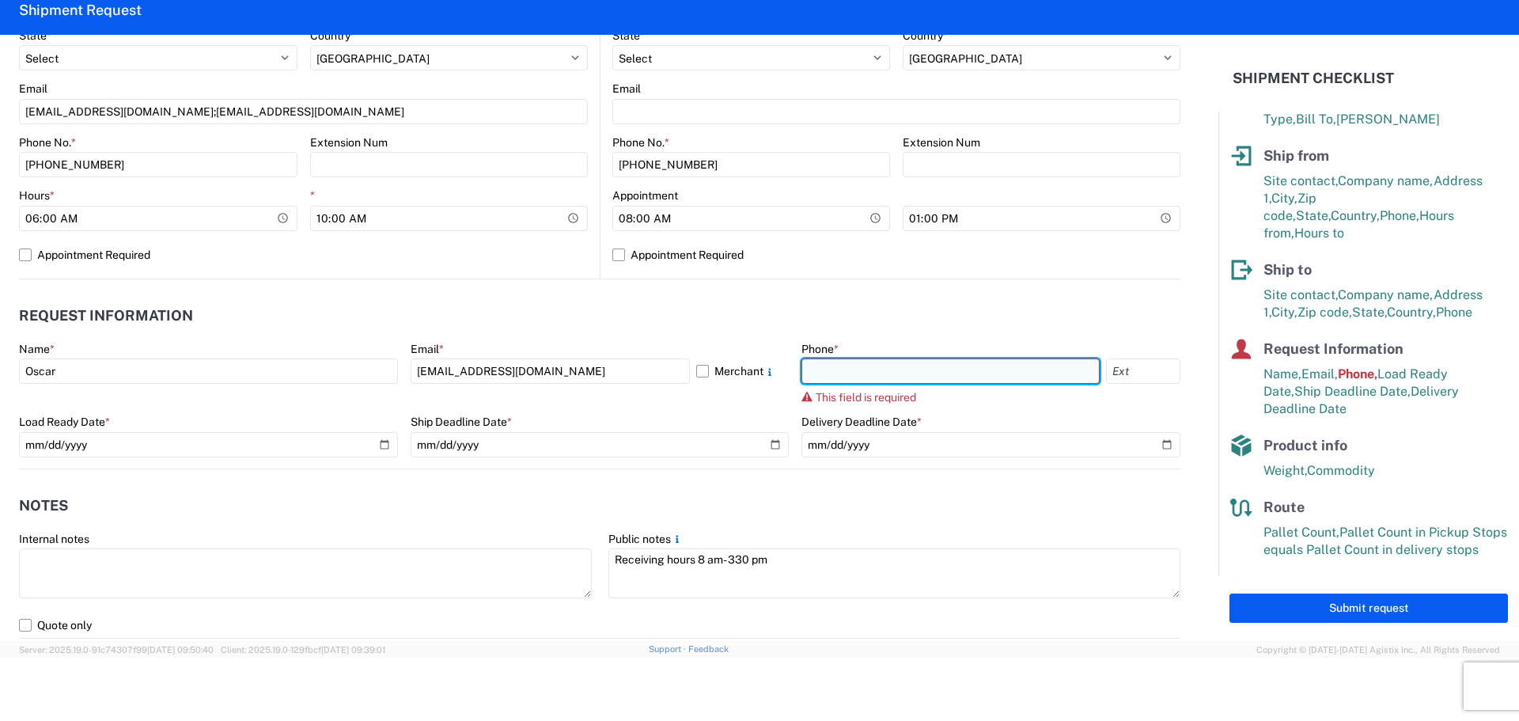
click at [865, 371] on input "text" at bounding box center [950, 370] width 298 height 25
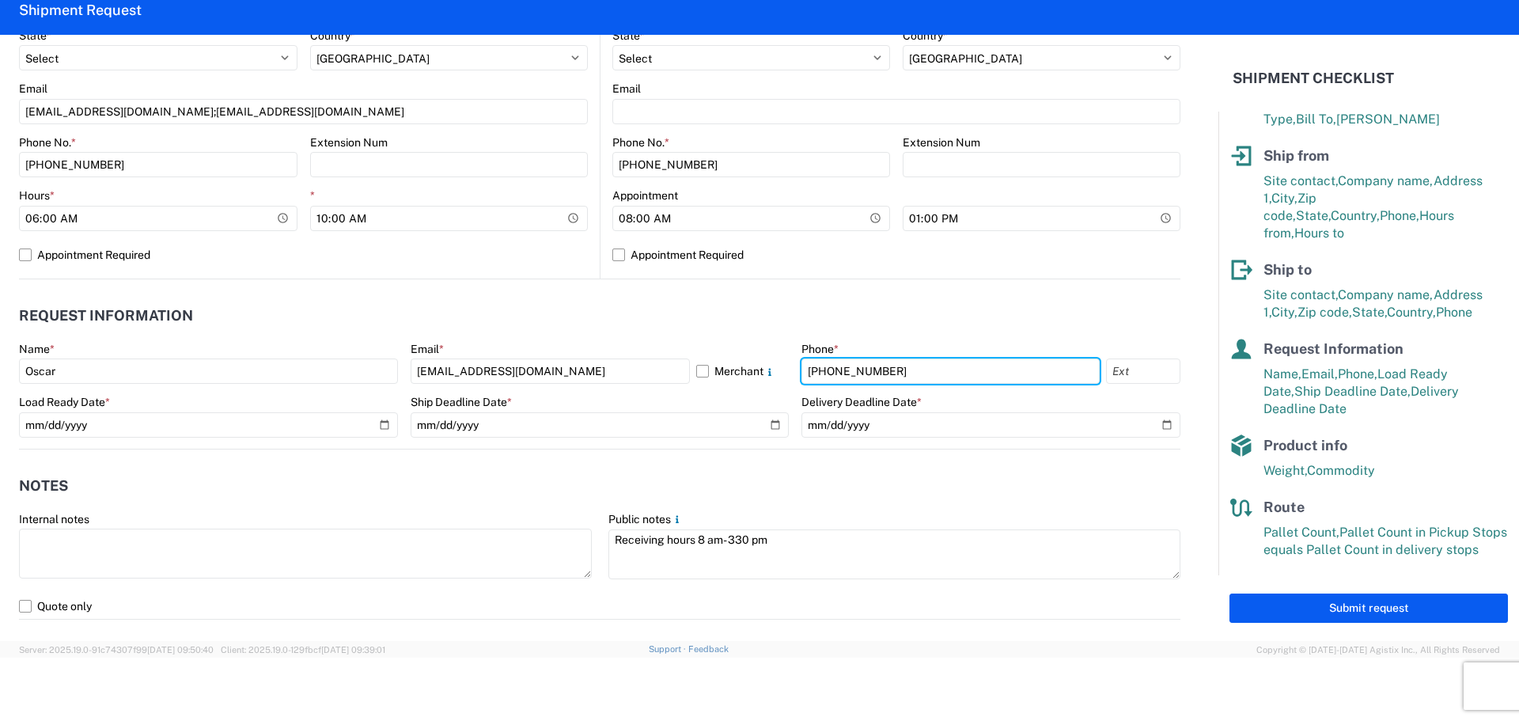
type input "281-886-1028"
click at [826, 296] on agx-request-info "Request Information Name * Oscar Email * oxdavila@lkqcorp.com Merchant Phone * …" at bounding box center [599, 364] width 1161 height 170
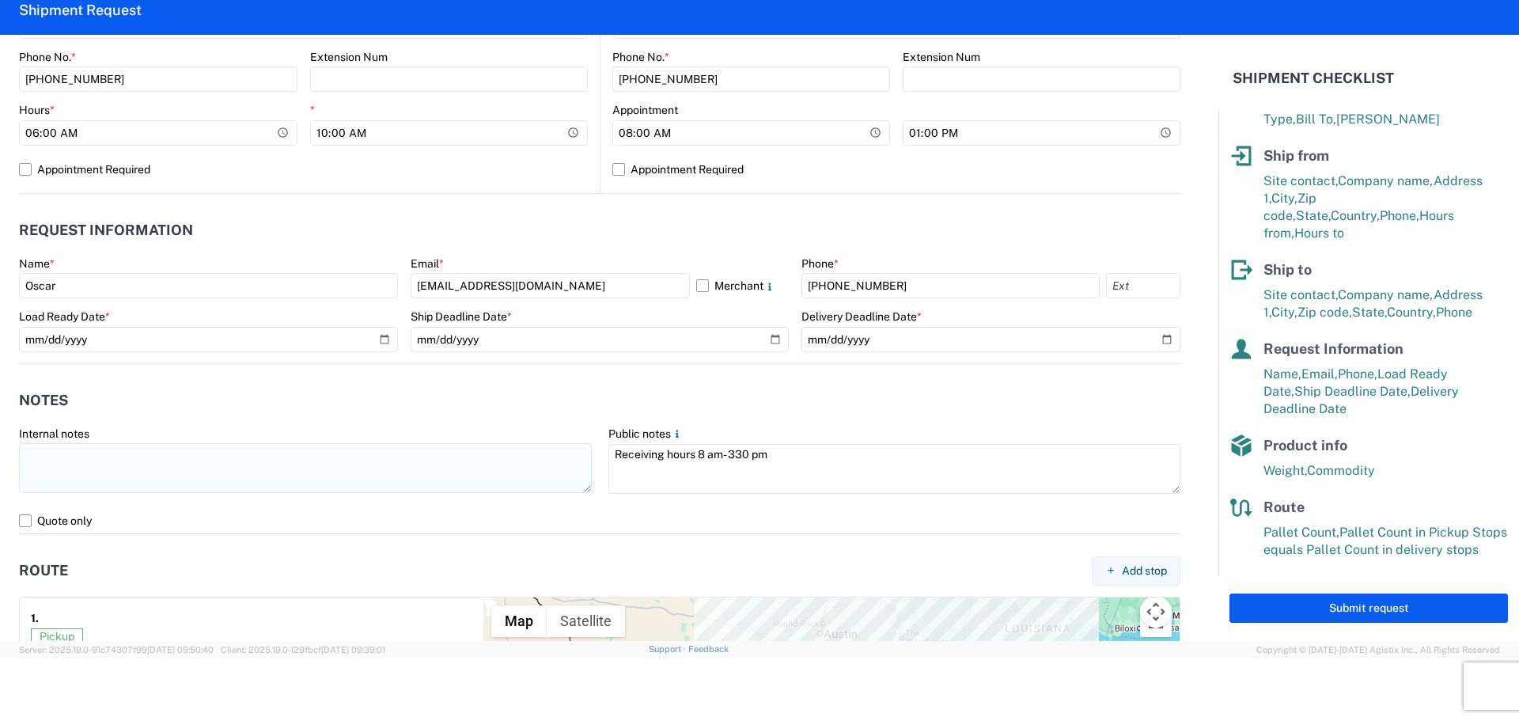
scroll to position [692, 0]
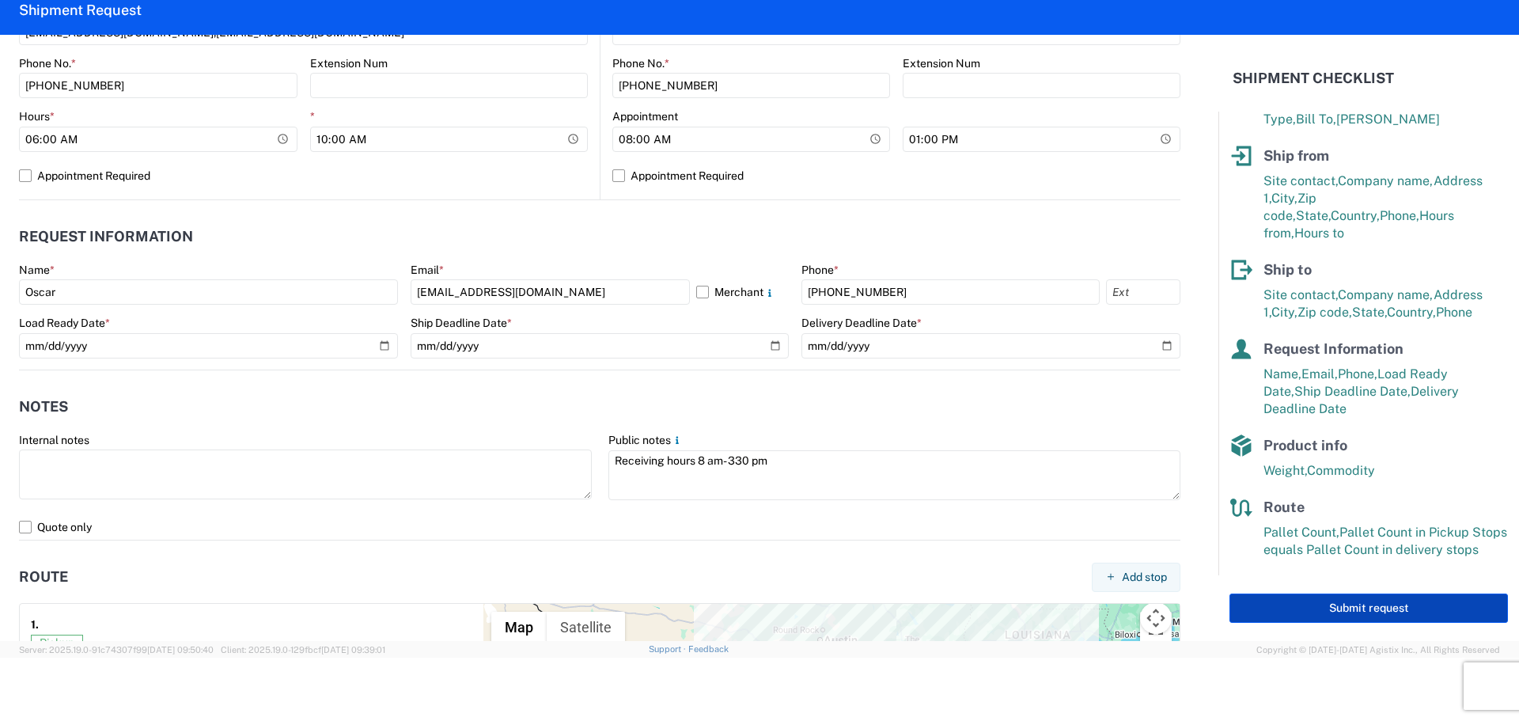
click at [1352, 604] on button "Submit request" at bounding box center [1368, 607] width 278 height 29
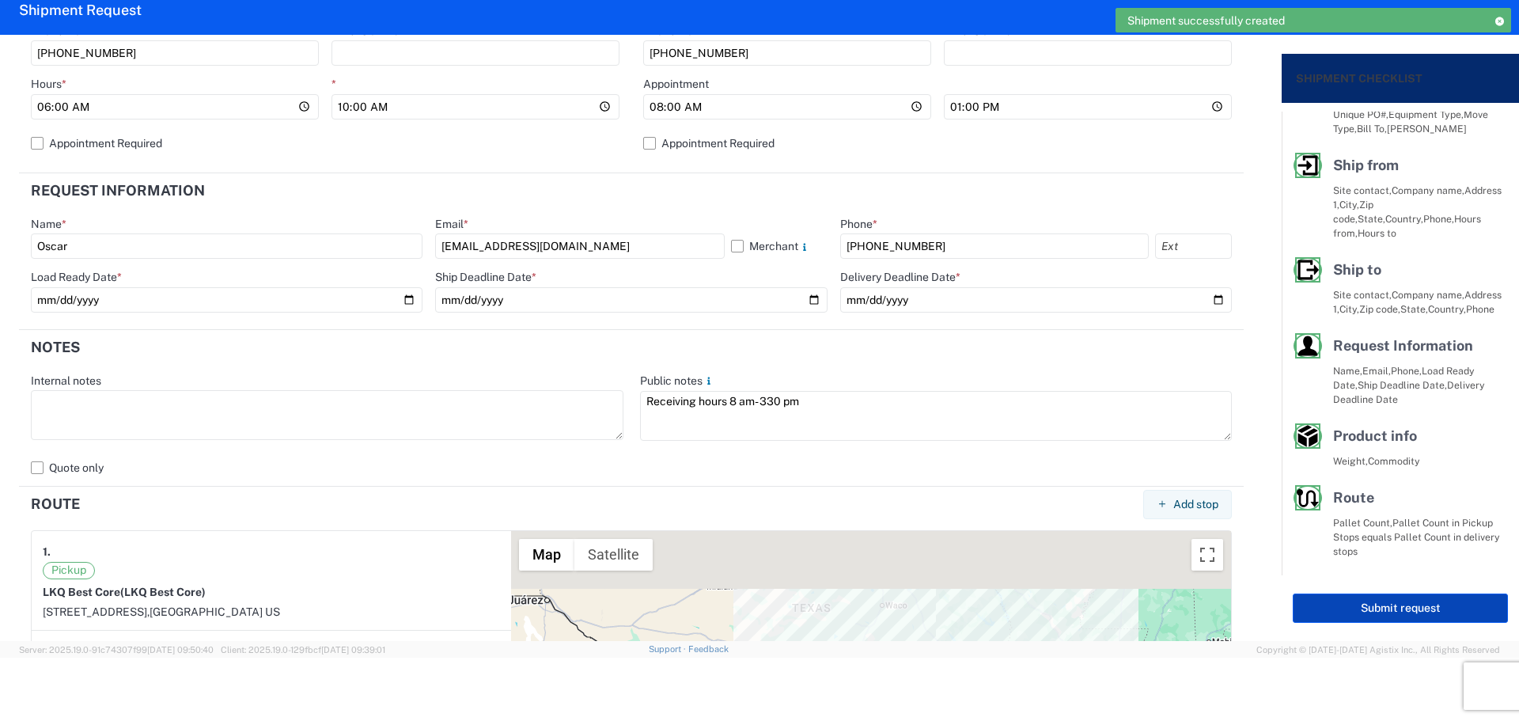
scroll to position [62, 0]
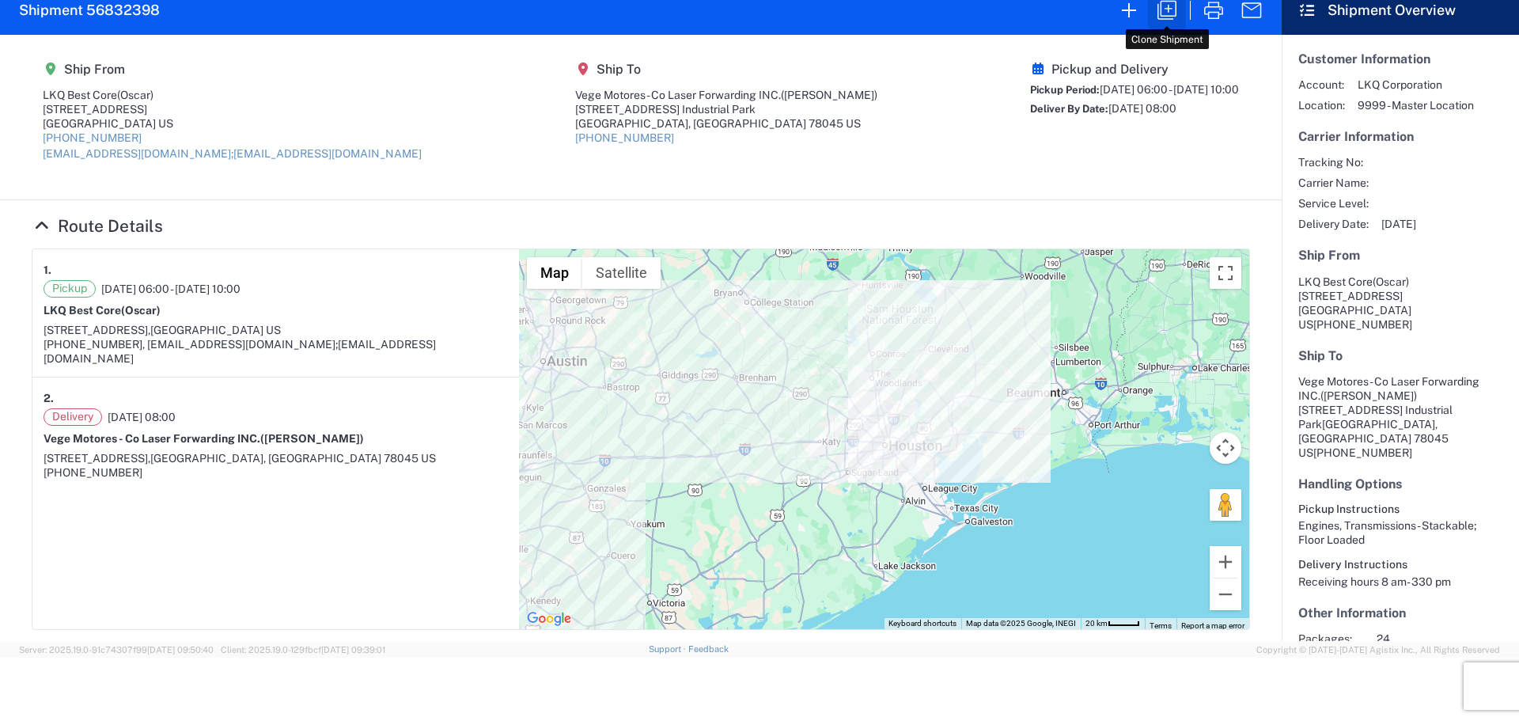
click at [1164, 6] on icon "button" at bounding box center [1166, 10] width 25 height 25
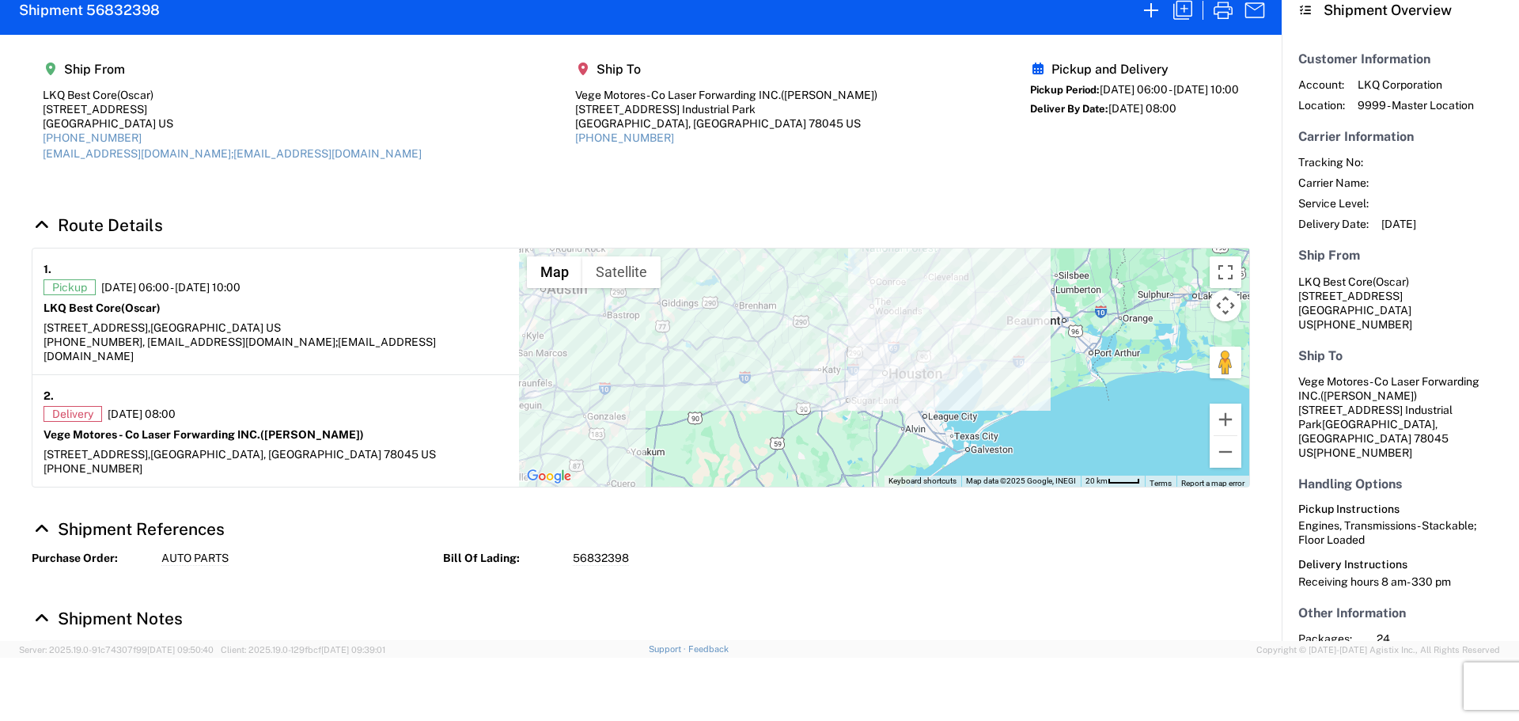
select select "STDV"
select select "FULL"
select select "US"
select select "LBS"
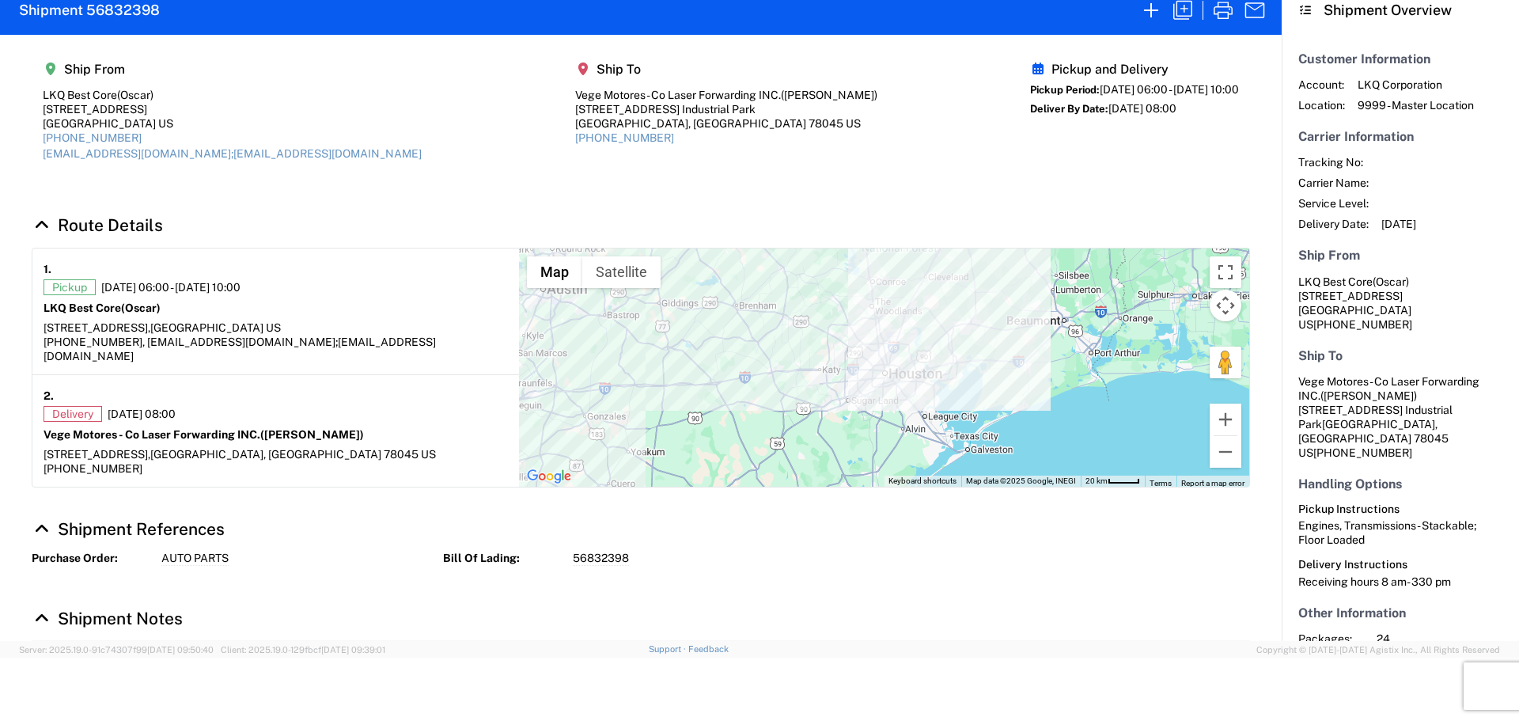
select select "IN"
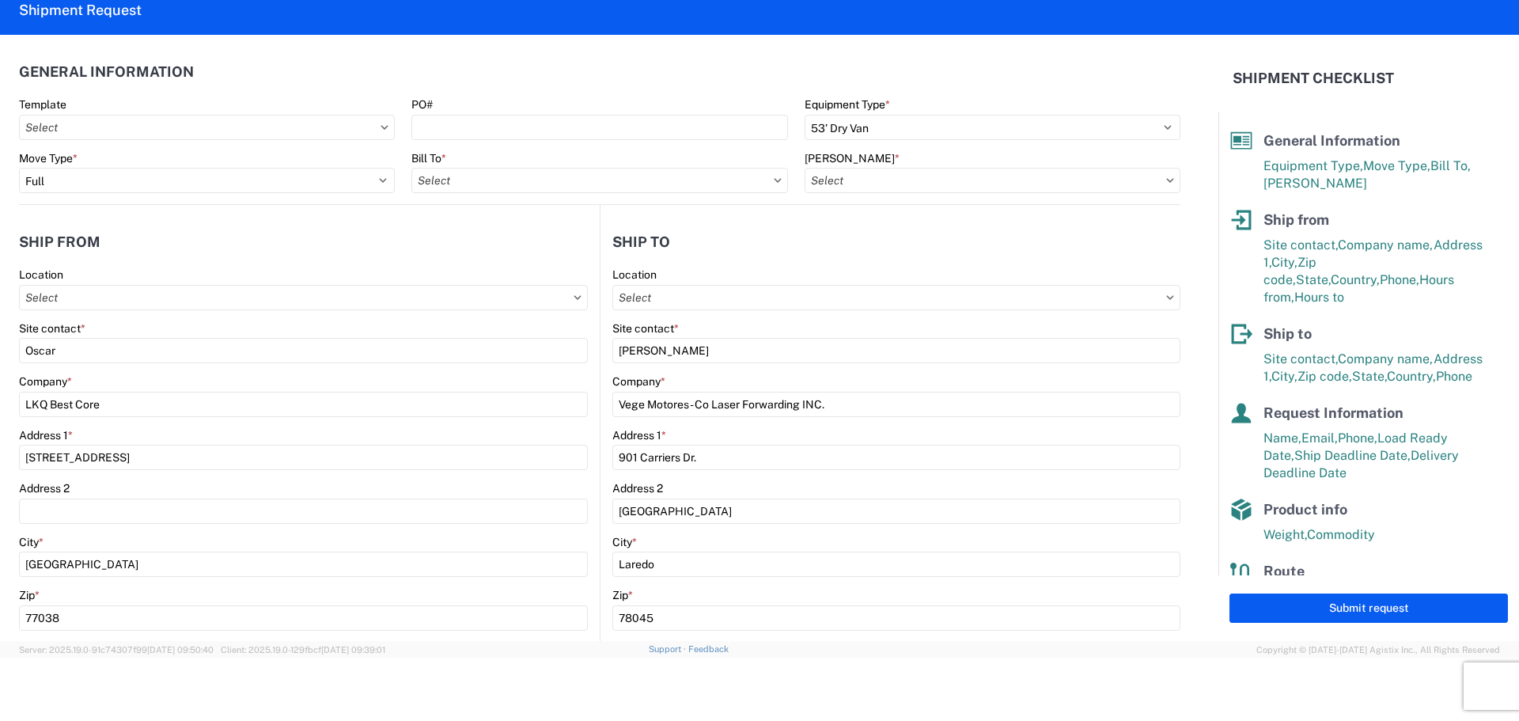
type input "1760 - LKQ Best Core"
type input "1760-6300-66000-0000 - 1760 Freight Out"
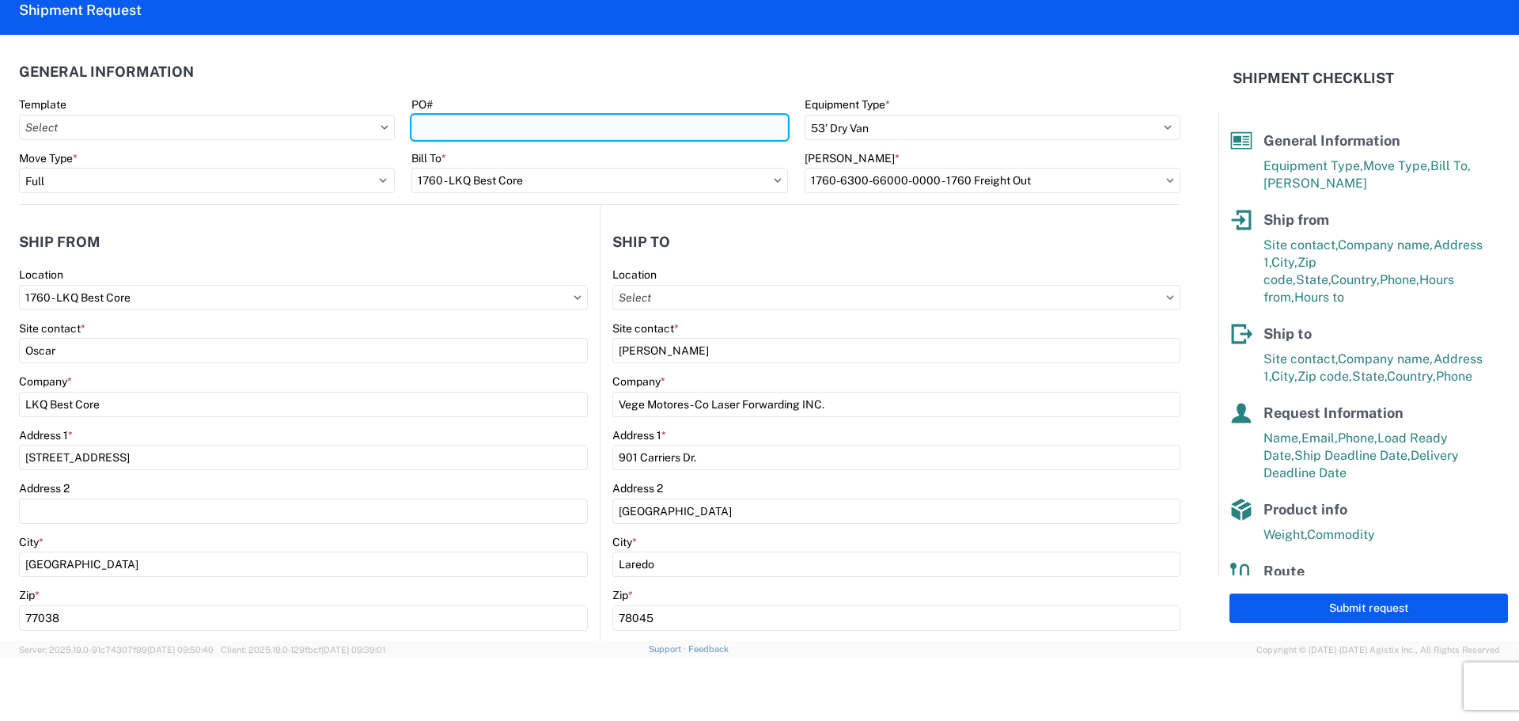
click at [449, 131] on input "PO#" at bounding box center [599, 127] width 376 height 25
type input "AUTO PARTS"
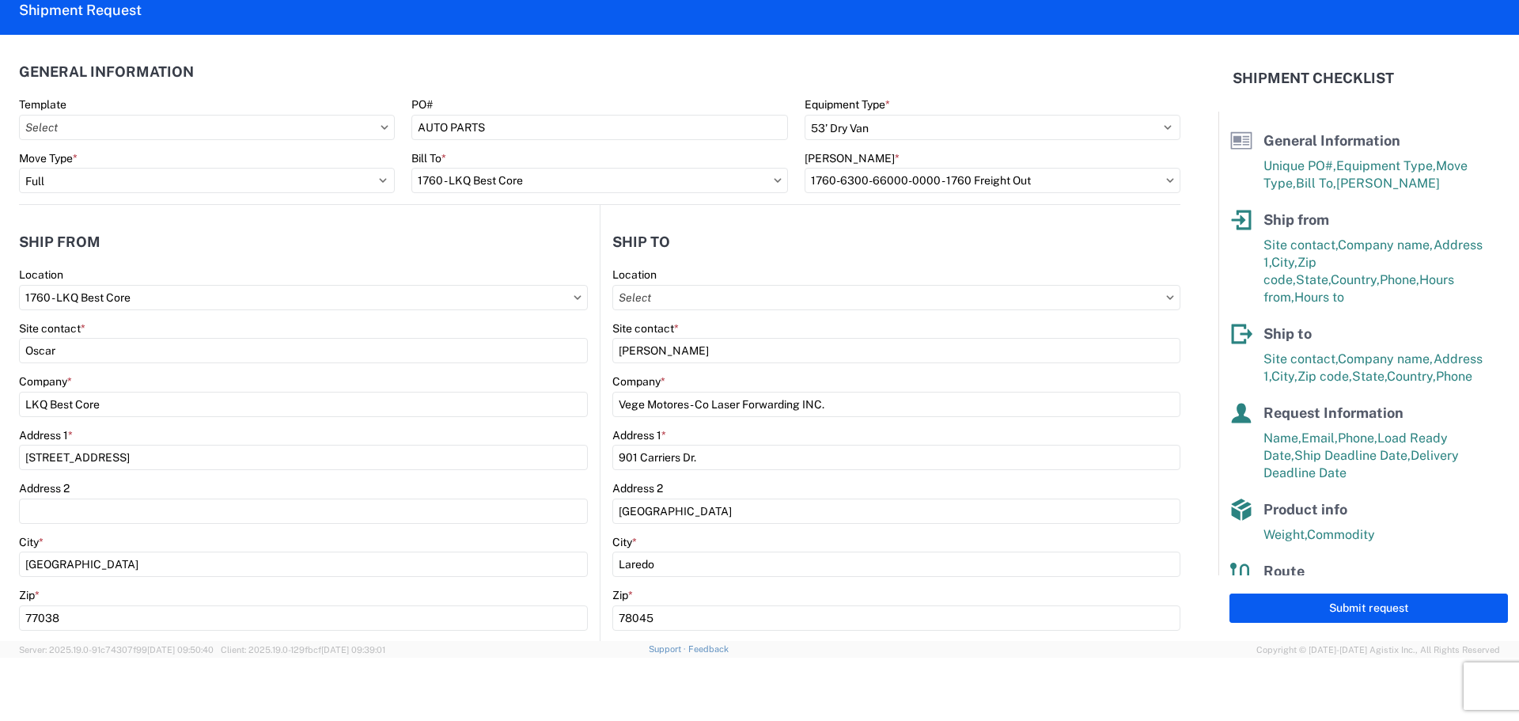
click at [522, 70] on header "General Information" at bounding box center [599, 72] width 1161 height 36
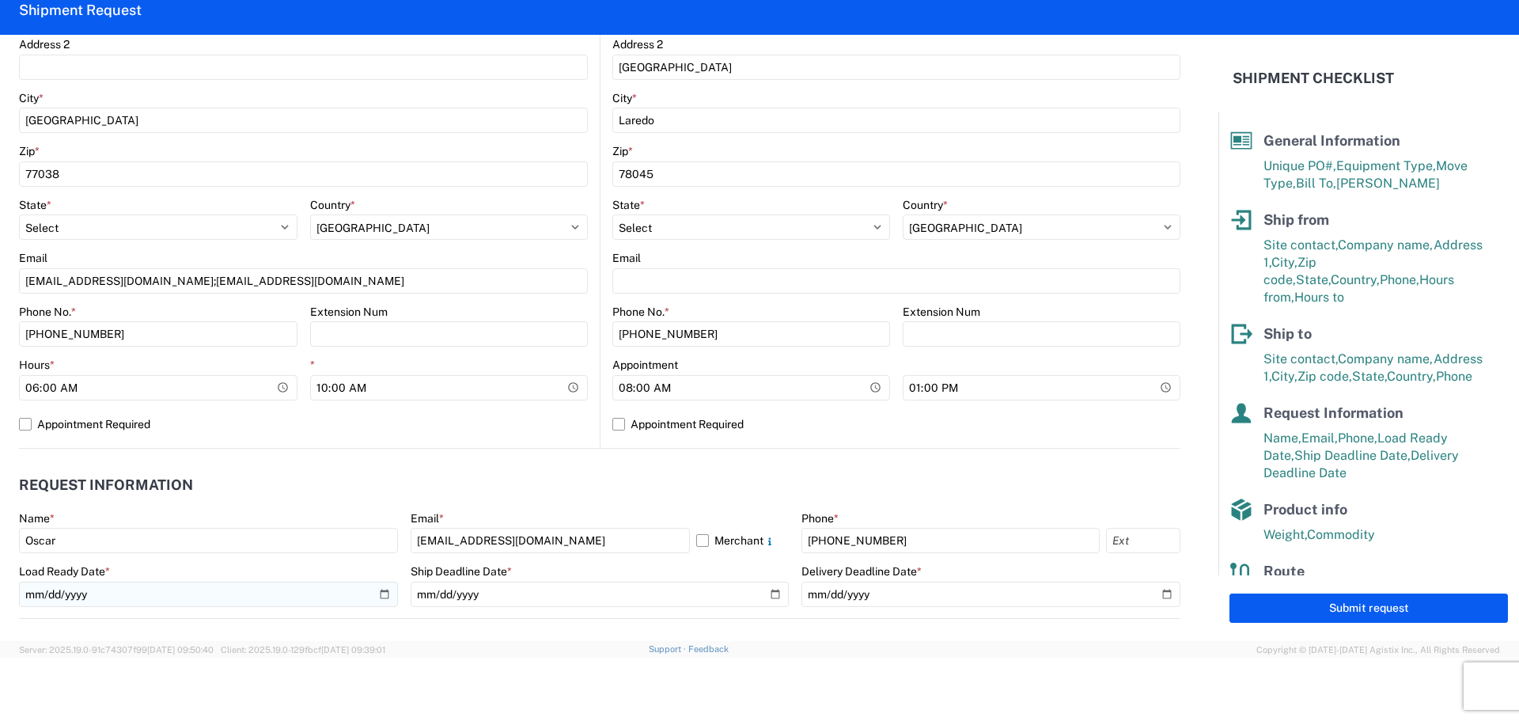
scroll to position [554, 0]
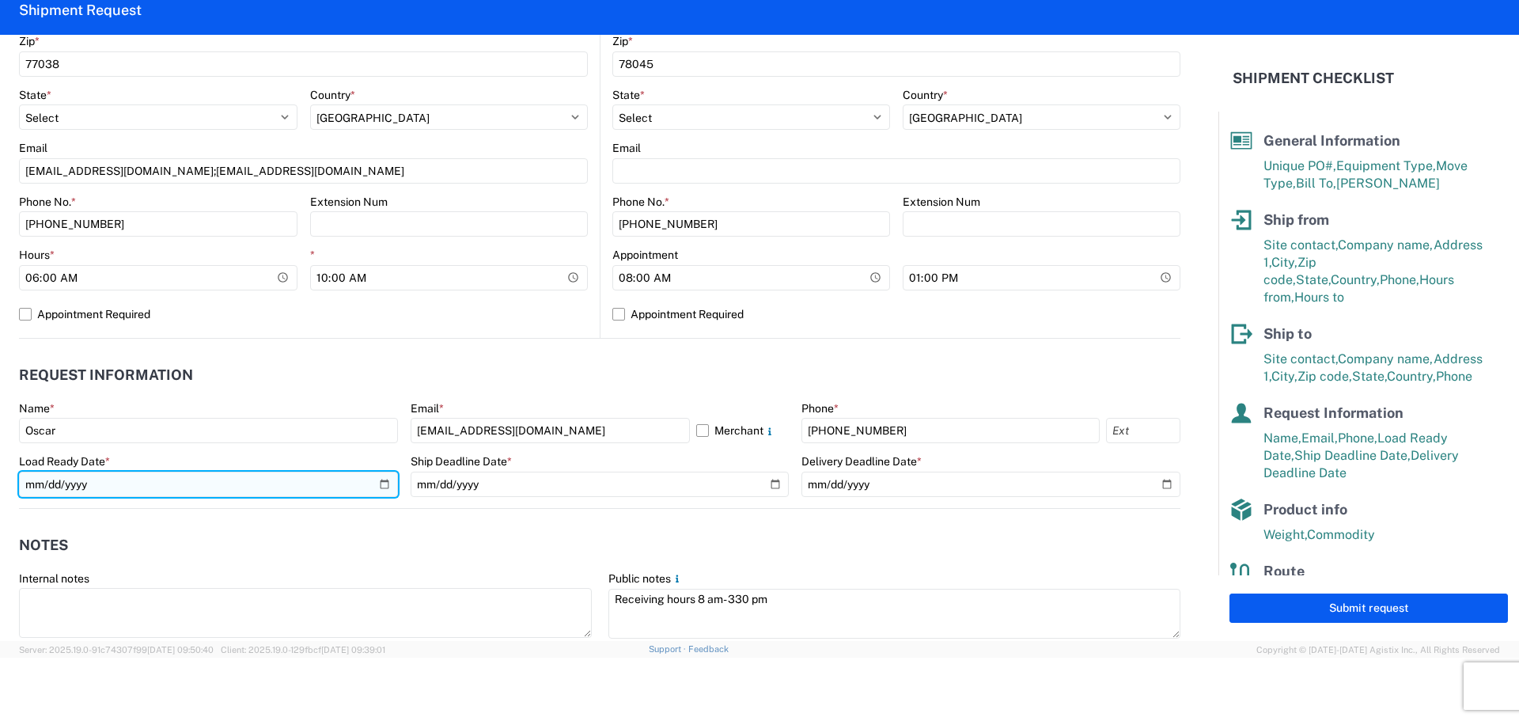
click at [384, 487] on input "2025-09-17" at bounding box center [208, 483] width 379 height 25
type input "2025-09-18"
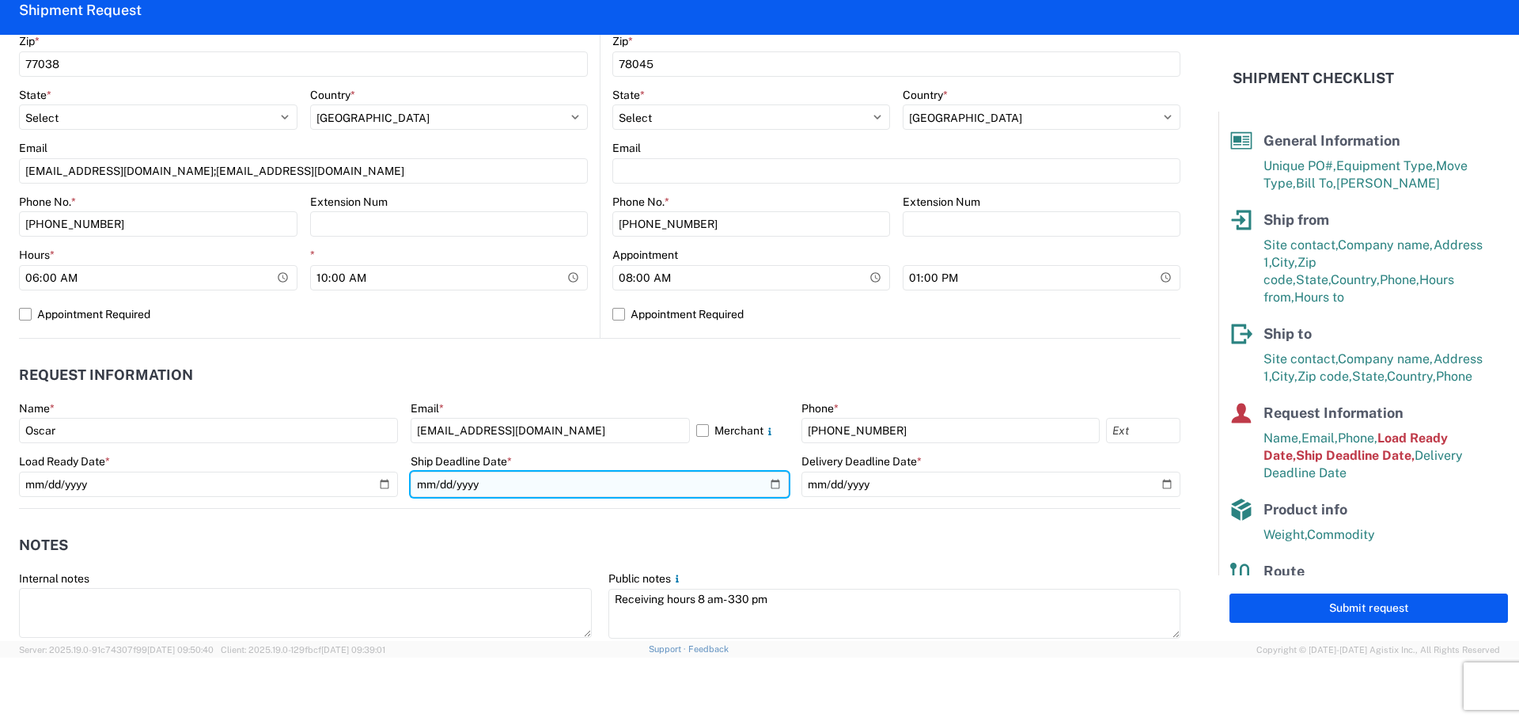
click at [768, 489] on input "2025-09-17" at bounding box center [600, 483] width 379 height 25
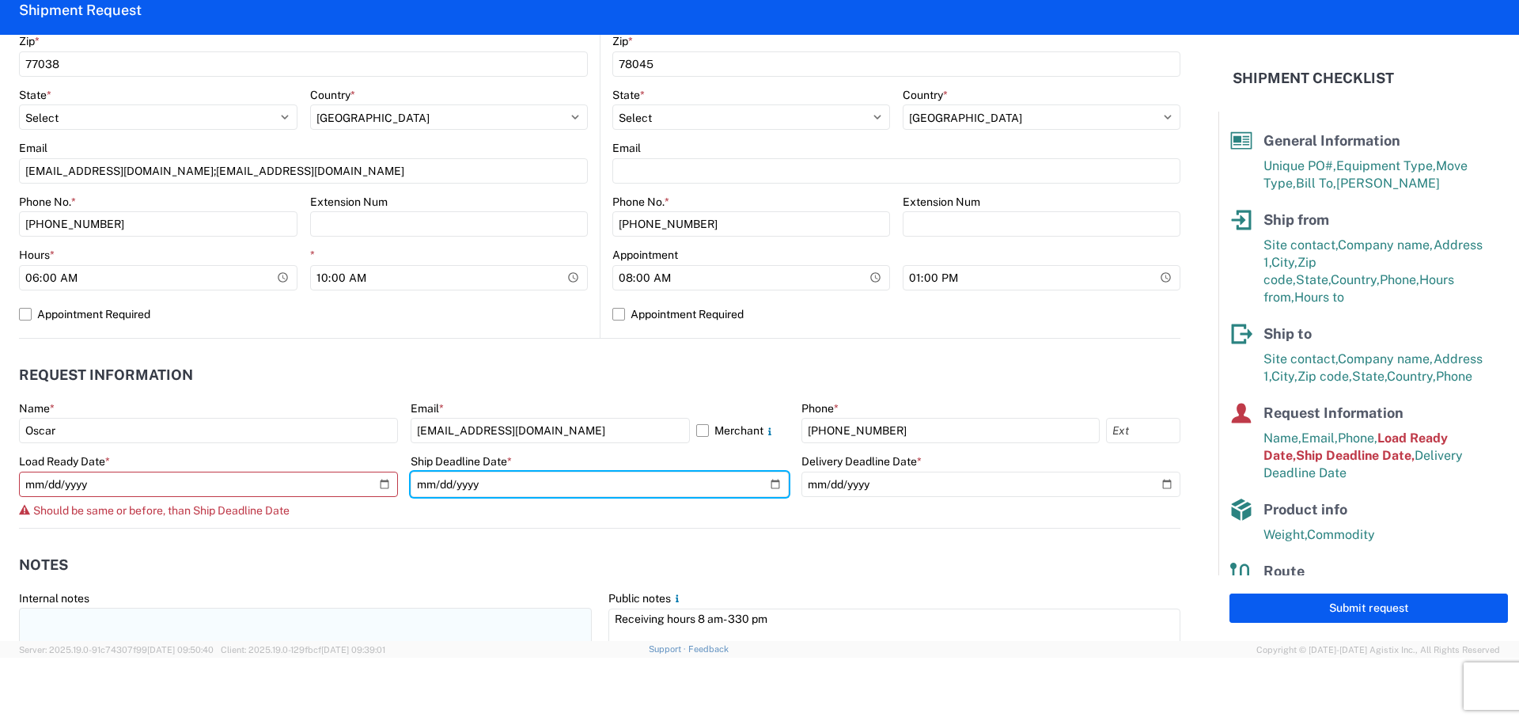
type input "2025-09-18"
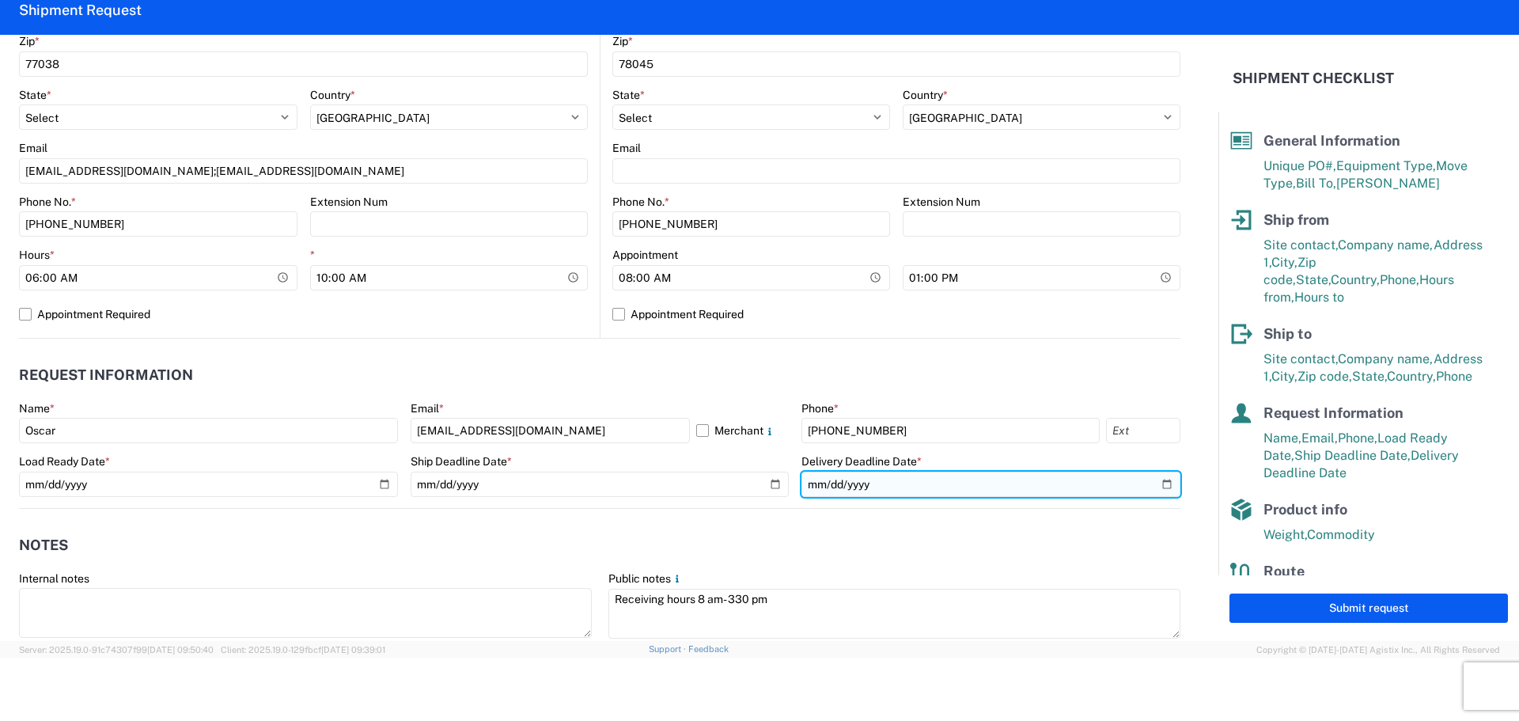
click at [1154, 490] on input "2025-09-18" at bounding box center [990, 483] width 379 height 25
type input "2025-09-19"
click at [632, 528] on header "Notes" at bounding box center [599, 546] width 1161 height 36
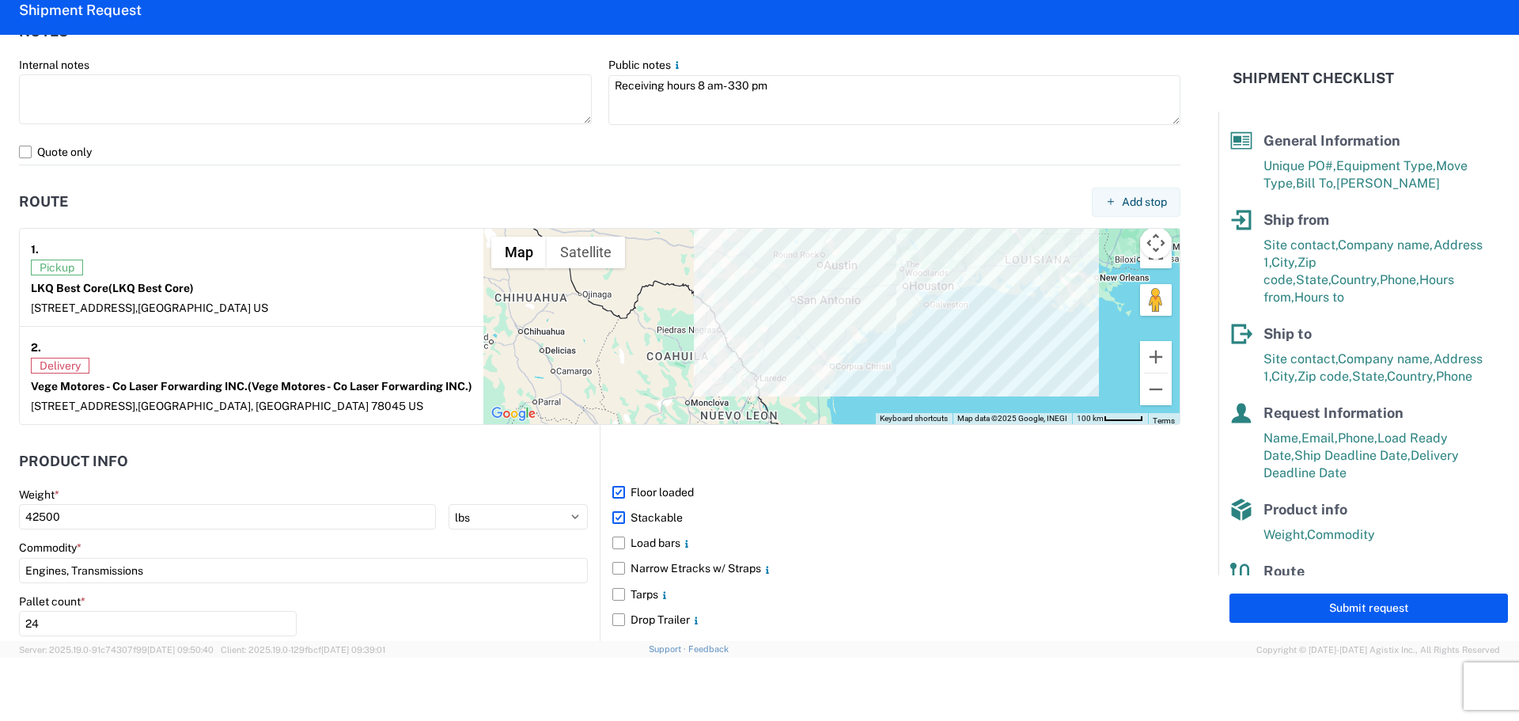
scroll to position [1028, 0]
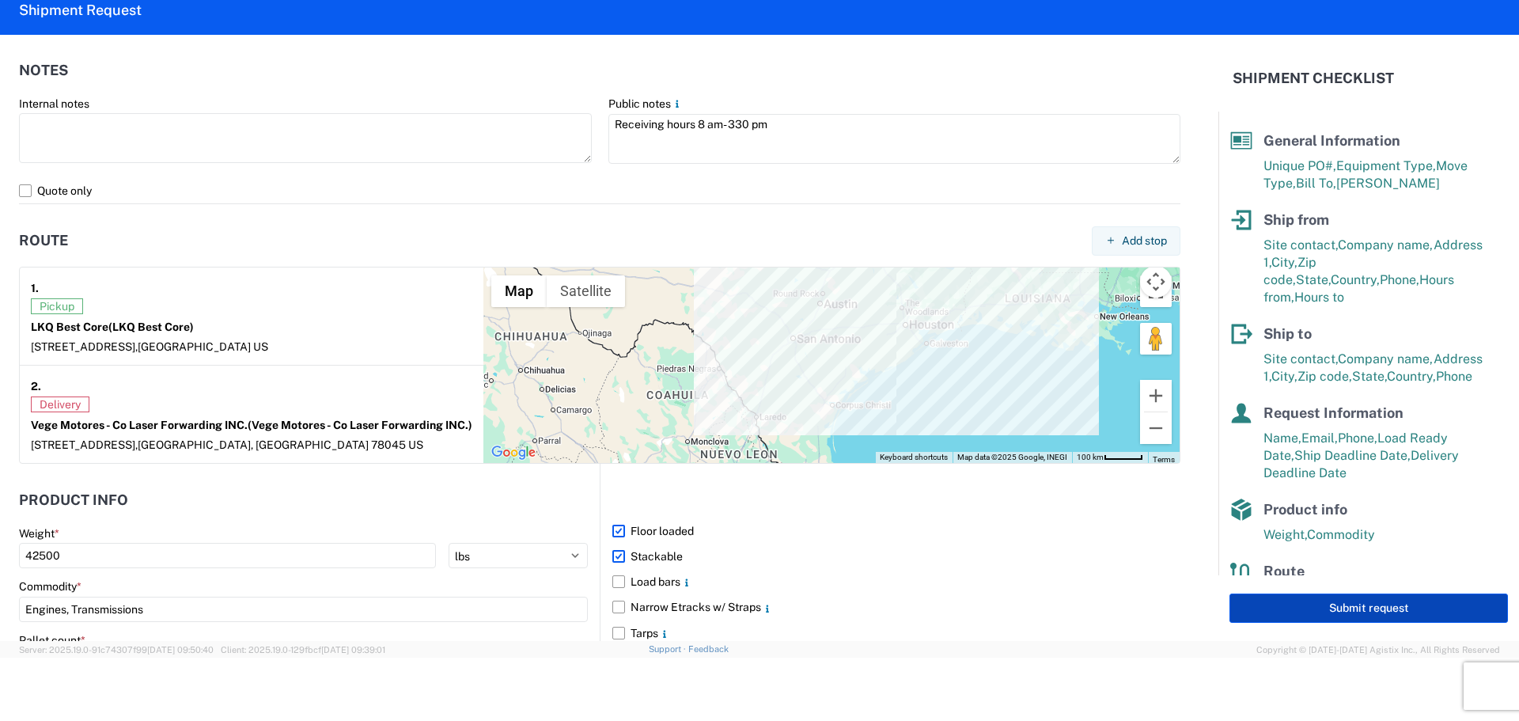
click at [1358, 611] on button "Submit request" at bounding box center [1368, 607] width 278 height 29
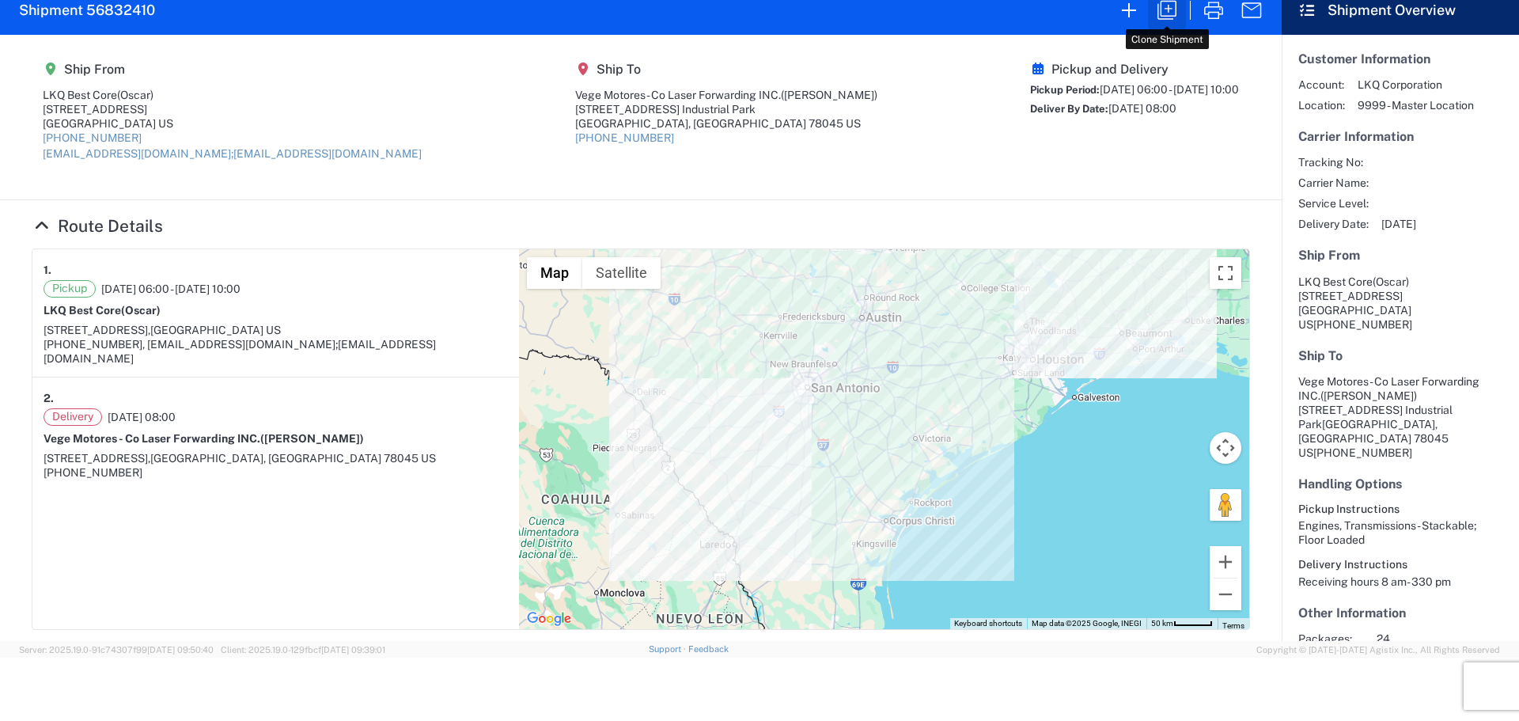
click at [1161, 13] on icon "button" at bounding box center [1166, 10] width 19 height 19
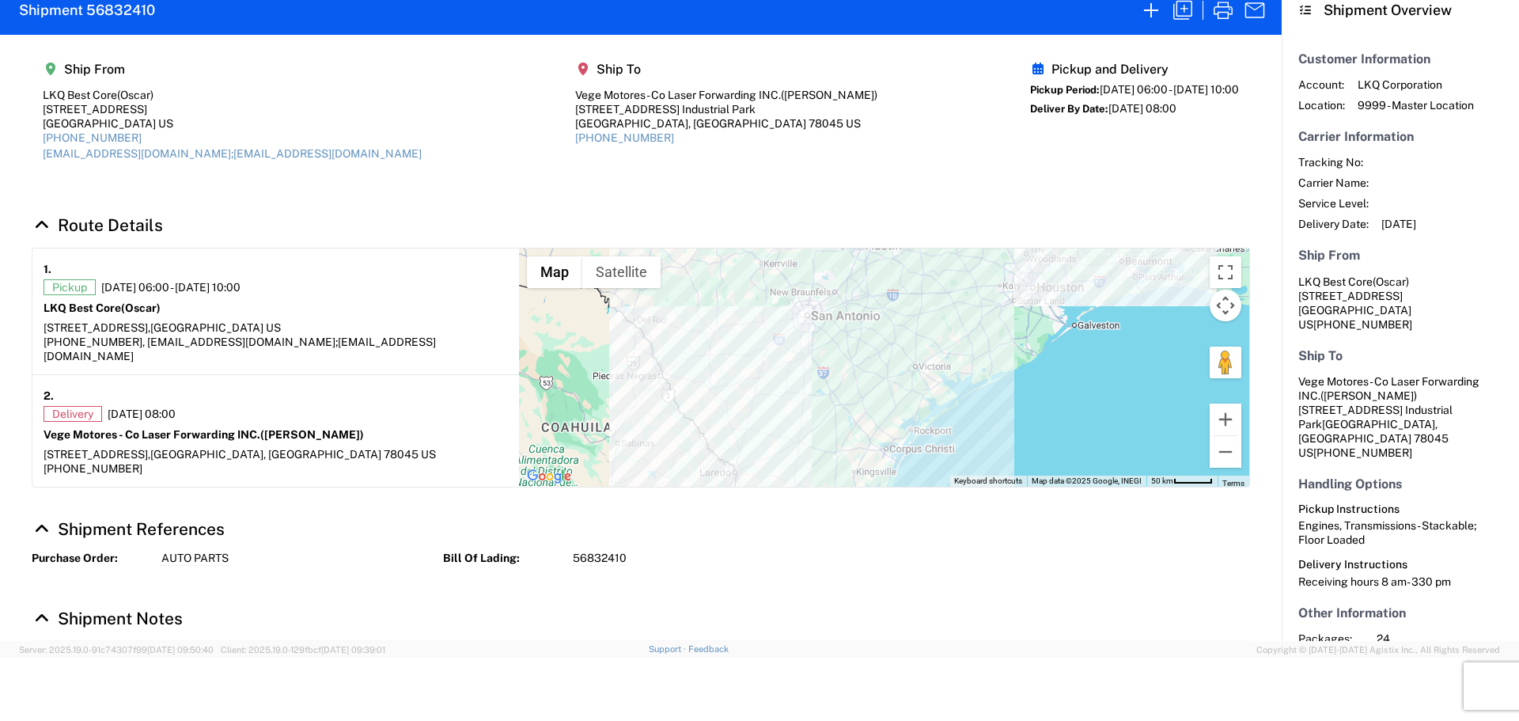
select select "STDV"
select select "FULL"
select select "US"
select select "LBS"
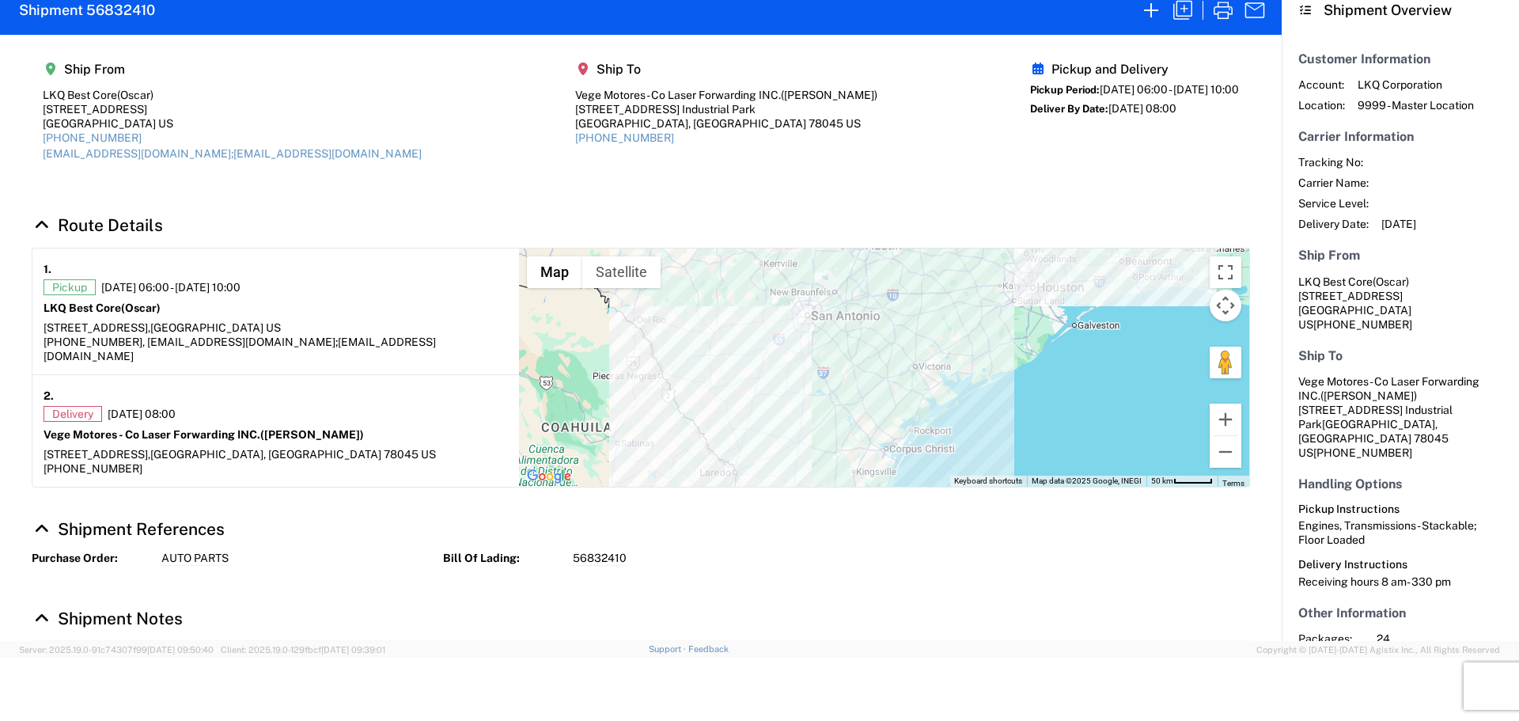
select select "IN"
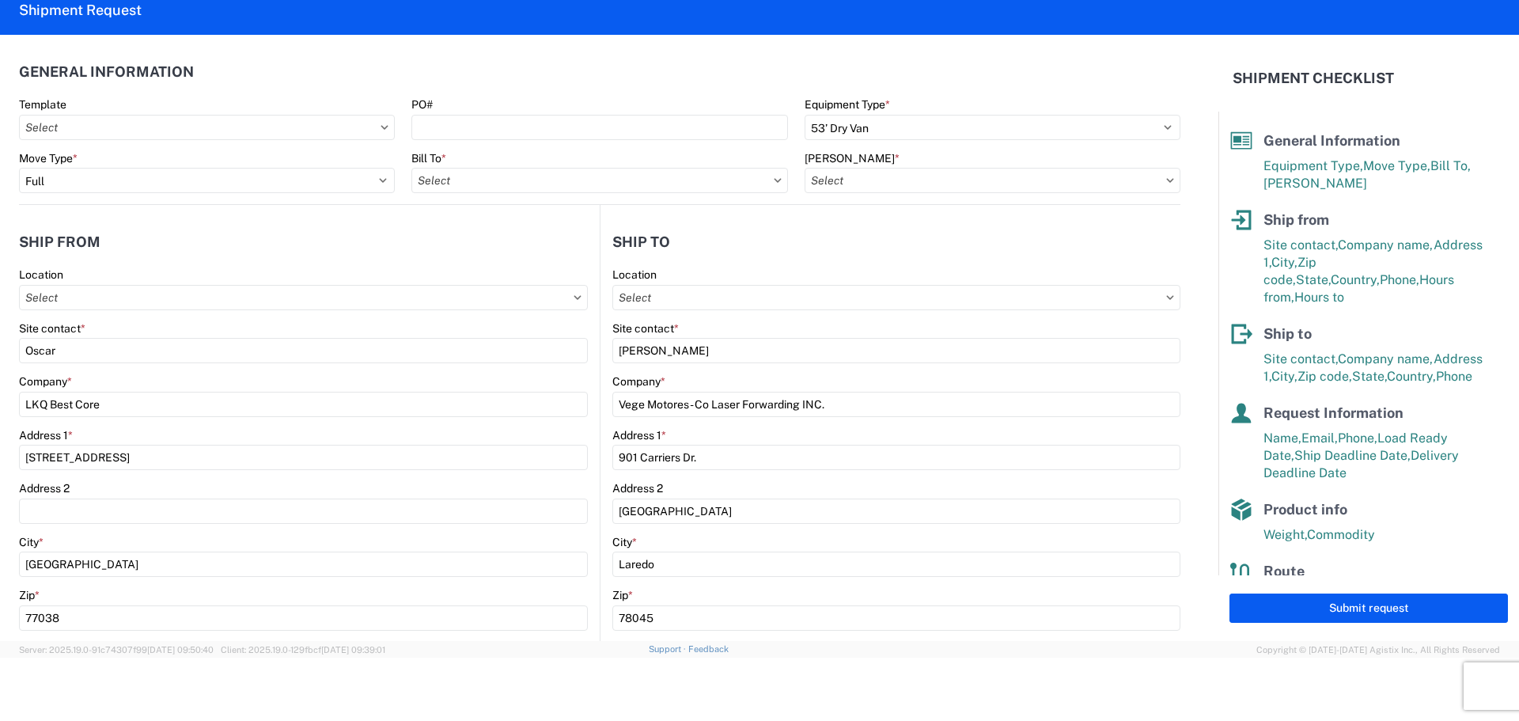
type input "1760 - LKQ Best Core"
type input "1760-6300-66000-0000 - 1760 Freight Out"
type input "1760 - LKQ Best Core"
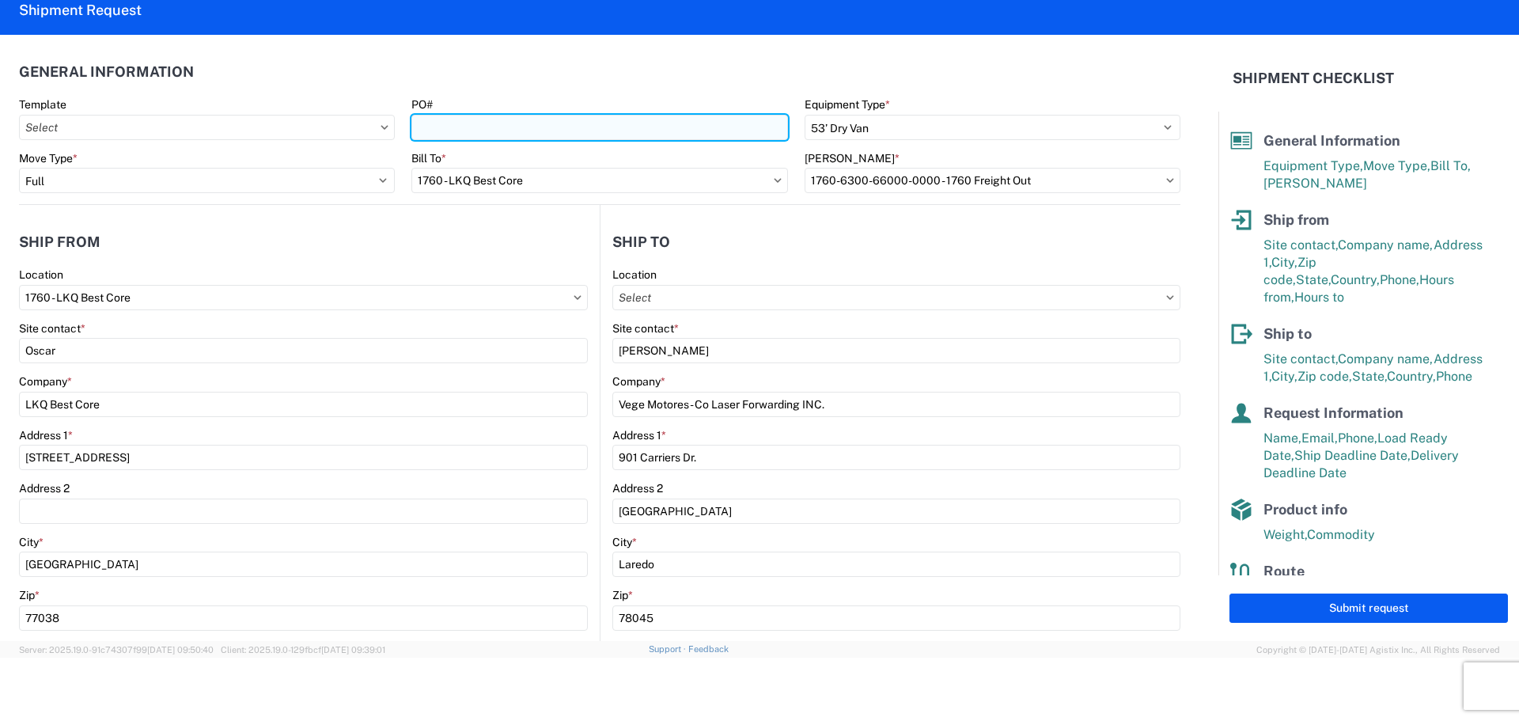
click at [428, 130] on input "PO#" at bounding box center [599, 127] width 376 height 25
type input "AUTO PARTS"
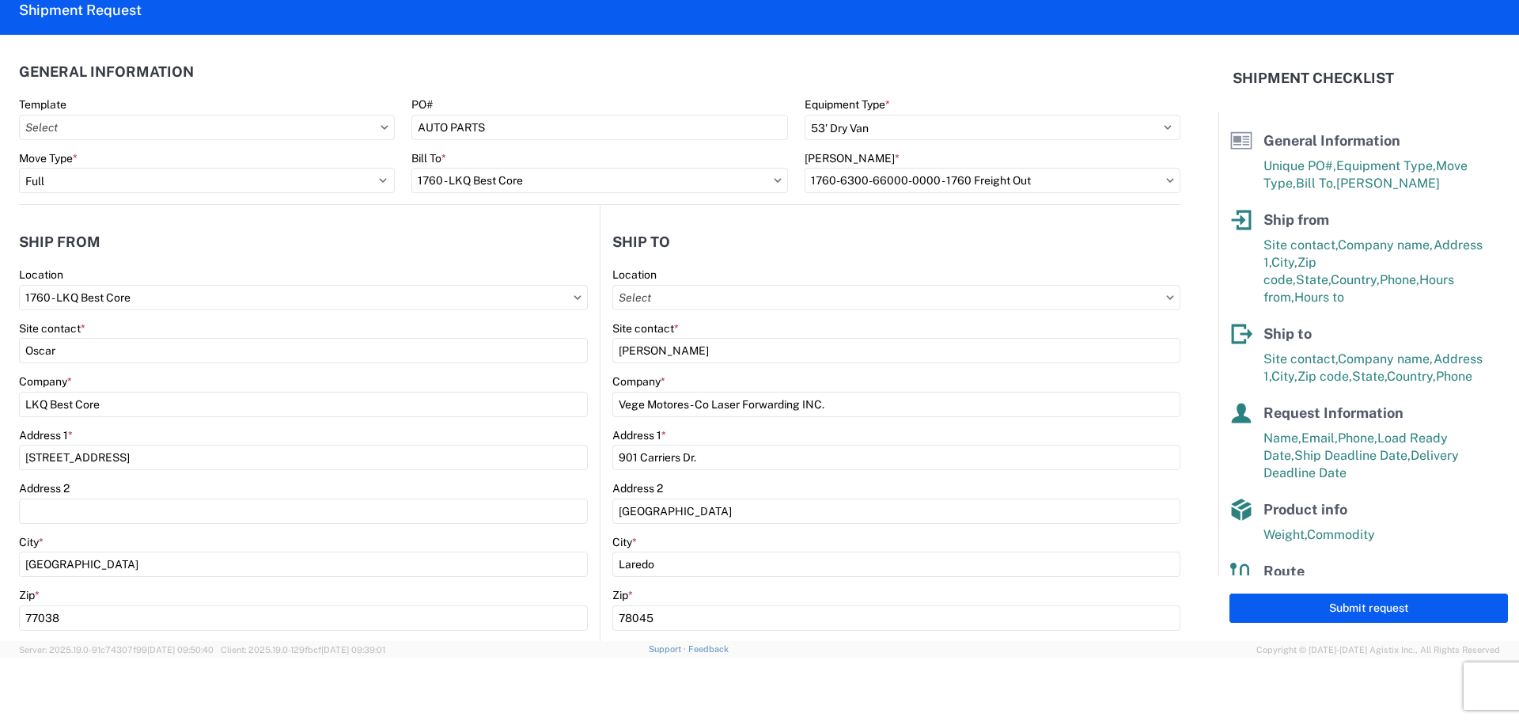
click at [540, 75] on header "General Information" at bounding box center [599, 72] width 1161 height 36
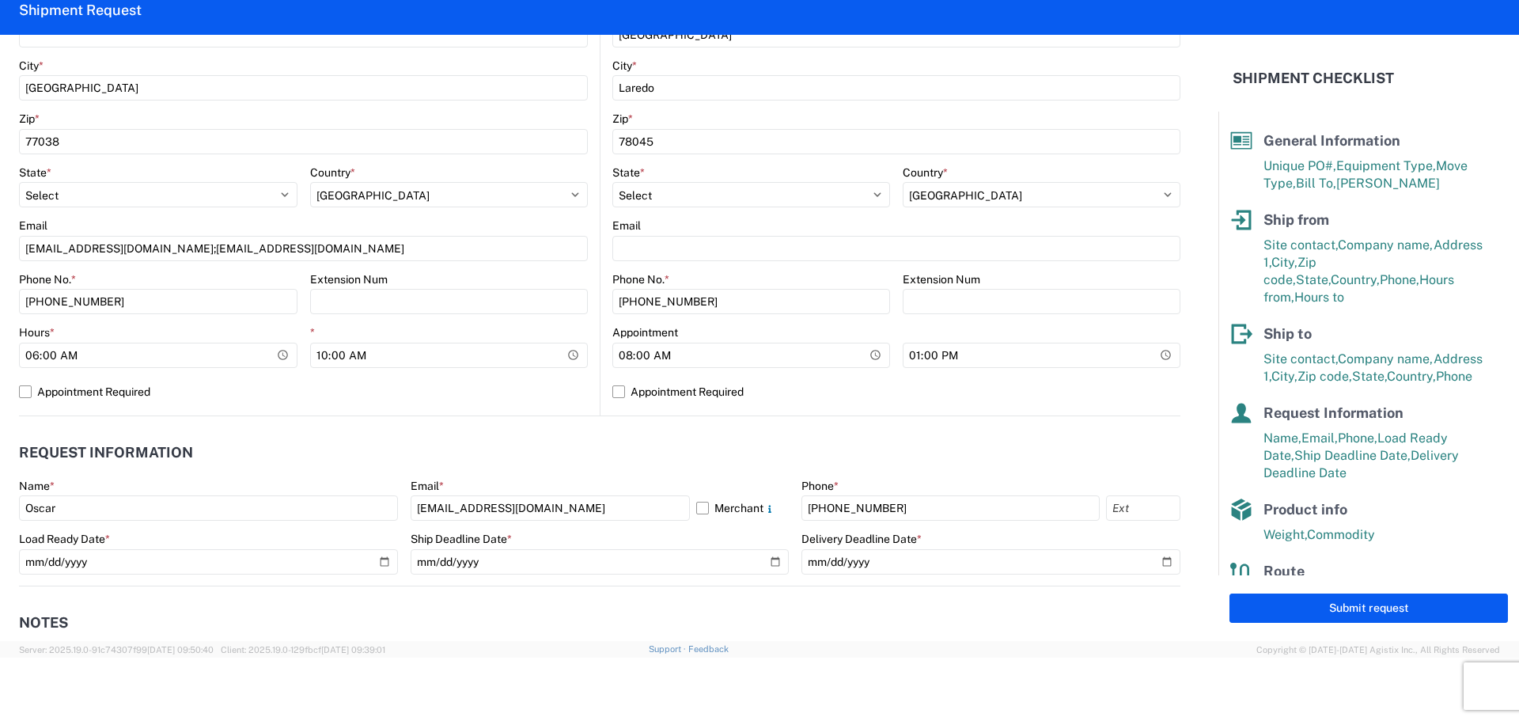
scroll to position [712, 0]
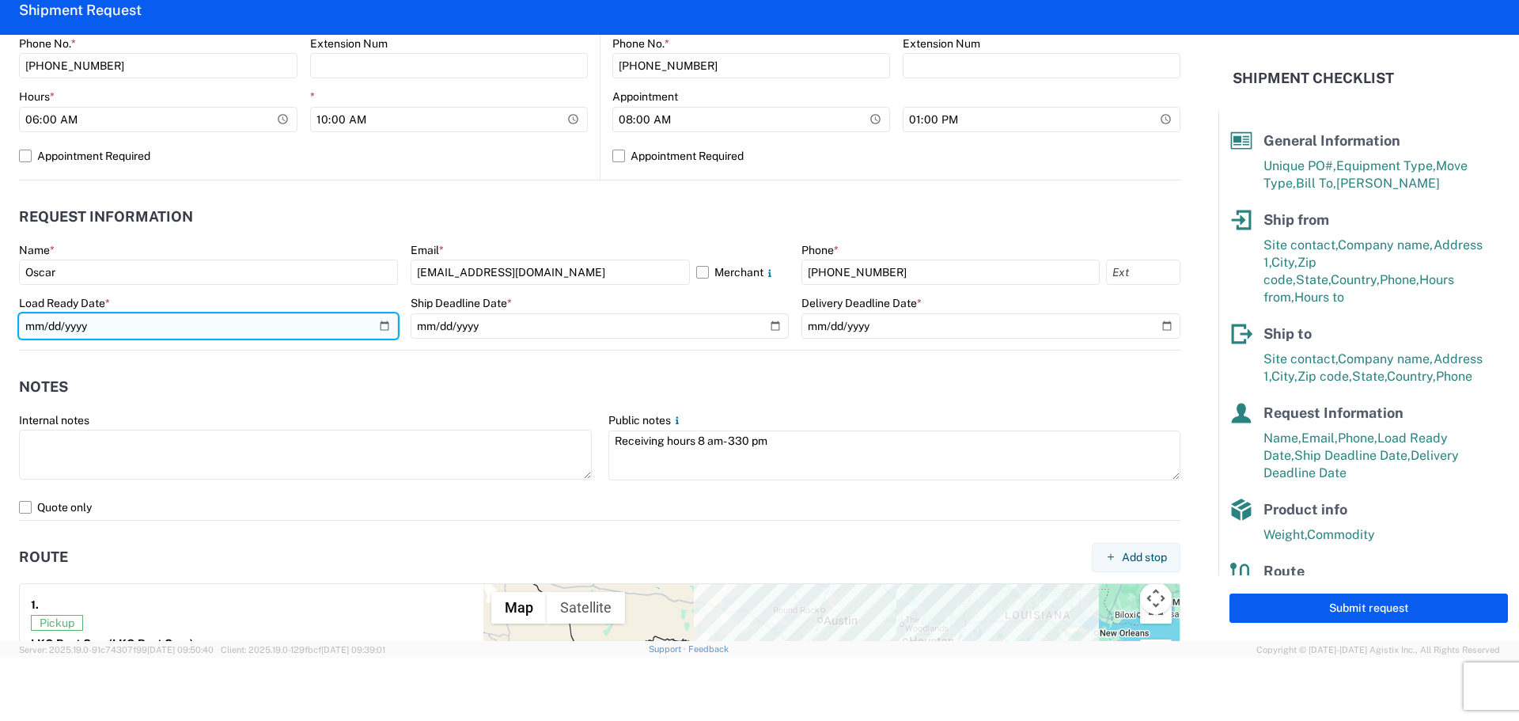
click at [387, 324] on input "2025-09-18" at bounding box center [208, 325] width 379 height 25
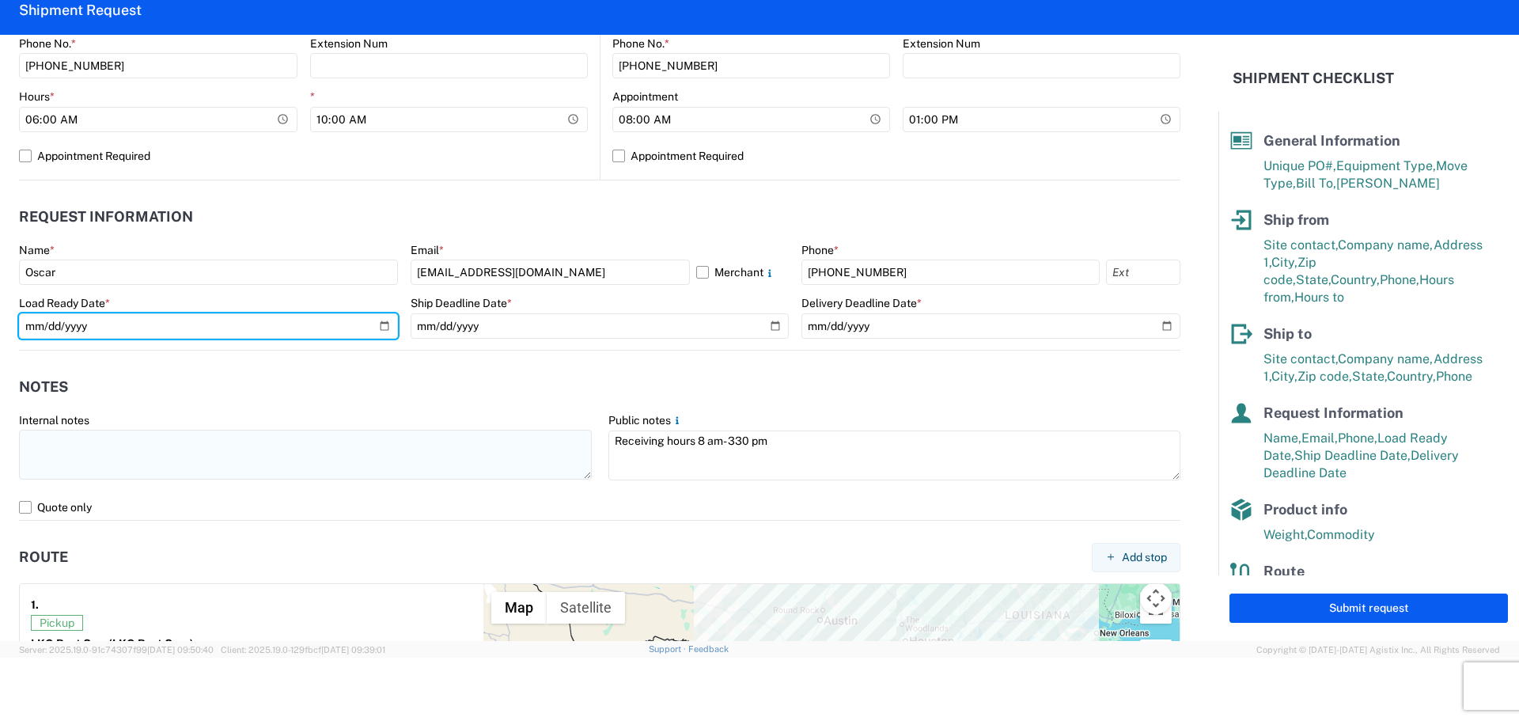
type input "2025-09-19"
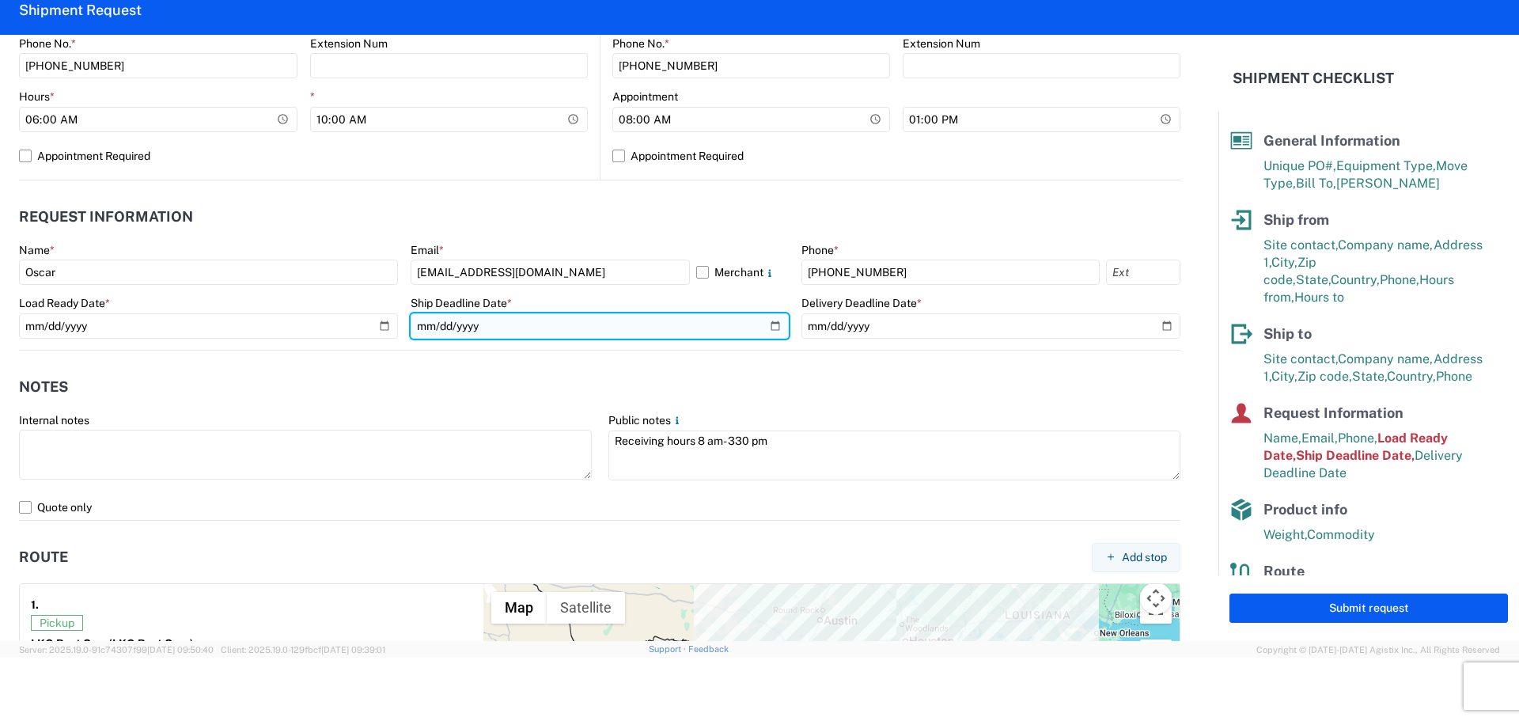
click at [763, 320] on input "2025-09-18" at bounding box center [600, 325] width 379 height 25
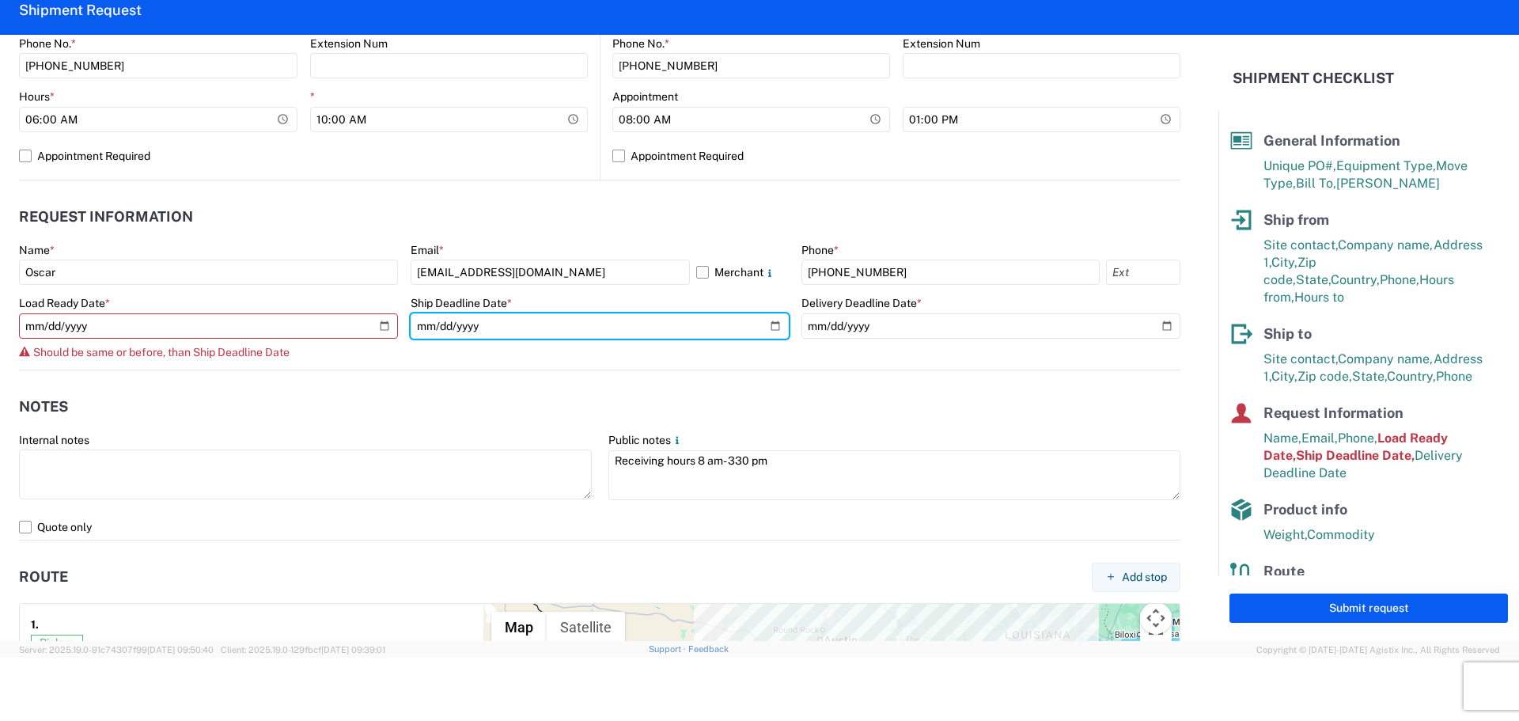
type input "2025-09-19"
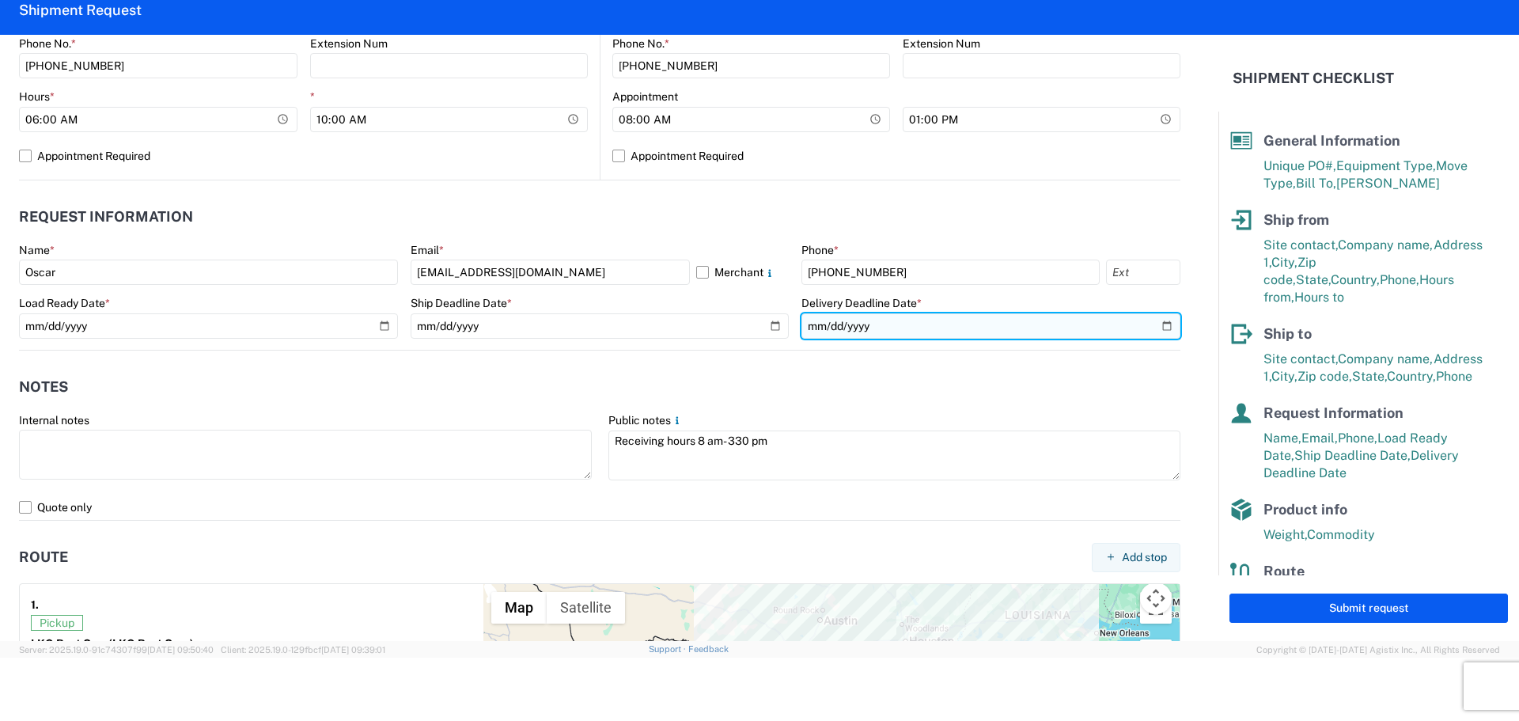
click at [1150, 322] on input "2025-09-19" at bounding box center [990, 325] width 379 height 25
type input "2025-09-22"
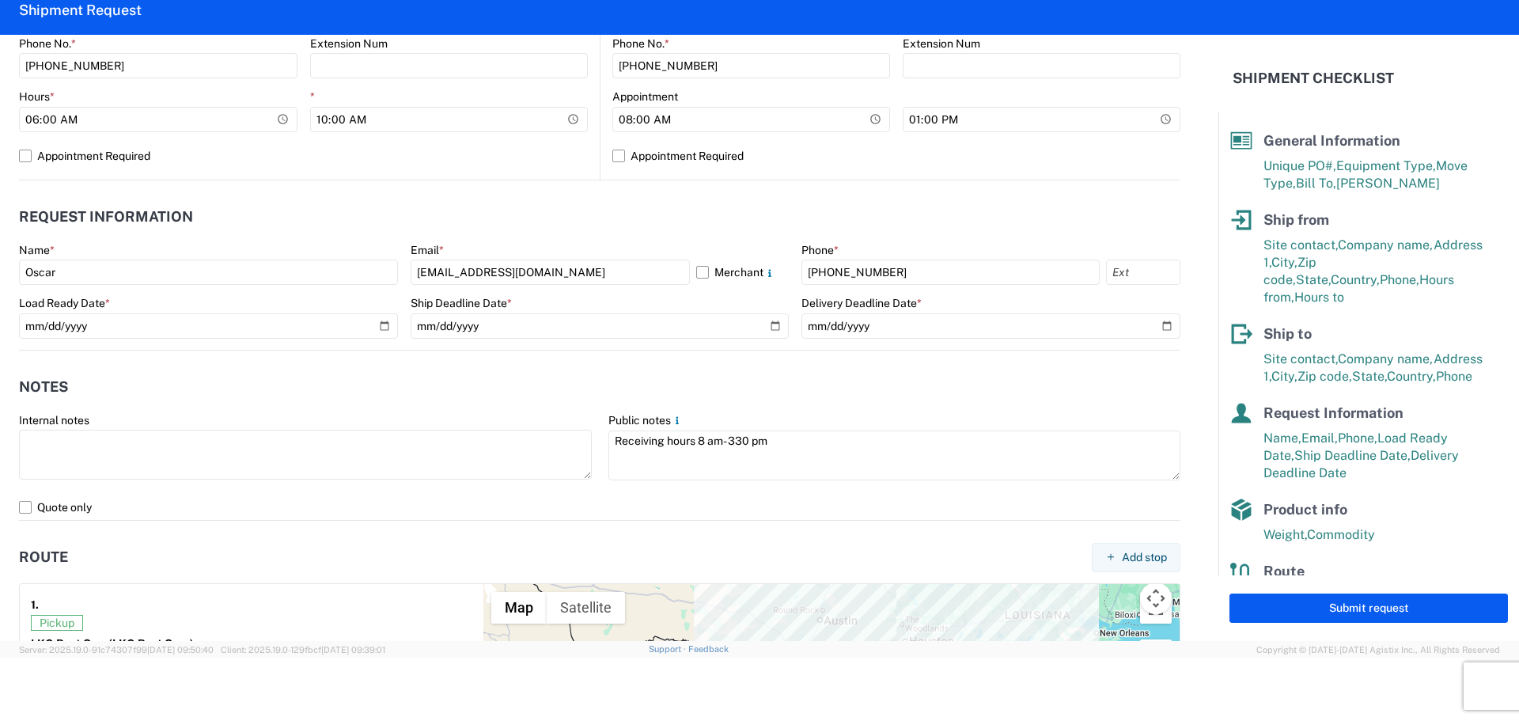
click at [469, 381] on header "Notes" at bounding box center [599, 387] width 1161 height 36
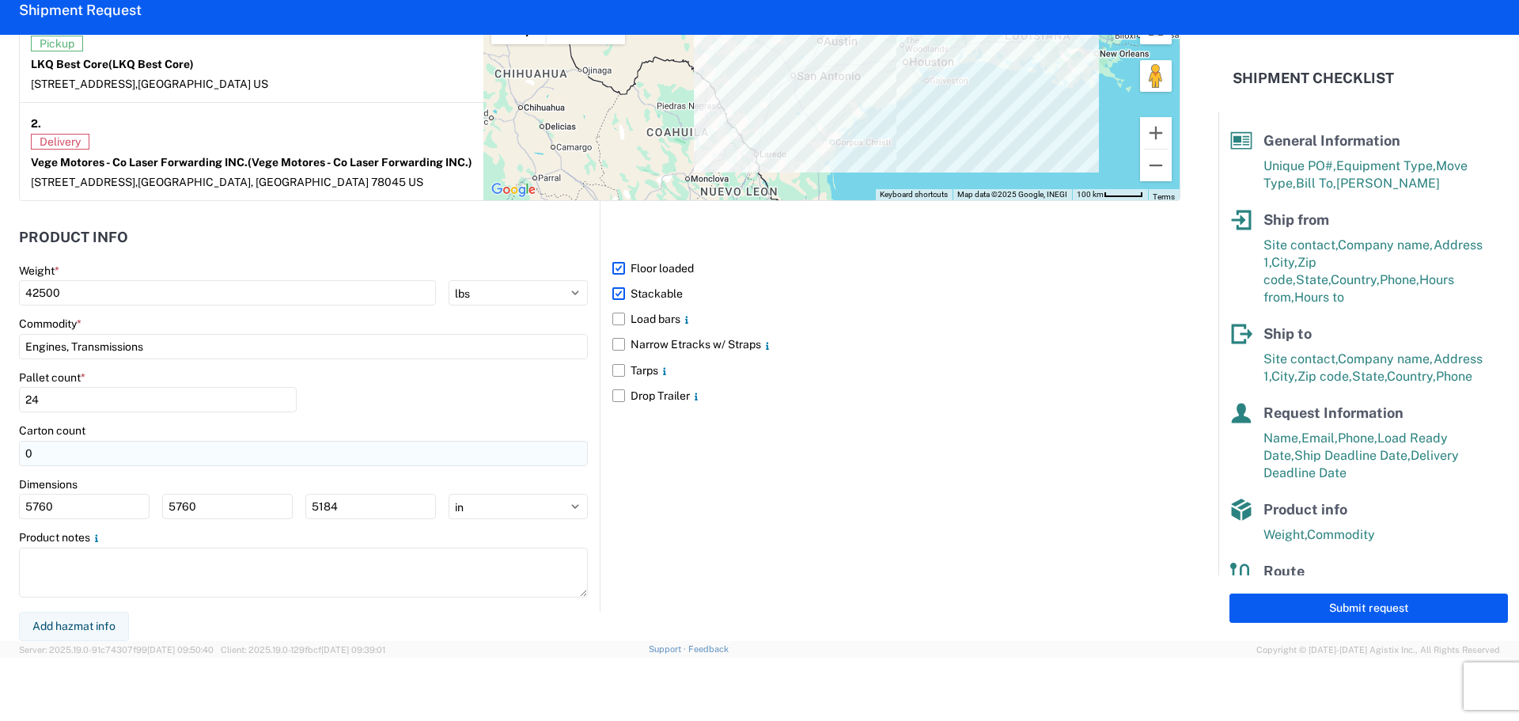
scroll to position [1305, 0]
click at [89, 511] on input "5760" at bounding box center [84, 506] width 131 height 25
type input "5"
type input "40"
click at [217, 490] on div "Dimensions" at bounding box center [303, 484] width 569 height 14
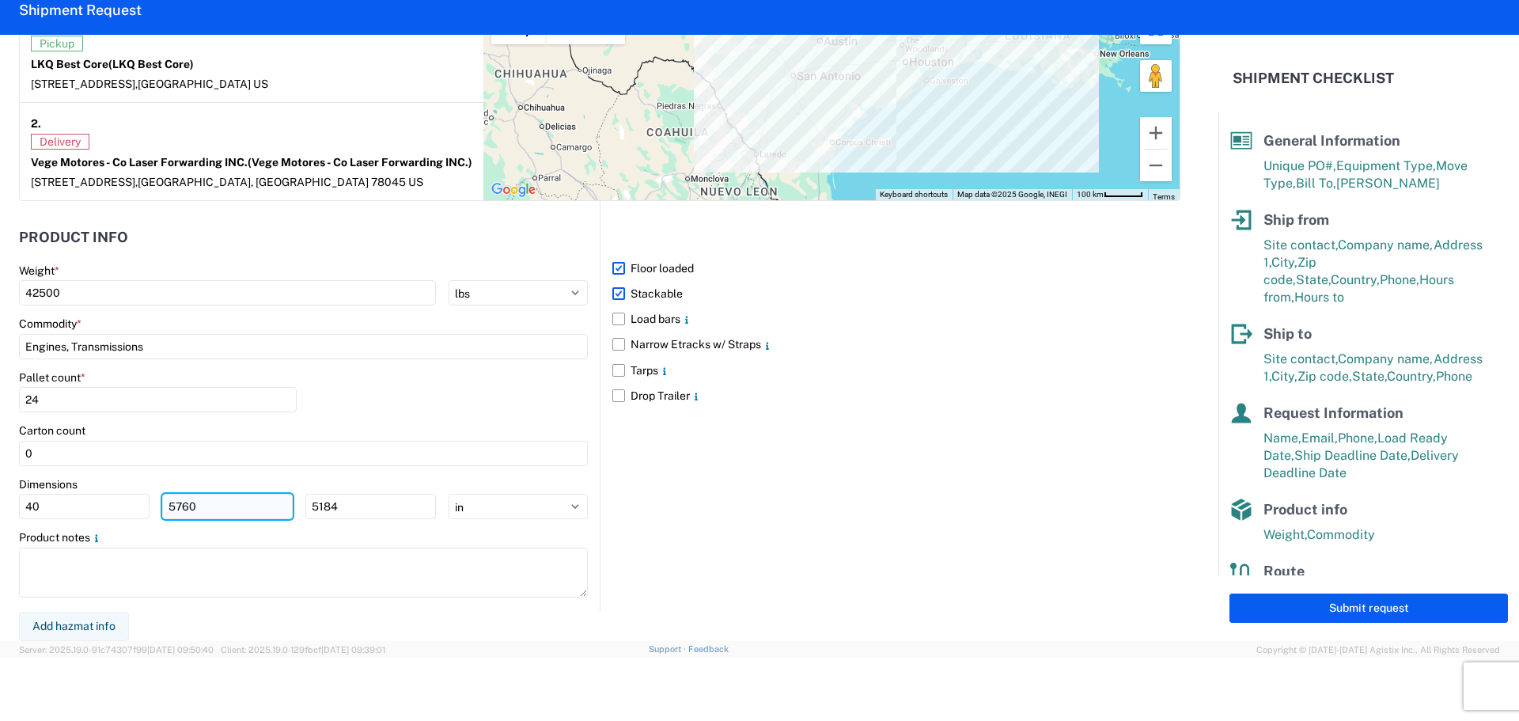
click at [223, 515] on input "5760" at bounding box center [227, 506] width 131 height 25
type input "5"
type input "40"
click at [353, 505] on input "5184" at bounding box center [370, 506] width 131 height 25
type input "5"
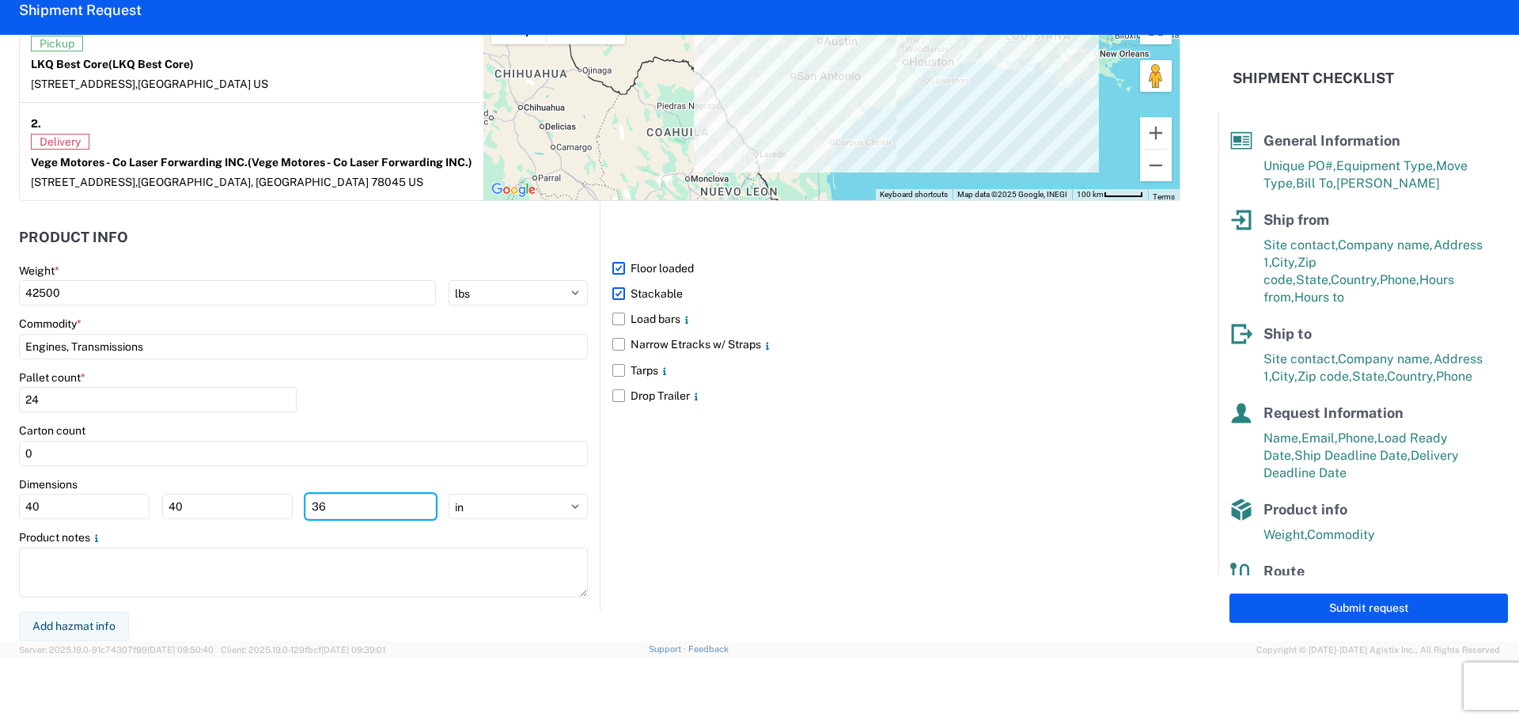
type input "36"
click at [459, 390] on div "Pallet count * 24" at bounding box center [303, 397] width 569 height 54
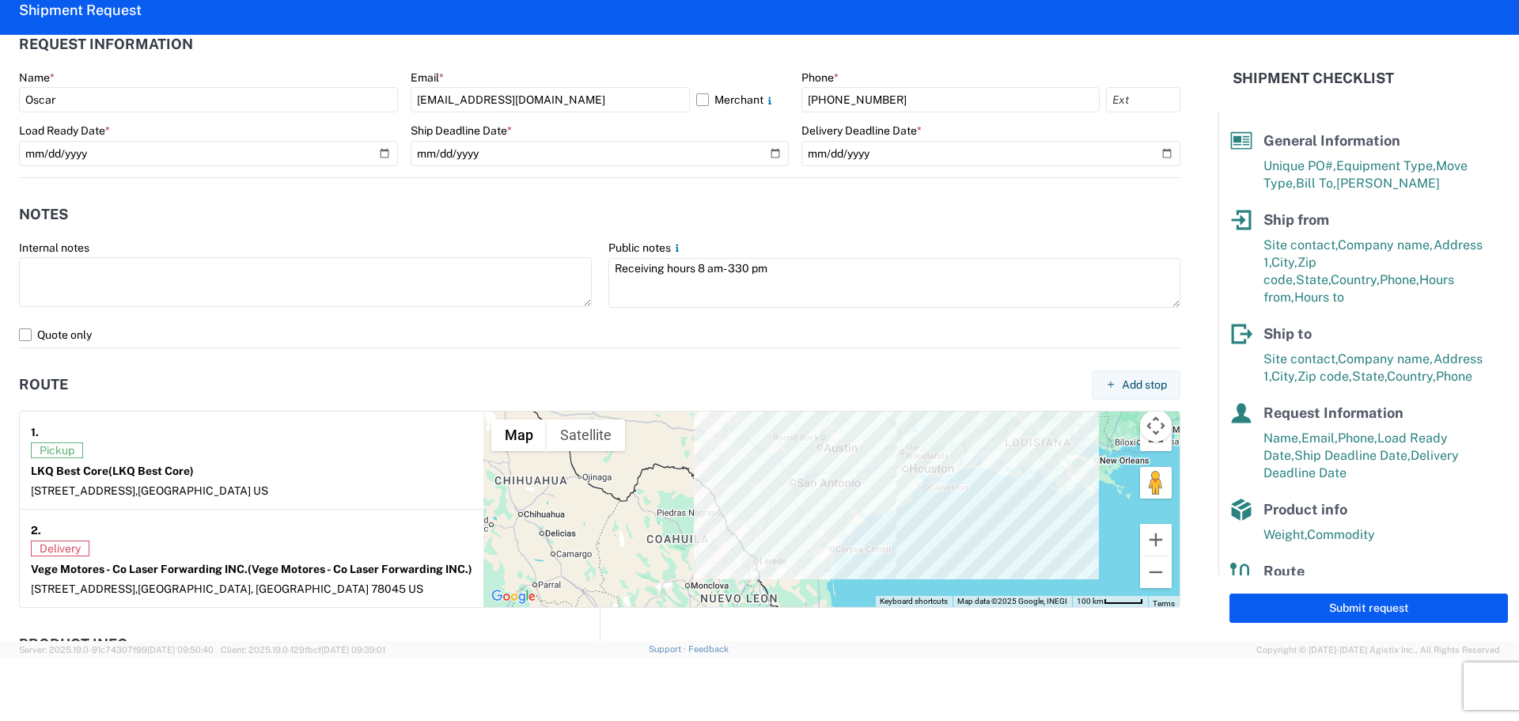
scroll to position [752, 0]
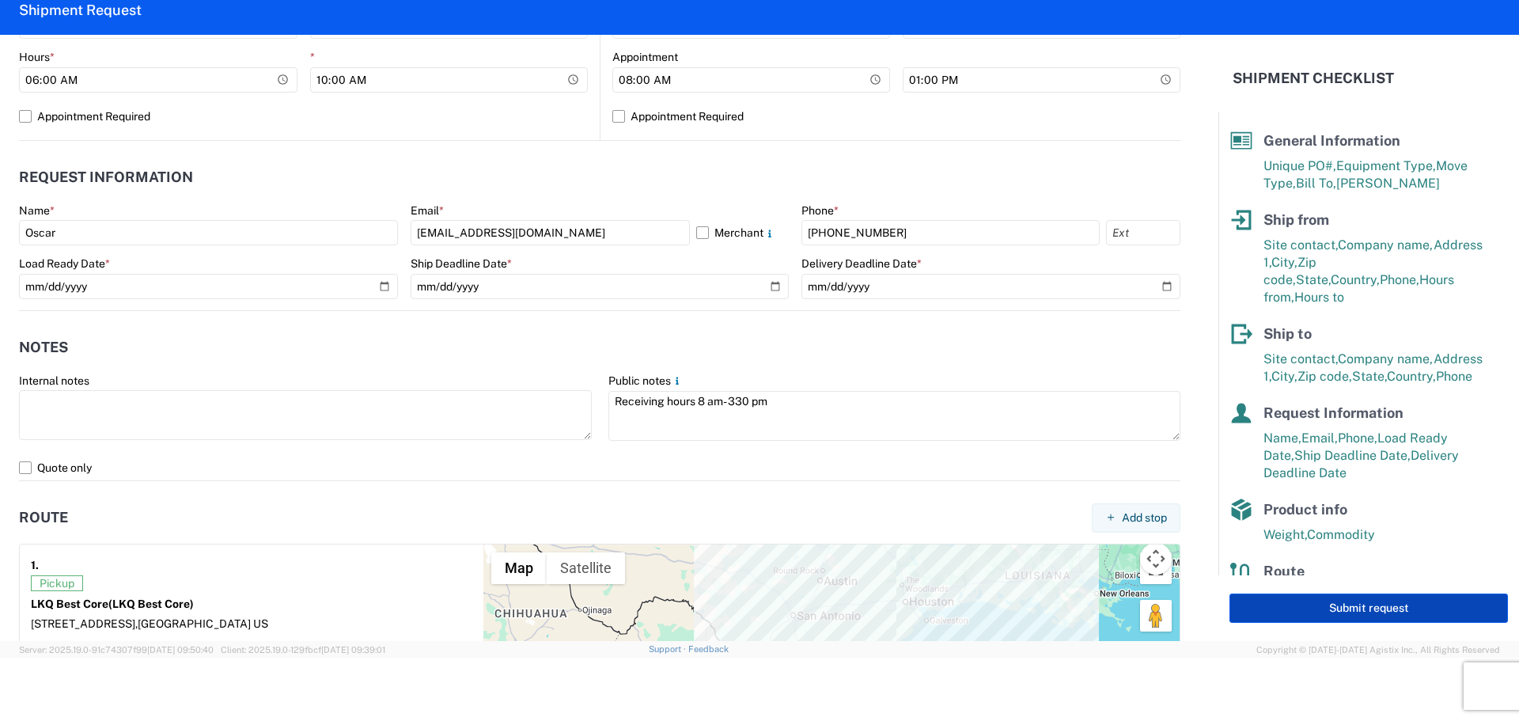
click at [1306, 597] on button "Submit request" at bounding box center [1368, 607] width 278 height 29
